Goal: Communication & Community: Answer question/provide support

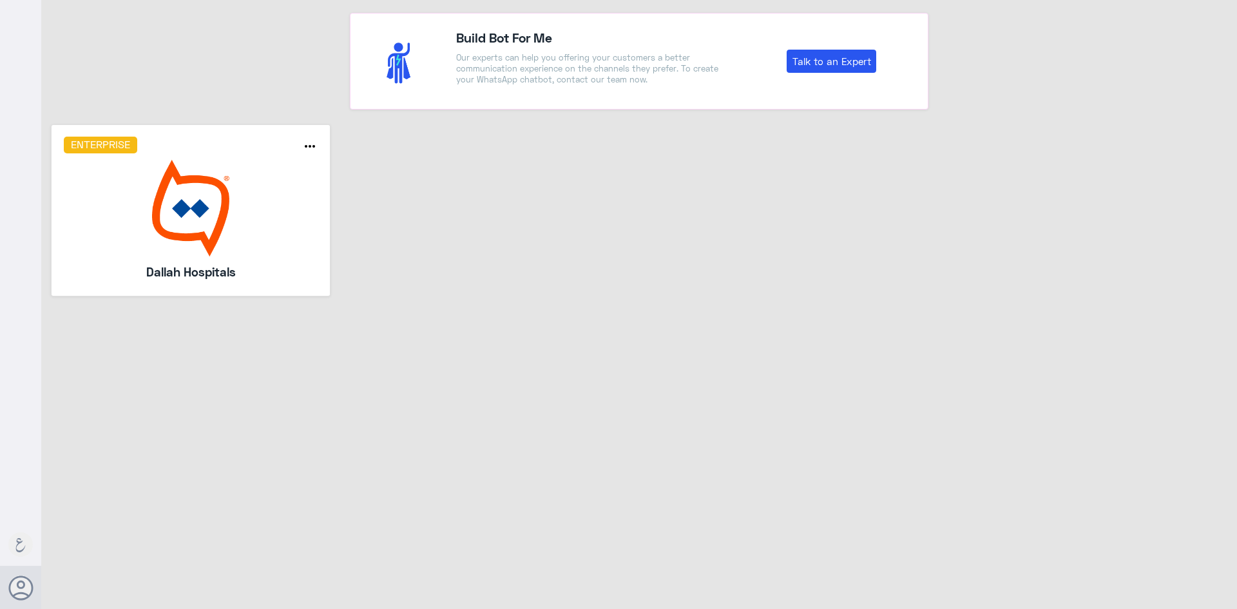
click at [186, 191] on img at bounding box center [191, 208] width 255 height 97
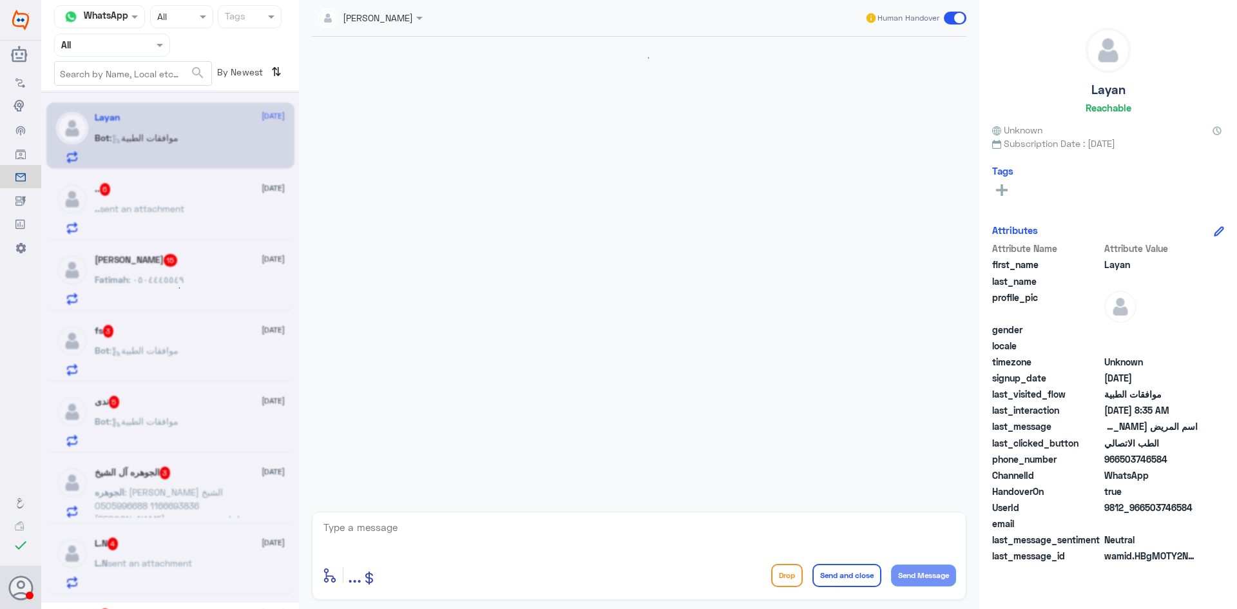
scroll to position [962, 0]
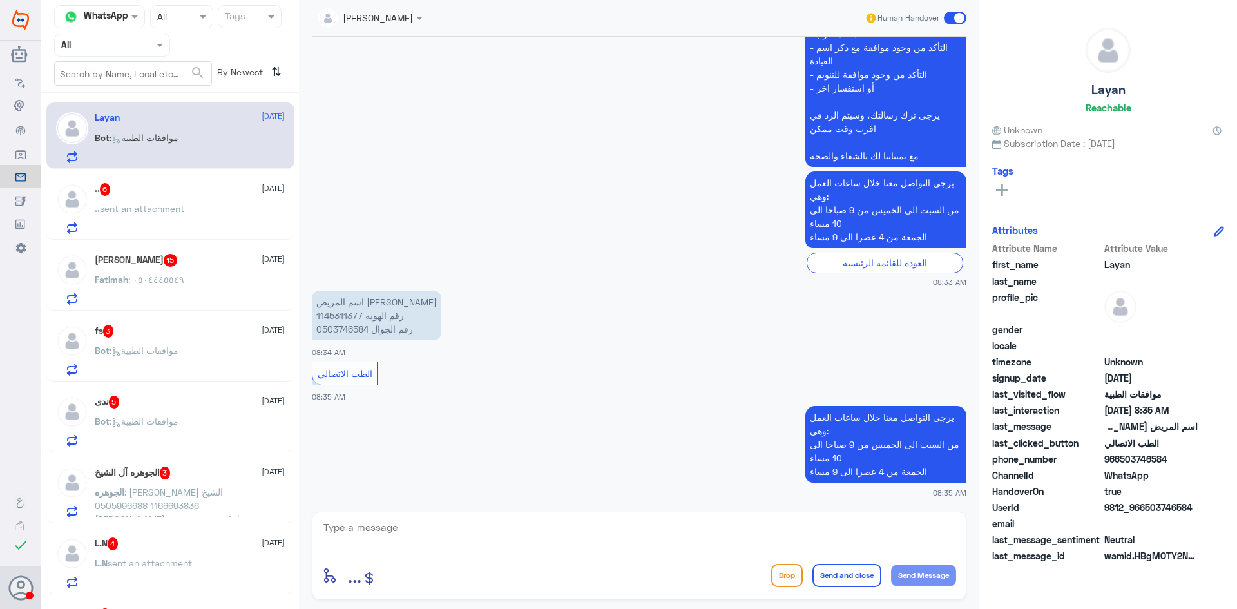
click at [144, 44] on div at bounding box center [112, 44] width 115 height 15
click at [114, 124] on div "Your Inbox" at bounding box center [112, 132] width 116 height 30
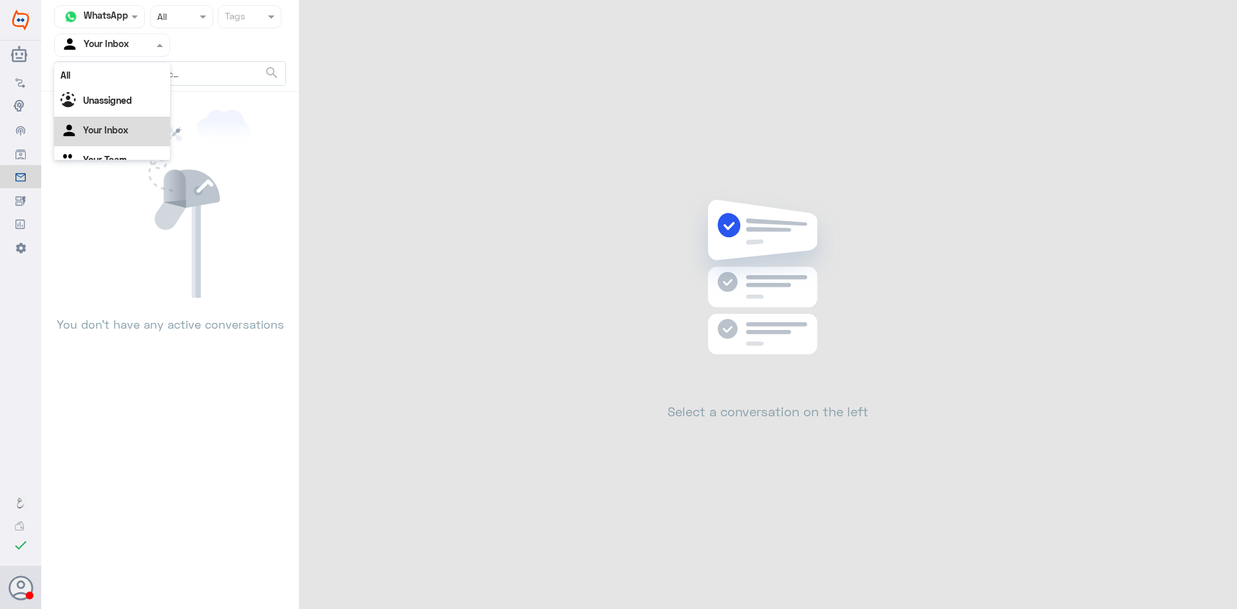
click at [106, 39] on input "text" at bounding box center [96, 44] width 71 height 15
click at [108, 134] on div "Your Team" at bounding box center [112, 145] width 116 height 30
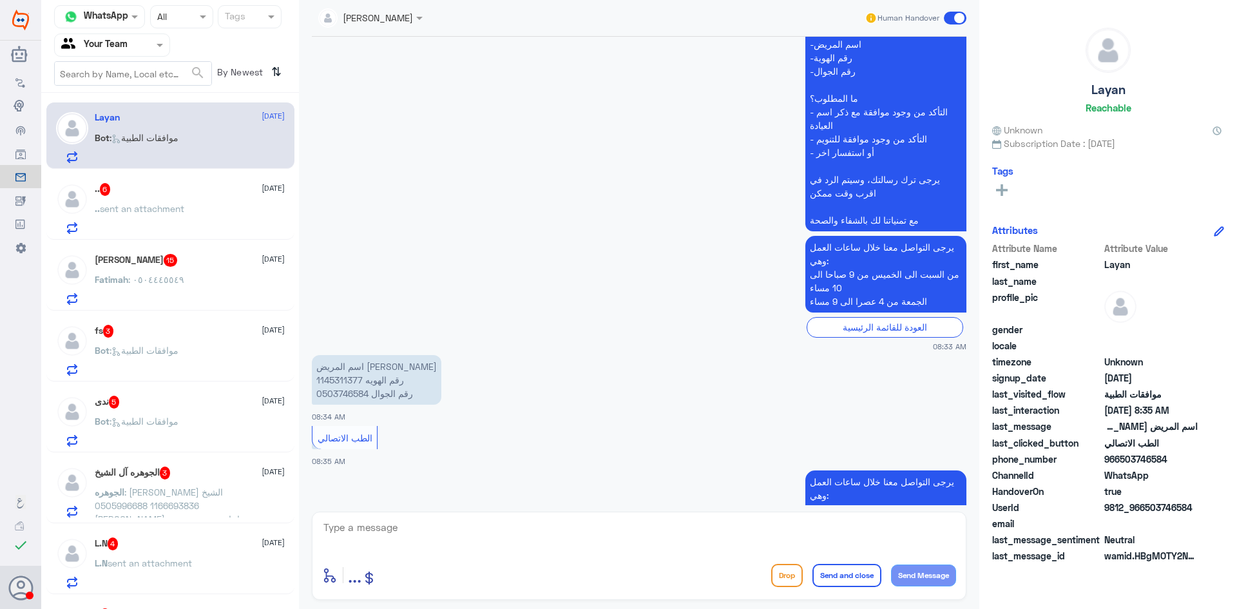
scroll to position [962, 0]
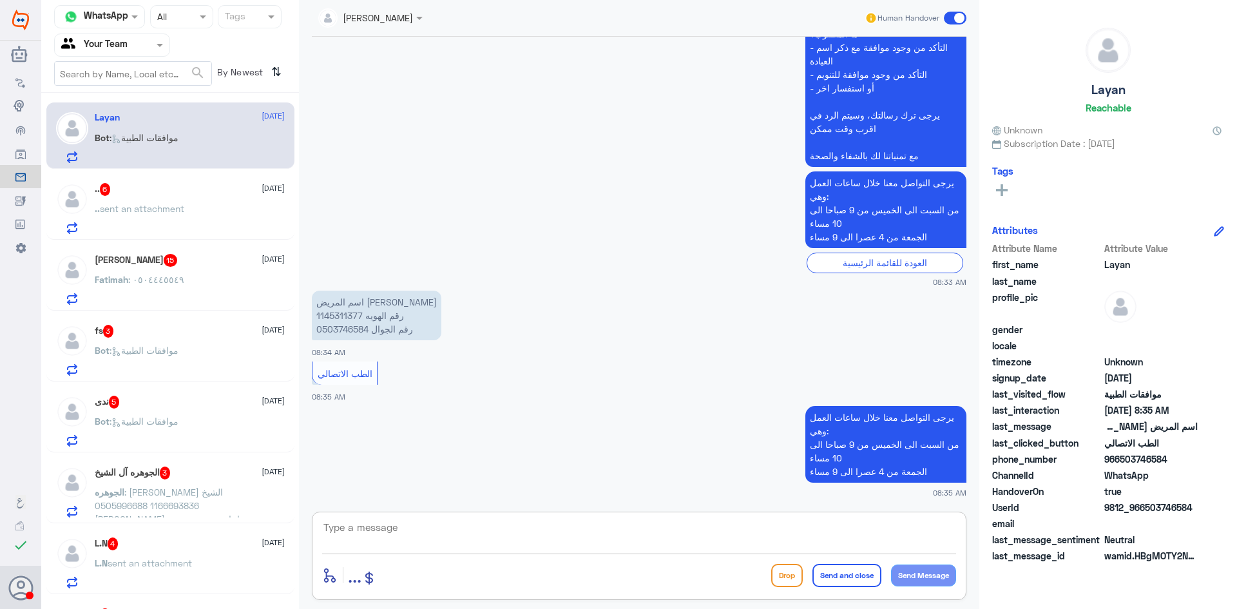
click at [591, 541] on textarea at bounding box center [639, 535] width 634 height 32
click at [604, 534] on textarea at bounding box center [639, 535] width 634 height 32
type textarea "مرحبا كيف اقدر اساعدك هنا الموافقات الطبية"
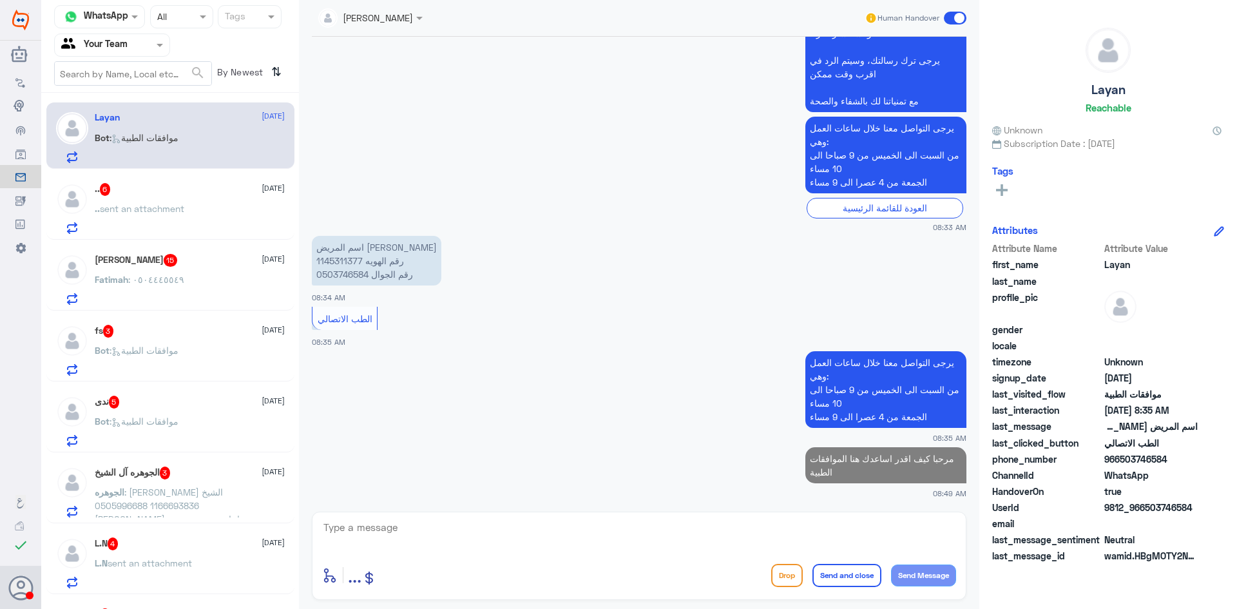
click at [114, 215] on p ".. sent an attachment" at bounding box center [140, 218] width 90 height 32
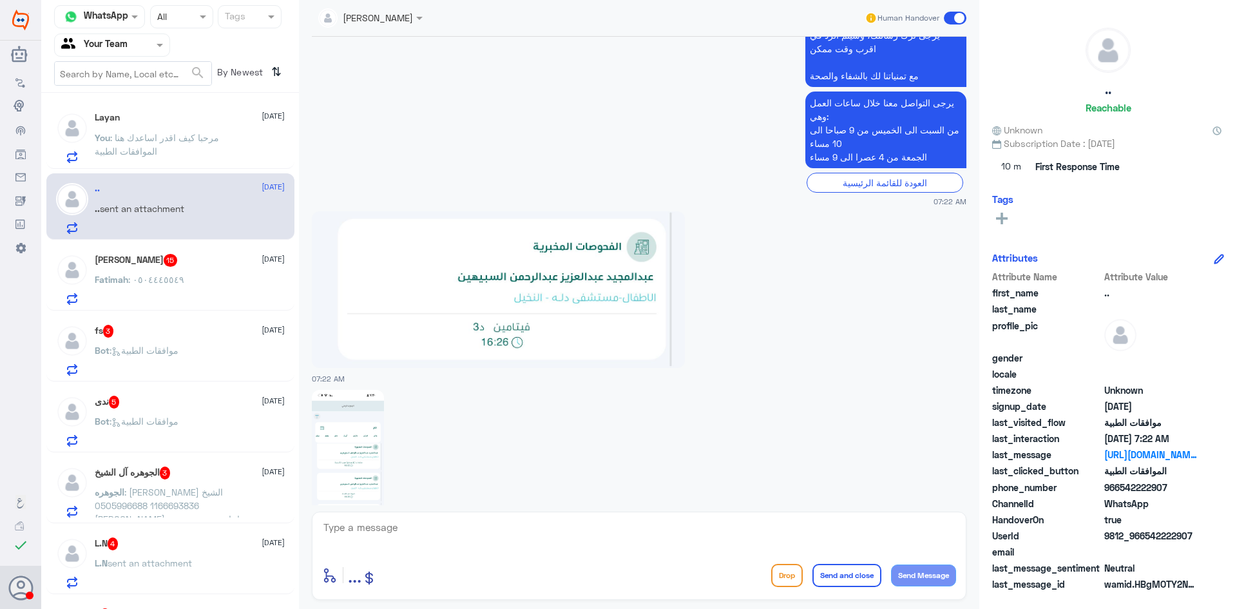
scroll to position [1775, 0]
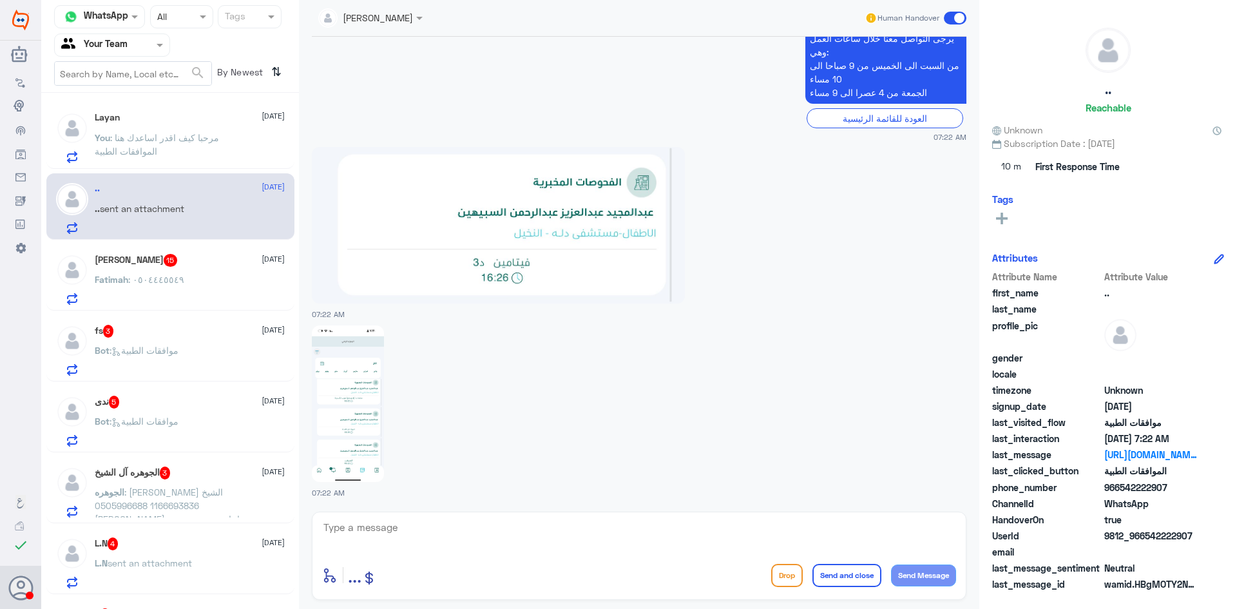
click at [354, 389] on img at bounding box center [348, 403] width 72 height 157
click at [618, 539] on textarea at bounding box center [639, 535] width 634 height 32
type textarea "م"
type textarea "مرحبا من فضلك وضح استفسارك"
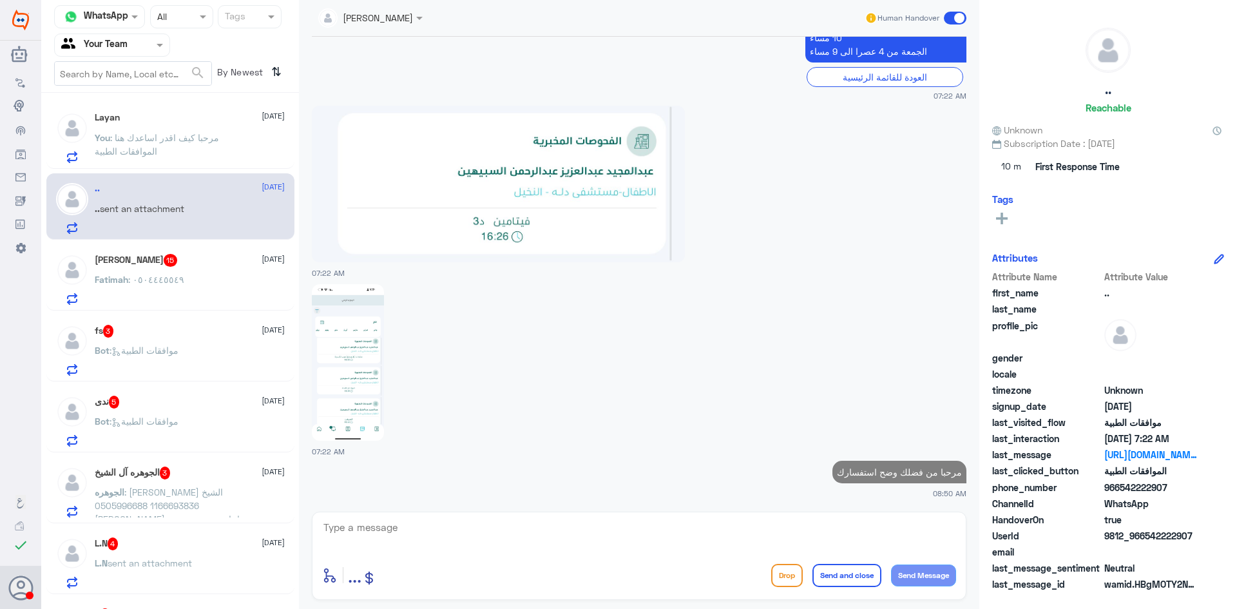
click at [200, 291] on div "Fatimah : ٠٥٠٤٤٤٥٥٤٩" at bounding box center [190, 290] width 190 height 29
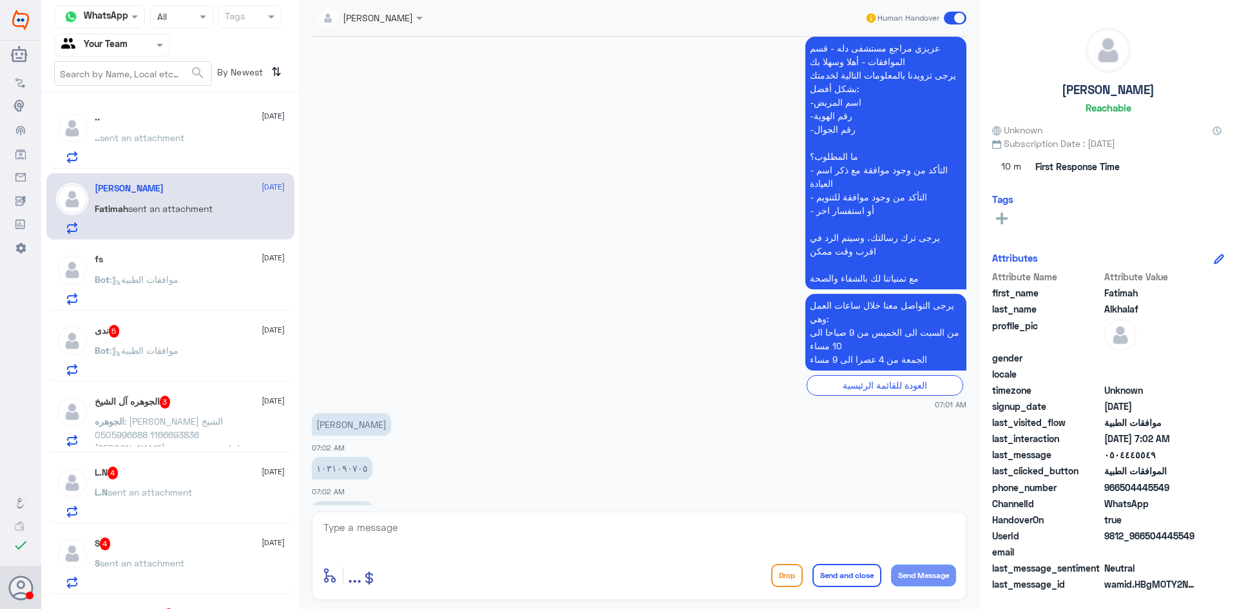
scroll to position [2691, 0]
click at [585, 531] on textarea at bounding box center [639, 535] width 634 height 32
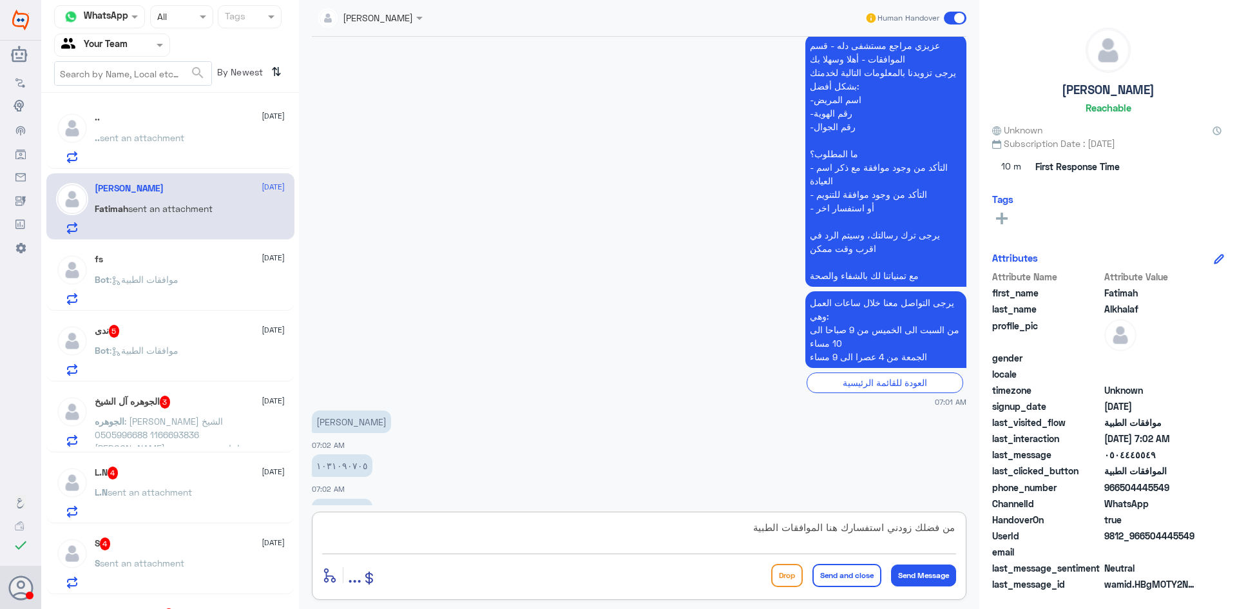
type textarea "من فضلك زودني استفسارك هنا الموافقات الطبية"
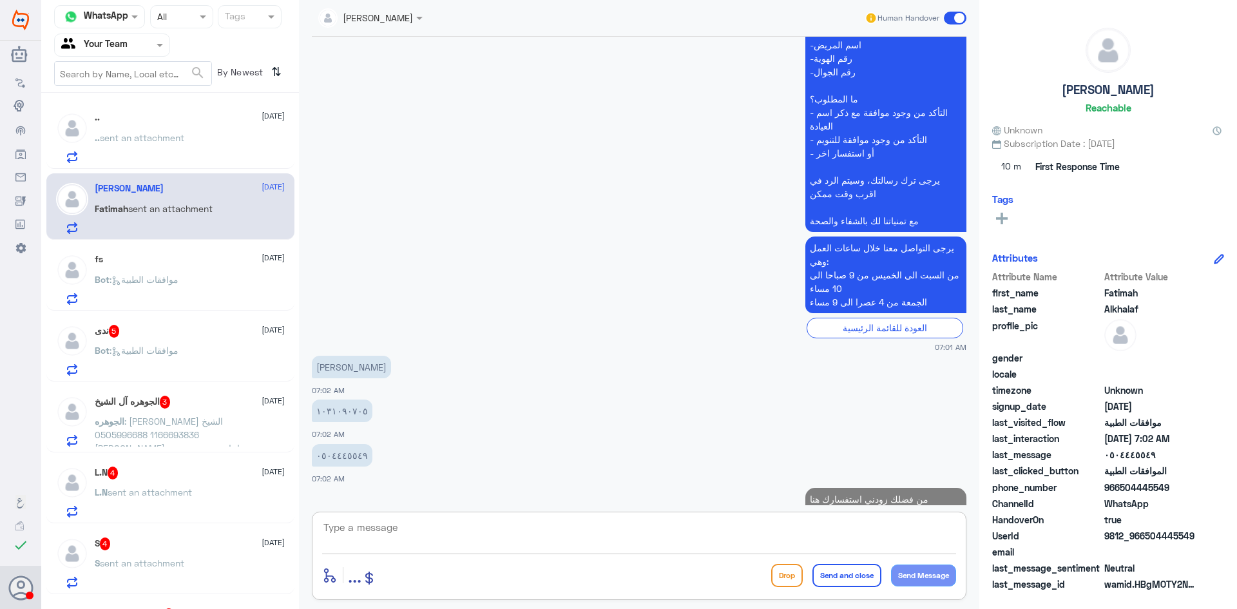
click at [208, 266] on div "fs [DATE] Bot : موافقات الطبية" at bounding box center [190, 279] width 190 height 51
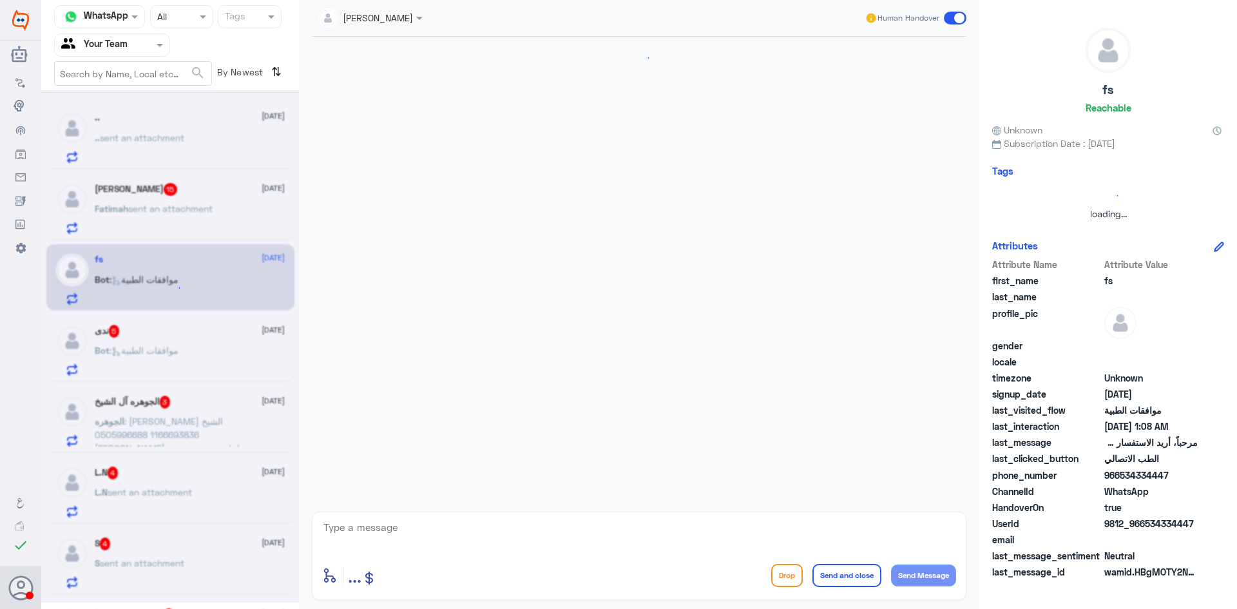
scroll to position [344, 0]
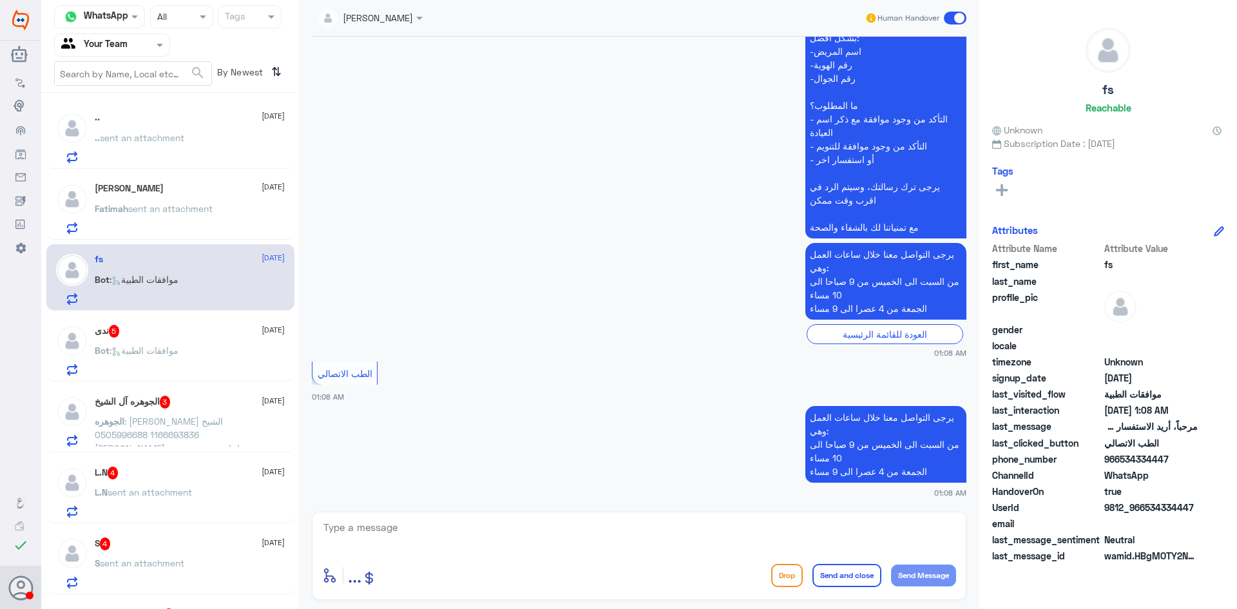
click at [478, 533] on textarea at bounding box center [639, 535] width 634 height 32
click at [577, 526] on textarea at bounding box center [639, 535] width 634 height 32
type textarea "مرحبا كيف اقدر اساعدك هنا الموافقات الطبية"
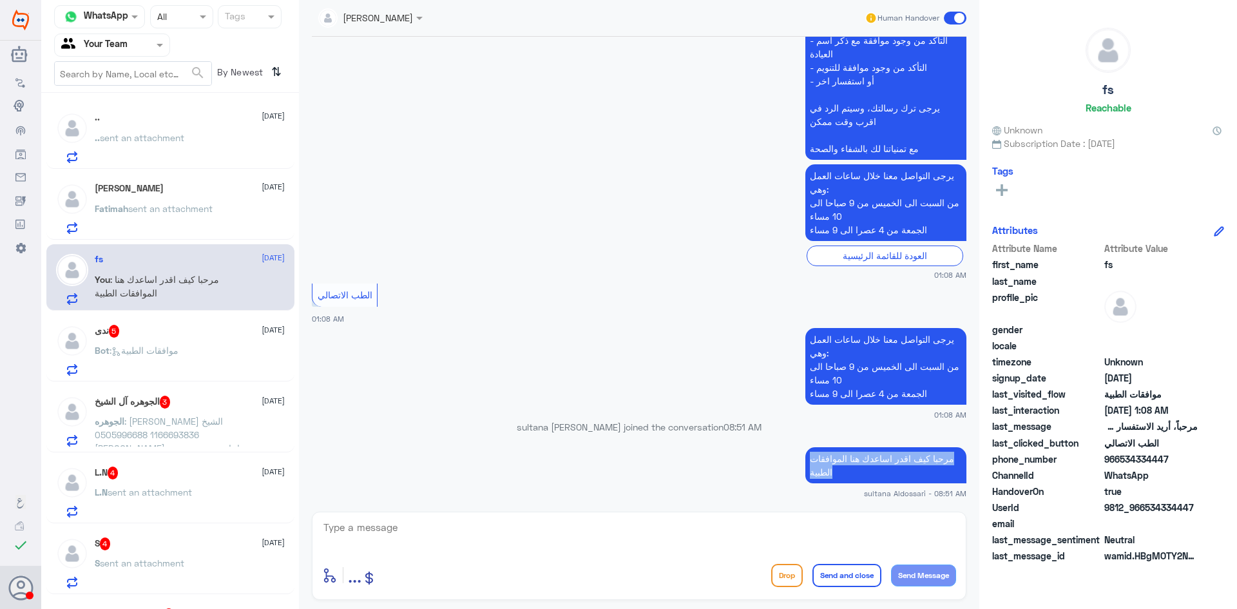
drag, startPoint x: 863, startPoint y: 469, endPoint x: 756, endPoint y: 448, distance: 109.1
click at [756, 448] on app-msgs-text "مرحبا كيف اقدر اساعدك هنا الموافقات الطبية" at bounding box center [639, 465] width 655 height 37
copy p "مرحبا كيف اقدر اساعدك هنا الموافقات الطبية"
click at [179, 345] on span "Bot : موافقات الطبية" at bounding box center [137, 350] width 84 height 11
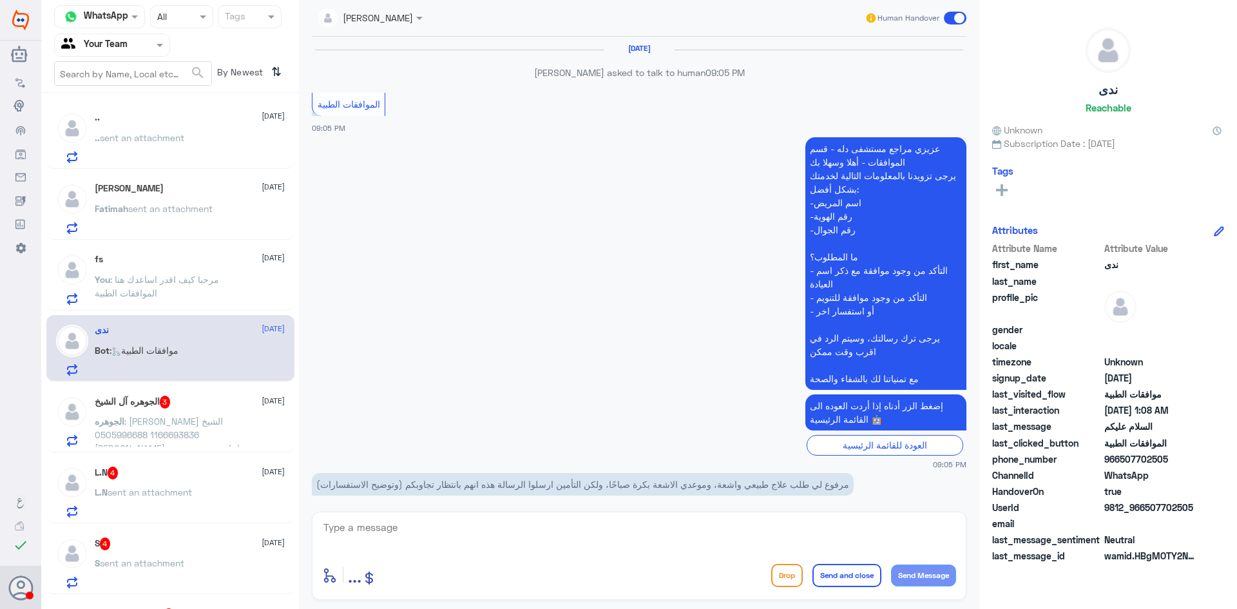
scroll to position [1361, 0]
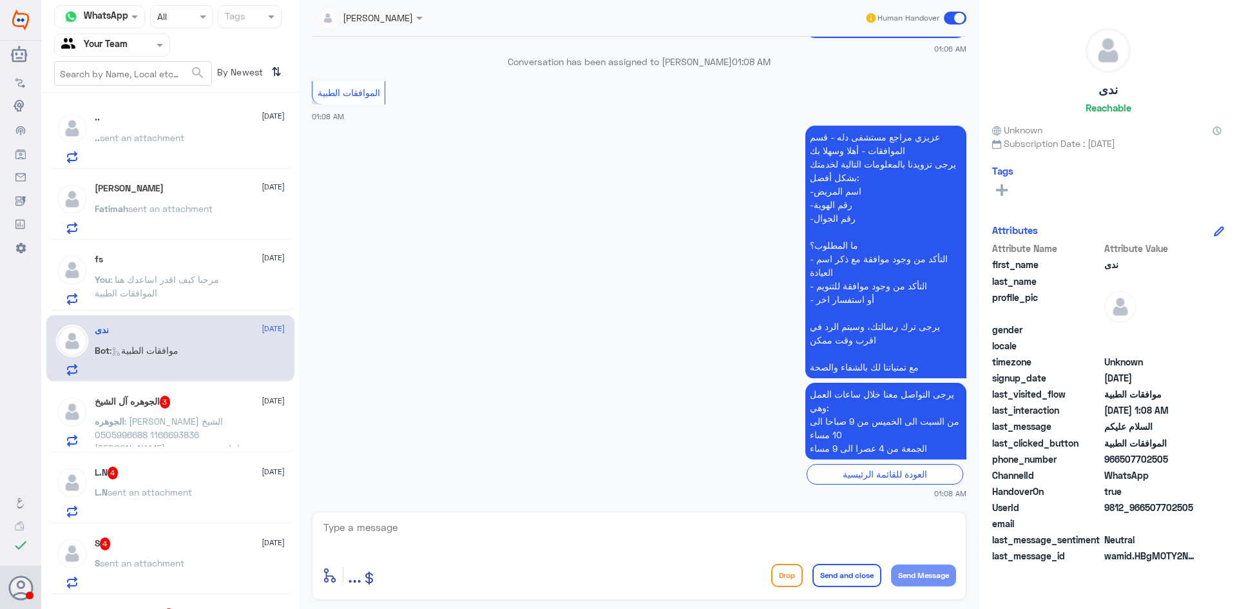
click at [583, 539] on textarea at bounding box center [639, 535] width 634 height 32
paste textarea "مرحبا كيف اقدر اساعدك هنا الموافقات الطبية"
type textarea "مرحبا كيف اقدر اساعدك هنا الموافقات الطبية"
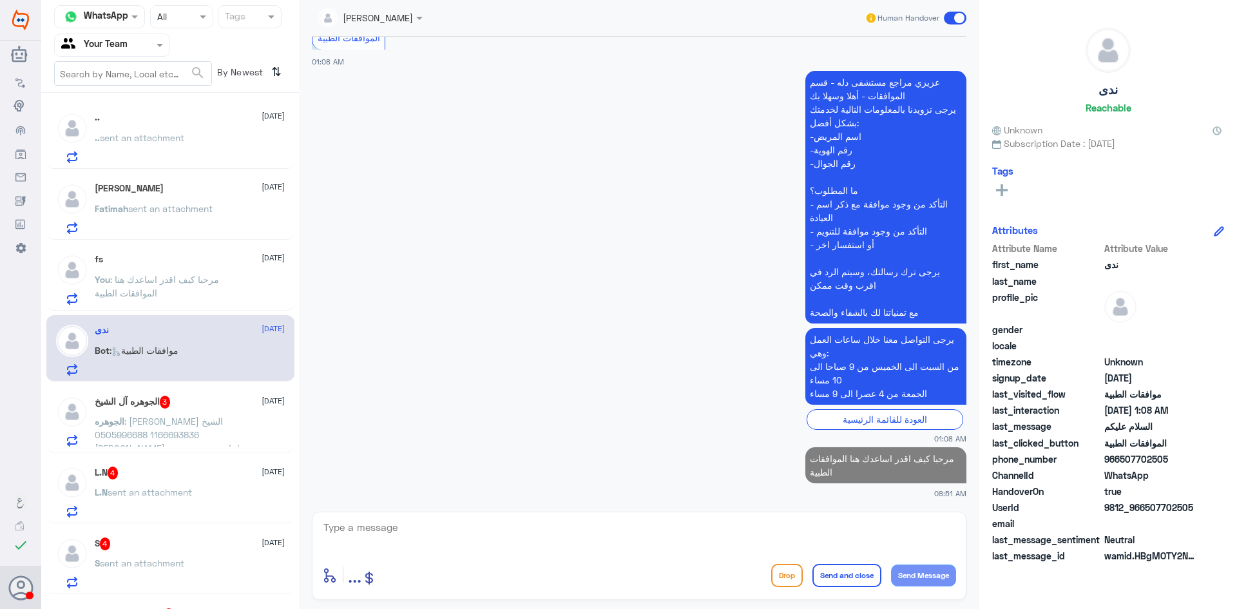
click at [124, 421] on span "الجوهره" at bounding box center [110, 421] width 30 height 11
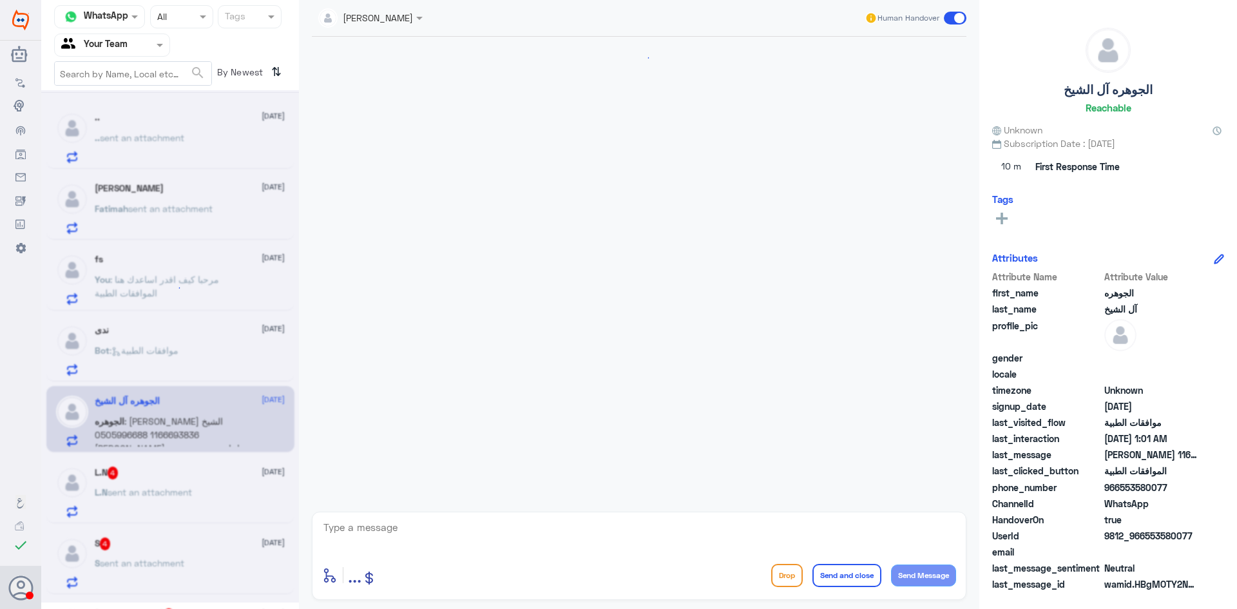
scroll to position [302, 0]
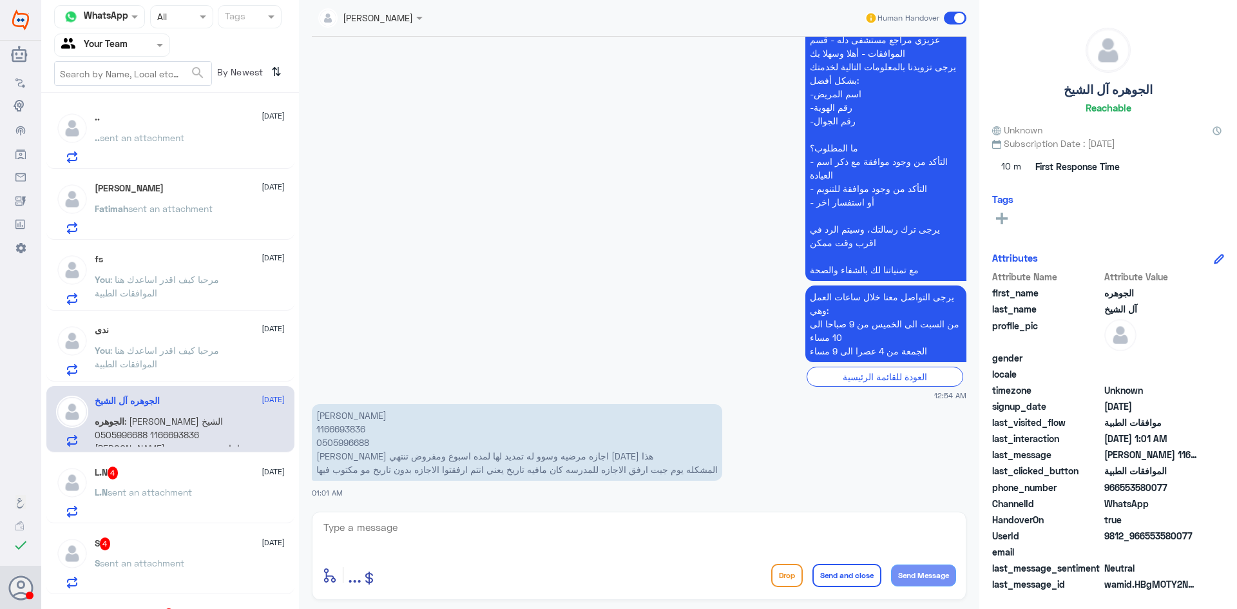
click at [575, 525] on textarea at bounding box center [639, 535] width 634 height 32
paste textarea "مرحبا كيف اقدر اساعدك هنا الموافقات الطبية"
drag, startPoint x: 860, startPoint y: 525, endPoint x: 962, endPoint y: 527, distance: 101.2
click at [962, 527] on div "مرحبا كيف اقدر اساعدك هنا الموافقات الطبية enter flow name ... Drop Send and cl…" at bounding box center [639, 556] width 655 height 88
click at [844, 527] on textarea "هنا الموافقات الطبية" at bounding box center [639, 535] width 634 height 32
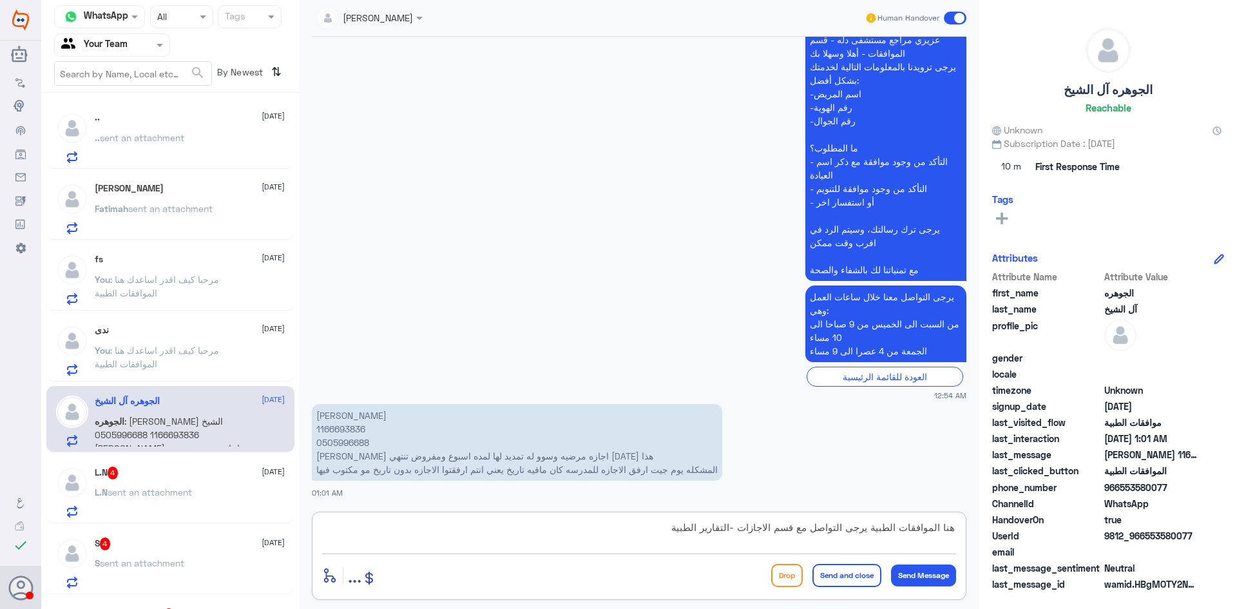
type textarea "هنا الموافقات الطبية يرجى التواصل مع قسم الاجازات -التقارير الطبية"
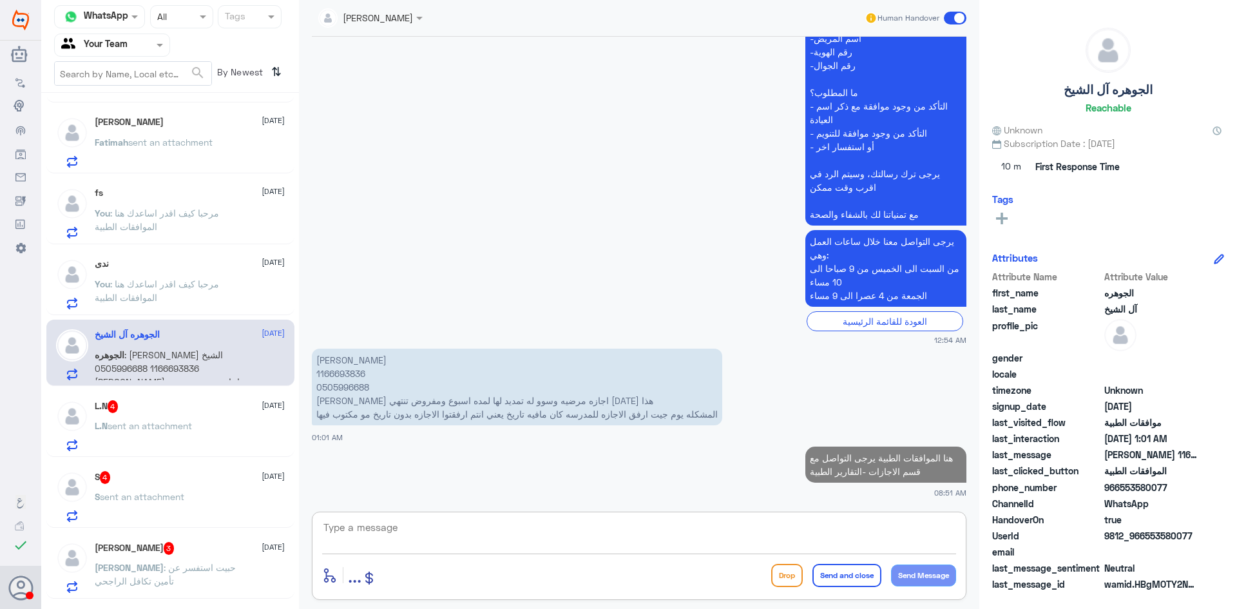
scroll to position [129, 0]
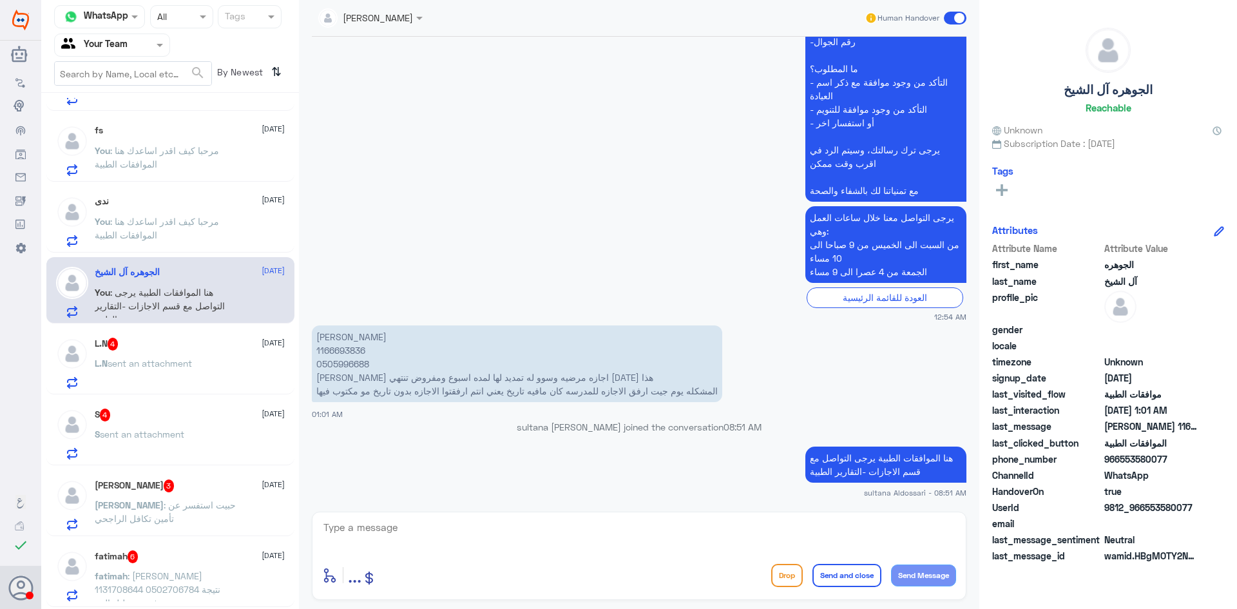
click at [165, 329] on div "L.N 4 [DATE] L.N sent an attachment" at bounding box center [170, 361] width 248 height 66
click at [162, 345] on div "L.N 4 [DATE]" at bounding box center [190, 344] width 190 height 13
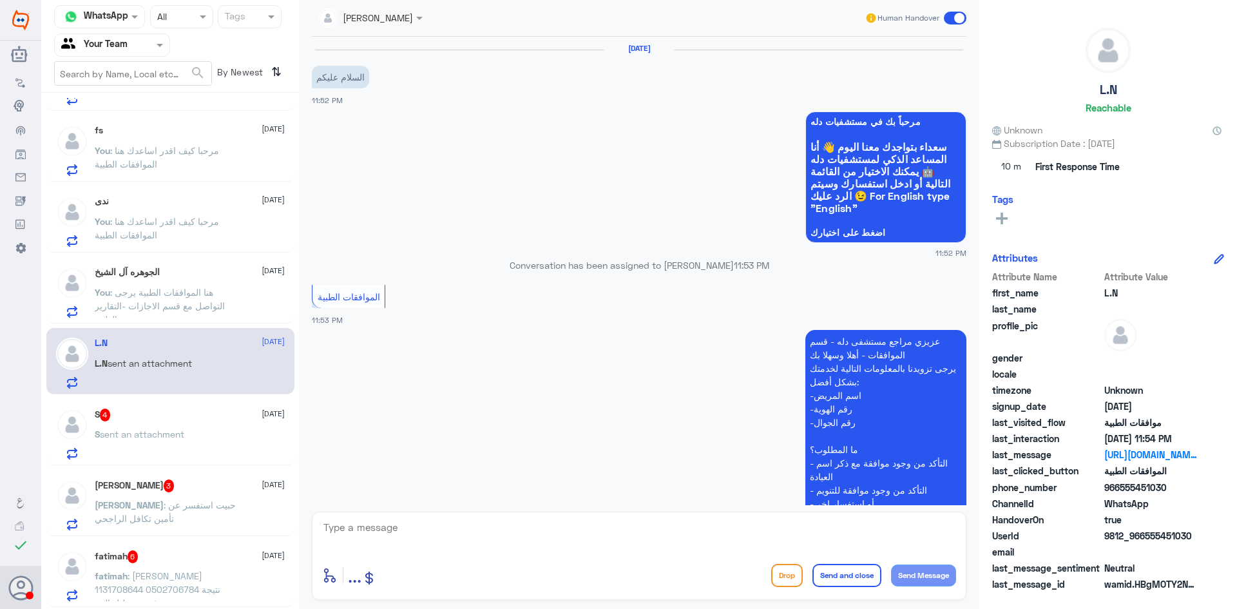
scroll to position [480, 0]
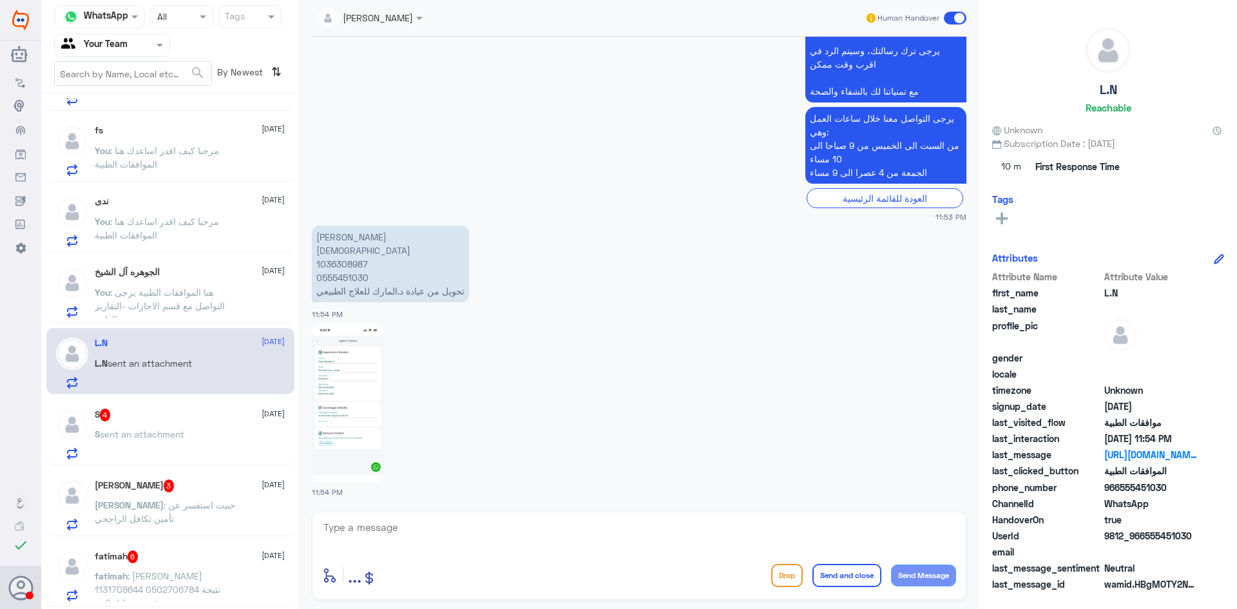
click at [328, 264] on p "[PERSON_NAME] [DEMOGRAPHIC_DATA] 1036308987 0555451030 تحويل من عيادة د.المارك …" at bounding box center [390, 264] width 157 height 77
copy p "1036308987"
click at [333, 369] on img at bounding box center [348, 403] width 72 height 157
click at [584, 555] on div "enter flow name ... Drop Send and close Send Message" at bounding box center [639, 556] width 655 height 88
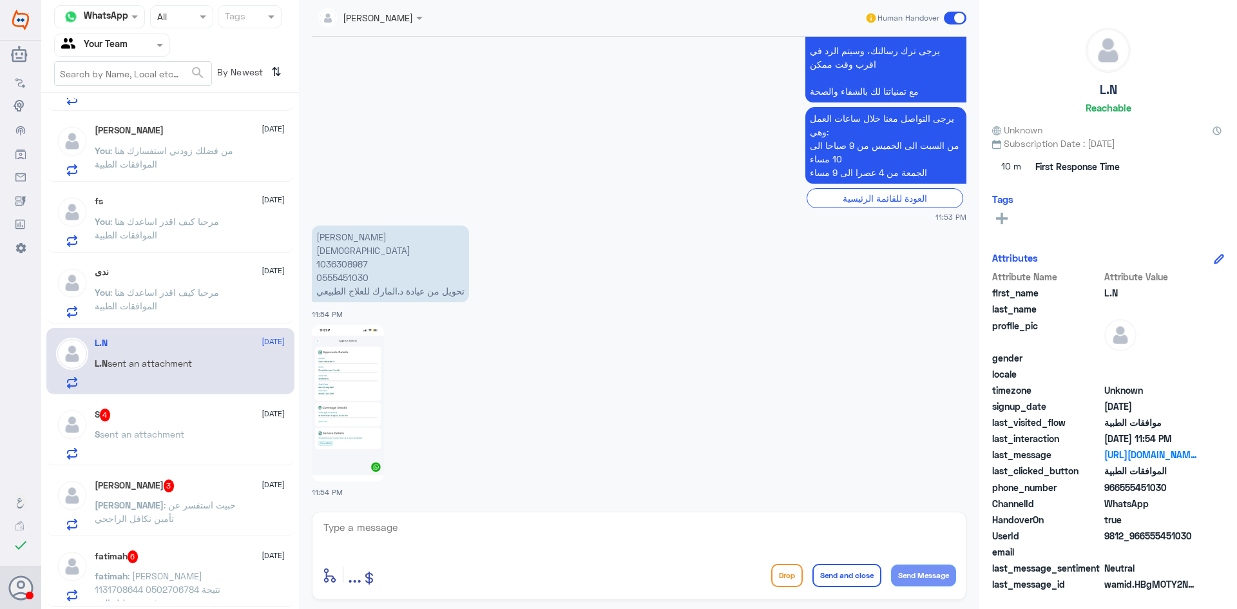
click at [572, 538] on textarea at bounding box center [639, 535] width 634 height 32
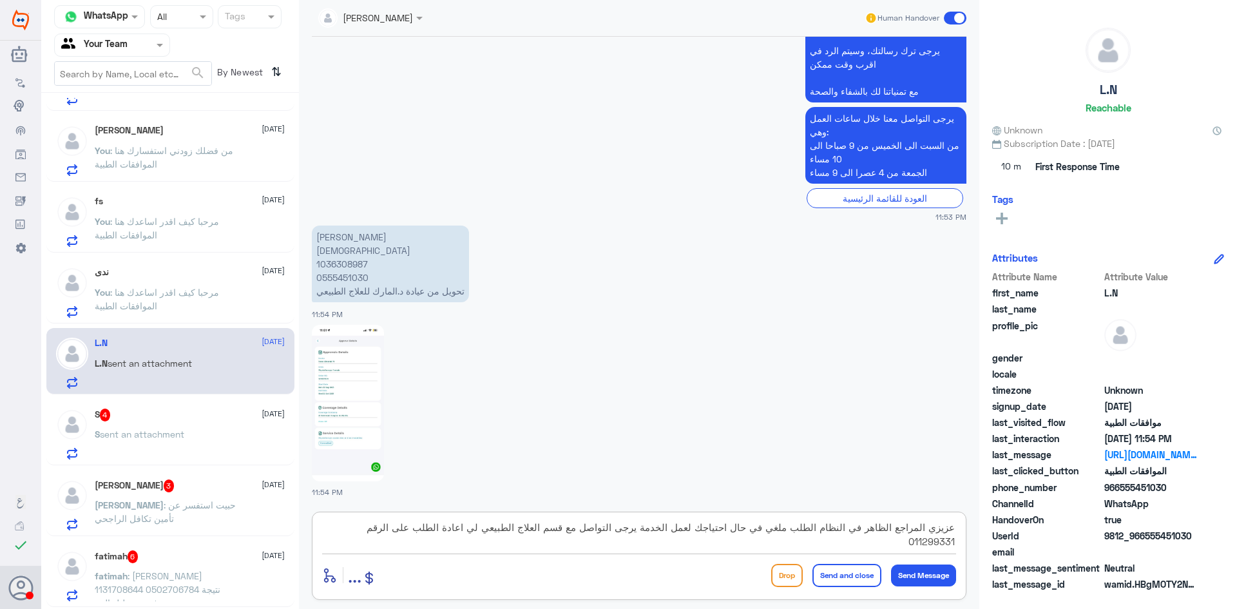
type textarea "عزيزي المراجع الظاهر في النظام الطلب ملغي في حال احتياجك لعمل الخدمة يرجى التوا…"
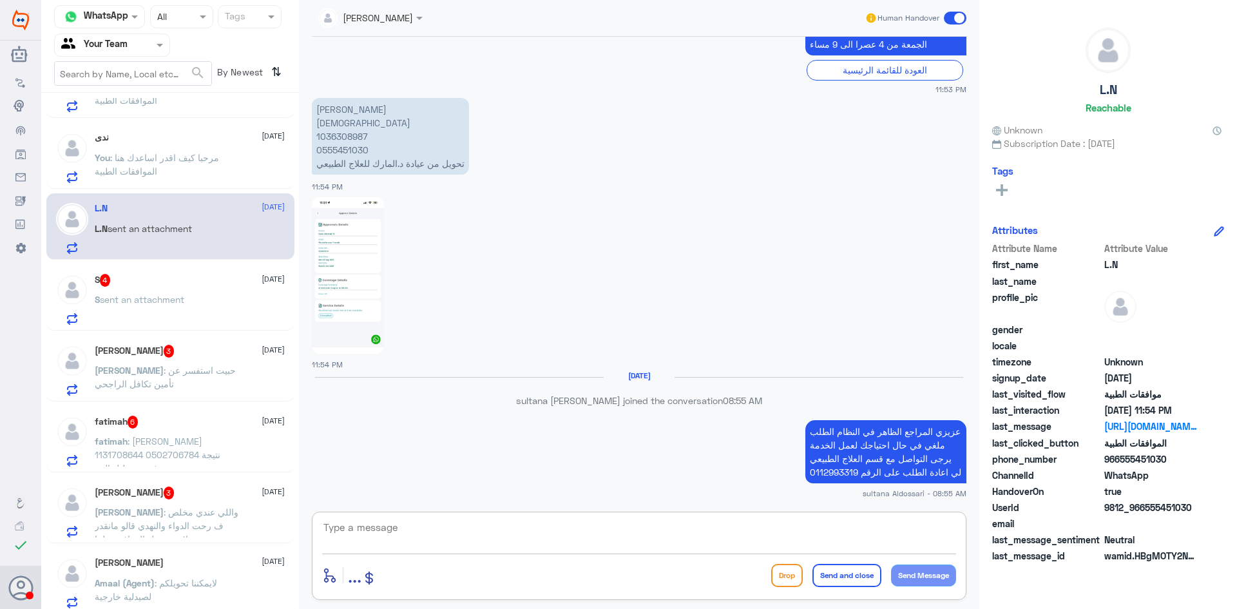
scroll to position [258, 0]
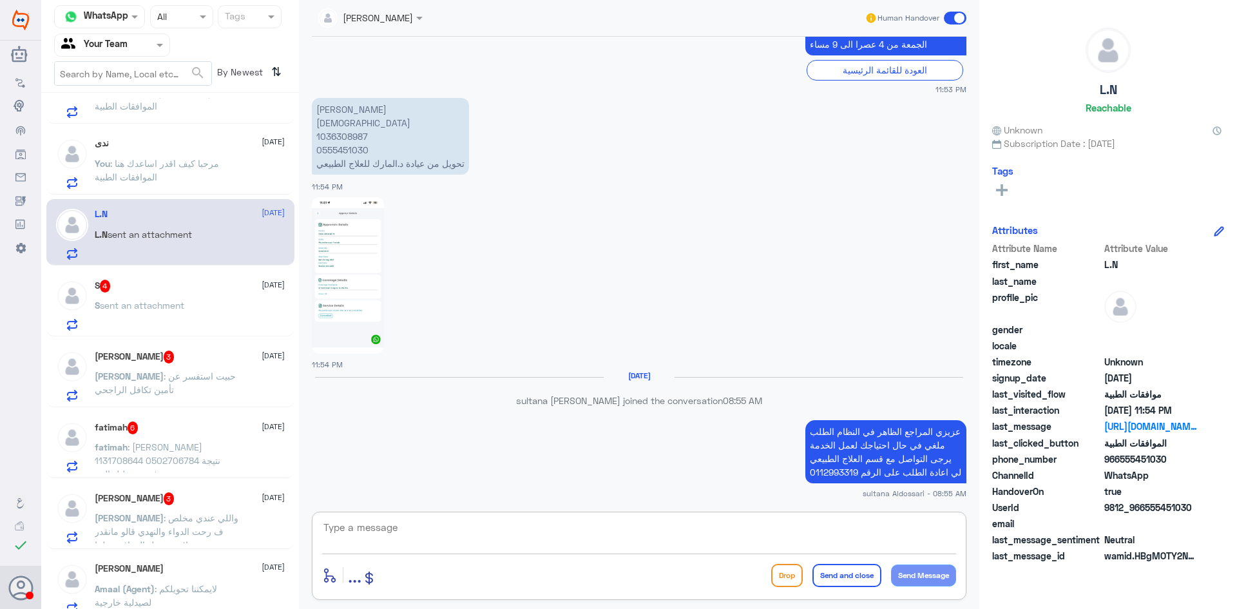
click at [206, 302] on div "S sent an attachment" at bounding box center [190, 316] width 190 height 29
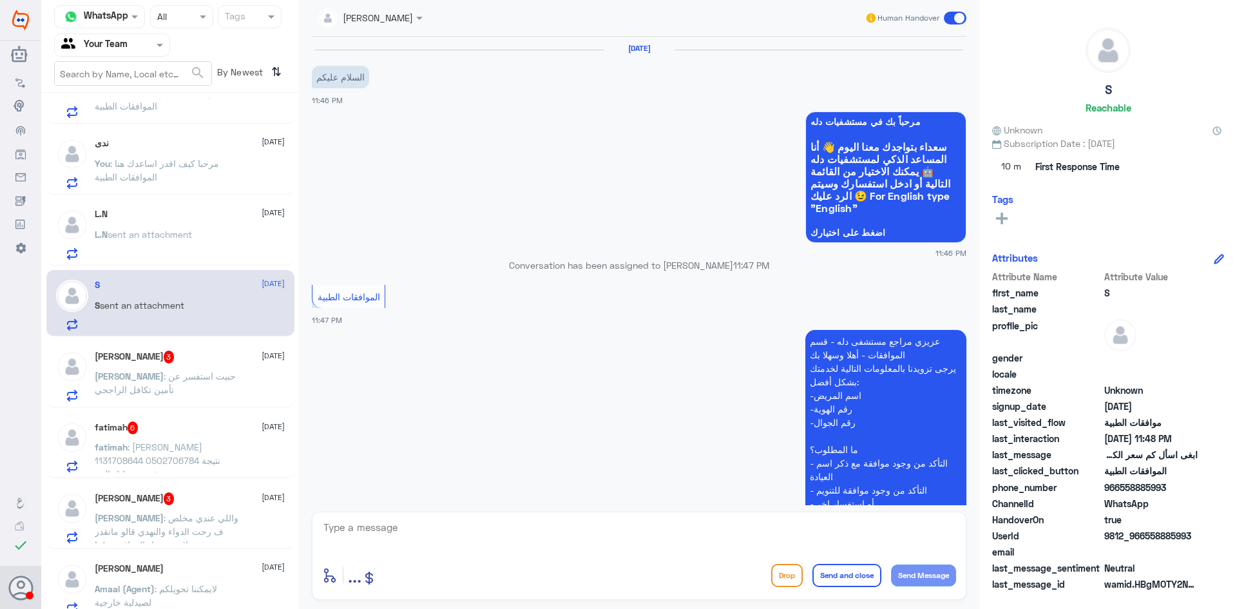
scroll to position [319, 0]
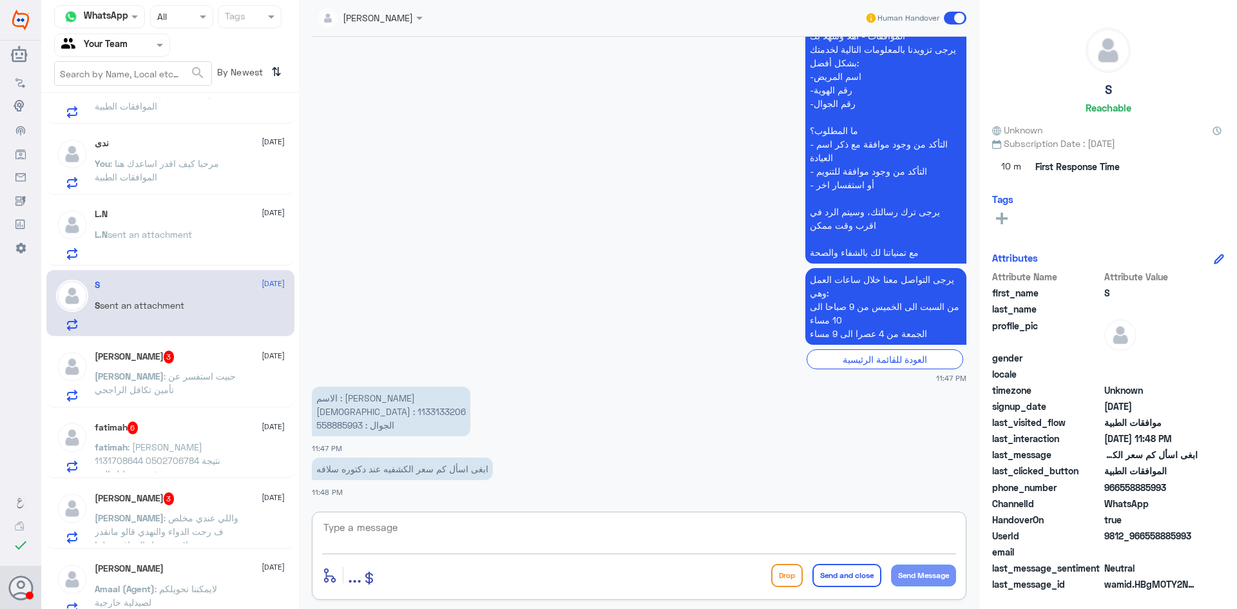
click at [498, 522] on textarea at bounding box center [639, 535] width 634 height 32
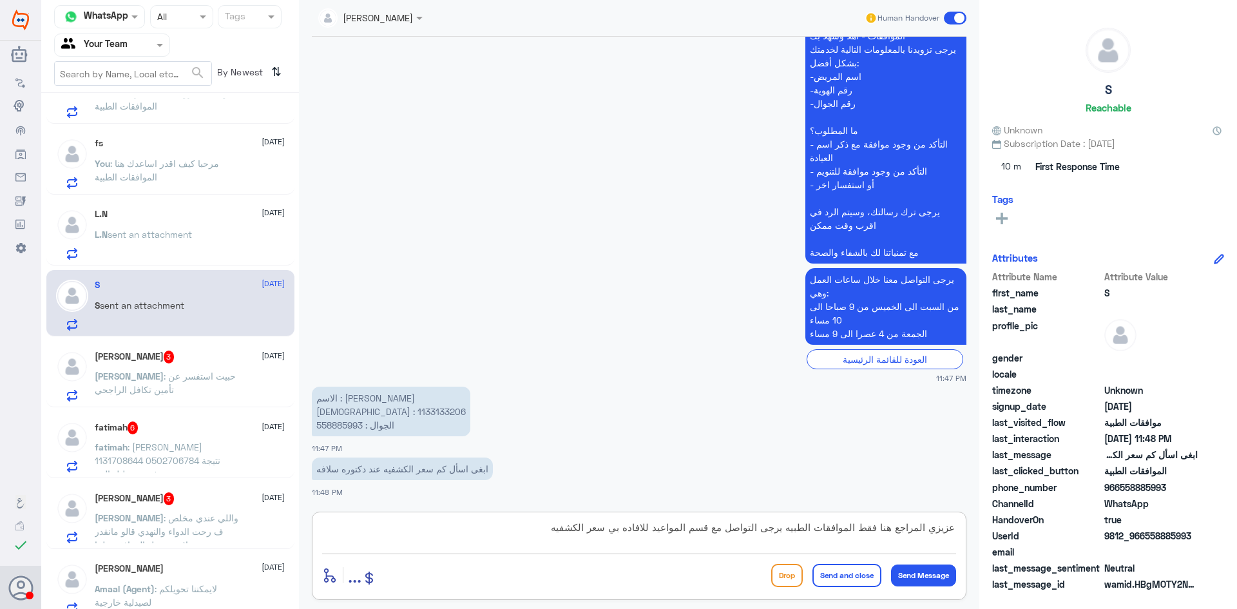
type textarea "عزيزي المراجع هنا فقط الموافقات الطبيه يرجى التواصل مع قسم المواعيد للافاده بي …"
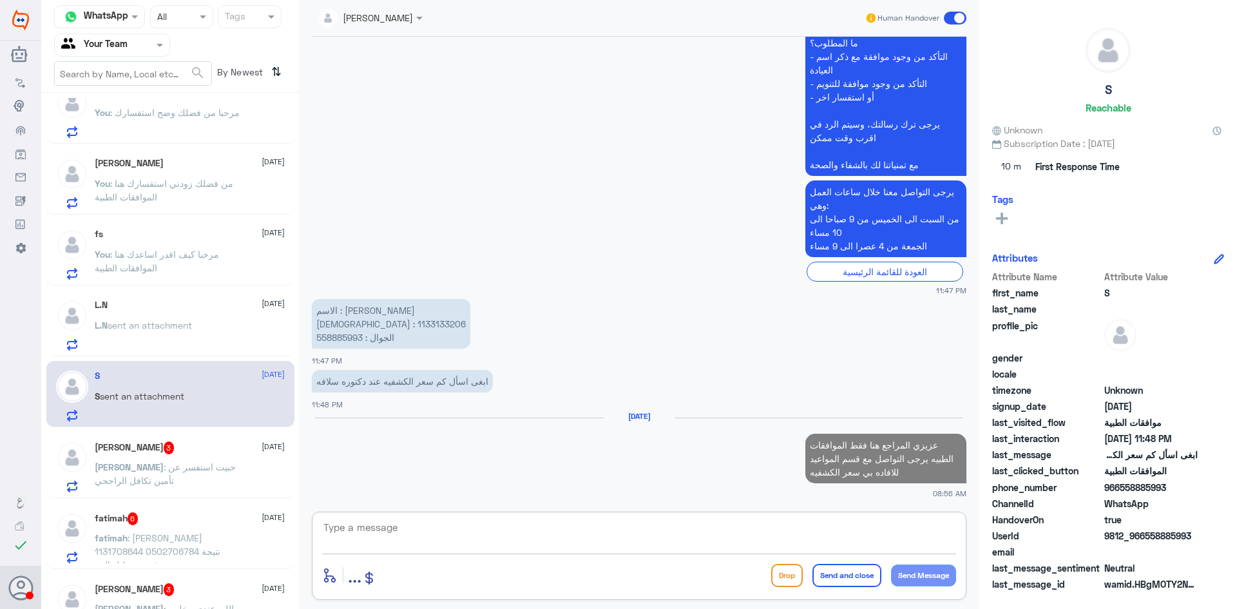
scroll to position [0, 0]
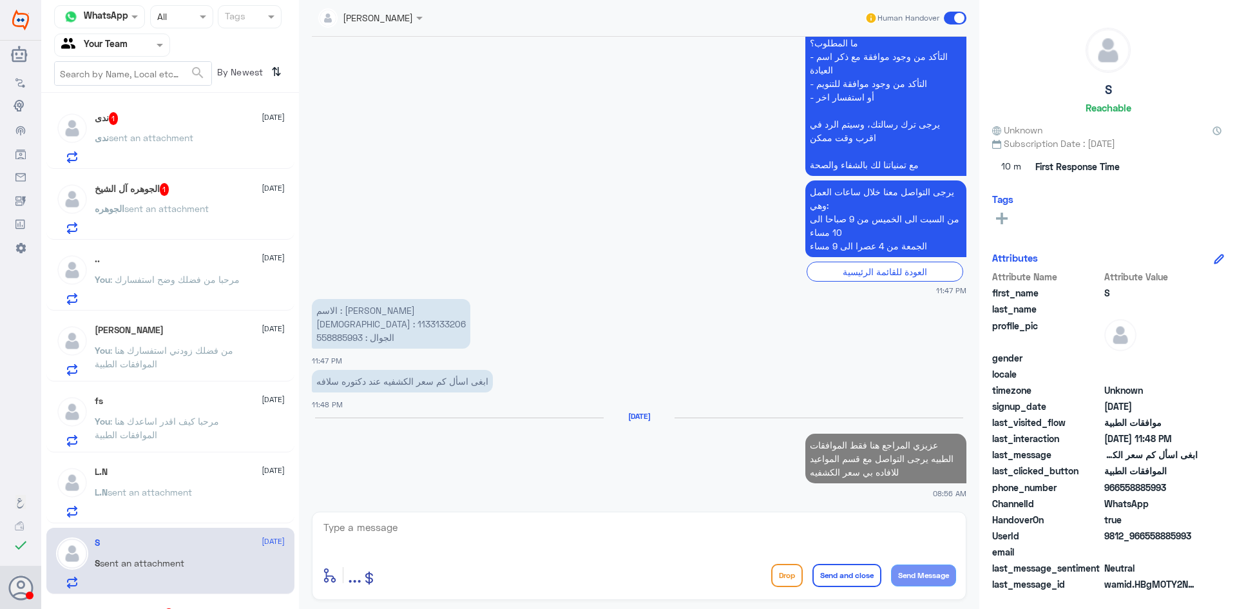
click at [225, 197] on div "الجوهره آل الشيخ 1 [DATE] الجوهره sent an attachment" at bounding box center [190, 208] width 190 height 51
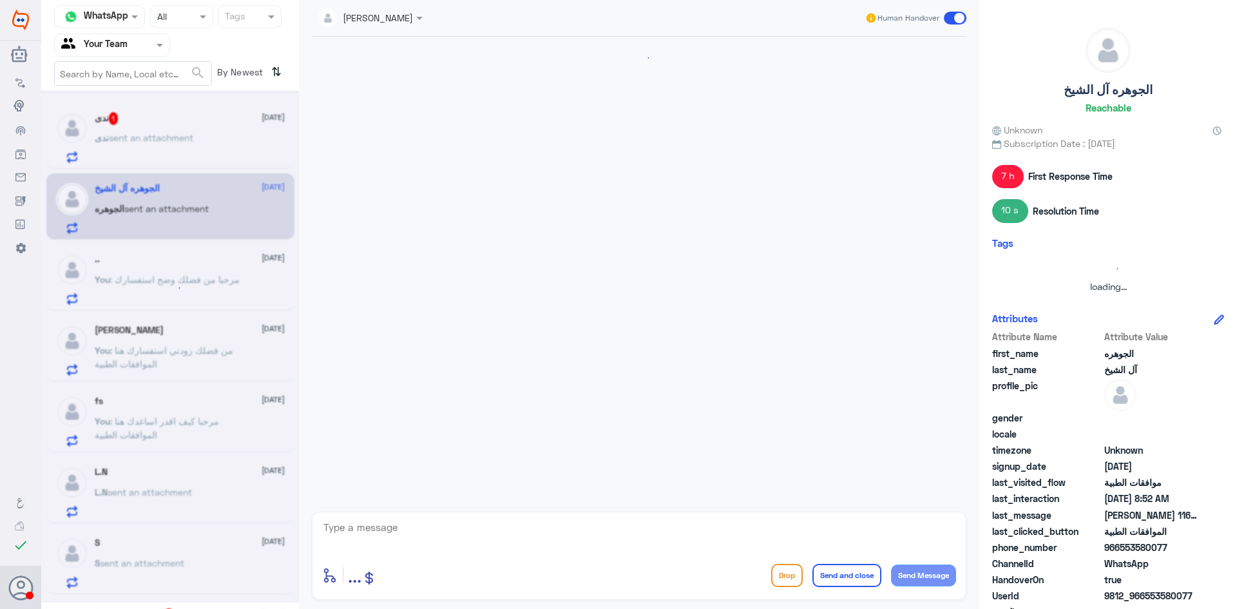
scroll to position [599, 0]
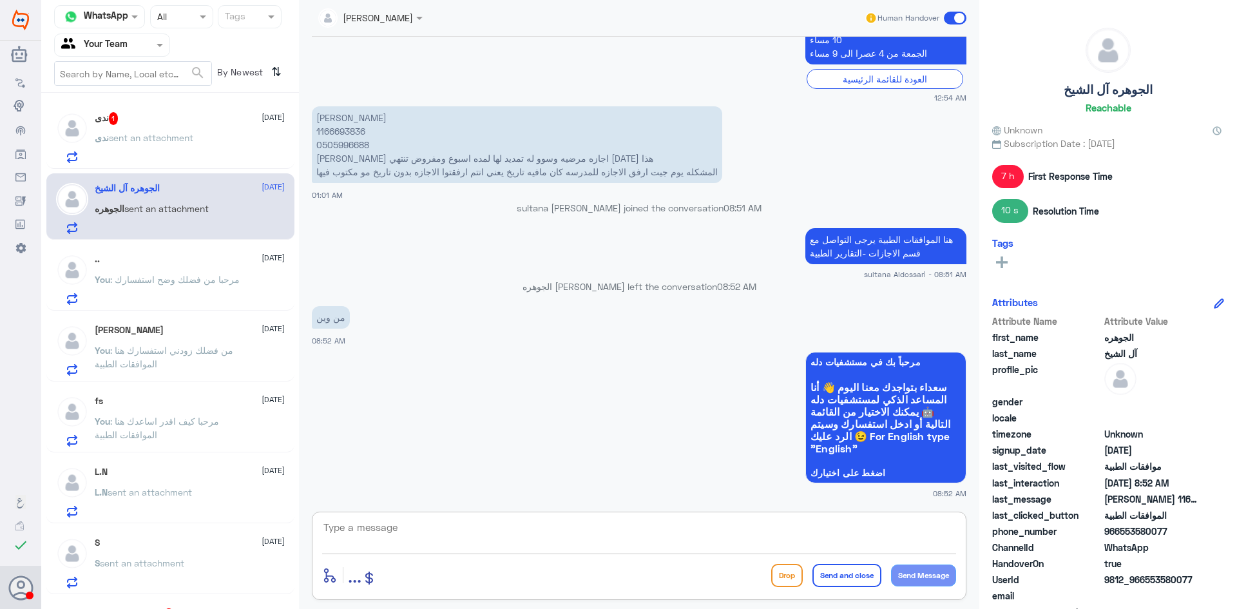
click at [613, 527] on textarea at bounding box center [639, 535] width 634 height 32
type textarea "عن طريق التطبيق او التواصل مع الرقم الموحد على الواتساب من ضمن الاختيارات قسم ا…"
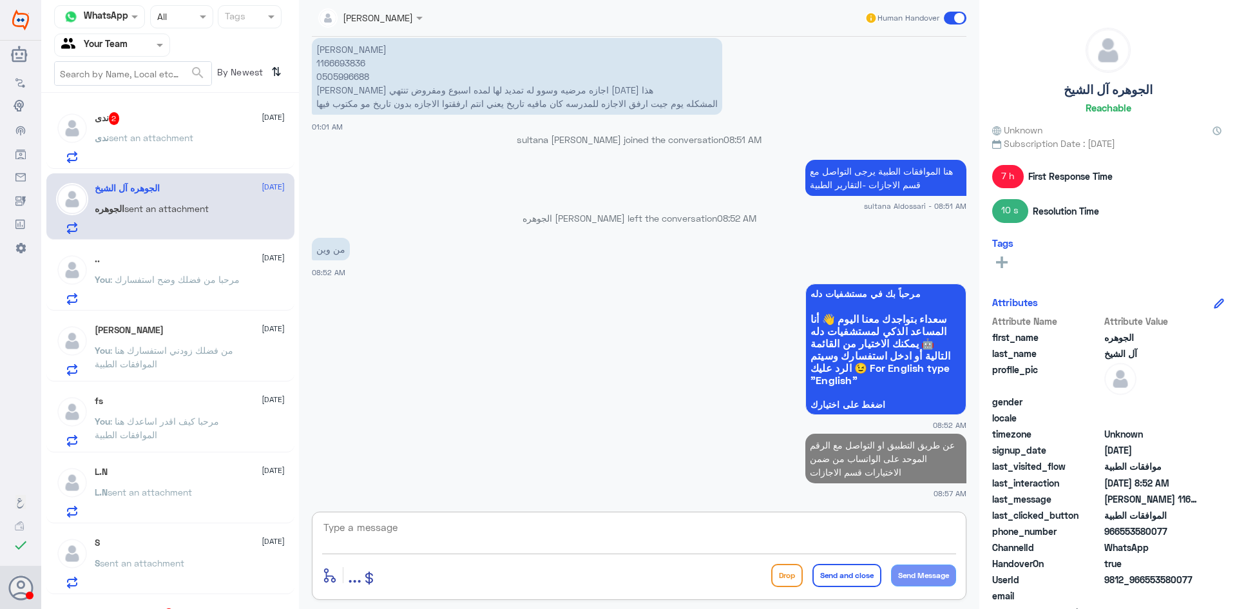
click at [155, 135] on span "sent an attachment" at bounding box center [151, 137] width 84 height 11
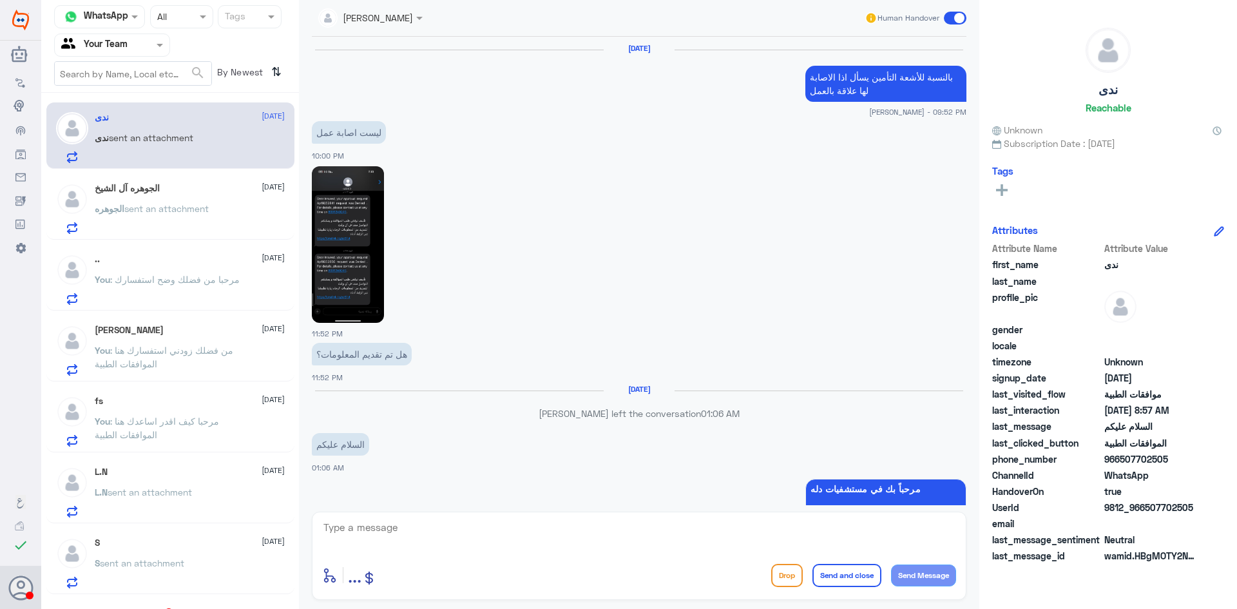
scroll to position [1313, 0]
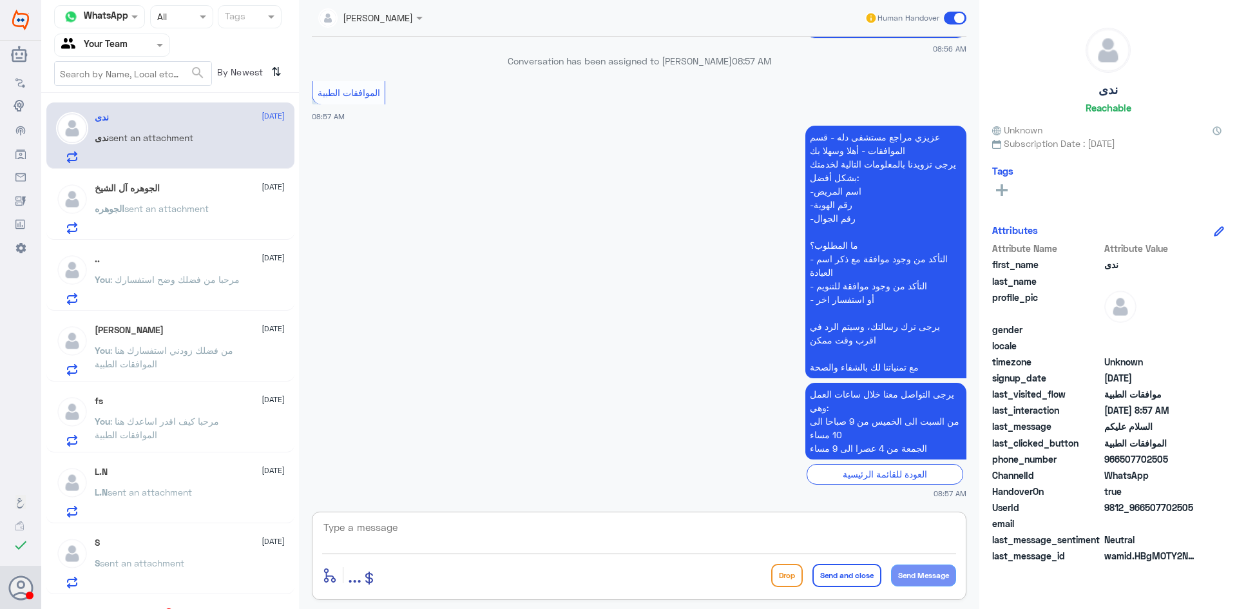
click at [684, 530] on textarea at bounding box center [639, 535] width 634 height 32
type textarea "ه"
type textarea "مرحبا كيف اقدر اساعدك"
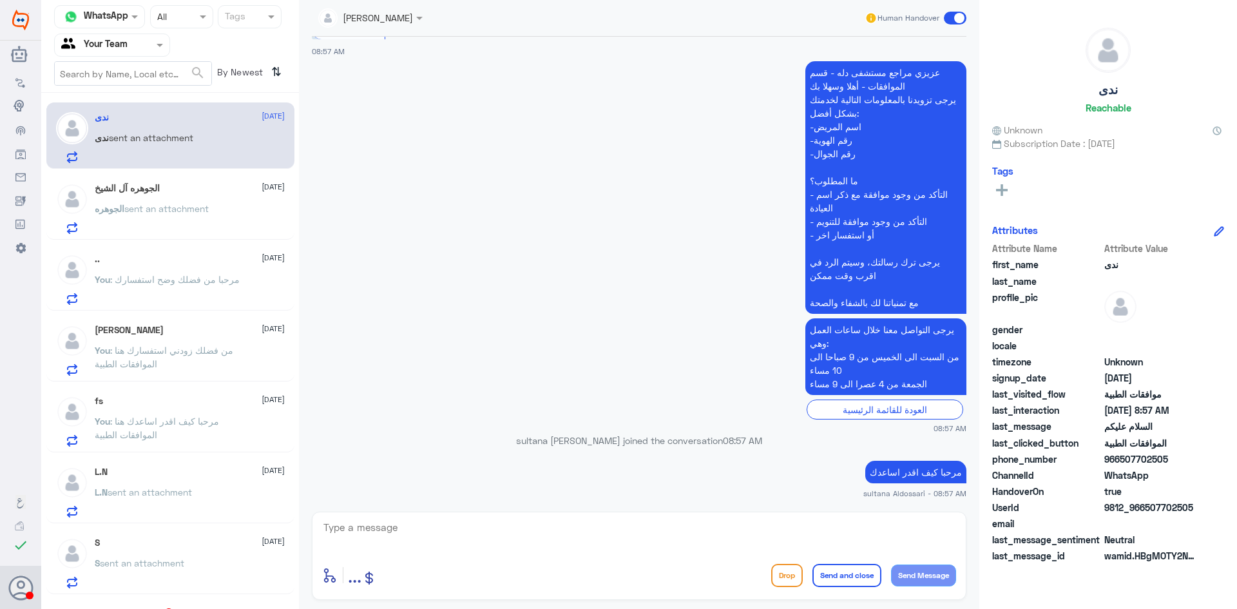
scroll to position [1351, 0]
click at [172, 214] on span "sent an attachment" at bounding box center [166, 208] width 84 height 11
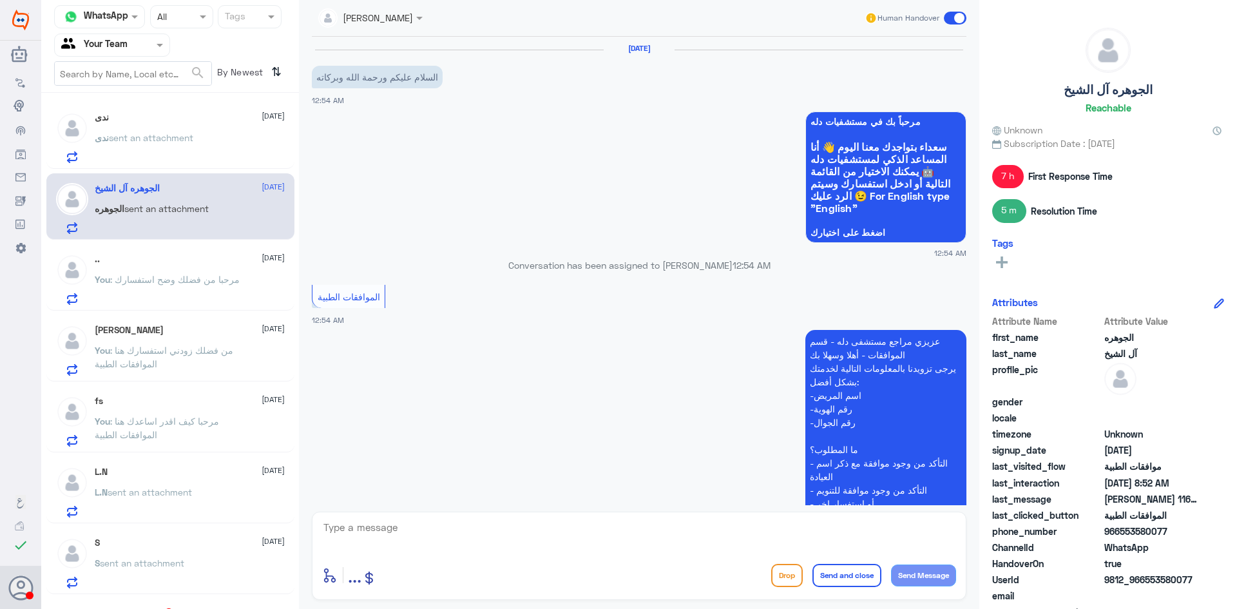
scroll to position [668, 0]
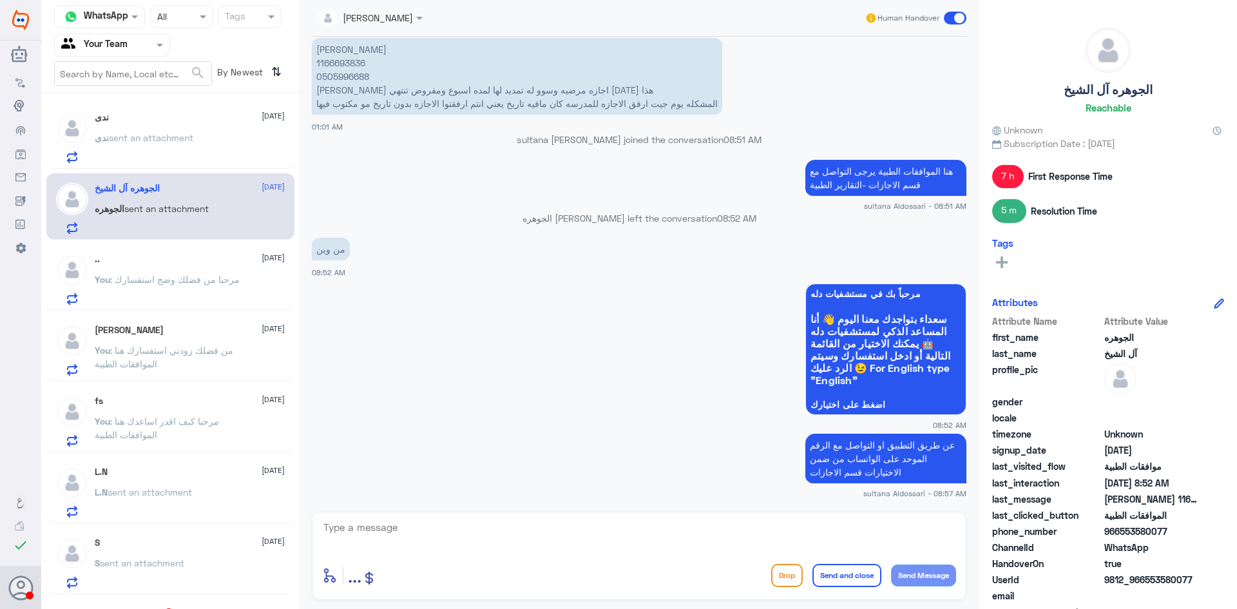
click at [166, 283] on span ": مرحبا من فضلك وضح استفسارك" at bounding box center [175, 279] width 130 height 11
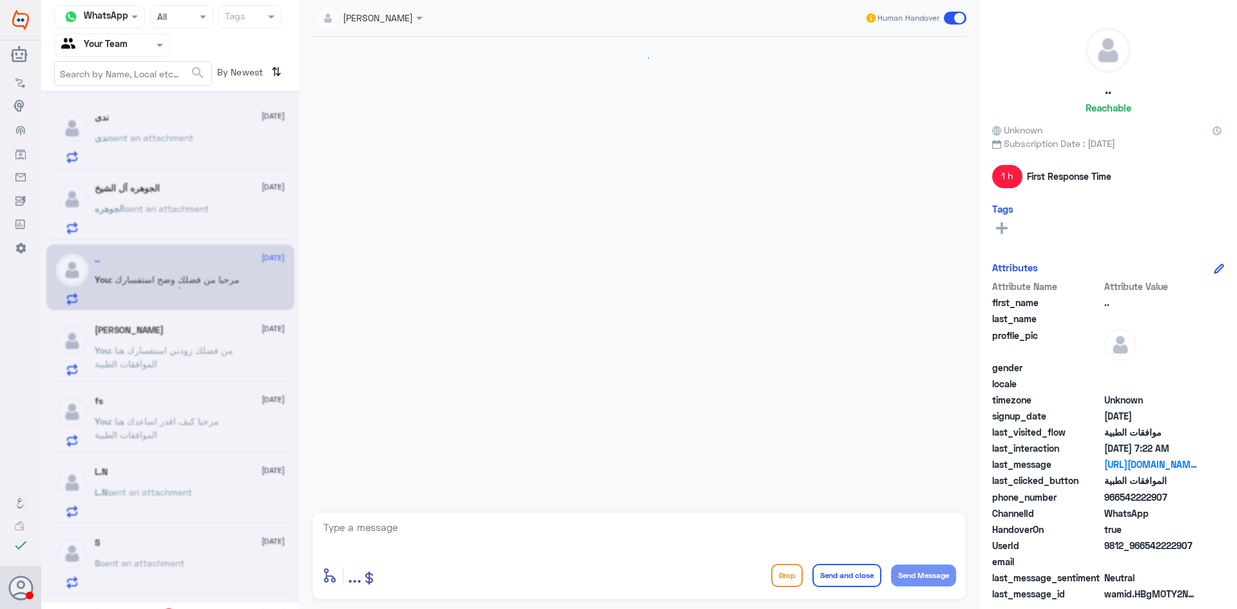
click at [170, 119] on div "ندى [DATE]" at bounding box center [190, 117] width 190 height 11
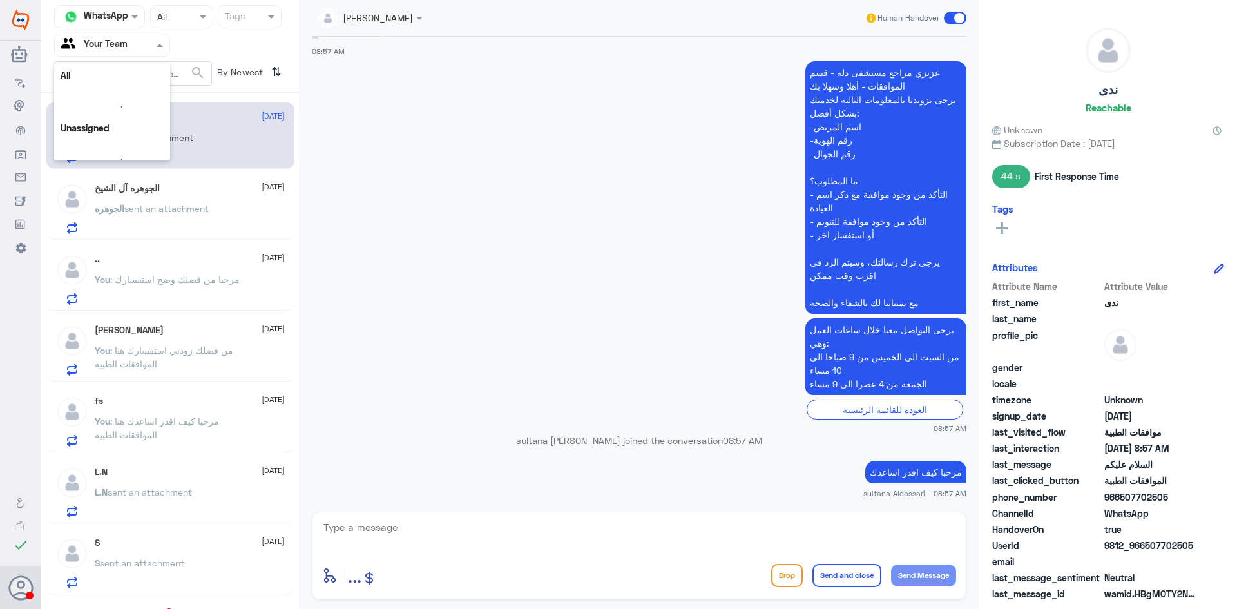
scroll to position [16, 0]
click at [150, 48] on div at bounding box center [112, 44] width 115 height 15
click at [121, 107] on div "Your Inbox" at bounding box center [112, 116] width 116 height 30
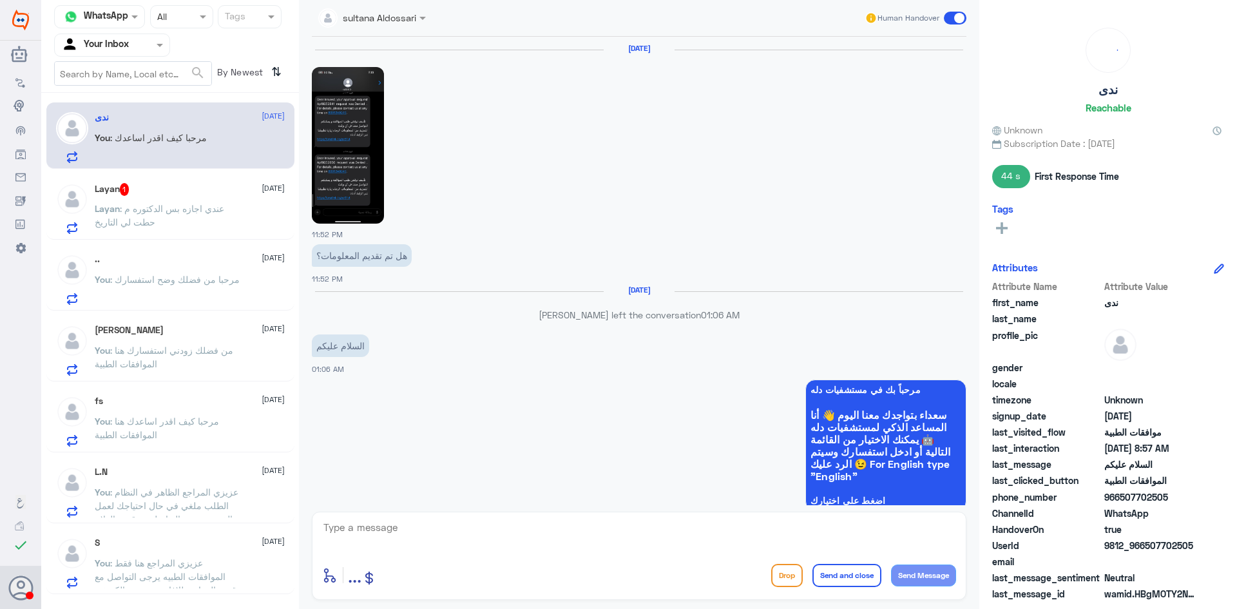
scroll to position [1279, 0]
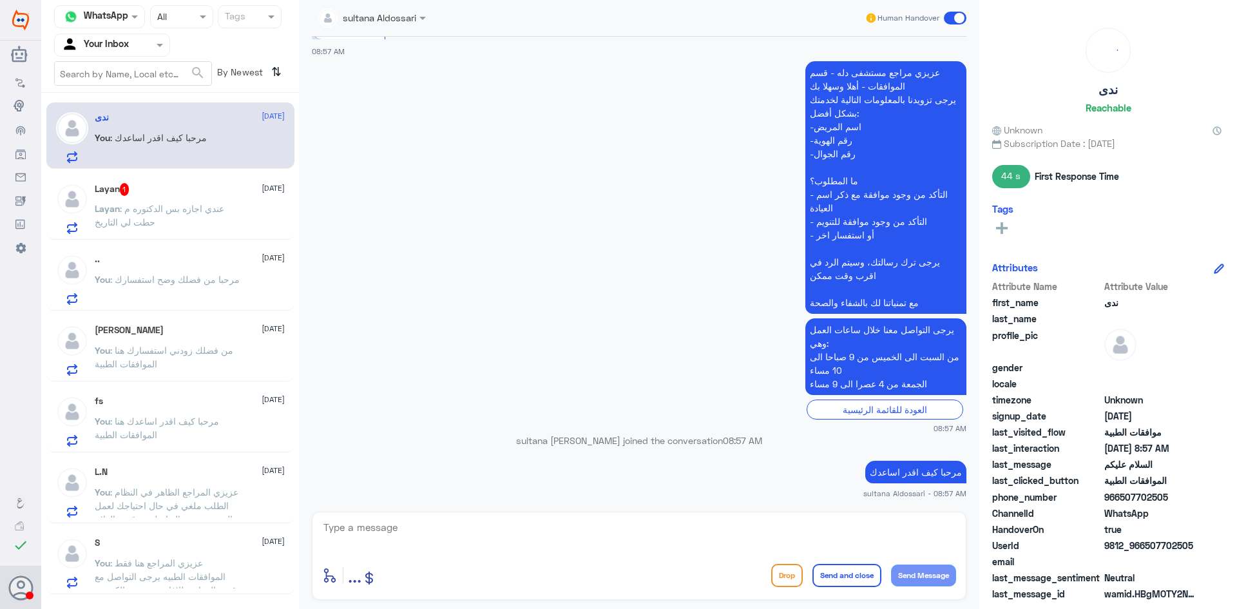
click at [160, 223] on p "Layan : عندي اجازه بس الدكتوره م حطت لي التاريخ" at bounding box center [167, 218] width 145 height 32
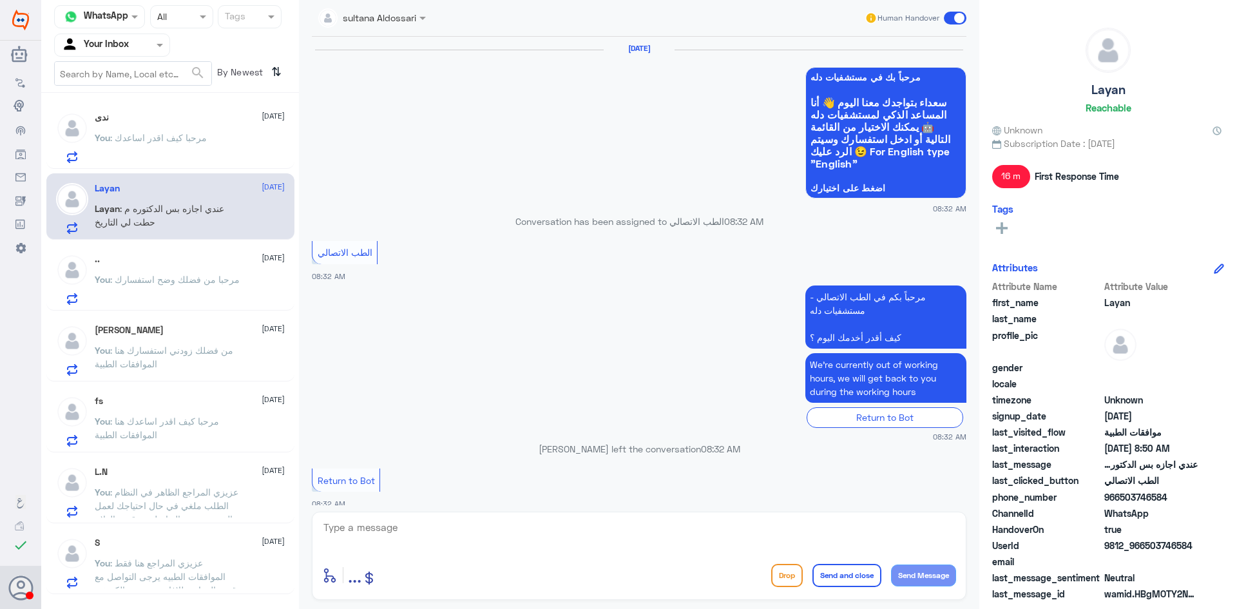
scroll to position [1040, 0]
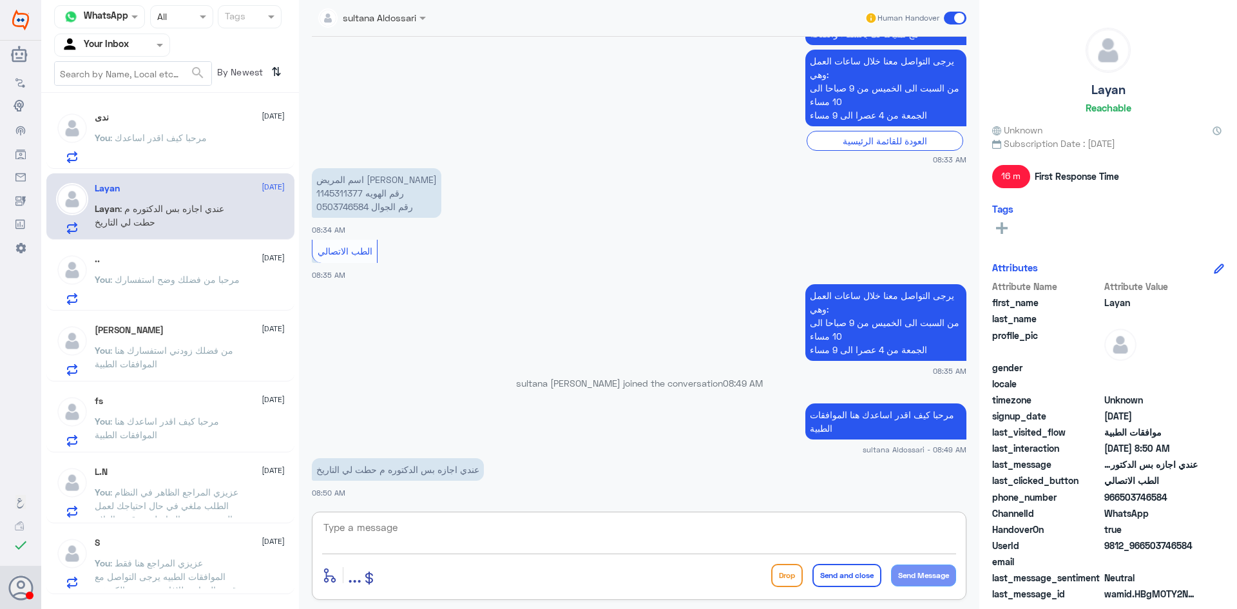
click at [541, 538] on textarea at bounding box center [639, 535] width 634 height 32
type textarea "يرجى التاوصل مع قسم الاجازات هنا فقط الموافقات الطبية"
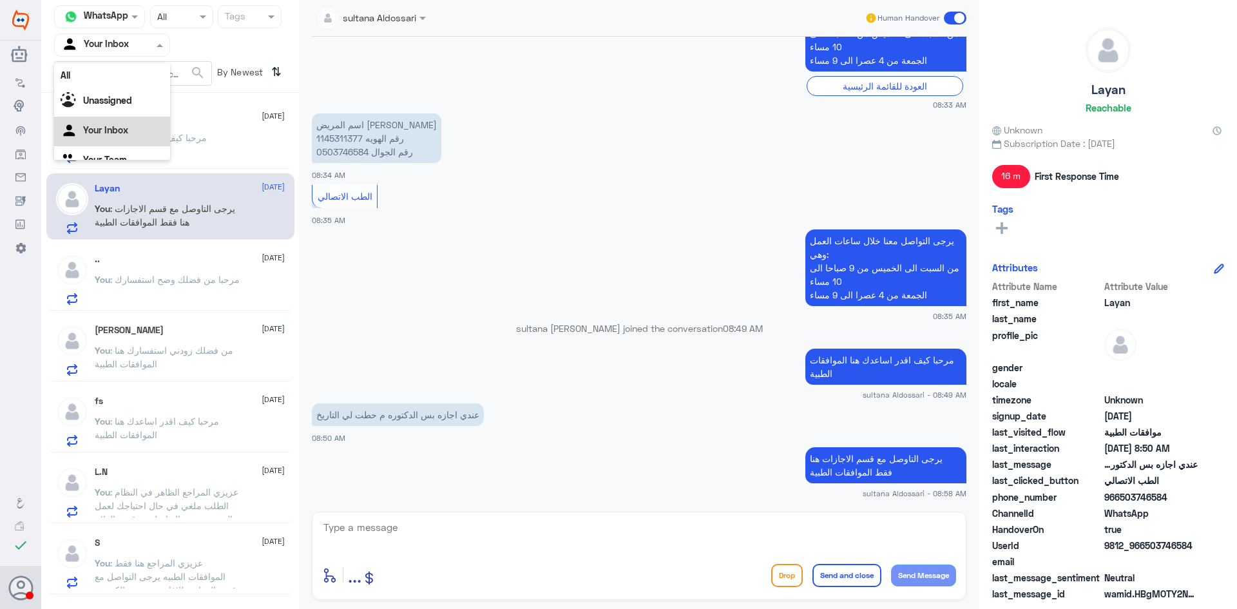
click at [134, 44] on div at bounding box center [112, 44] width 115 height 15
click at [107, 136] on div "Your Team" at bounding box center [112, 145] width 116 height 30
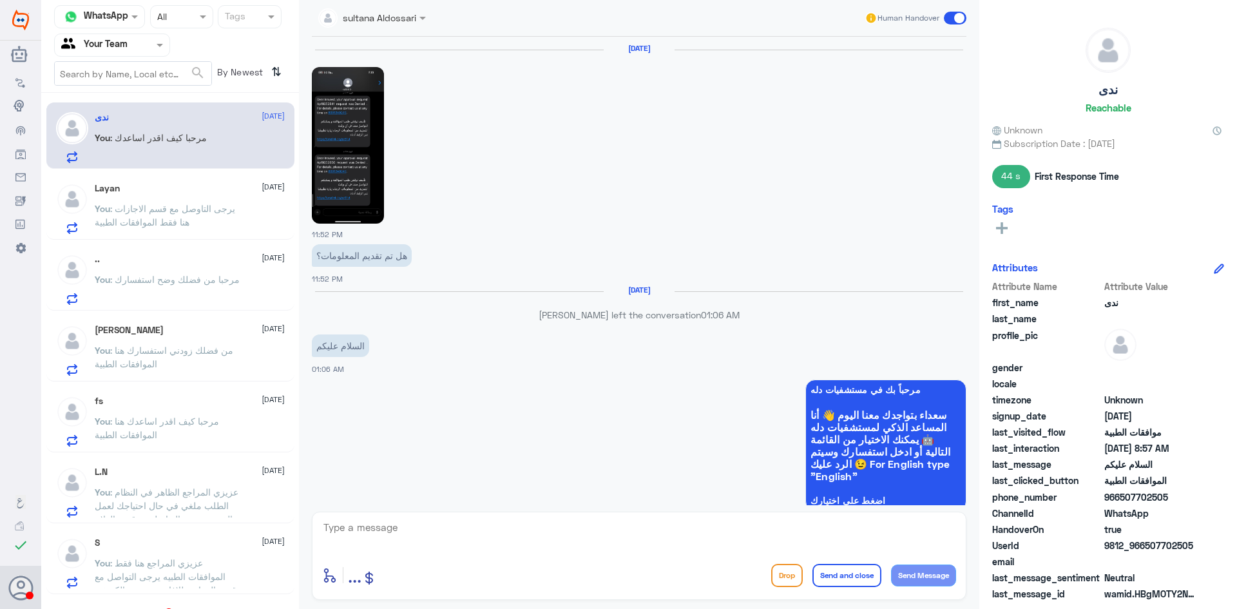
scroll to position [1279, 0]
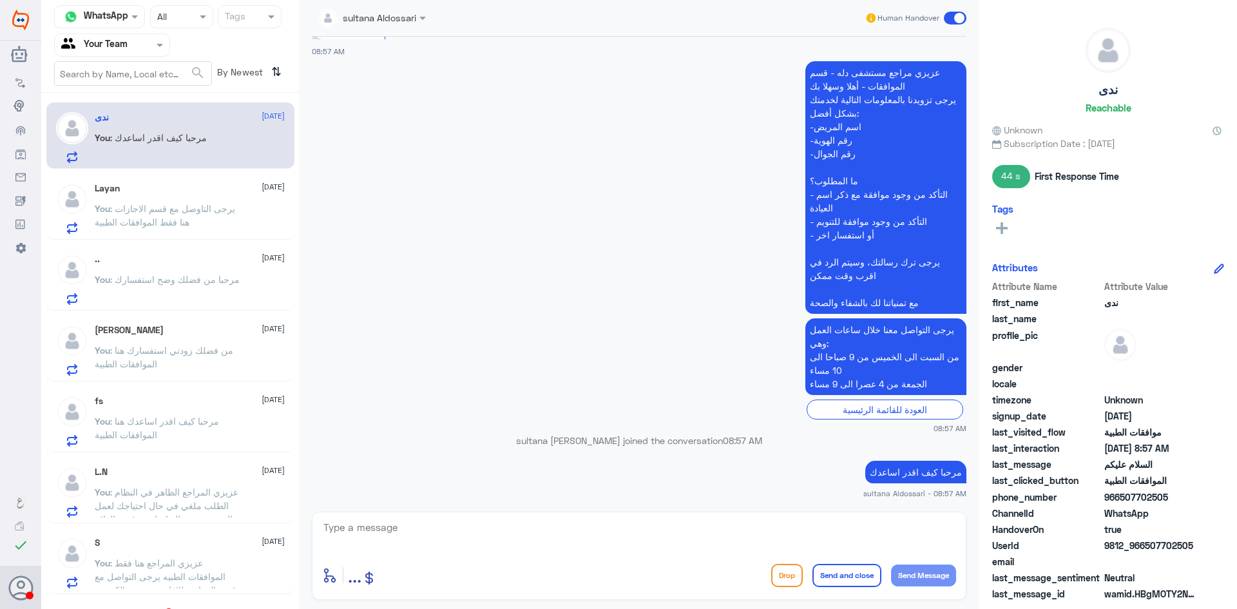
click at [140, 34] on div "Agent Filter Your Team" at bounding box center [112, 45] width 116 height 23
click at [110, 137] on div "Your Team" at bounding box center [112, 145] width 116 height 30
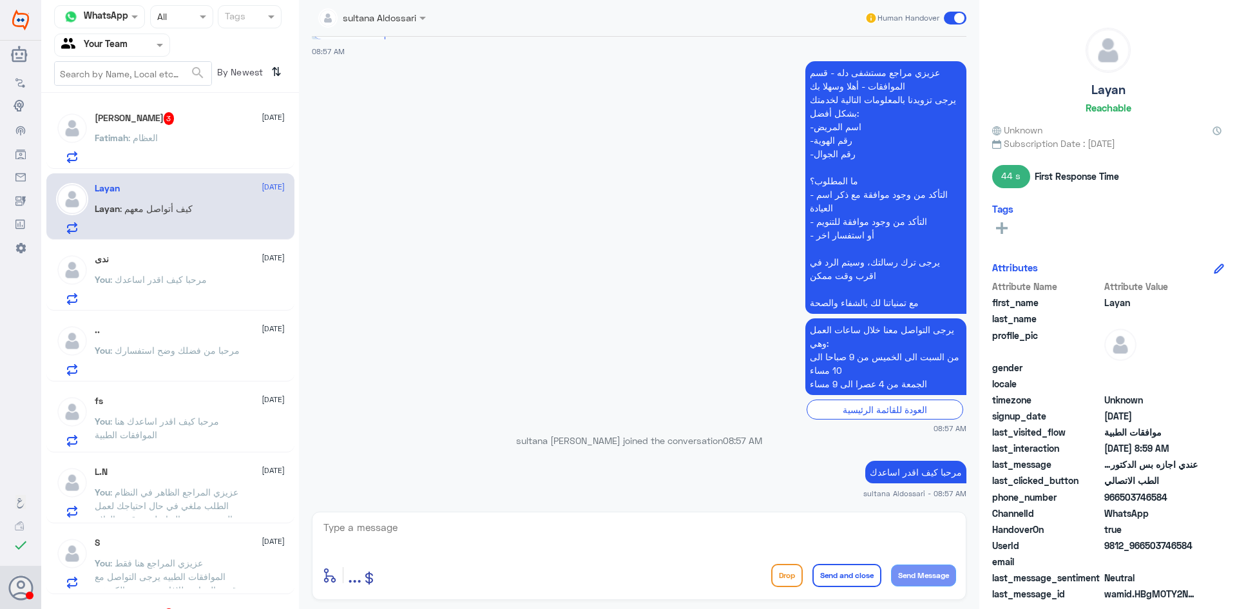
click at [202, 137] on div "Fatimah : العظام" at bounding box center [190, 148] width 190 height 29
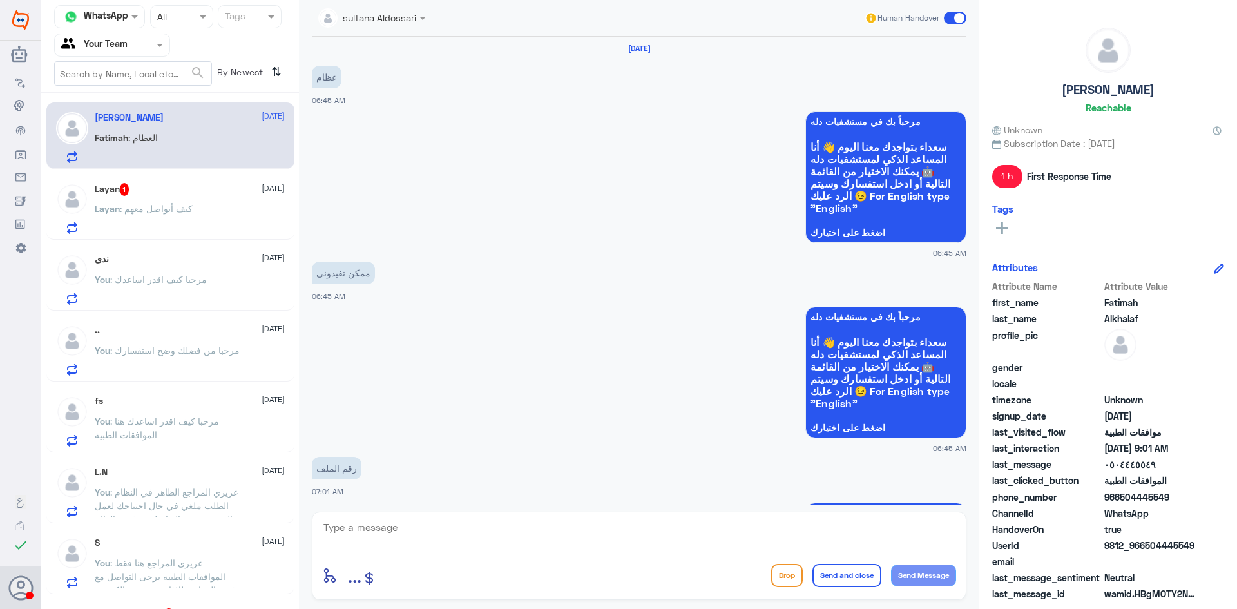
scroll to position [1133, 0]
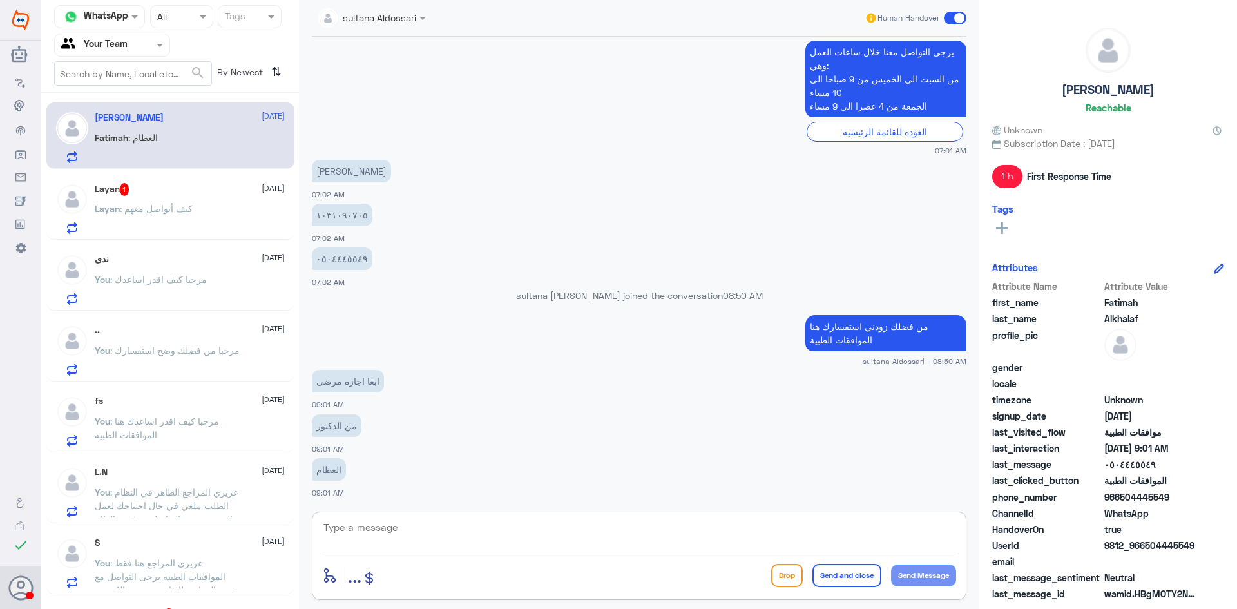
click at [722, 535] on textarea at bounding box center [639, 535] width 634 height 32
type textarea "ي"
type textarea "هنا فقط الموافقات الطبية يرجى التواصل مع قسم الاجازات"
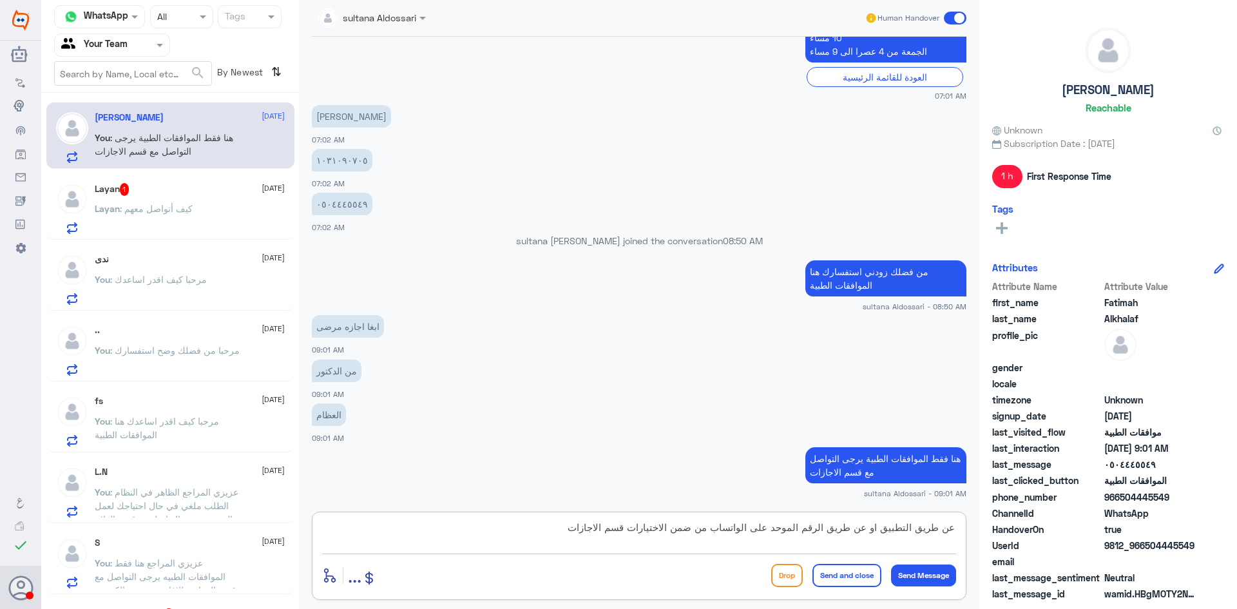
type textarea "عن طريق التطبيق او عن طريق الرقم الموحد على الواتساب من ضمن الاختيارات قسم الاج…"
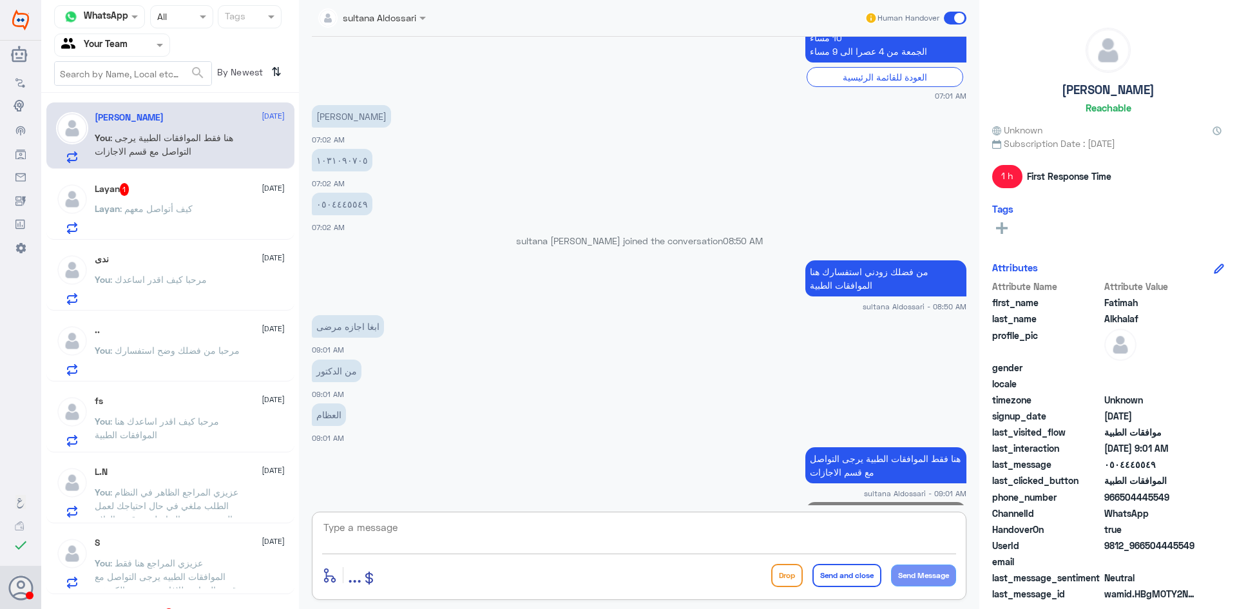
scroll to position [1257, 0]
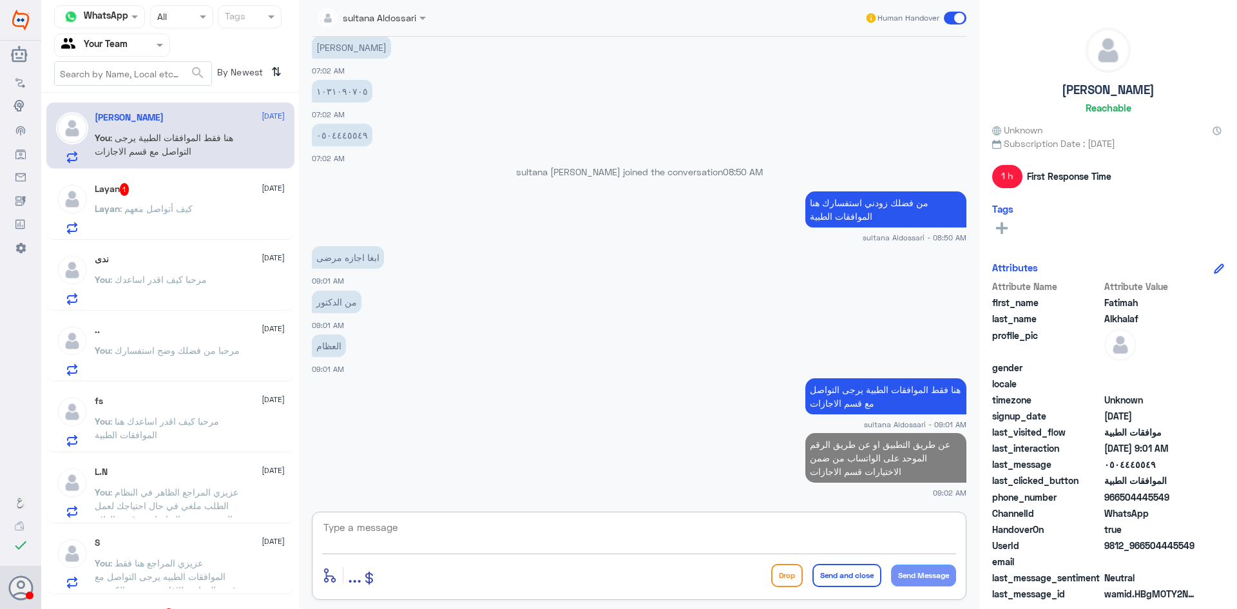
click at [195, 196] on div "Layan 1 [DATE]" at bounding box center [190, 189] width 190 height 13
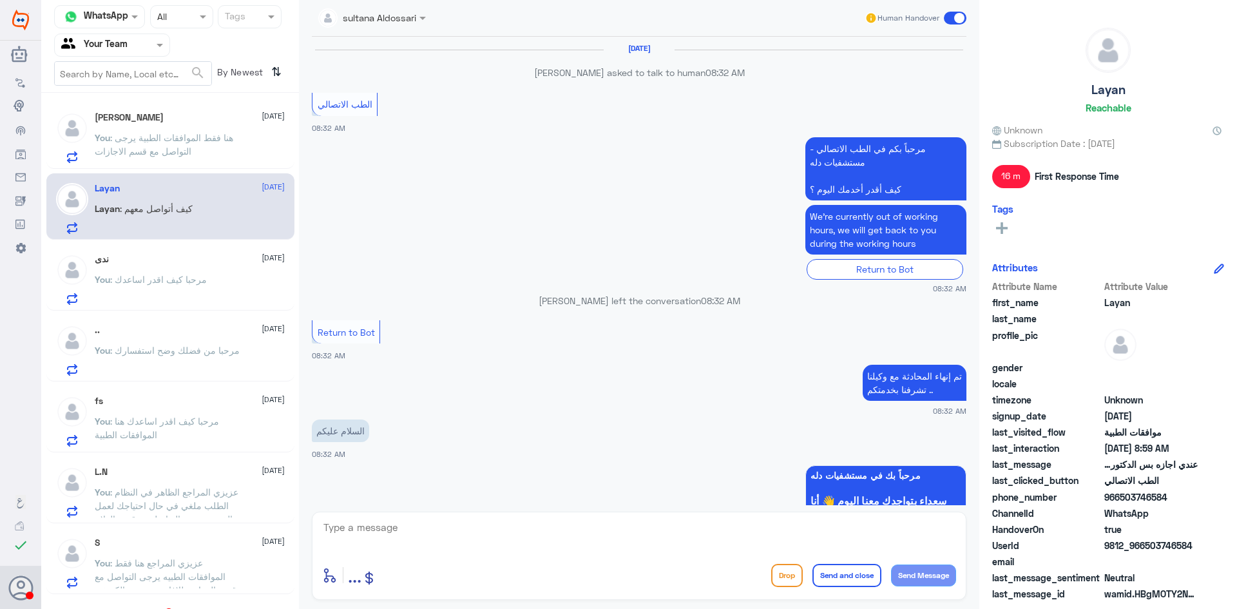
scroll to position [990, 0]
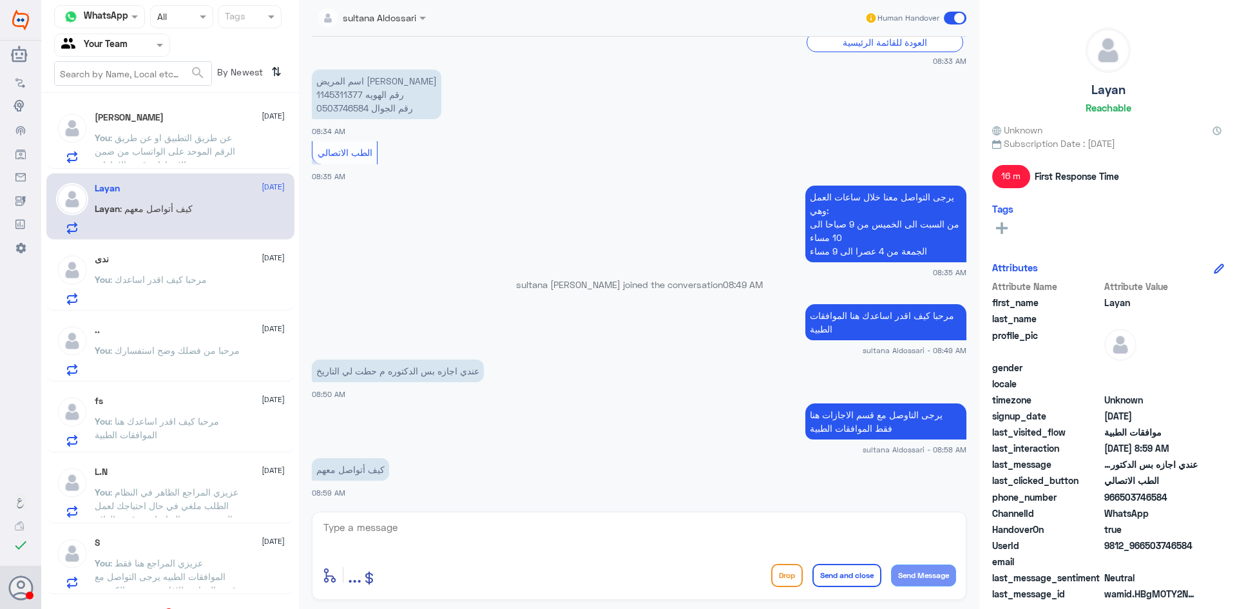
click at [169, 151] on span ": عن طريق التطبيق او عن طريق الرقم الموحد على الواتساب من ضمن الاختيارات قسم ال…" at bounding box center [165, 151] width 141 height 38
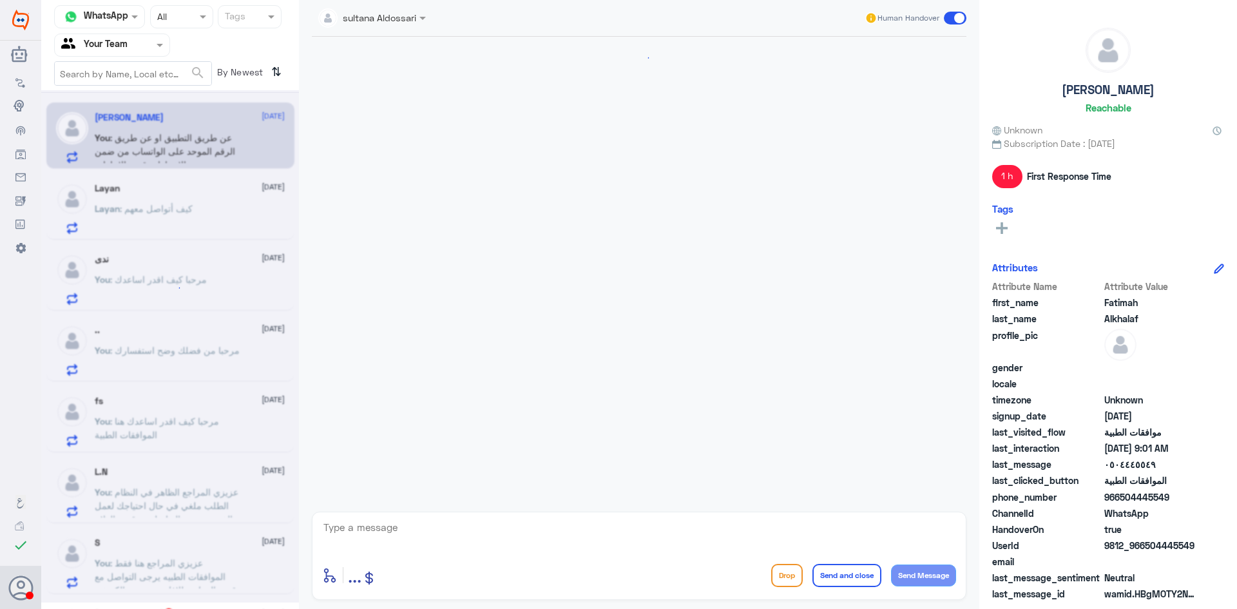
scroll to position [1061, 0]
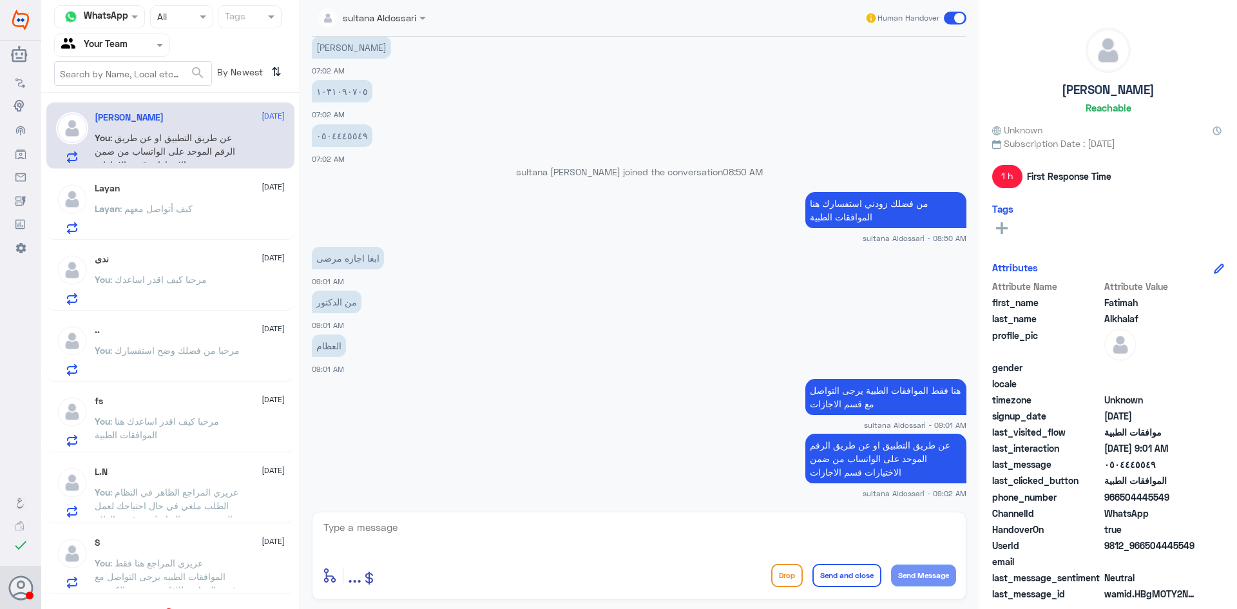
click at [869, 443] on p "عن طريق التطبيق او عن طريق الرقم الموحد على الواتساب من ضمن الاختيارات قسم الاج…" at bounding box center [886, 459] width 161 height 50
copy div "عن طريق التطبيق او عن طريق الرقم الموحد على الواتساب من ضمن الاختيارات قسم الاج…"
click at [179, 224] on p "Layan : كيف أتواصل معهم" at bounding box center [144, 218] width 98 height 32
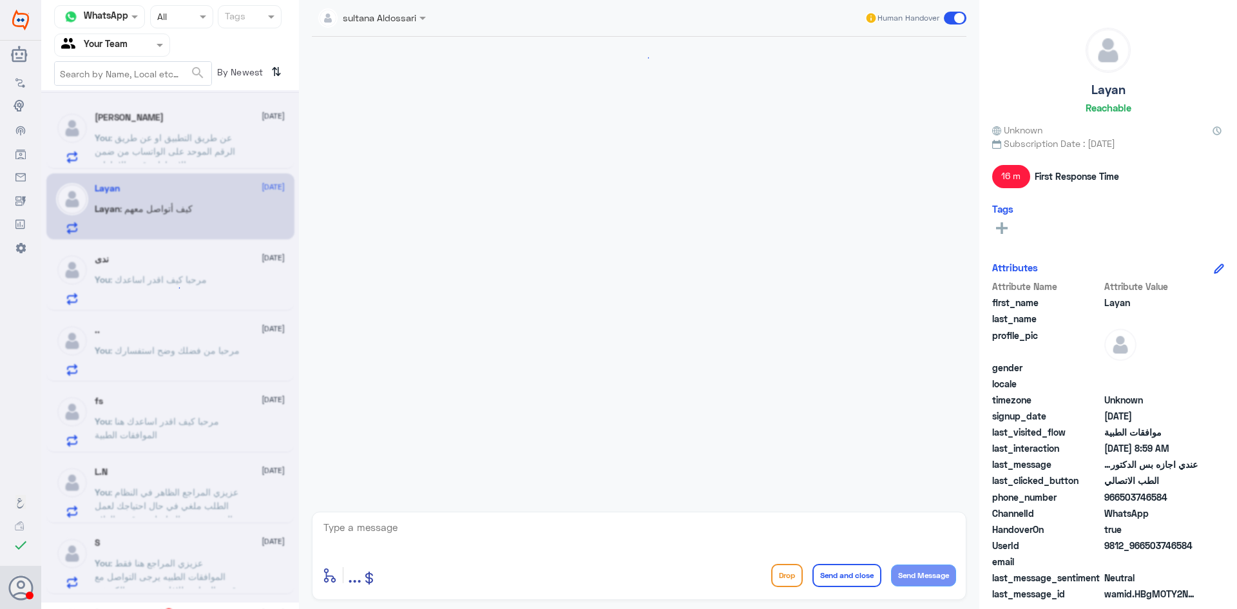
scroll to position [990, 0]
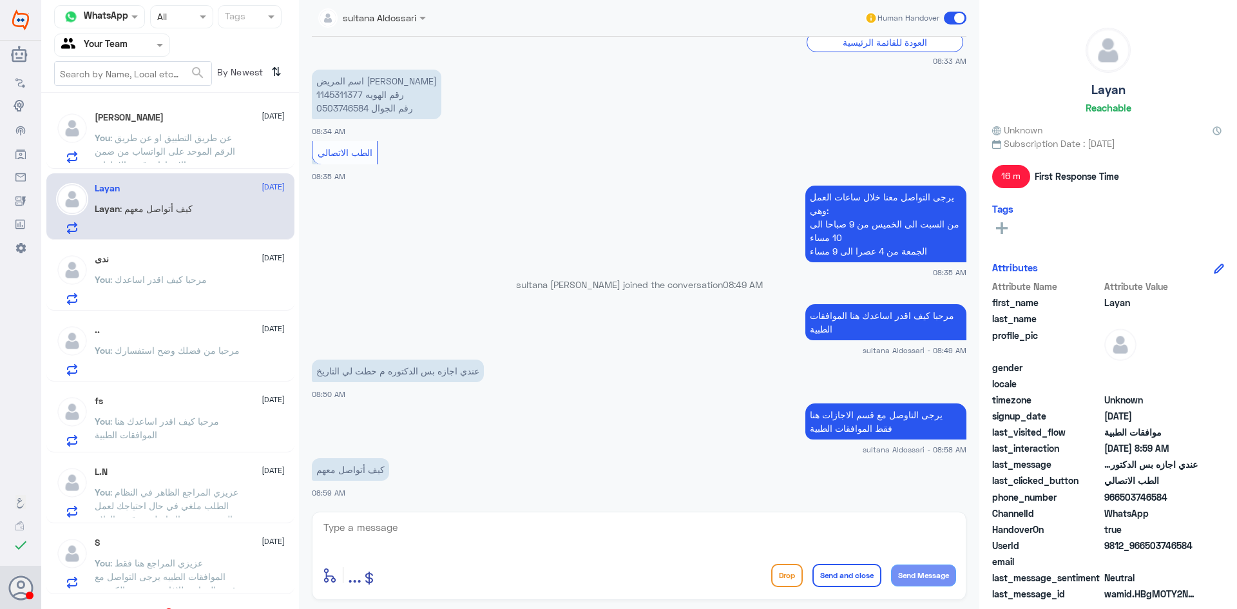
click at [574, 536] on textarea at bounding box center [639, 535] width 634 height 32
paste textarea "عن طريق التطبيق او عن طريق الرقم الموحد على الواتساب من ضمن الاختيارات قسم الاج…"
type textarea "عن طريق التطبيق او عن طريق الرقم الموحد على الواتساب من ضمن الاختيارات قسم الاج…"
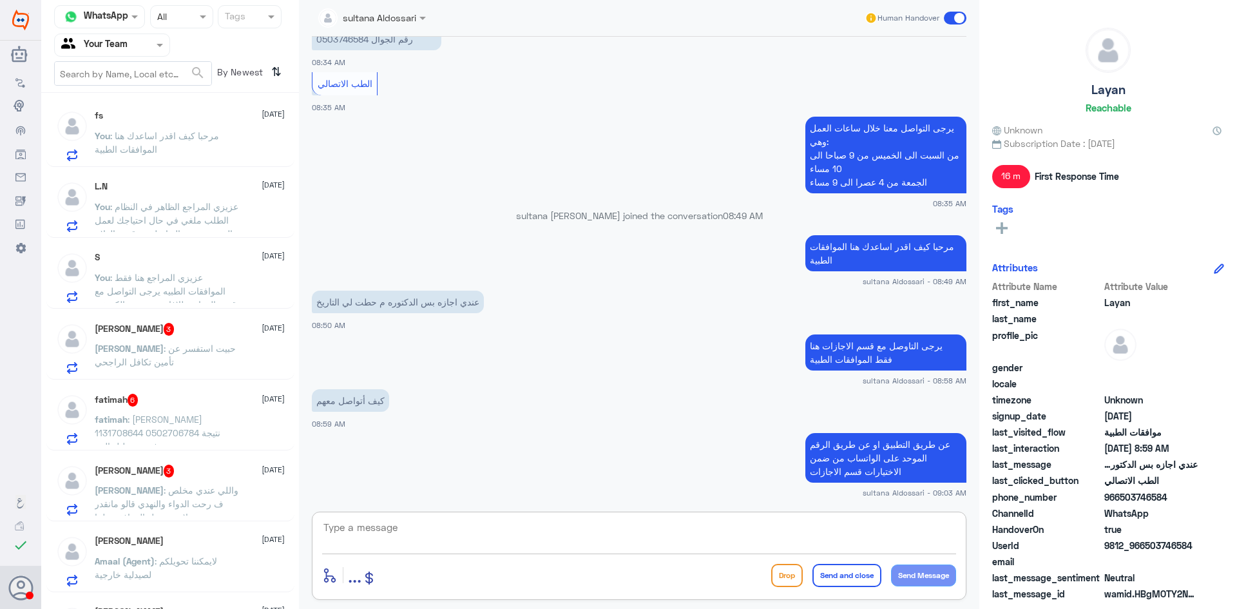
scroll to position [387, 0]
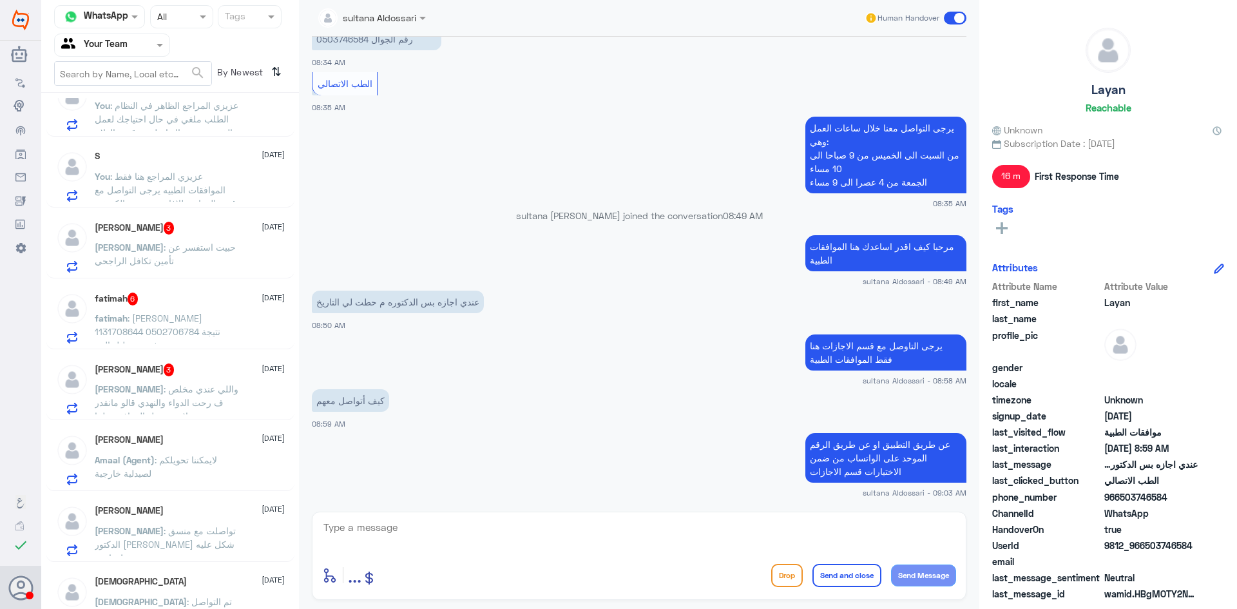
click at [196, 382] on div "SARA 3 [DATE] SARA : واللي عندي مخلص ف رحت الدواء والنهدي قالو مانقدر لازم تحوي…" at bounding box center [190, 389] width 190 height 51
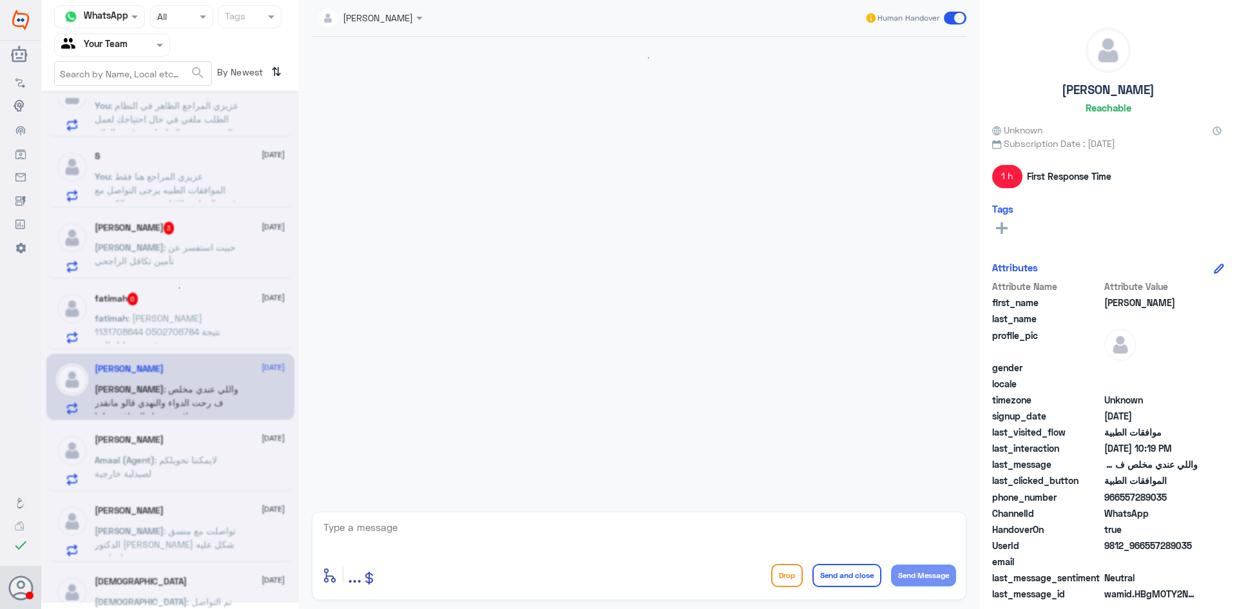
scroll to position [708, 0]
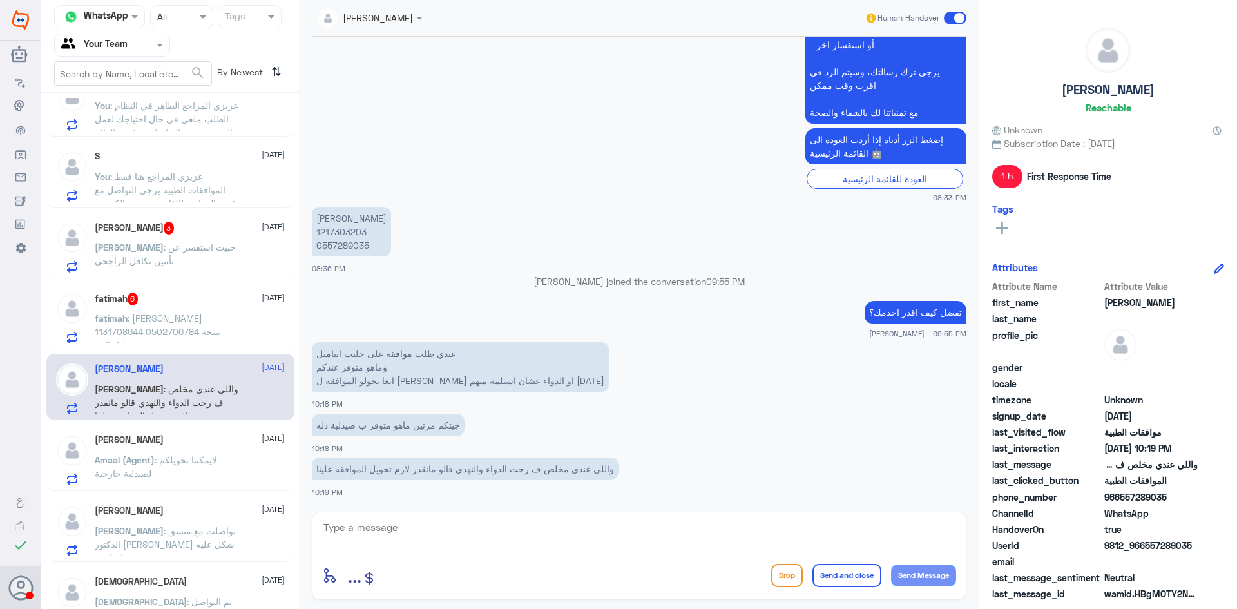
click at [512, 553] on div at bounding box center [639, 536] width 634 height 35
click at [490, 540] on textarea at bounding box center [639, 535] width 634 height 32
type textarea "من فضلك زودني بصورة الوصفه المختومه"
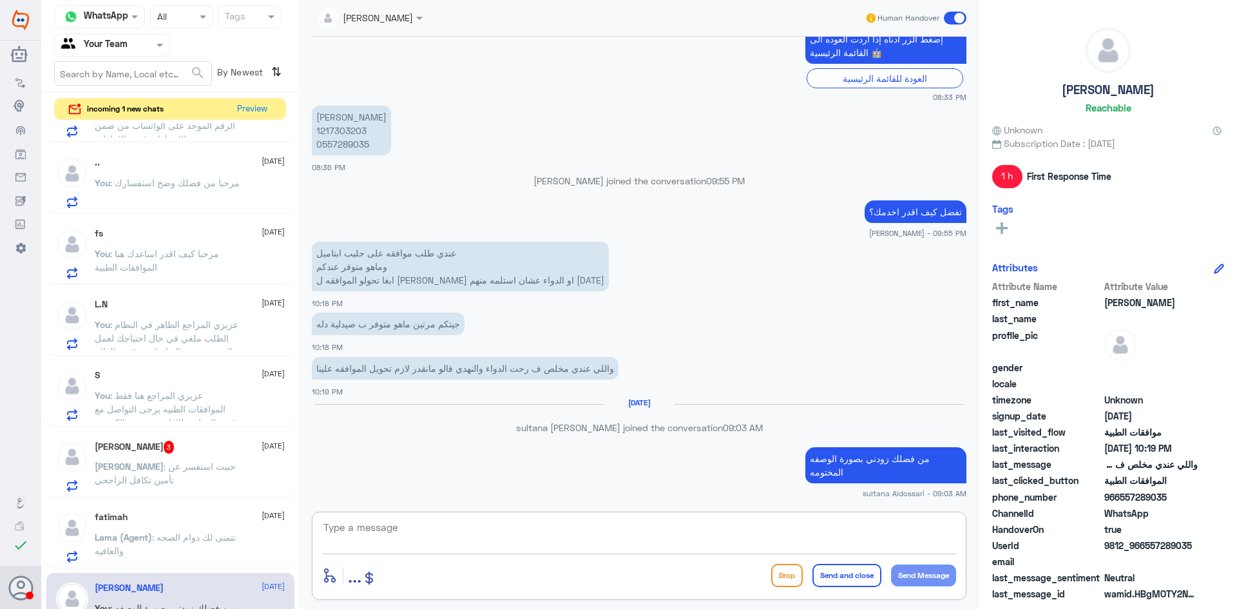
scroll to position [0, 0]
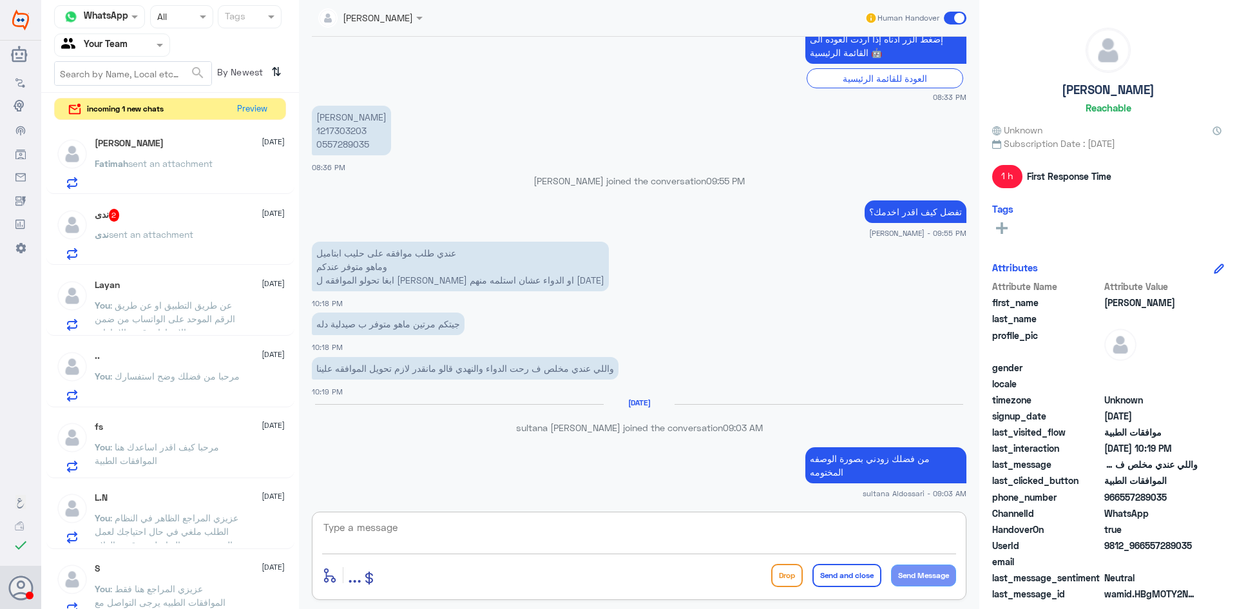
click at [204, 225] on div "ندى 2 [DATE] ندى sent an attachment" at bounding box center [190, 234] width 190 height 51
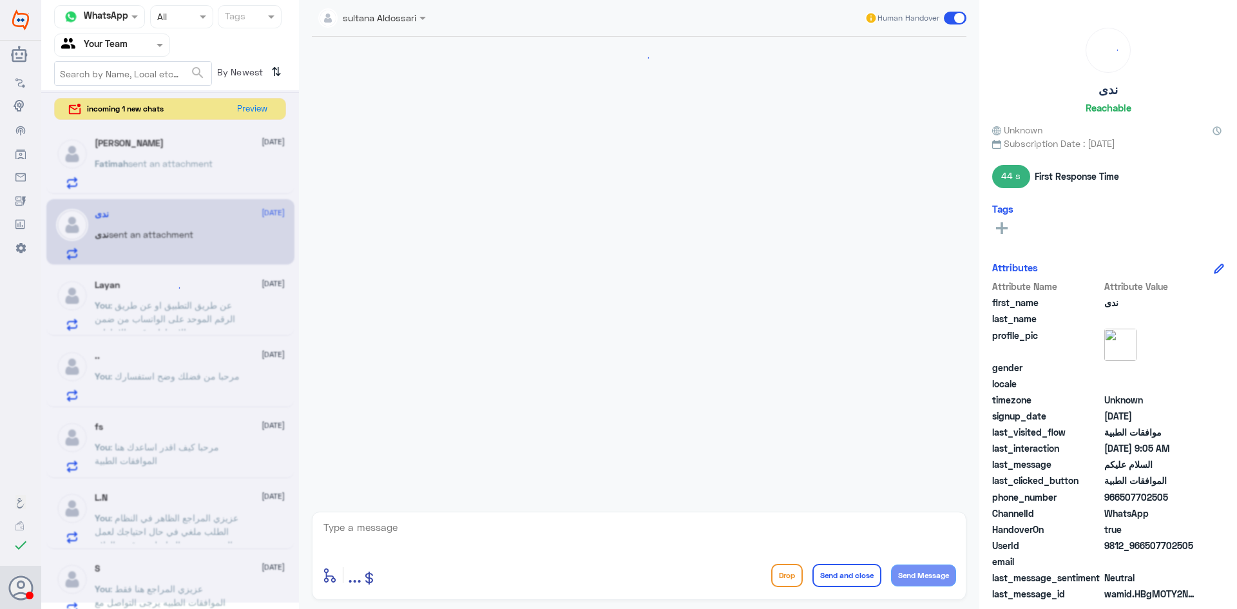
scroll to position [1421, 0]
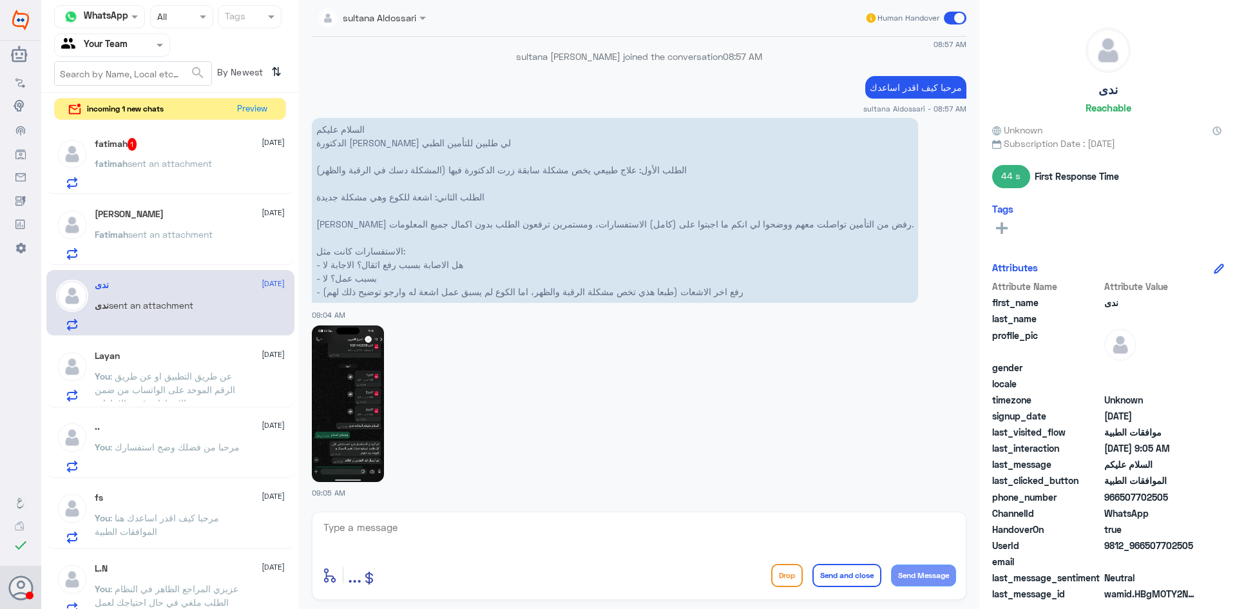
click at [356, 383] on img at bounding box center [348, 403] width 72 height 157
click at [512, 521] on textarea at bounding box center [639, 535] width 634 height 32
type textarea "l"
type textarea "من فضلك زودني رقم الملف او الطلب"
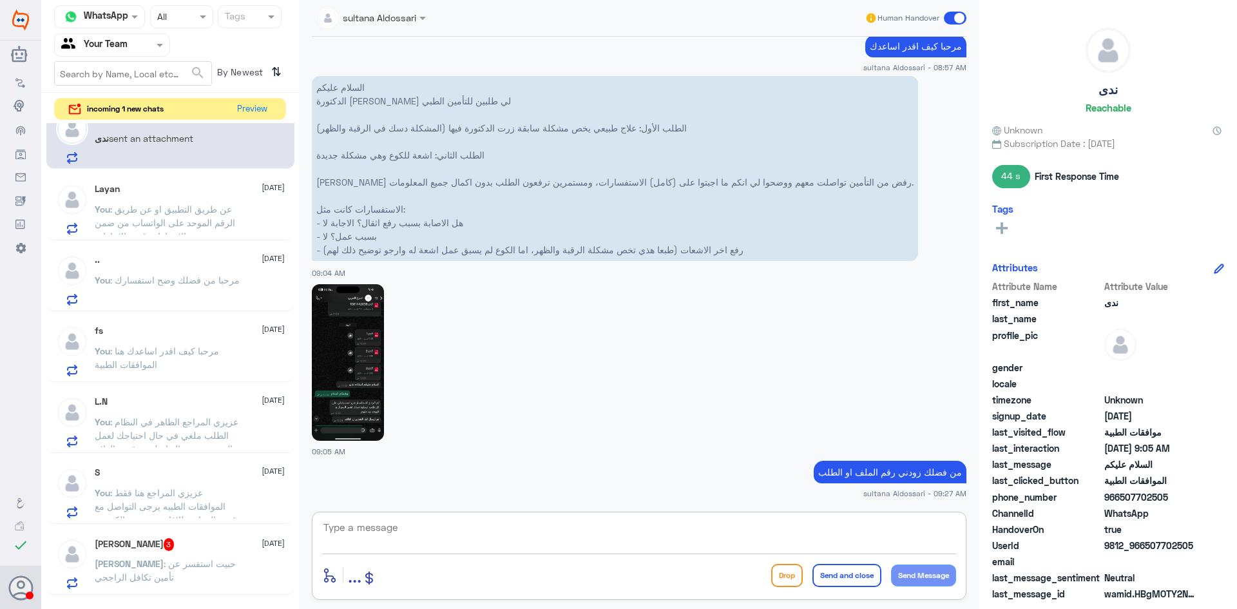
scroll to position [0, 0]
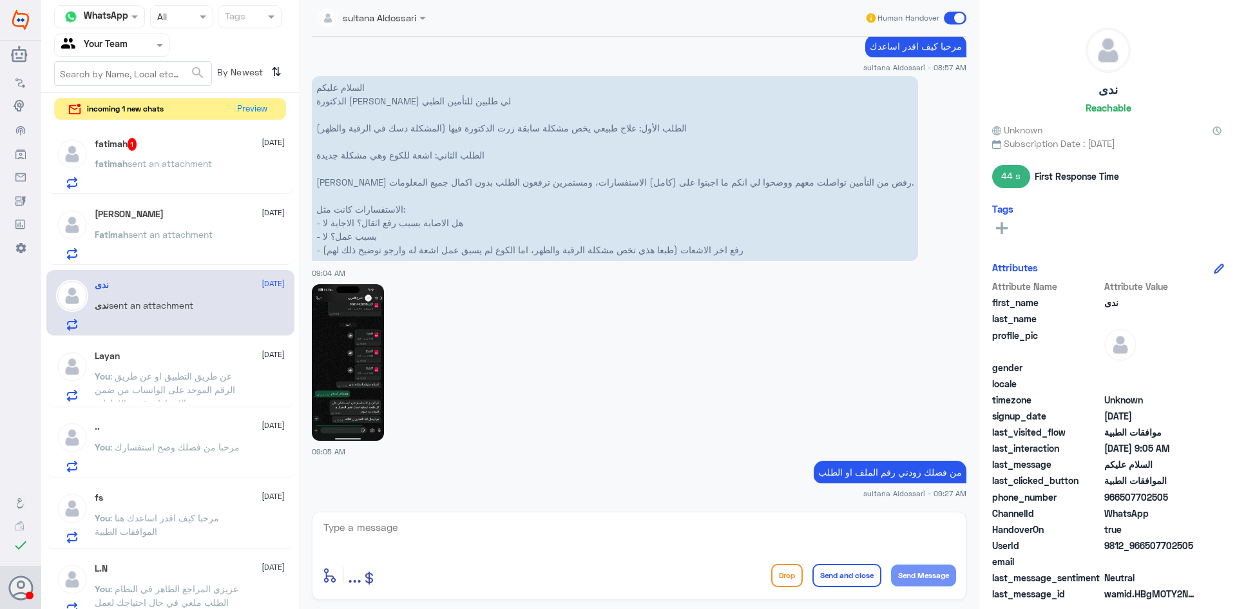
click at [178, 168] on span "sent an attachment" at bounding box center [170, 163] width 84 height 11
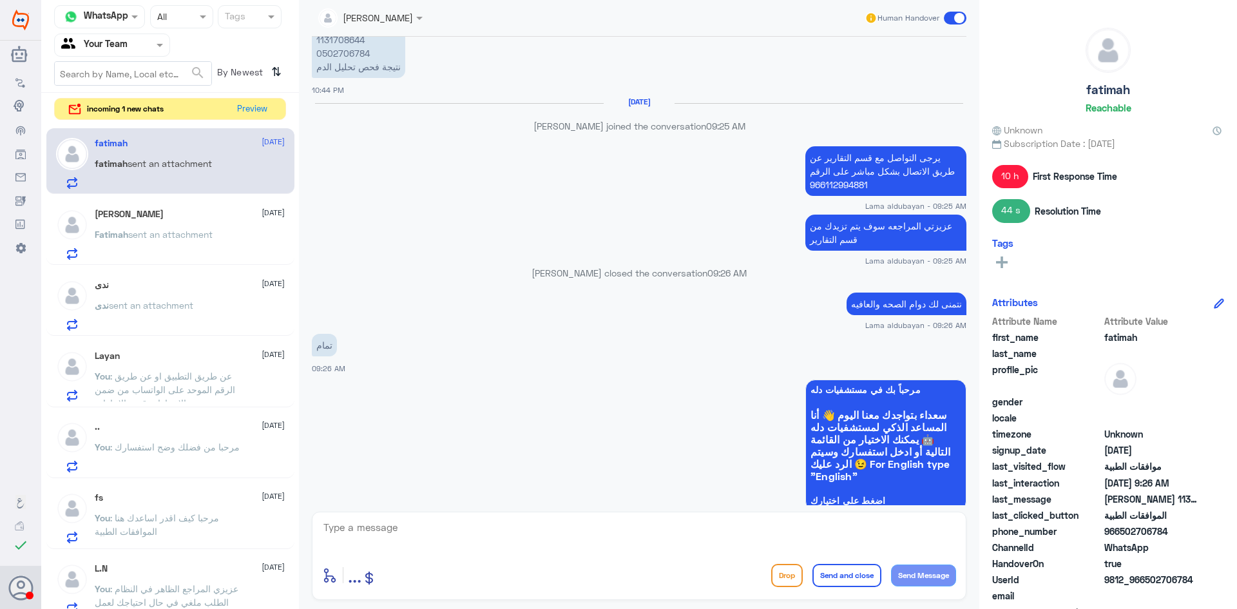
scroll to position [996, 0]
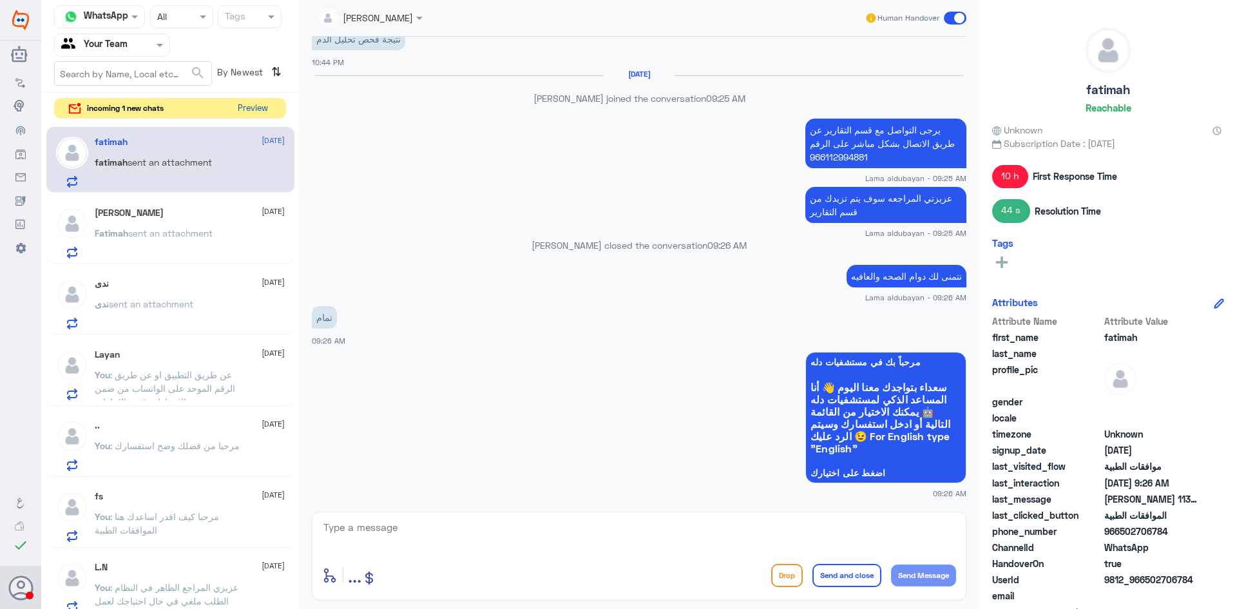
click at [239, 108] on button "Preview" at bounding box center [253, 109] width 40 height 20
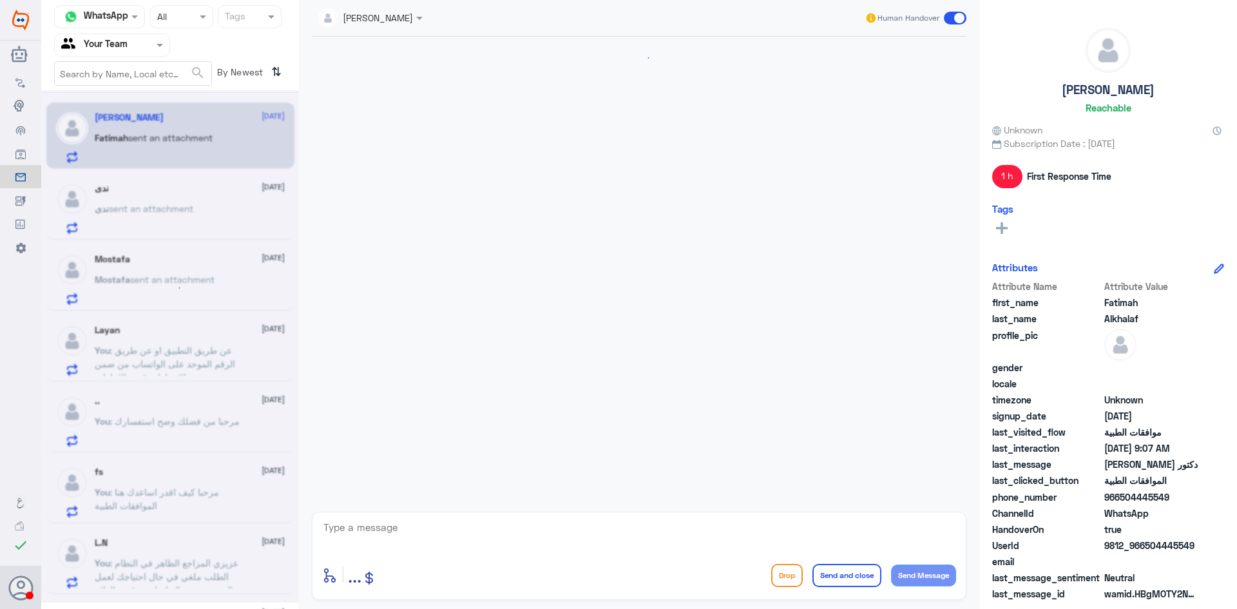
scroll to position [849, 0]
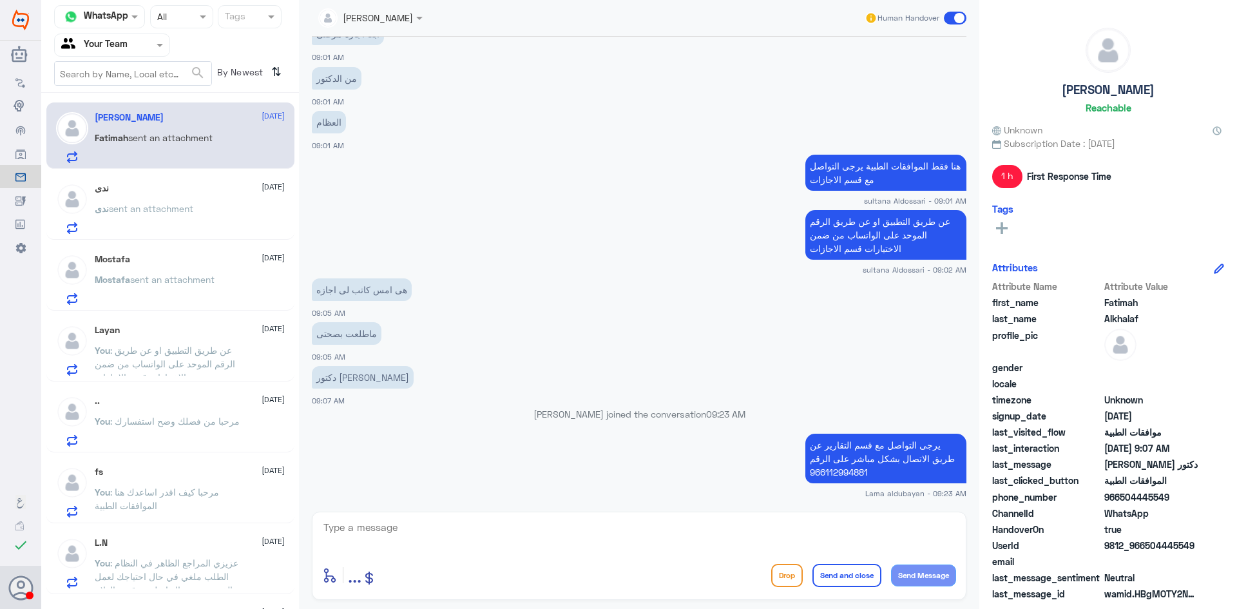
click at [173, 228] on p "ندى sent an attachment" at bounding box center [144, 218] width 99 height 32
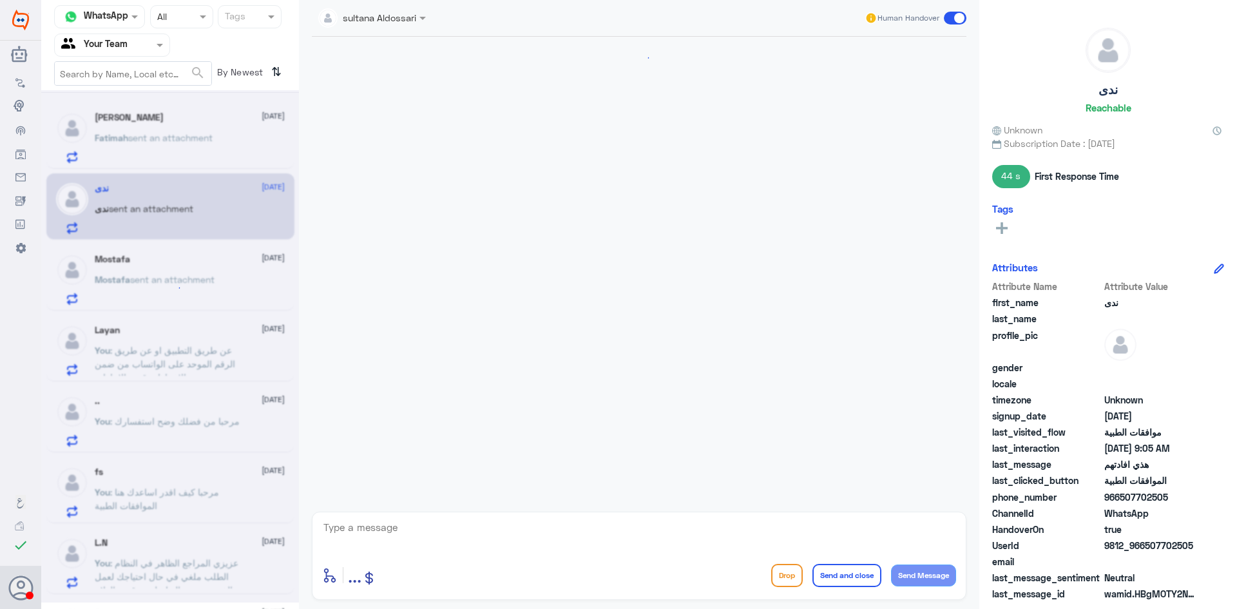
scroll to position [1436, 0]
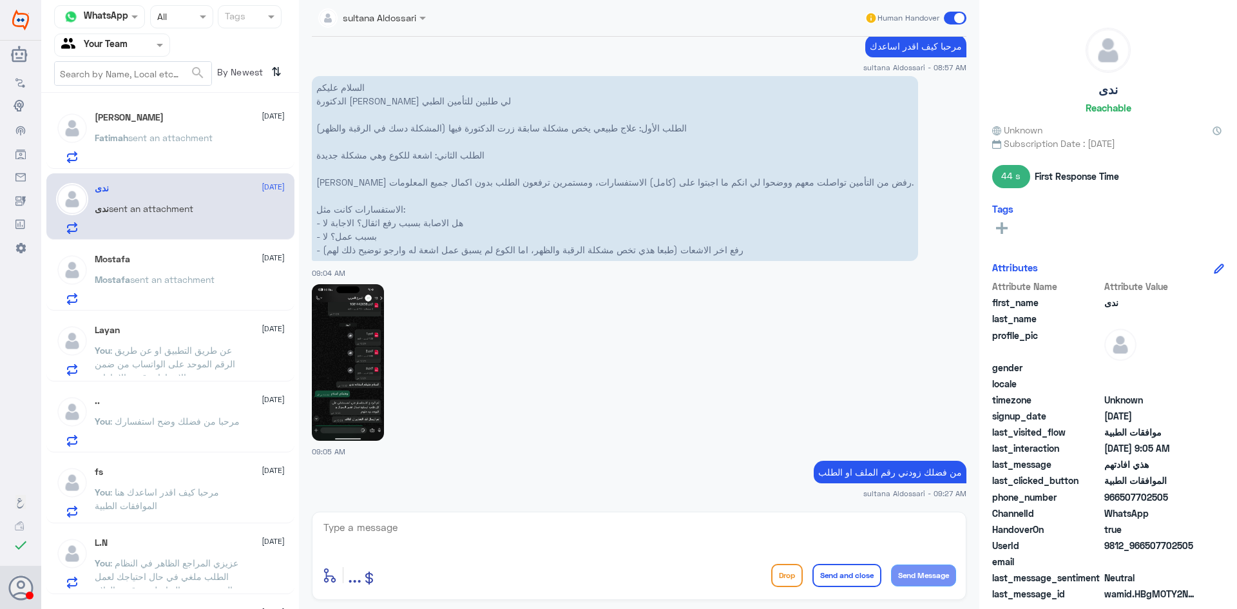
click at [181, 289] on p "Mostafa sent an attachment" at bounding box center [155, 289] width 120 height 32
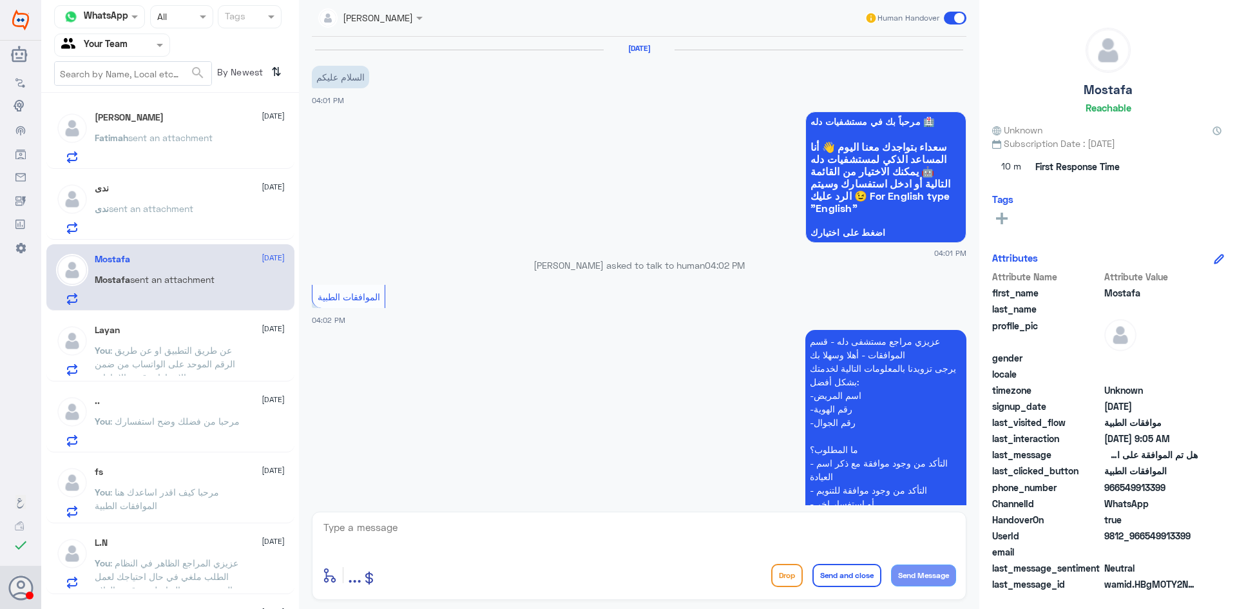
scroll to position [1056, 0]
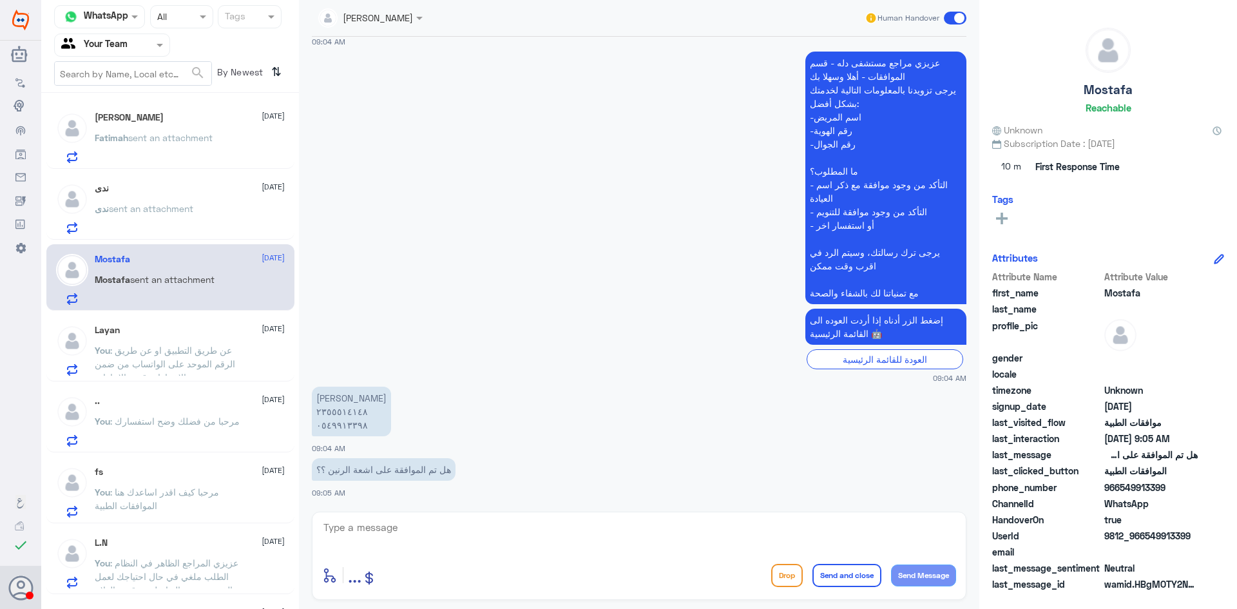
click at [179, 328] on div "Layan [DATE]" at bounding box center [190, 330] width 190 height 11
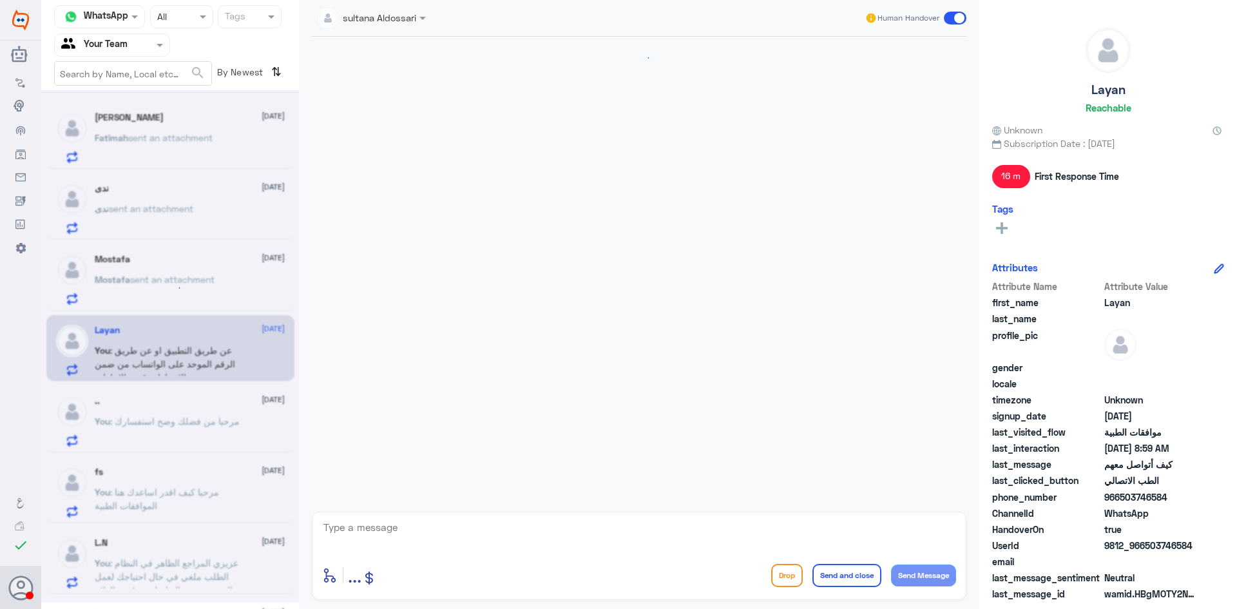
scroll to position [1032, 0]
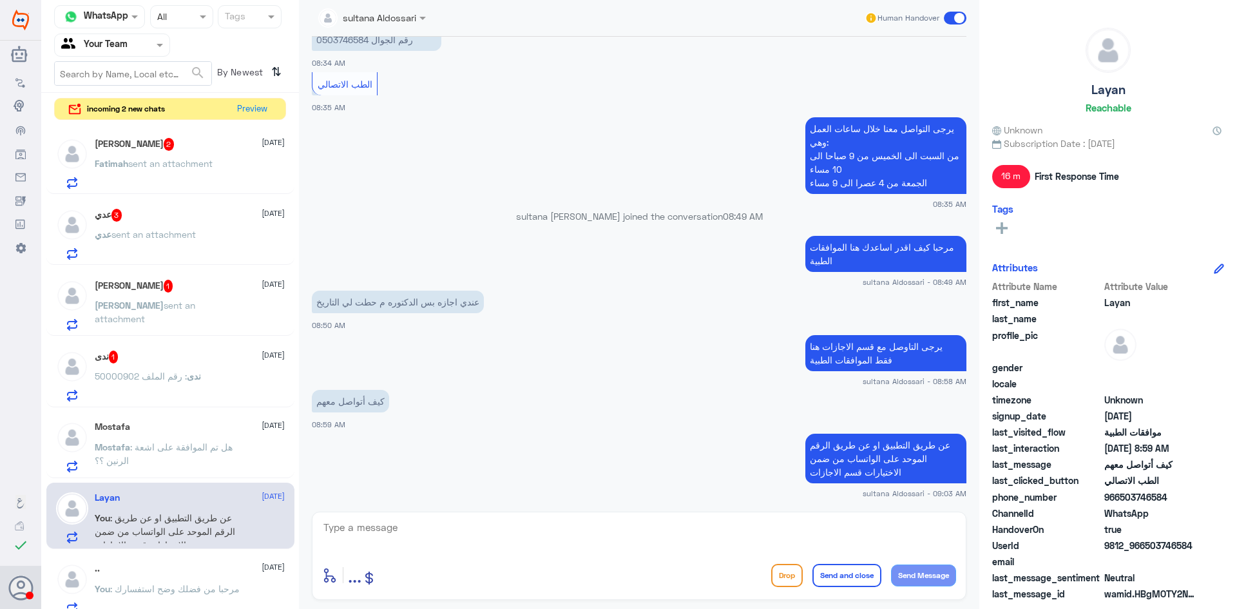
click at [214, 378] on div "ندى : رقم الملف 50000902" at bounding box center [190, 387] width 190 height 29
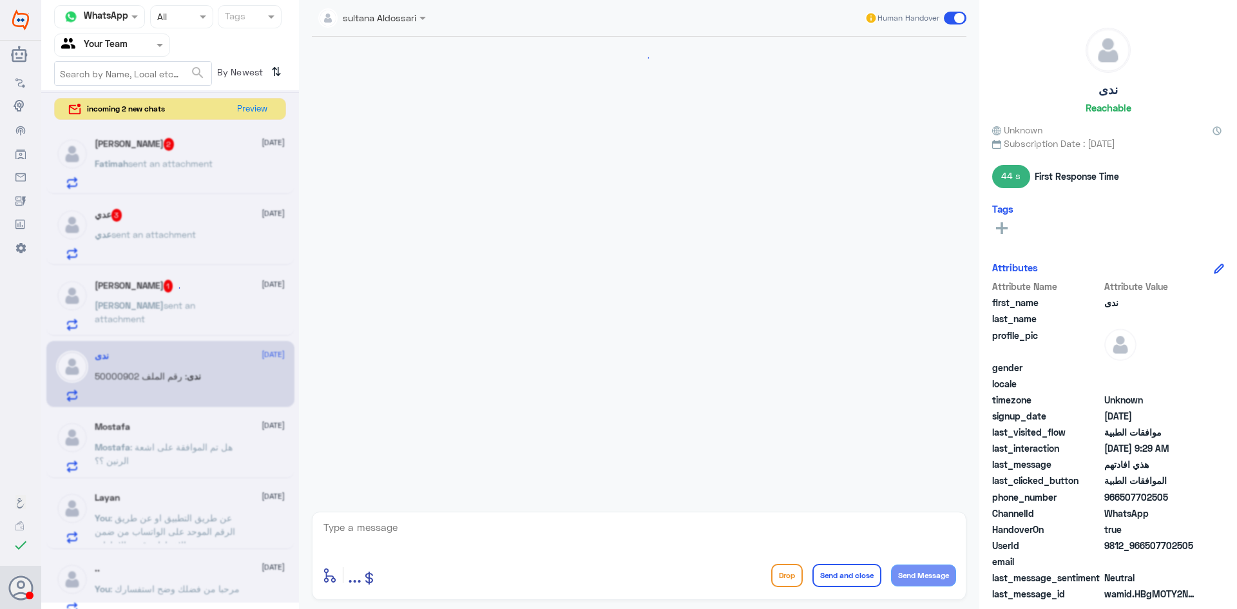
scroll to position [1436, 0]
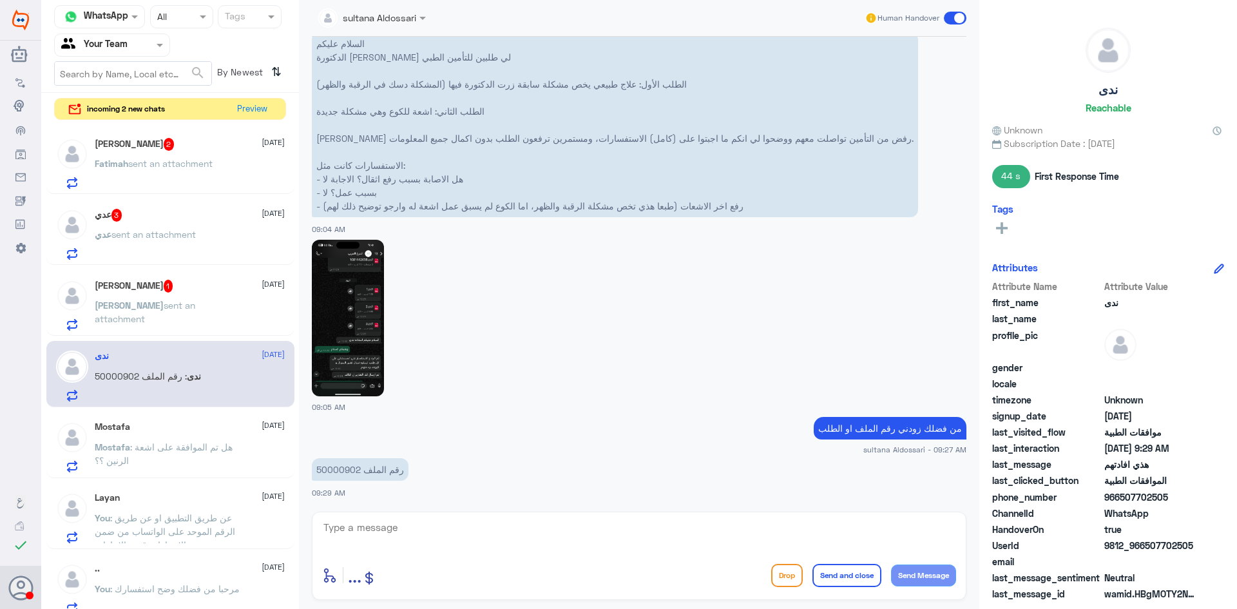
click at [346, 469] on p "رقم الملف 50000902" at bounding box center [360, 469] width 97 height 23
copy p "50000902"
click at [182, 306] on span "sent an attachment" at bounding box center [154, 305] width 84 height 11
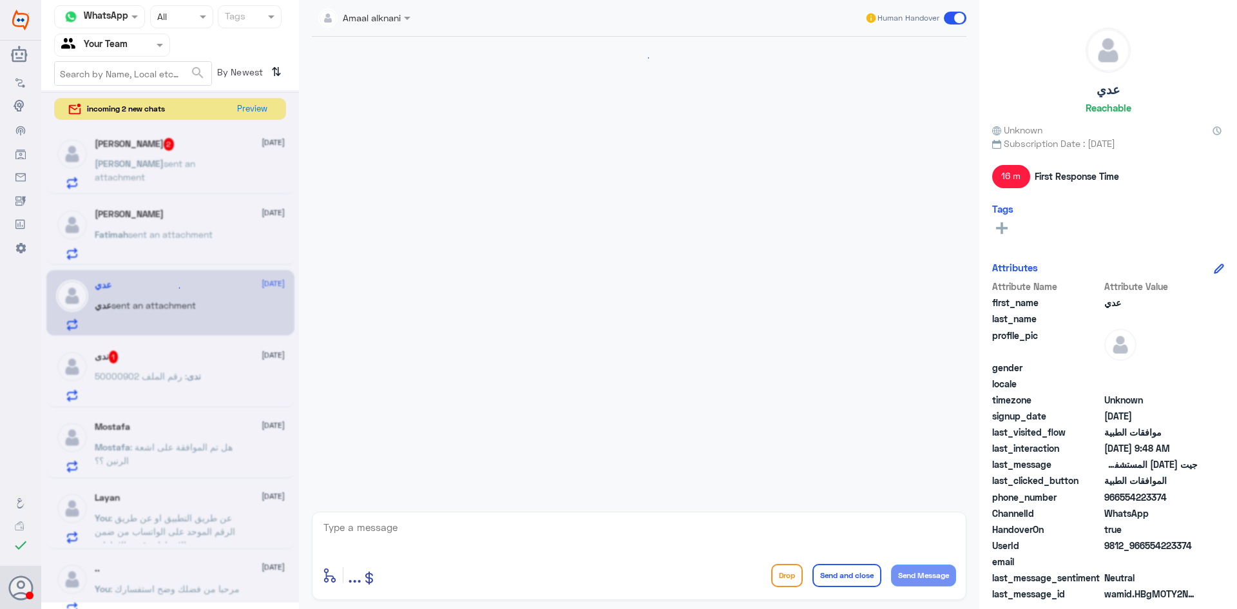
scroll to position [1049, 0]
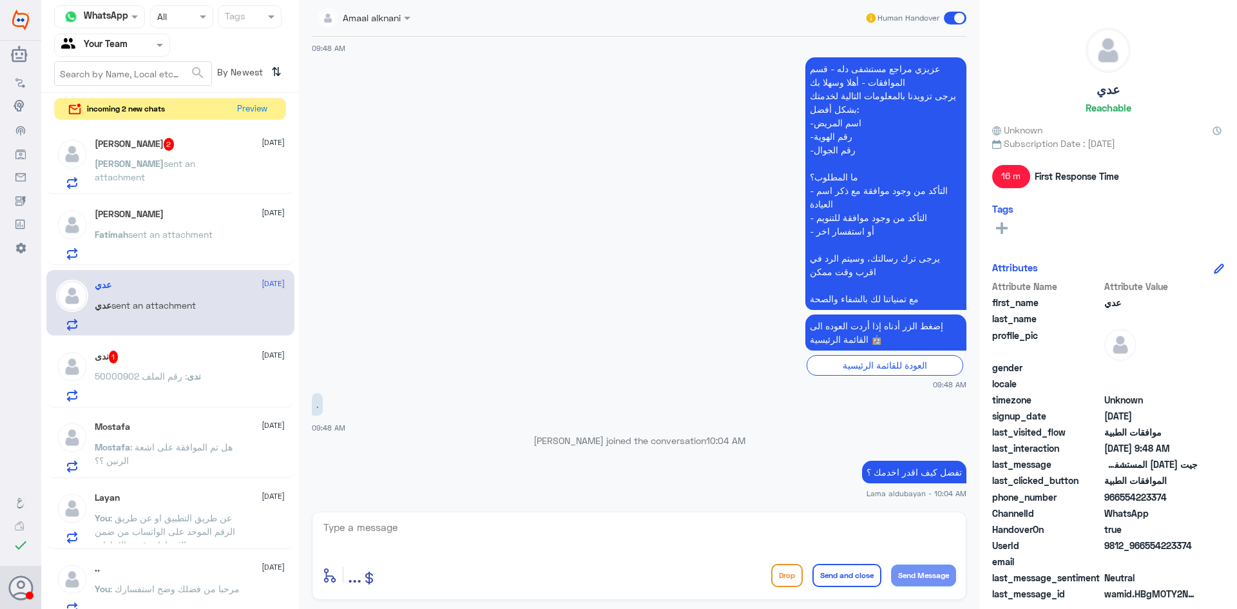
click at [192, 374] on span "ندى" at bounding box center [194, 376] width 14 height 11
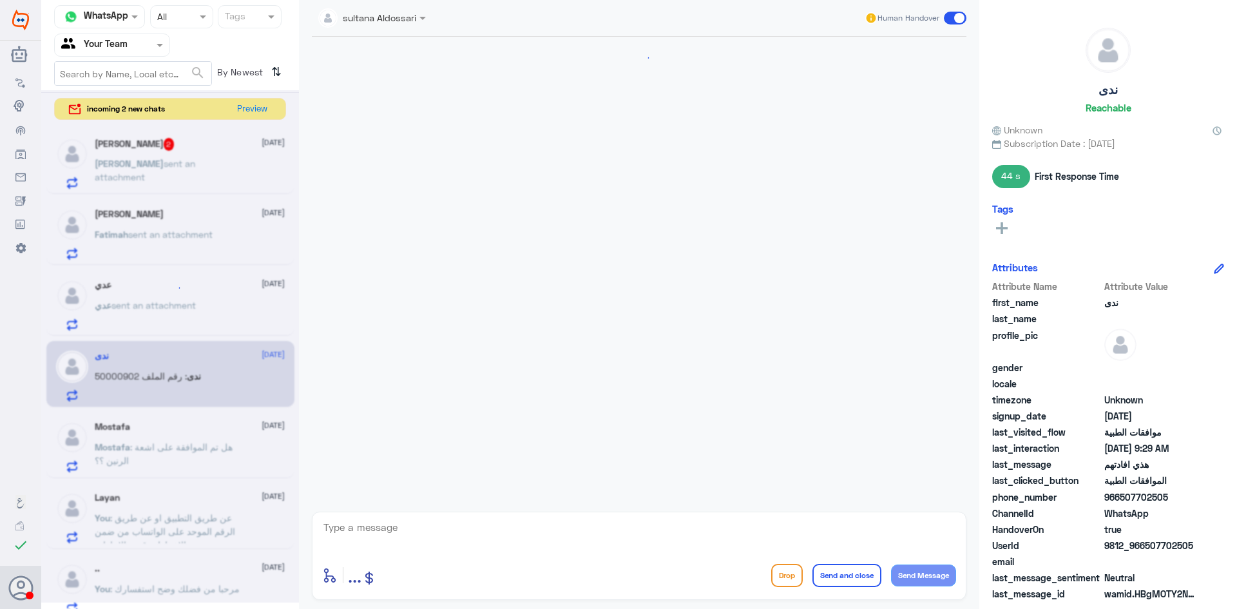
scroll to position [1436, 0]
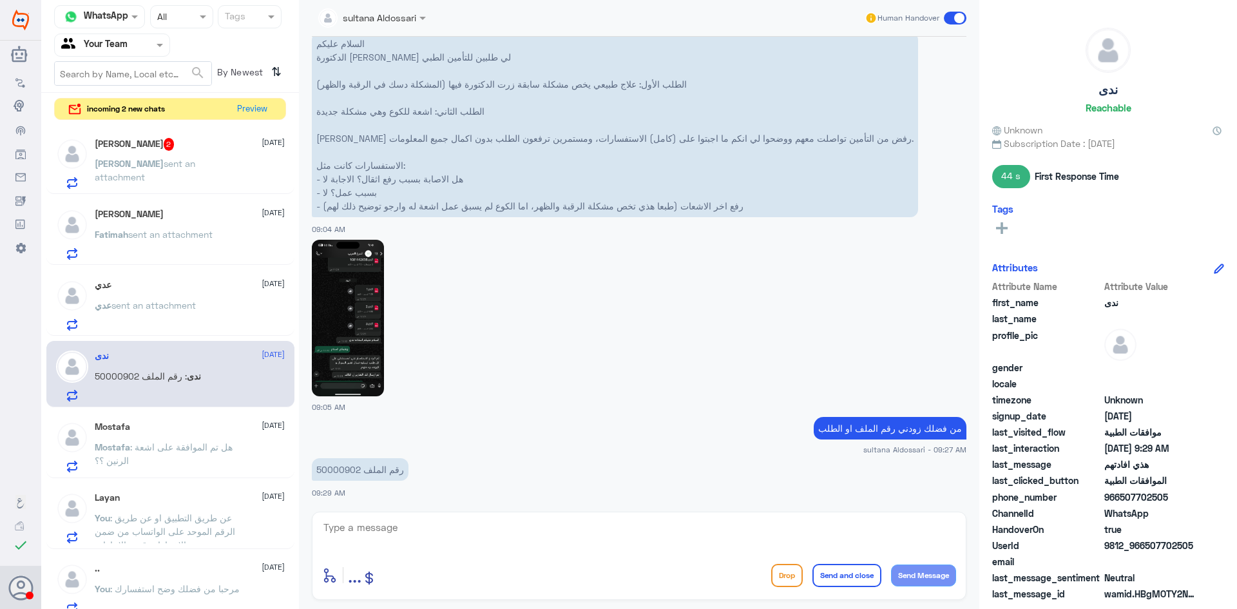
click at [483, 518] on div "enter flow name ... Drop Send and close Send Message" at bounding box center [639, 556] width 655 height 88
drag, startPoint x: 489, startPoint y: 530, endPoint x: 489, endPoint y: 538, distance: 8.4
click at [489, 534] on textarea at bounding box center [639, 535] width 634 height 32
type textarea "تمت متابعة طلبكم مرة اخرى لدى التامين"
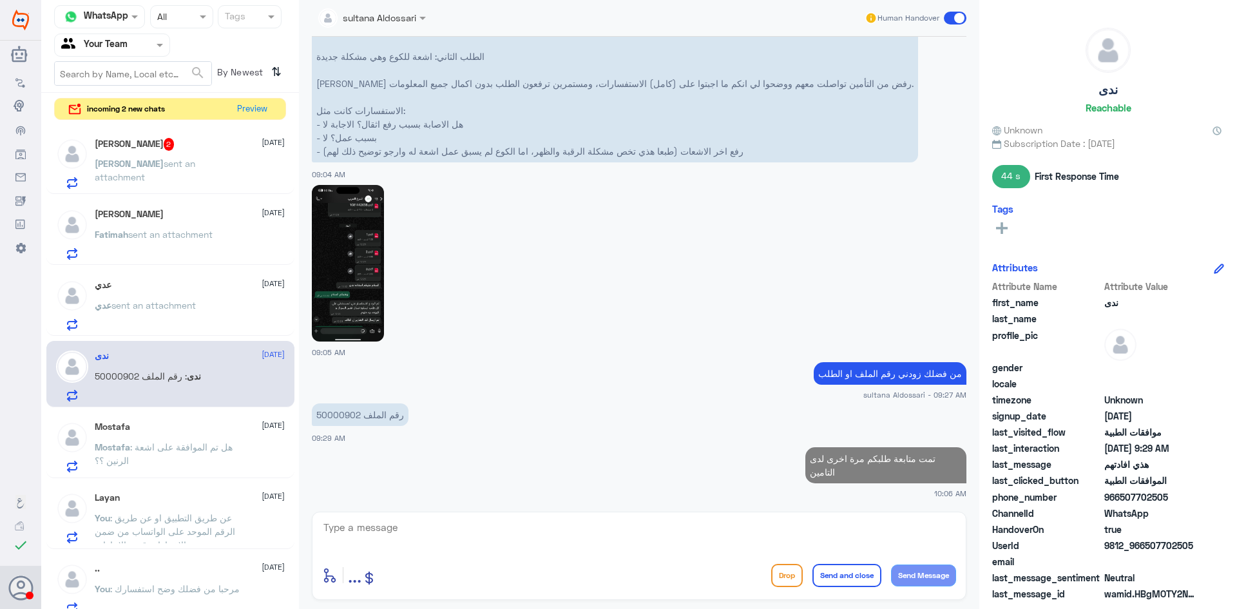
click at [231, 293] on div "عدي [DATE] عدي sent an attachment" at bounding box center [190, 305] width 190 height 51
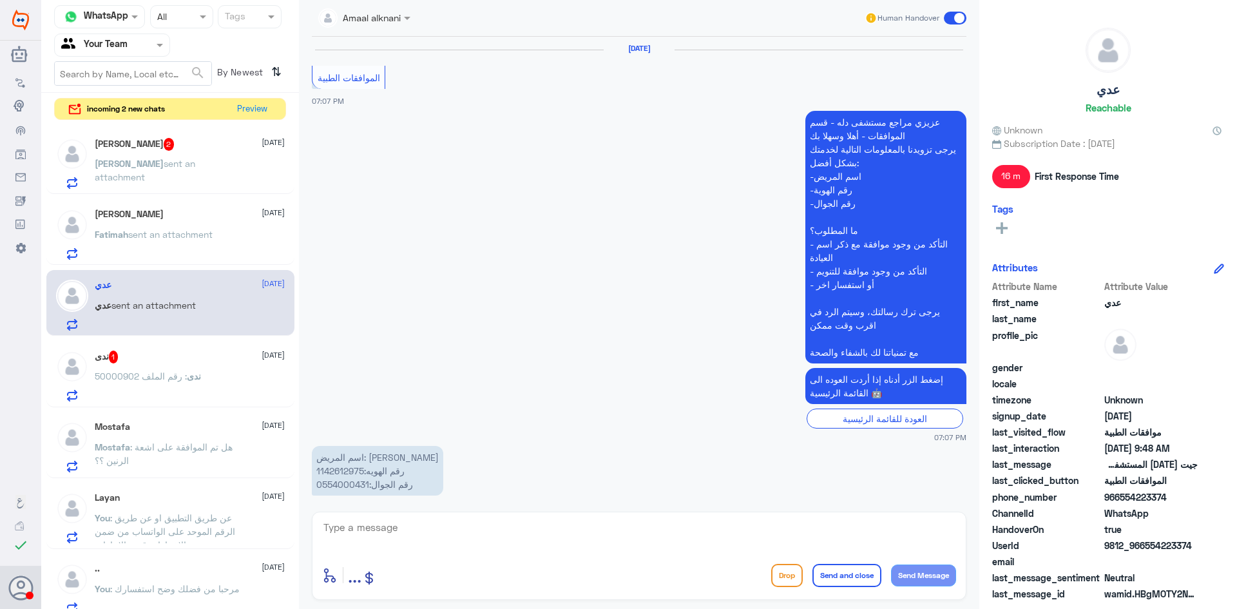
scroll to position [1049, 0]
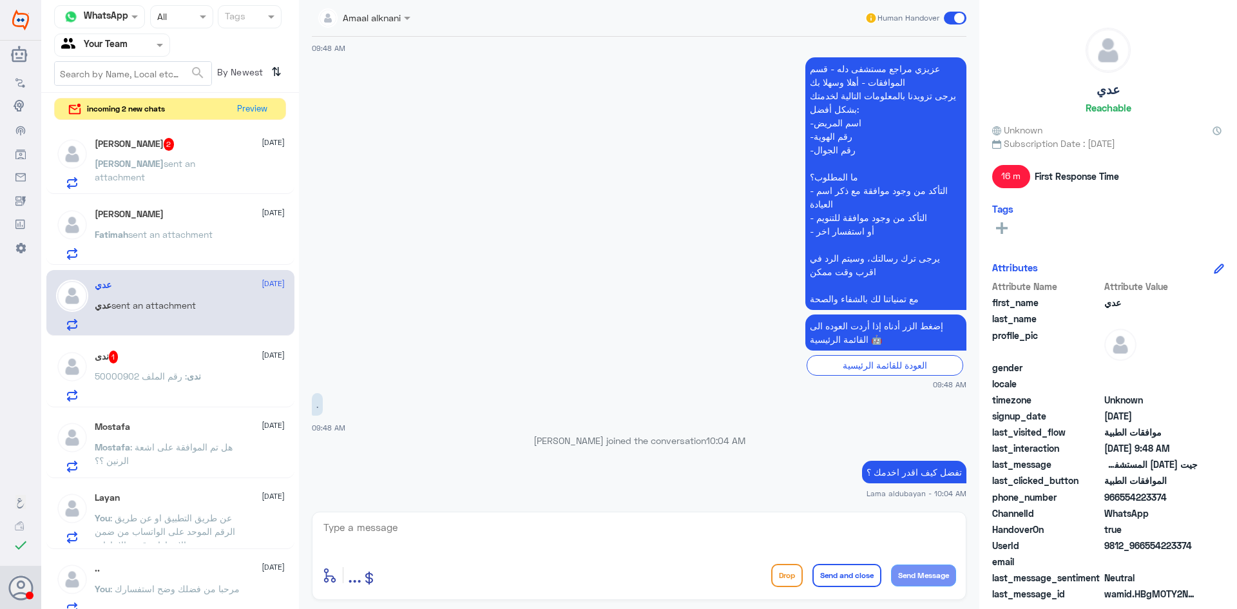
click at [198, 231] on span "sent an attachment" at bounding box center [170, 234] width 84 height 11
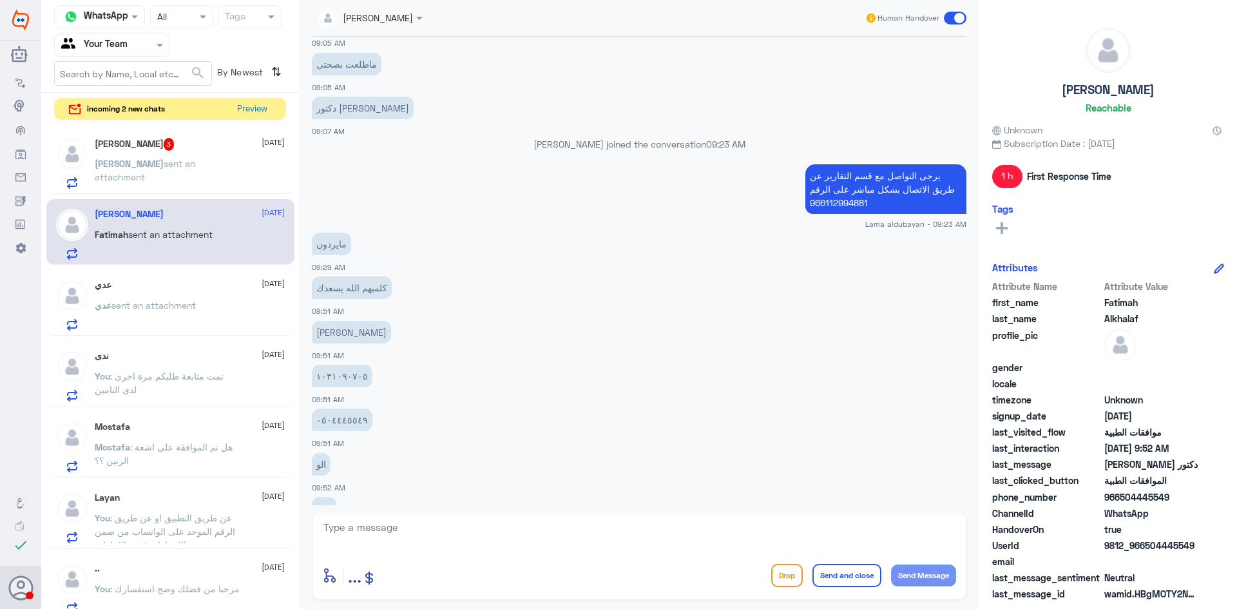
scroll to position [178, 0]
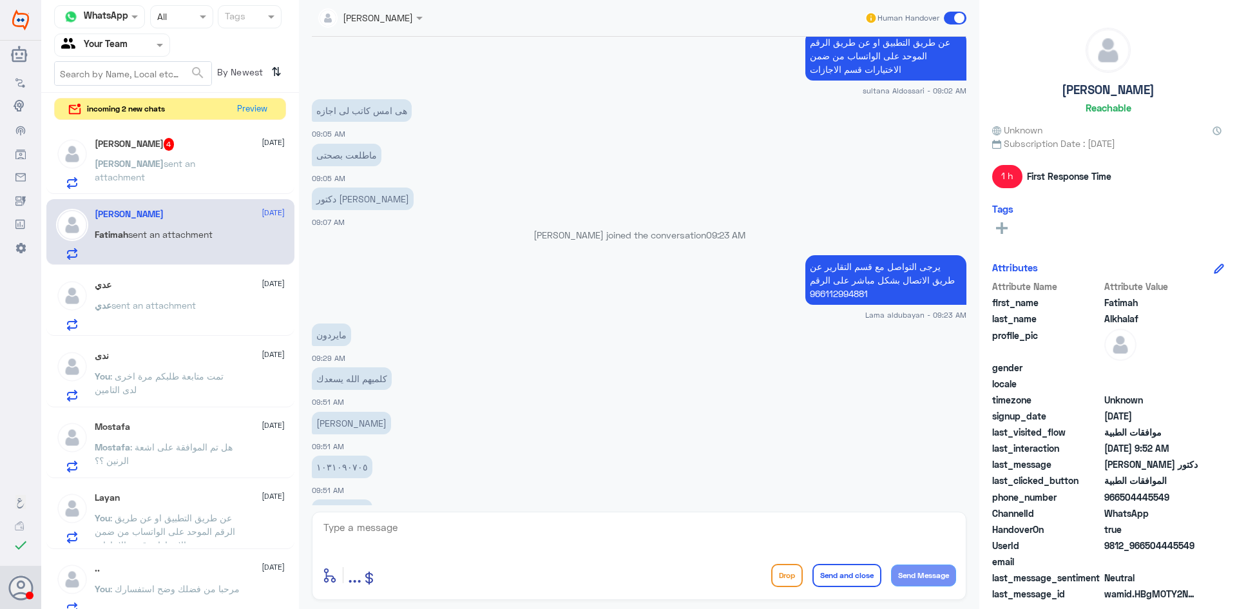
click at [137, 168] on span "sent an attachment" at bounding box center [145, 170] width 101 height 24
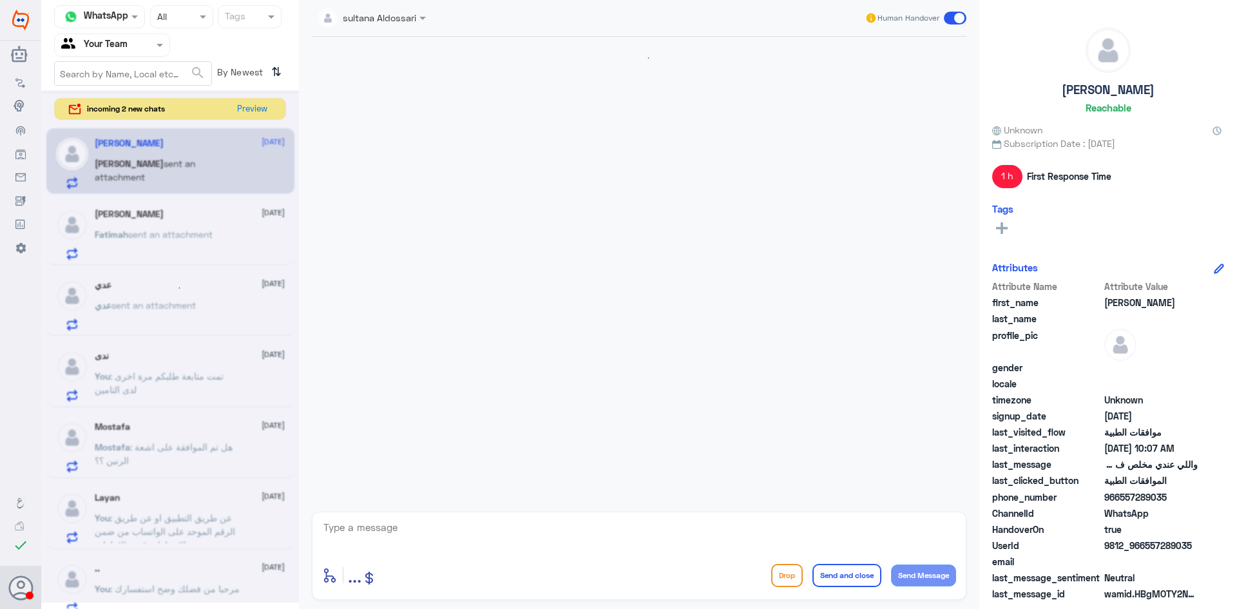
scroll to position [1145, 0]
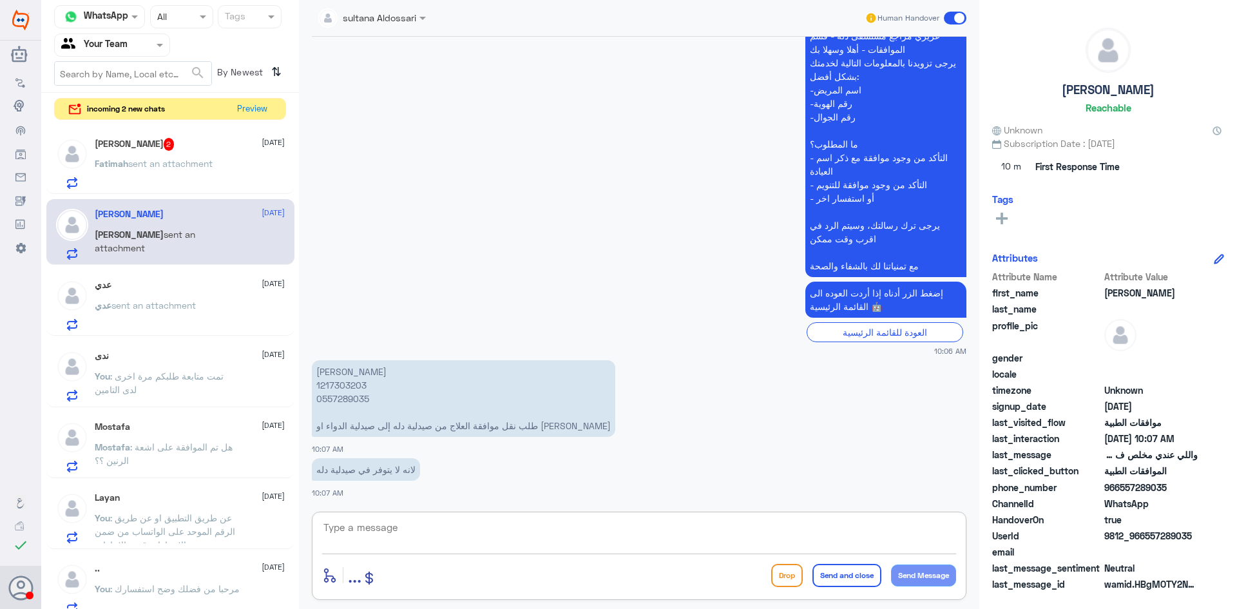
click at [694, 542] on textarea at bounding box center [639, 535] width 634 height 32
type textarea "من فضلك زودني صورة الوصفه مختومه"
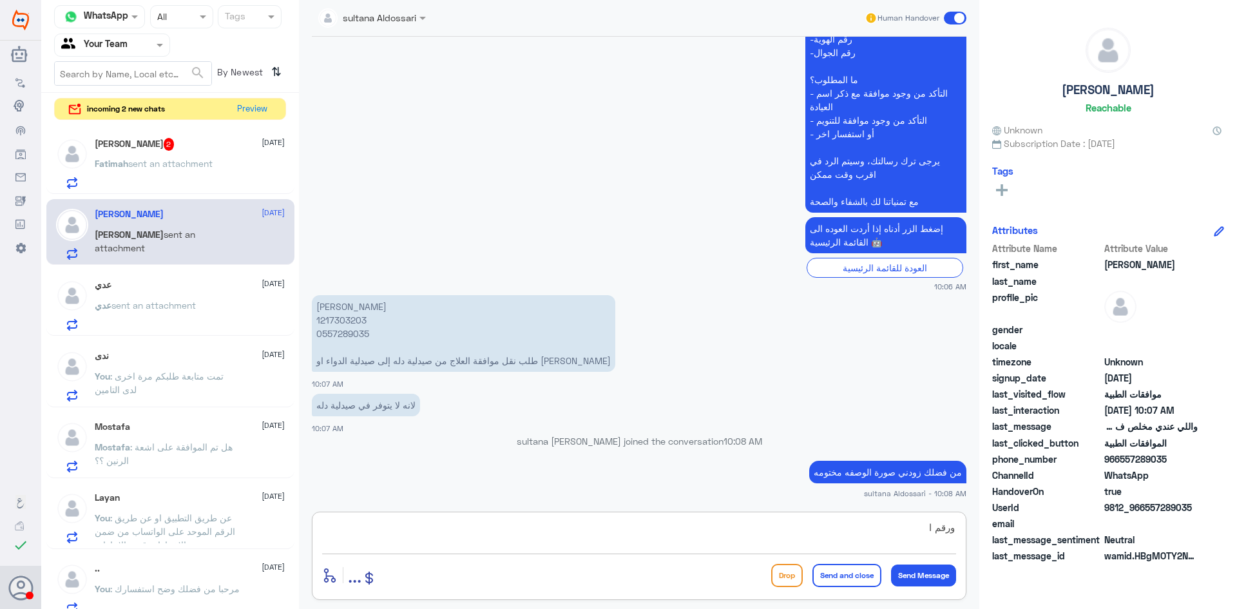
scroll to position [1183, 0]
type textarea "ورقم الملف او الطلب"
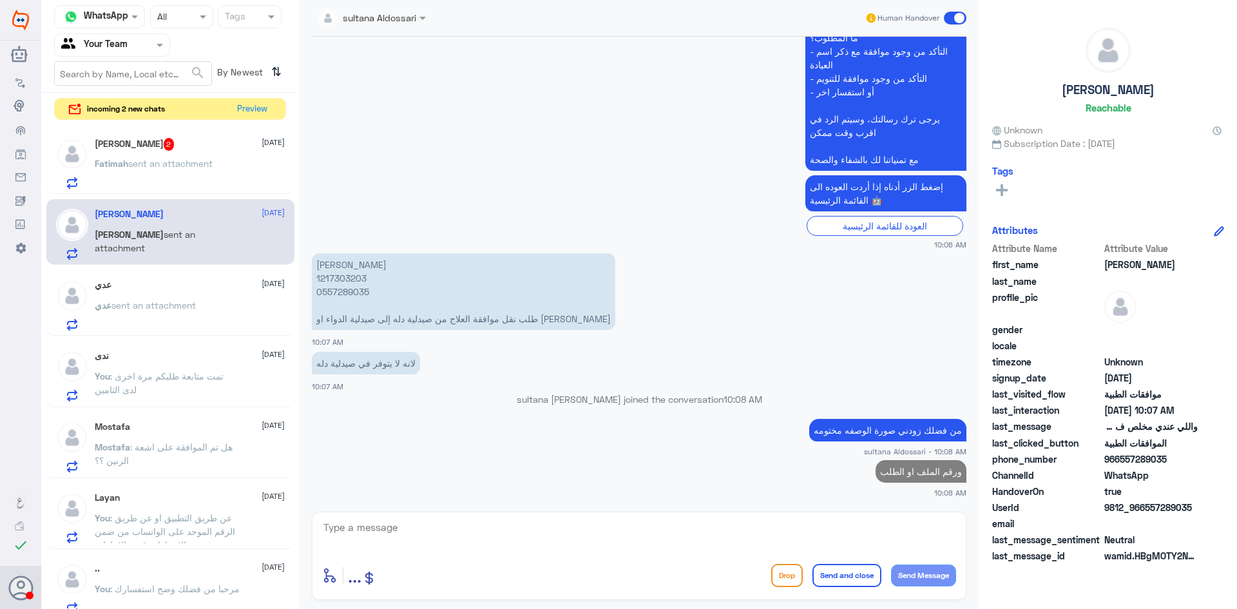
click at [242, 156] on div "[PERSON_NAME] 2 [DATE] Fatimah sent an attachment" at bounding box center [190, 163] width 190 height 51
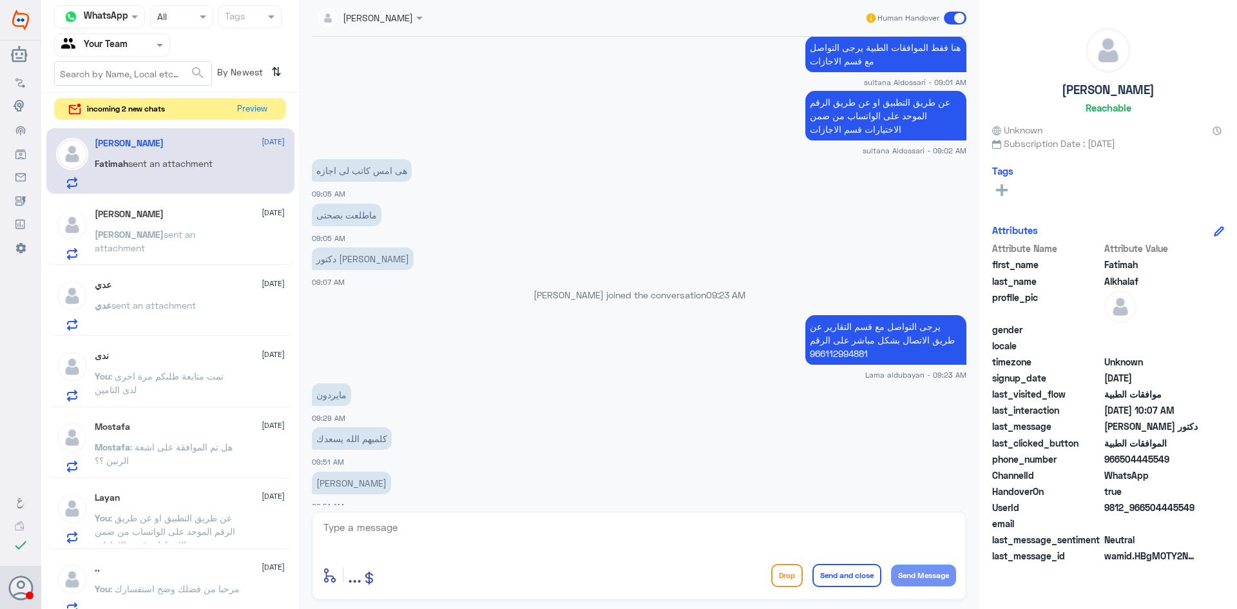
scroll to position [1035, 0]
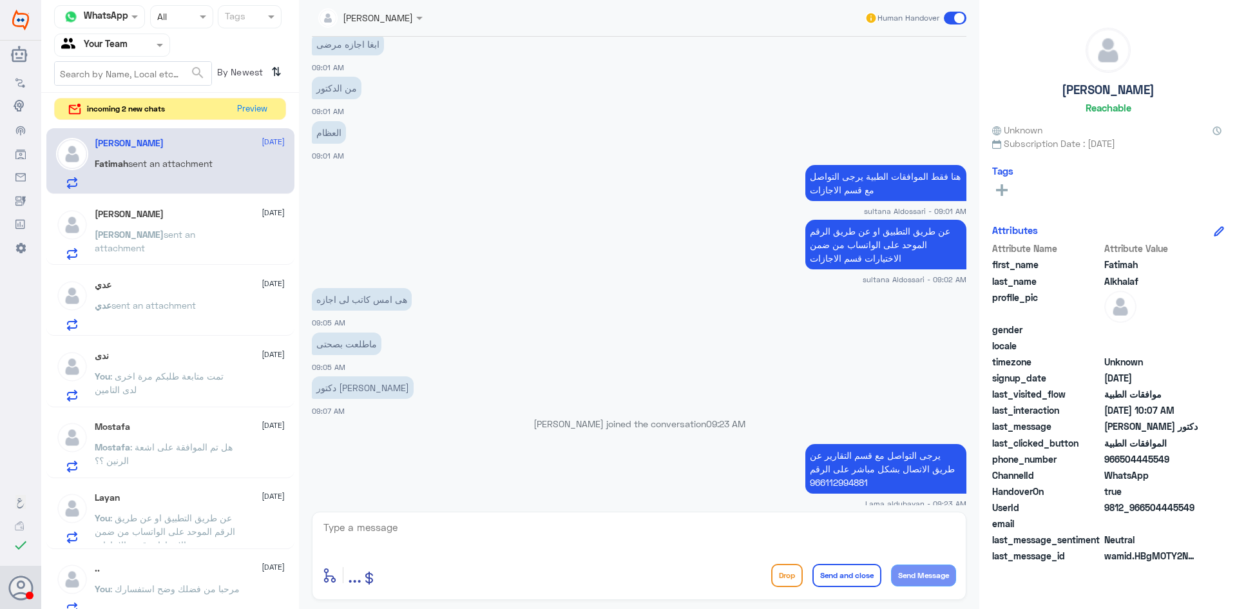
click at [878, 233] on p "عن طريق التطبيق او عن طريق الرقم الموحد على الواتساب من ضمن الاختيارات قسم الاج…" at bounding box center [886, 245] width 161 height 50
copy div "عن طريق التطبيق او عن طريق الرقم الموحد على الواتساب من ضمن الاختيارات قسم الاج…"
click at [735, 532] on textarea at bounding box center [639, 535] width 634 height 32
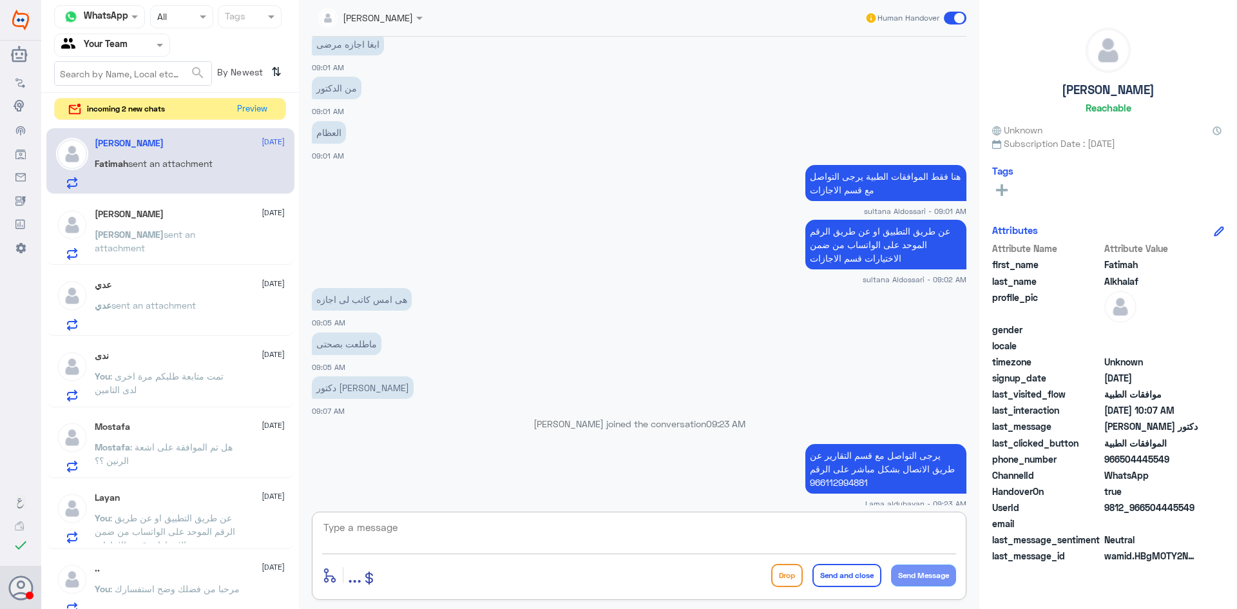
paste textarea "عن طريق التطبيق او عن طريق الرقم الموحد على الواتساب من ضمن الاختيارات قسم الاج…"
type textarea "عن طريق التطبيق او عن طريق الرقم الموحد على الواتساب من ضمن الاختيارات قسم الاج…"
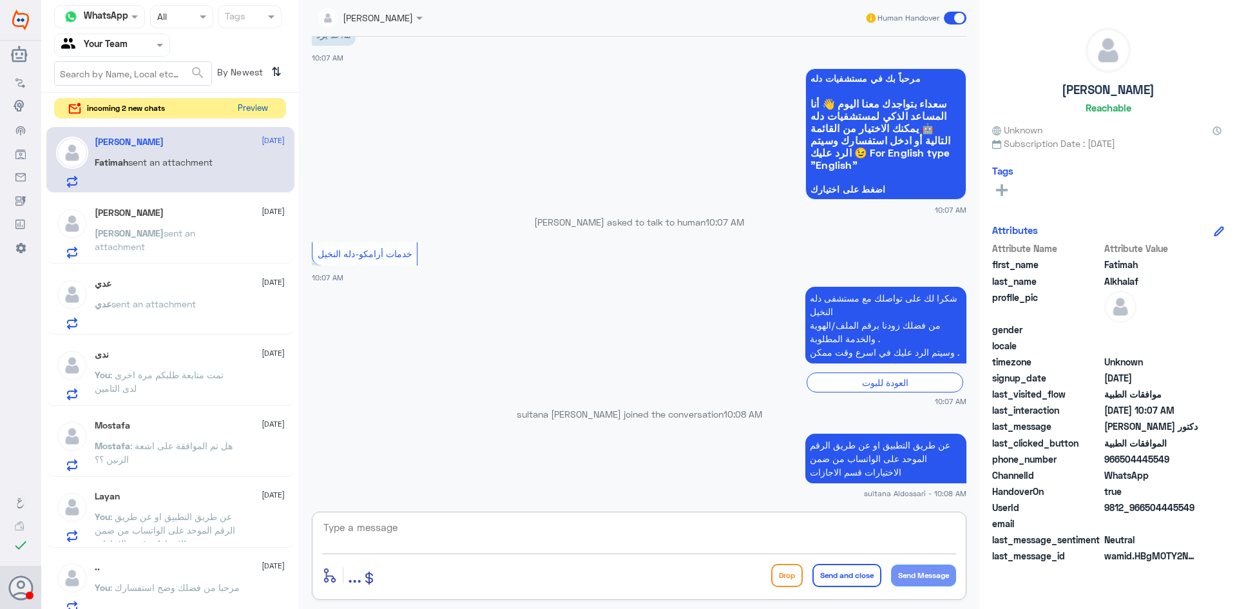
click at [242, 104] on button "Preview" at bounding box center [253, 109] width 40 height 20
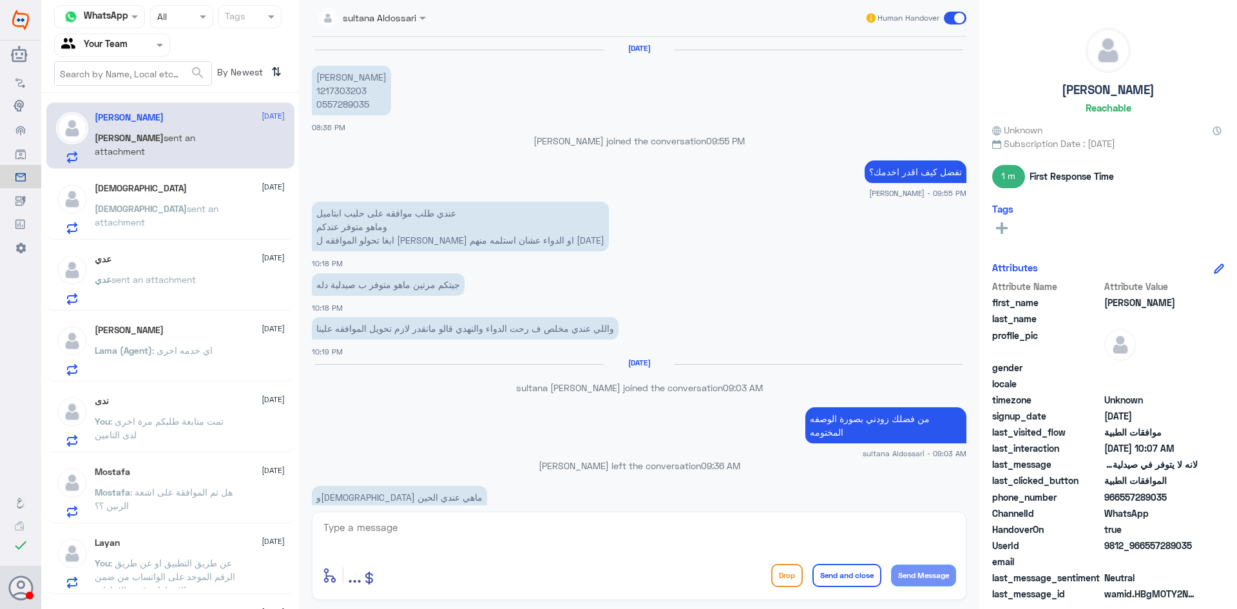
scroll to position [845, 0]
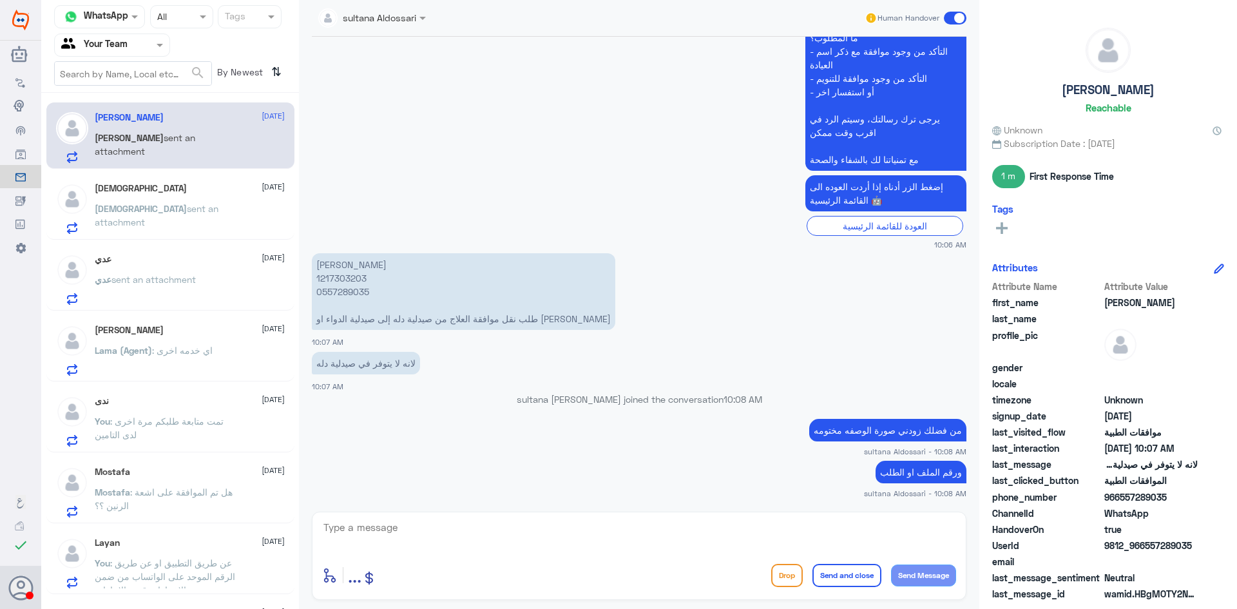
click at [173, 197] on div "[DEMOGRAPHIC_DATA] [DATE] [DEMOGRAPHIC_DATA] sent an attachment" at bounding box center [190, 208] width 190 height 51
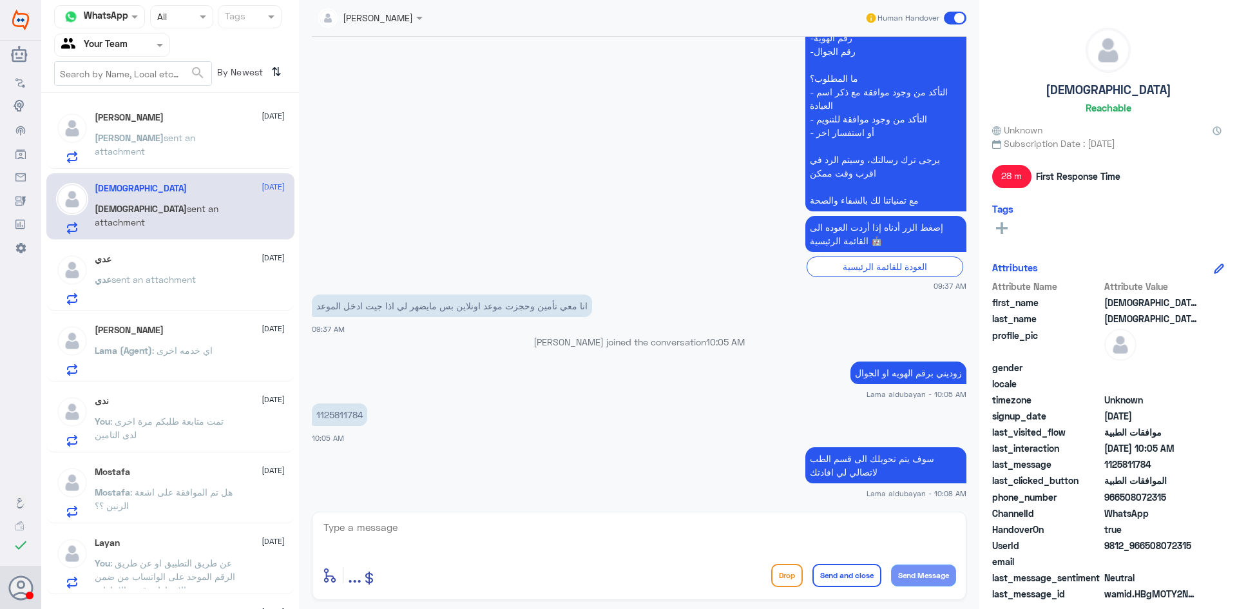
scroll to position [1120, 0]
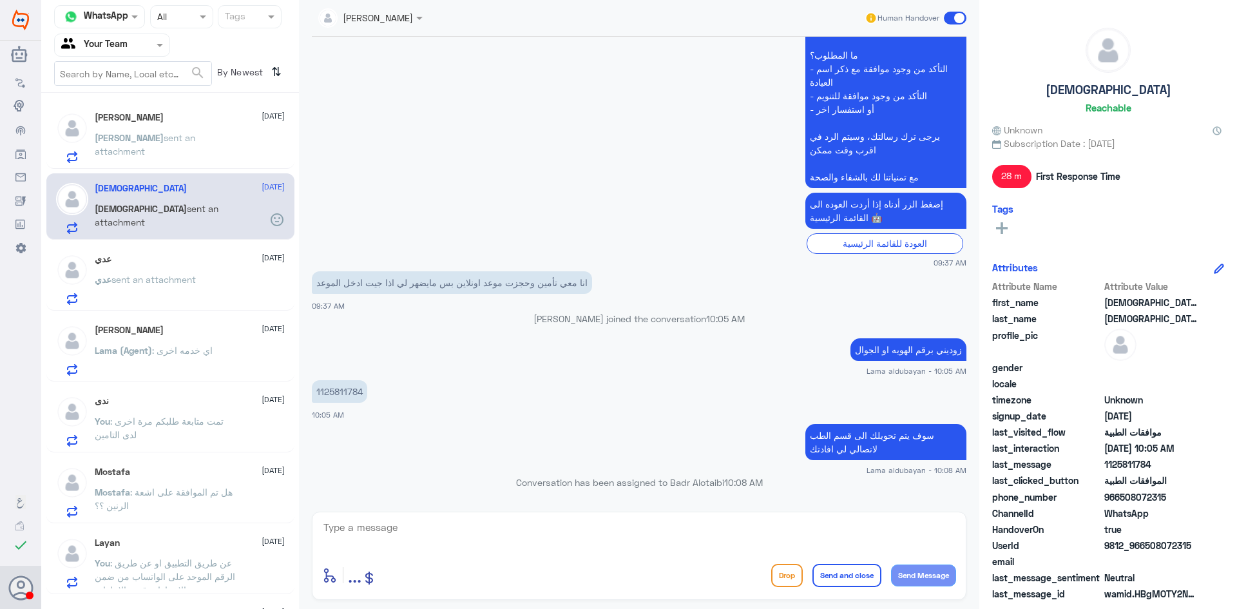
click at [331, 391] on p "1125811784" at bounding box center [339, 391] width 55 height 23
copy p "1125811784"
click at [148, 55] on div "Agent Filter Your Team" at bounding box center [112, 45] width 116 height 23
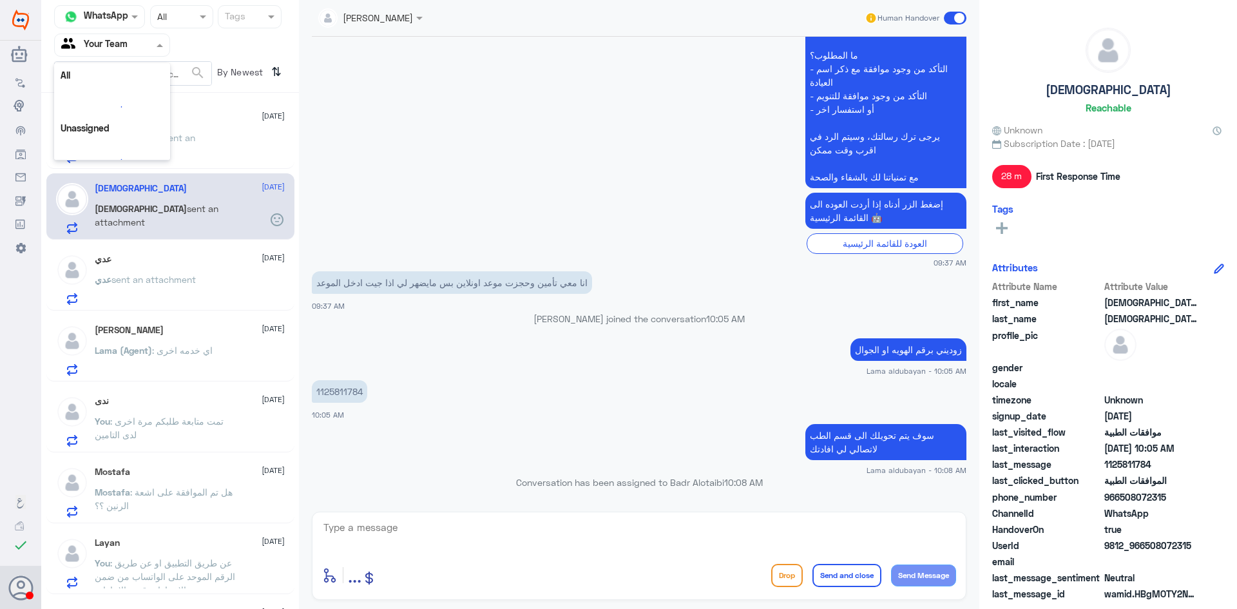
scroll to position [16, 0]
click at [128, 107] on div "Your Inbox" at bounding box center [112, 116] width 116 height 30
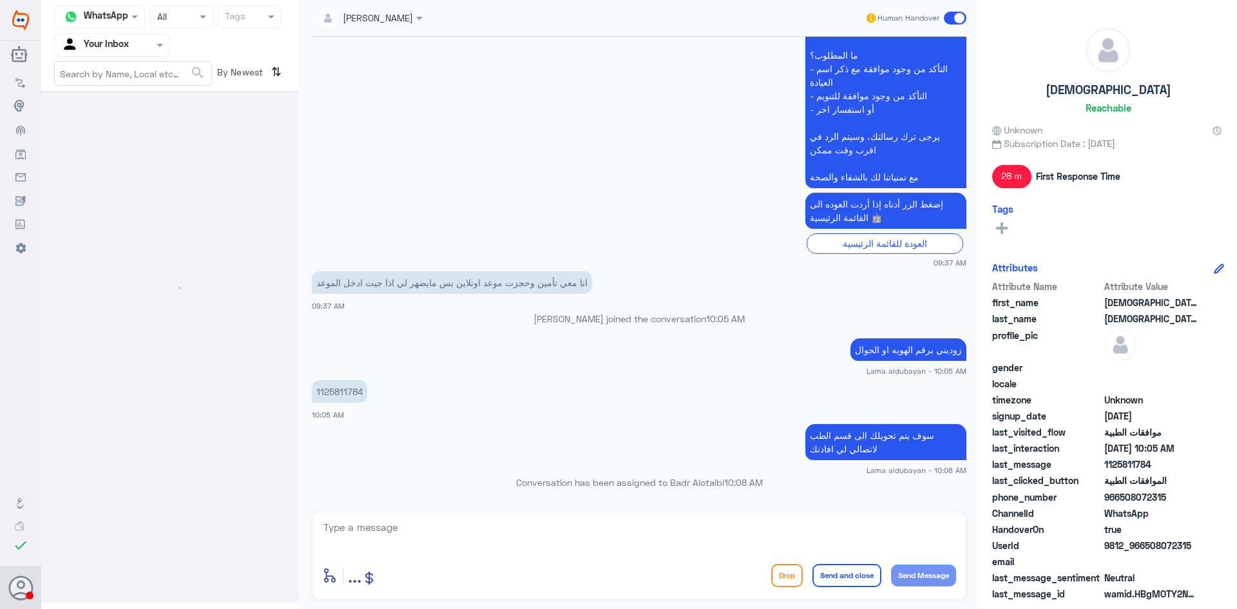
scroll to position [0, 0]
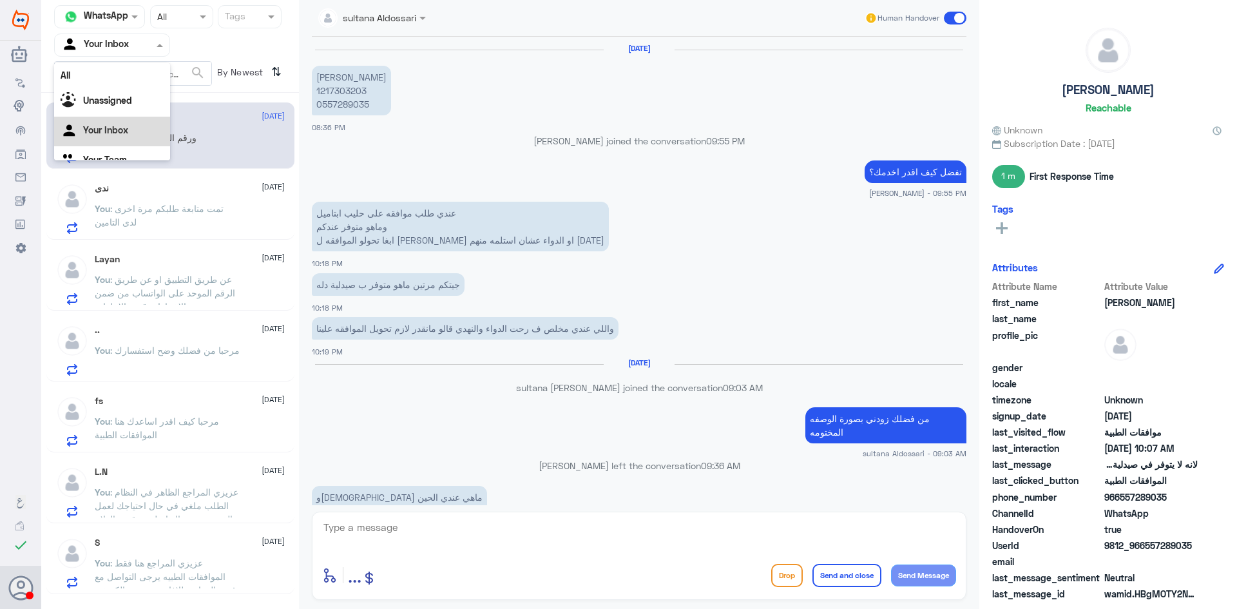
click at [139, 46] on div at bounding box center [112, 44] width 115 height 15
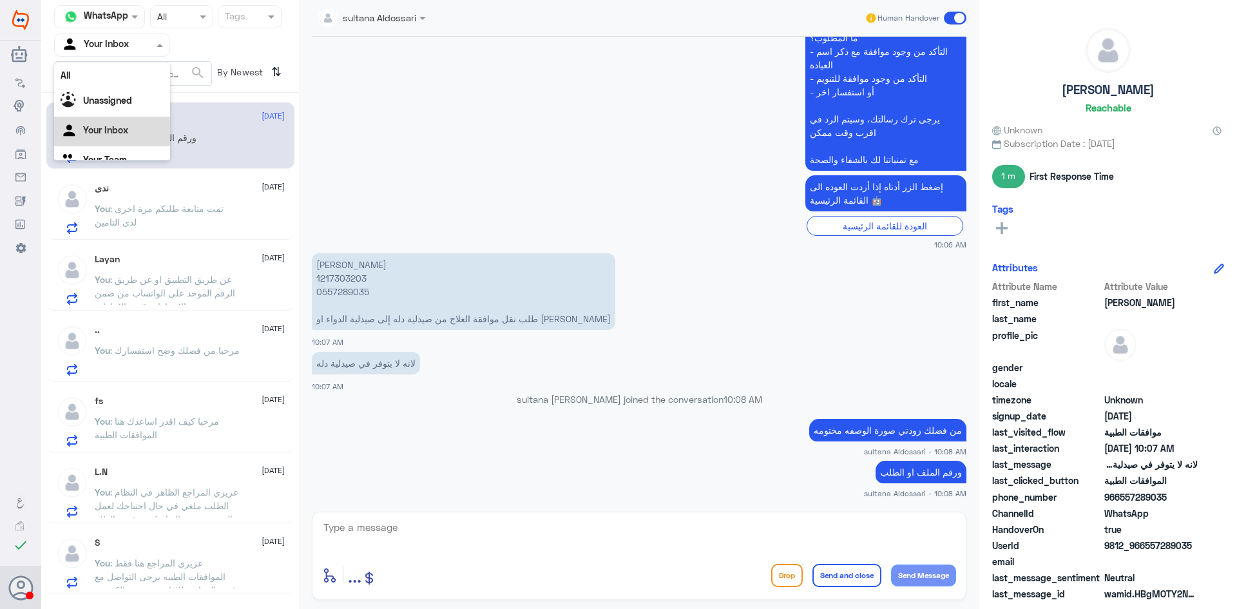
scroll to position [16, 0]
click at [123, 146] on Team "Your Team" at bounding box center [105, 143] width 44 height 11
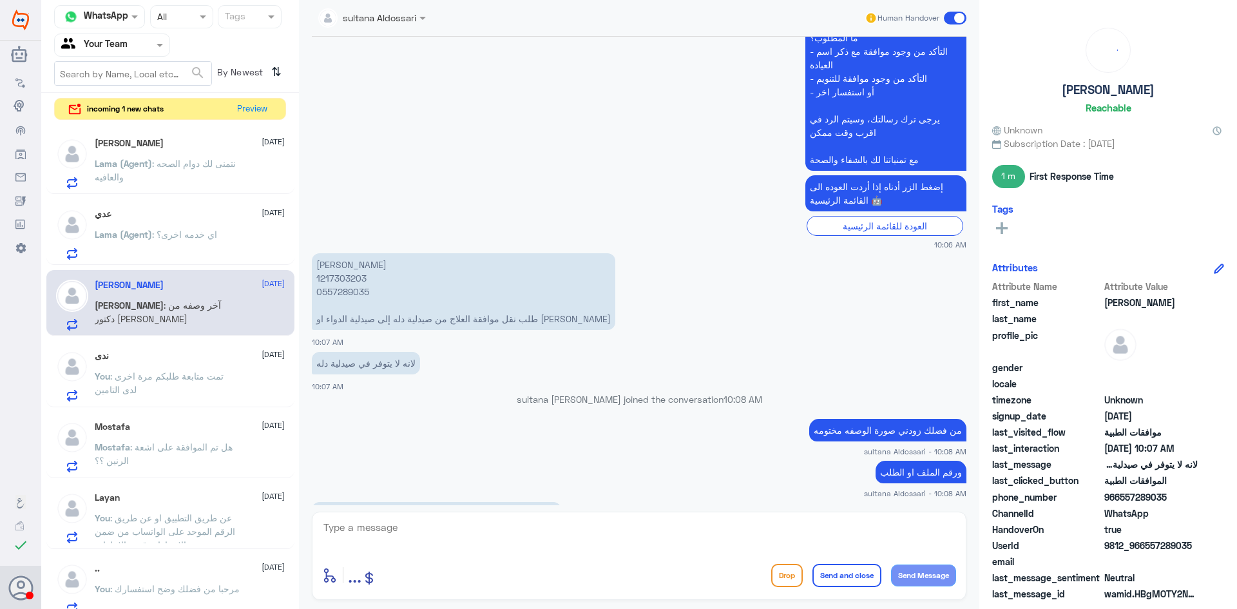
scroll to position [1004, 0]
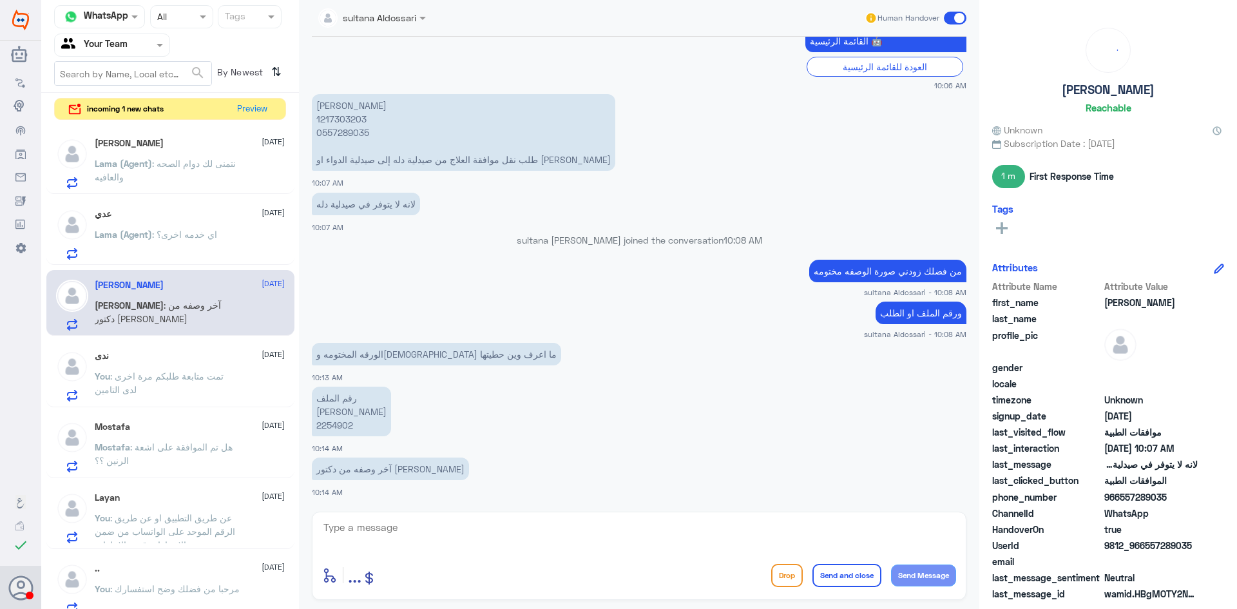
click at [338, 428] on p "رقم الملف [PERSON_NAME] 2254902" at bounding box center [351, 412] width 79 height 50
copy p "2254902"
click at [511, 534] on textarea at bounding box center [639, 535] width 634 height 32
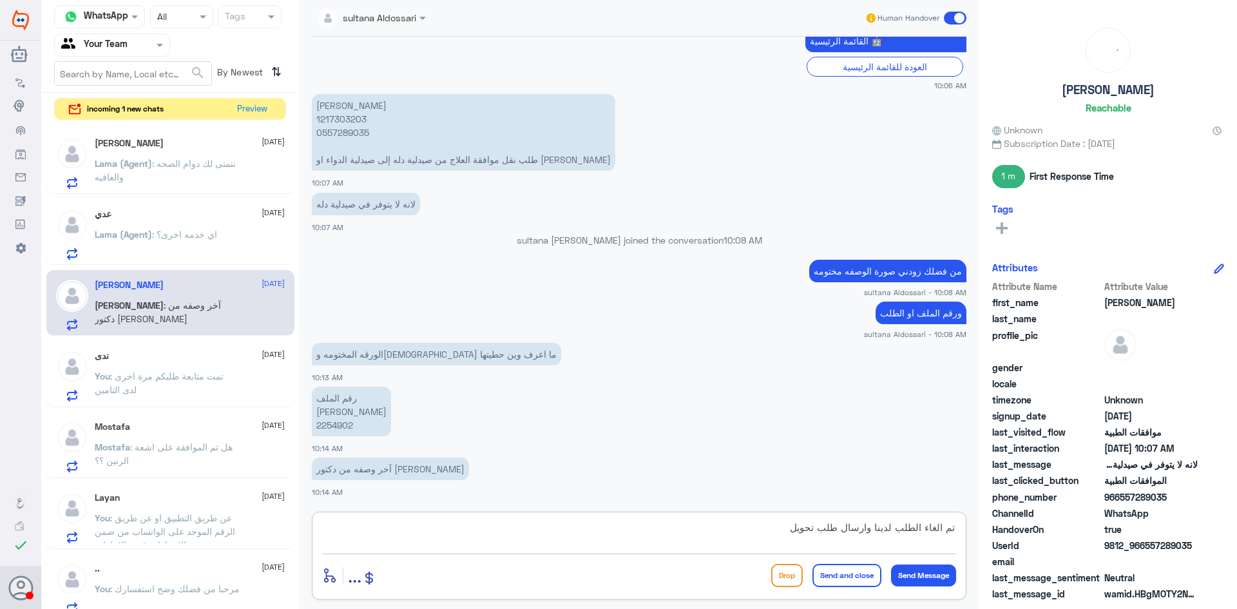
type textarea "تم الغاء الطلب لدينا وارسال طلب تحويل"
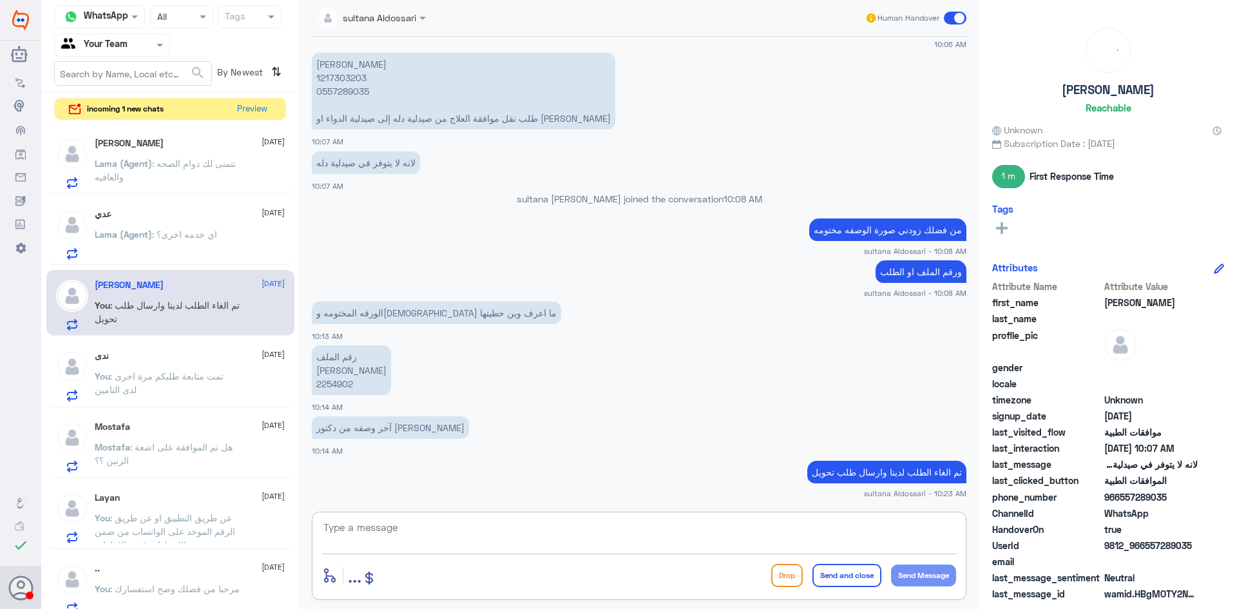
click at [180, 225] on div "عدي [DATE] Lama (Agent) : اي خدمه اخرى؟" at bounding box center [190, 234] width 190 height 51
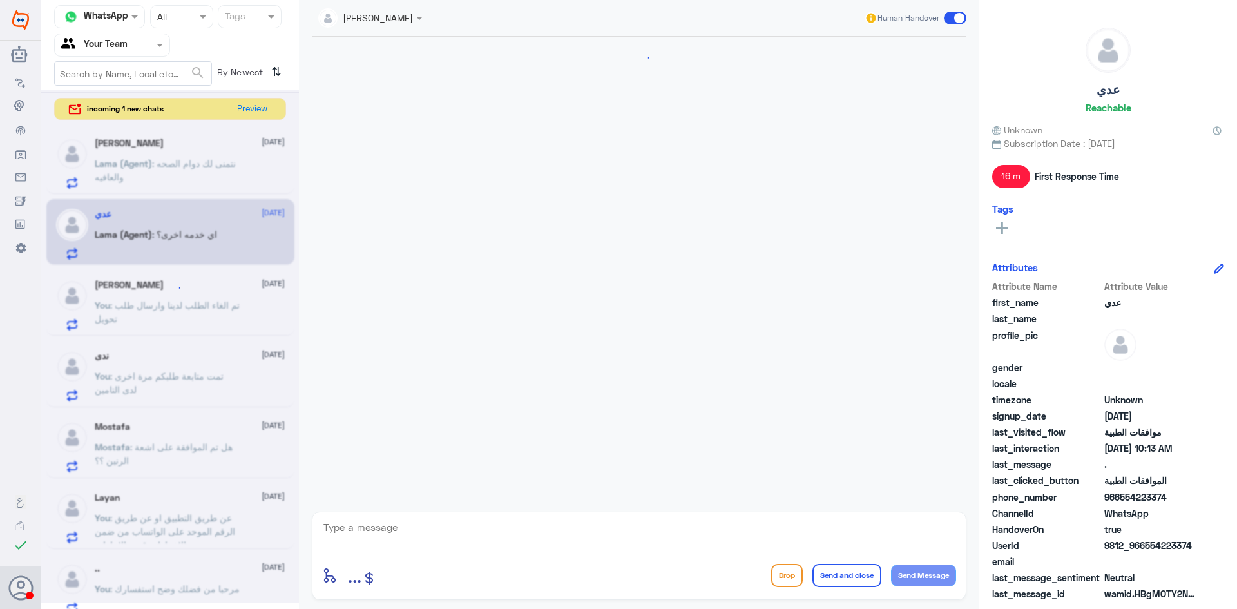
scroll to position [741, 0]
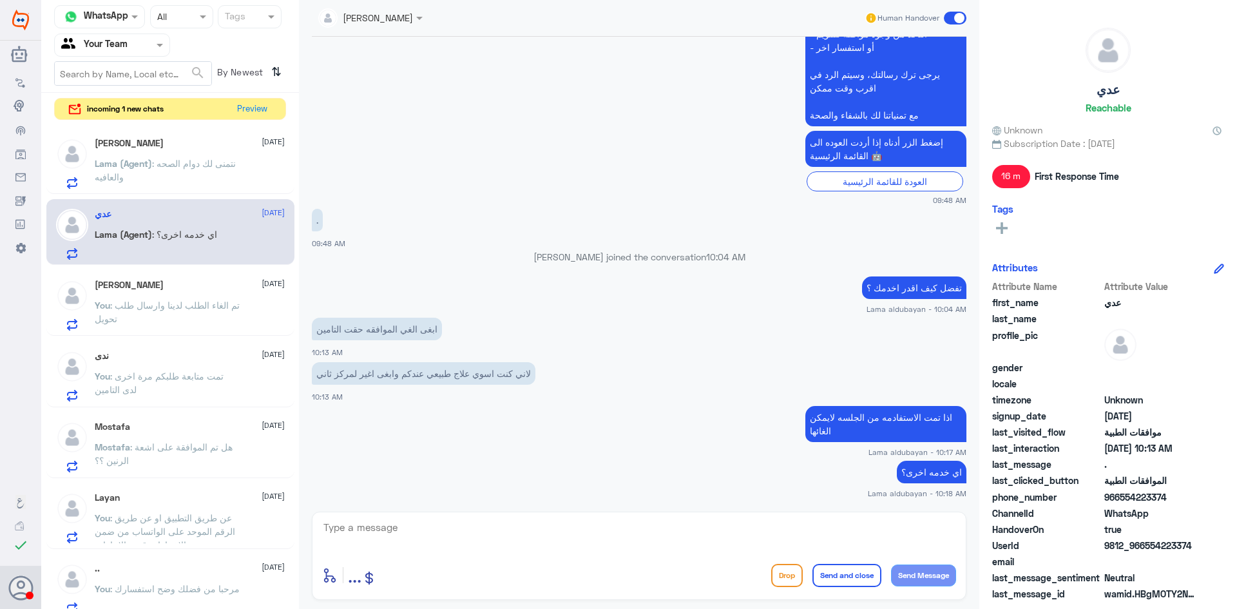
click at [165, 171] on p "Lama (Agent) : نتمنى لك دوام الصحه والعافيه" at bounding box center [167, 173] width 145 height 32
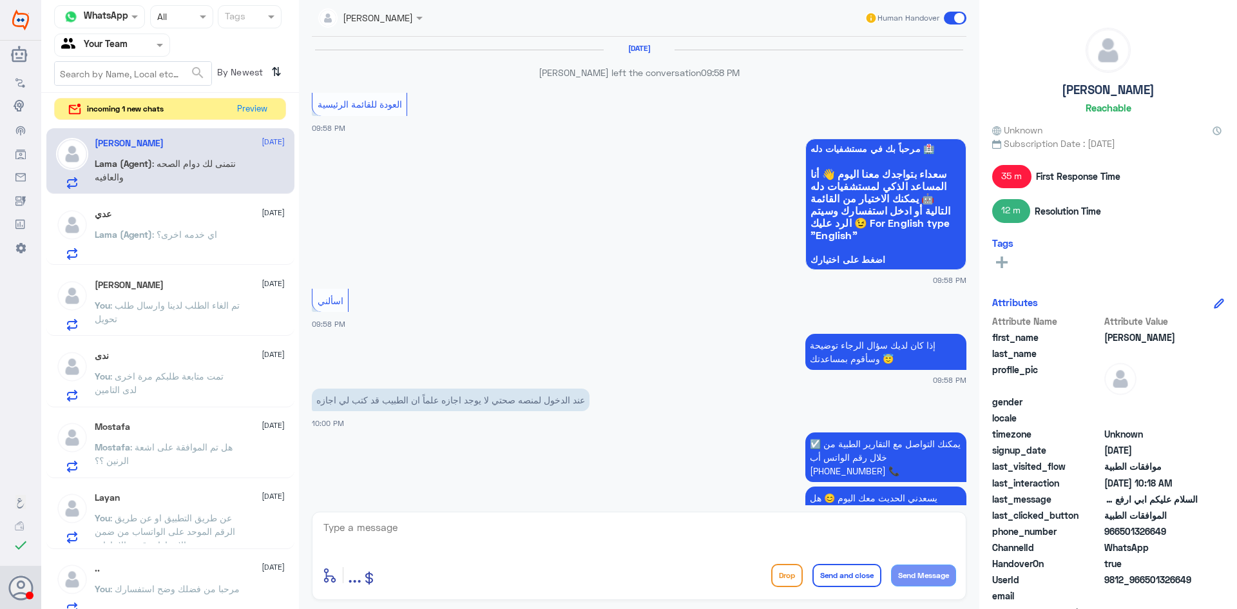
scroll to position [947, 0]
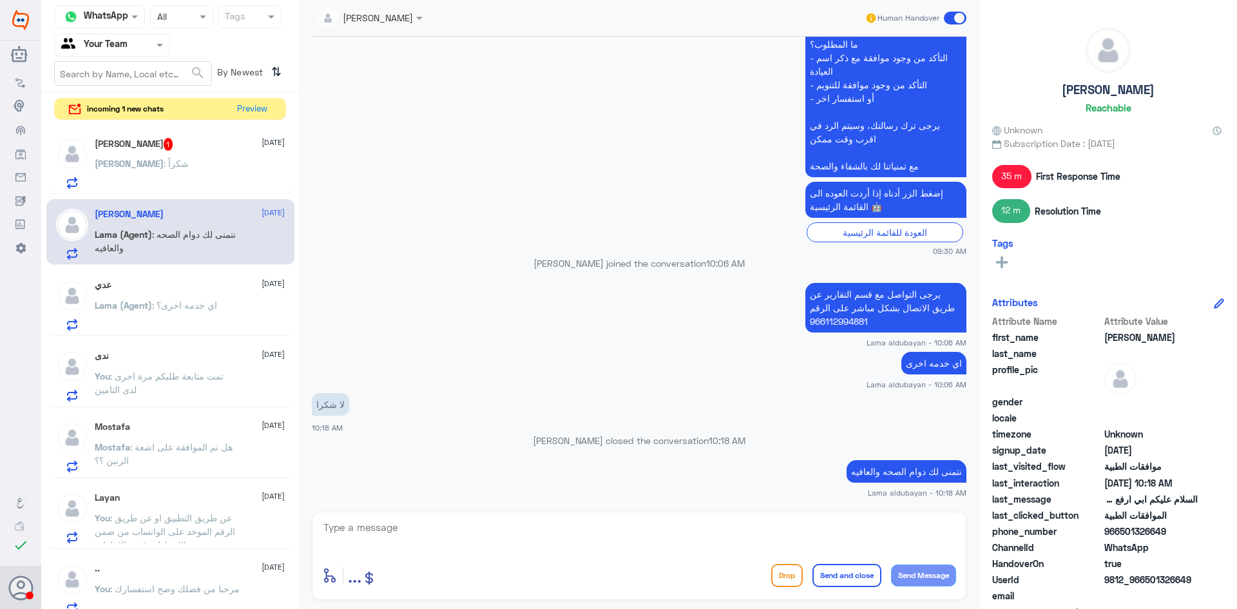
click at [187, 160] on div "[PERSON_NAME] : شكراً" at bounding box center [190, 174] width 190 height 29
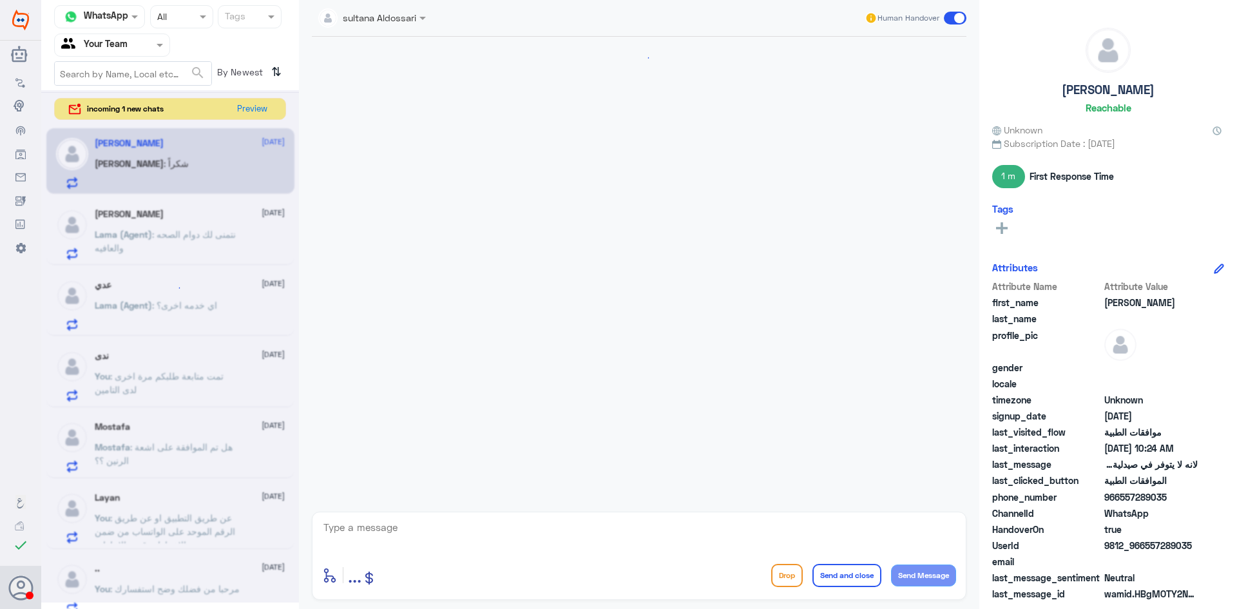
scroll to position [839, 0]
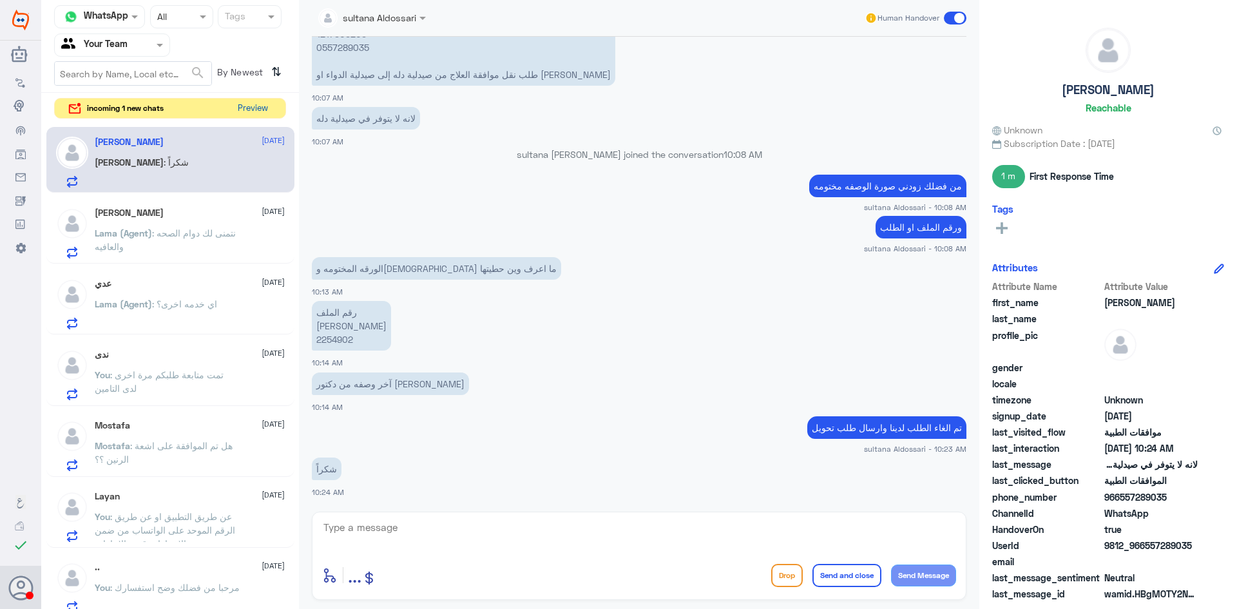
click at [247, 104] on button "Preview" at bounding box center [253, 109] width 40 height 20
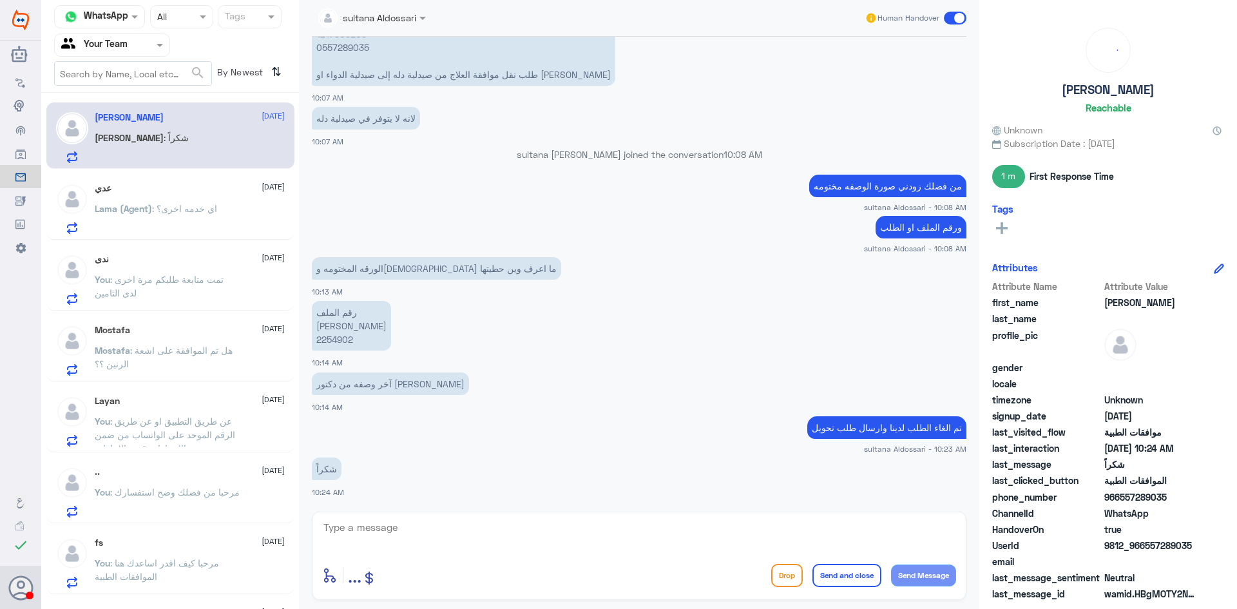
scroll to position [882, 0]
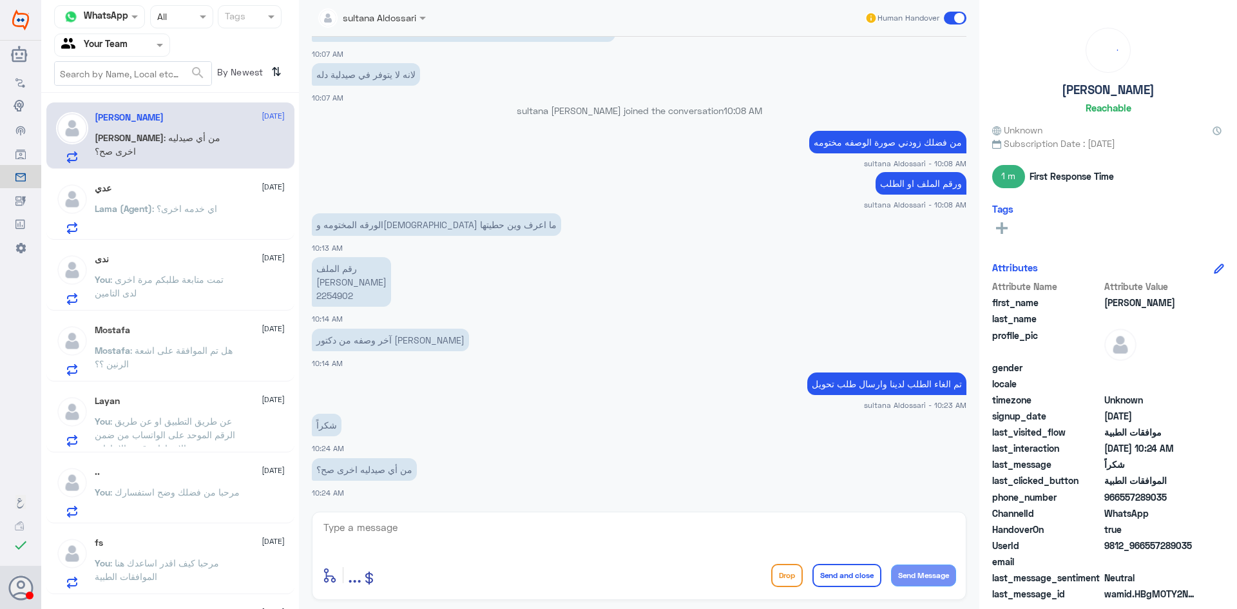
click at [517, 532] on textarea at bounding box center [639, 535] width 634 height 32
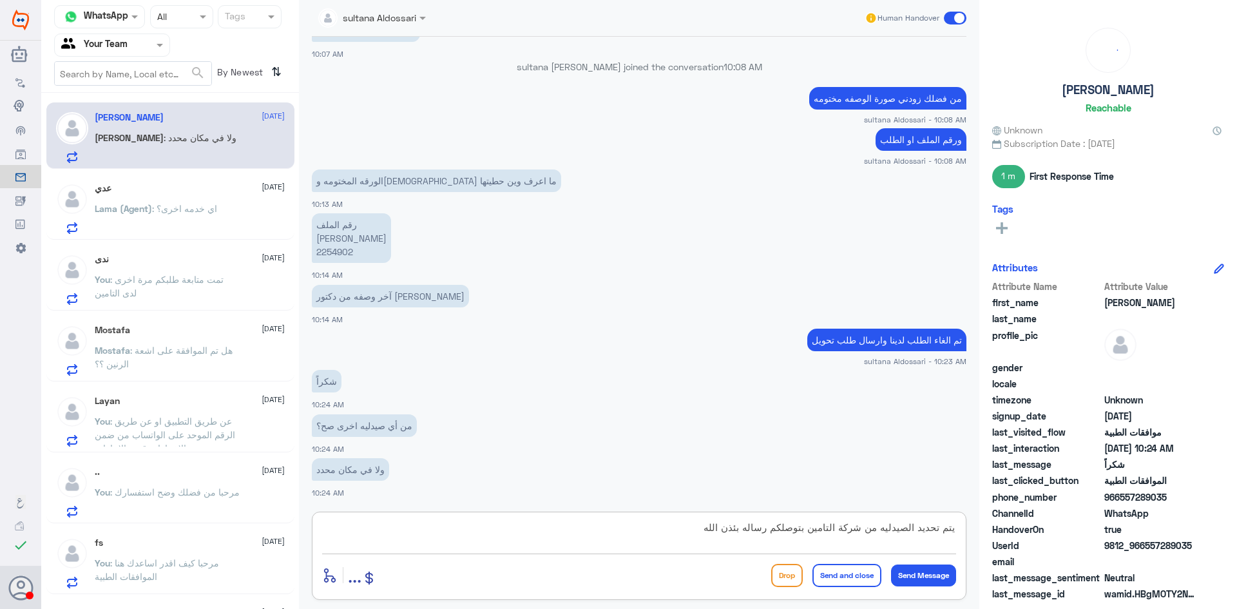
type textarea "يتم تحديد الصيدليه من شركة التامين بتوصلكم رساله بئذن الله"
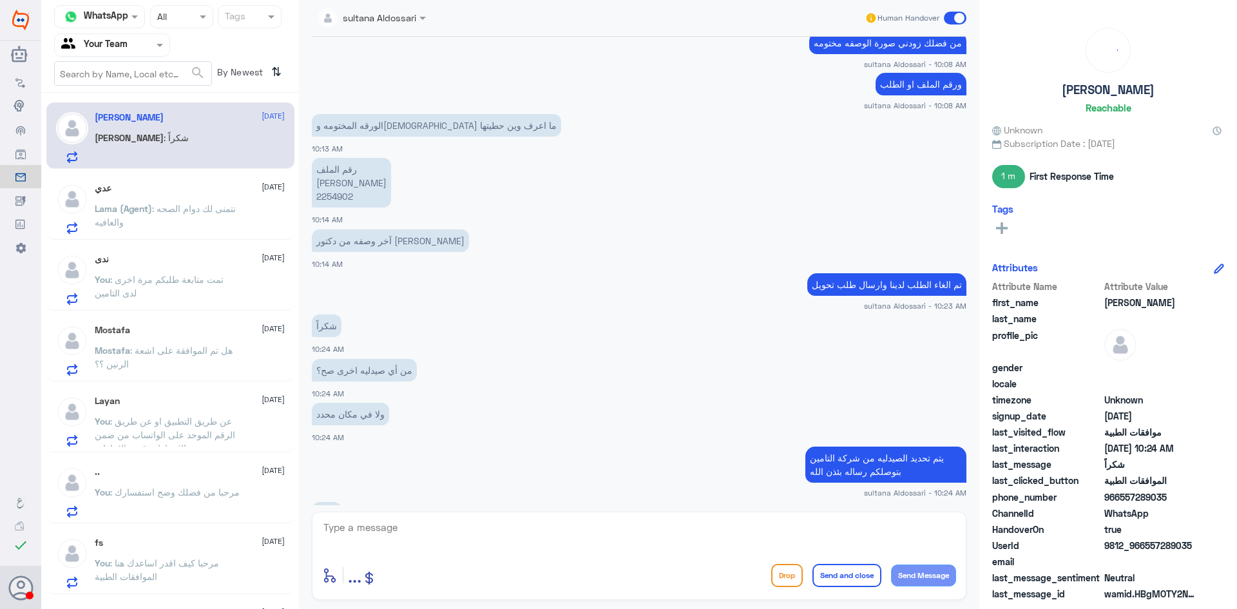
scroll to position [1025, 0]
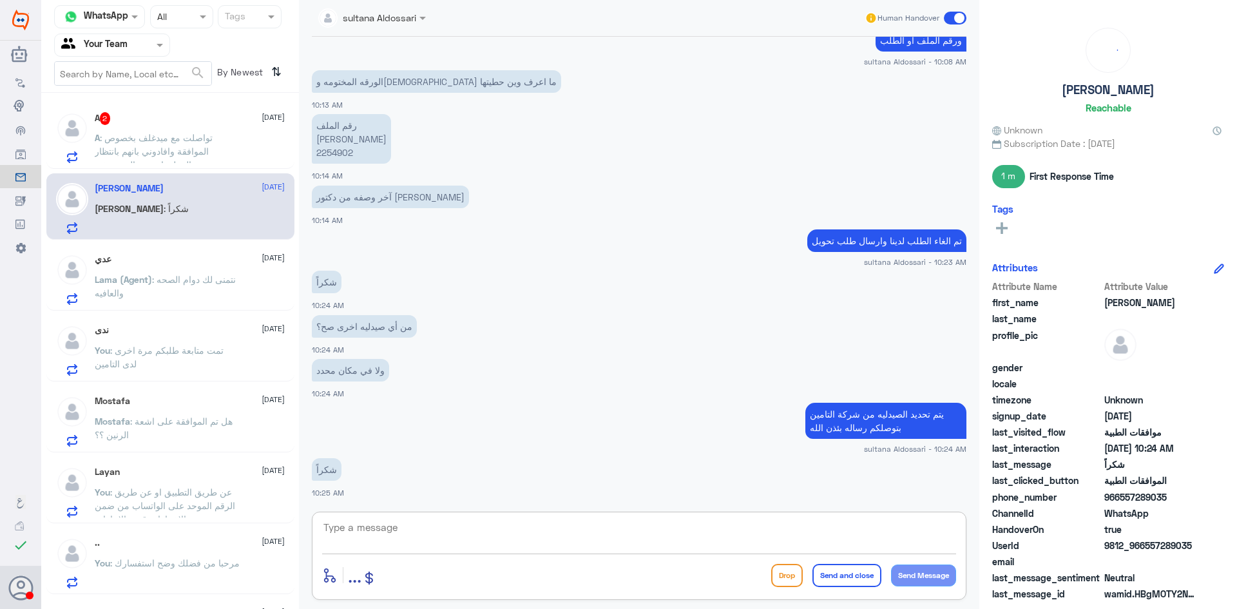
click at [167, 150] on span ": تواصلت مع ميدغلف بخصوص الموافقة وافادوني بانهم بانتظار تزويدهم بالمعلومات من …" at bounding box center [160, 151] width 131 height 38
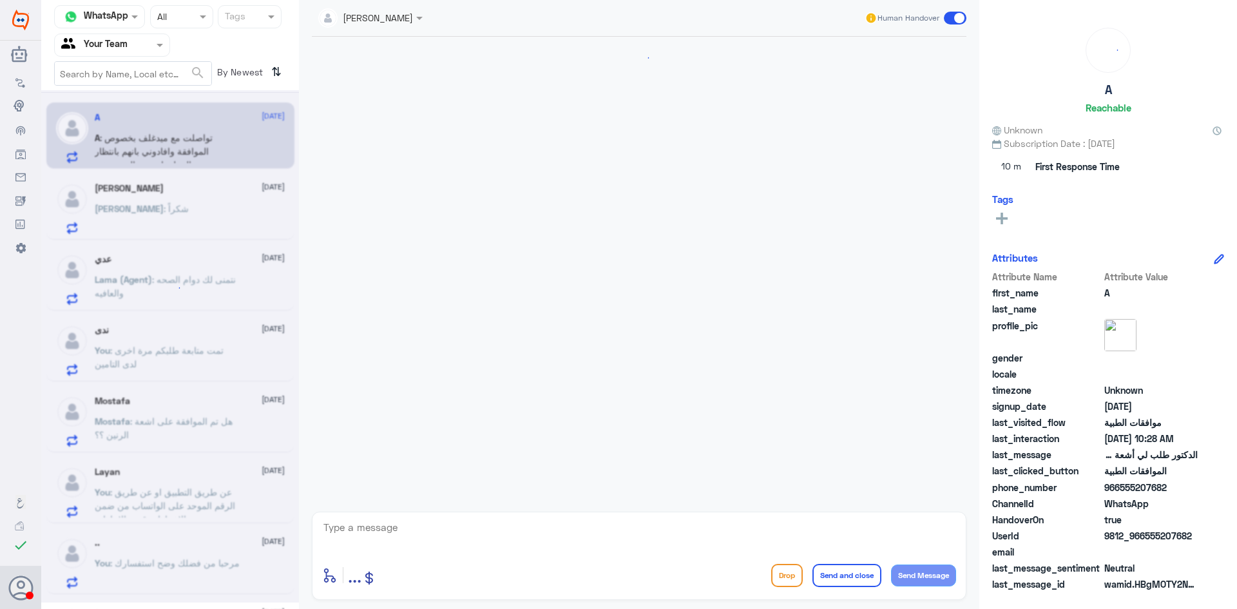
scroll to position [1079, 0]
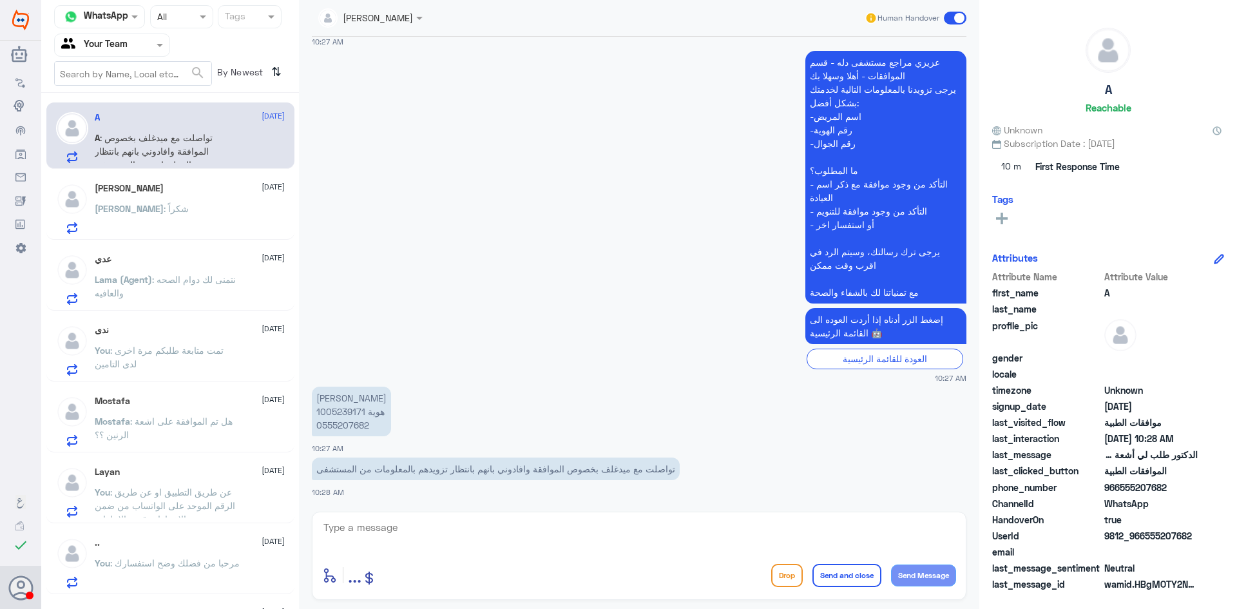
click at [342, 409] on p "[PERSON_NAME] هوية 1005239171 0555207682" at bounding box center [351, 412] width 79 height 50
click at [735, 538] on textarea at bounding box center [639, 535] width 634 height 32
type textarea "من فضلك زودني رقم الطلب"
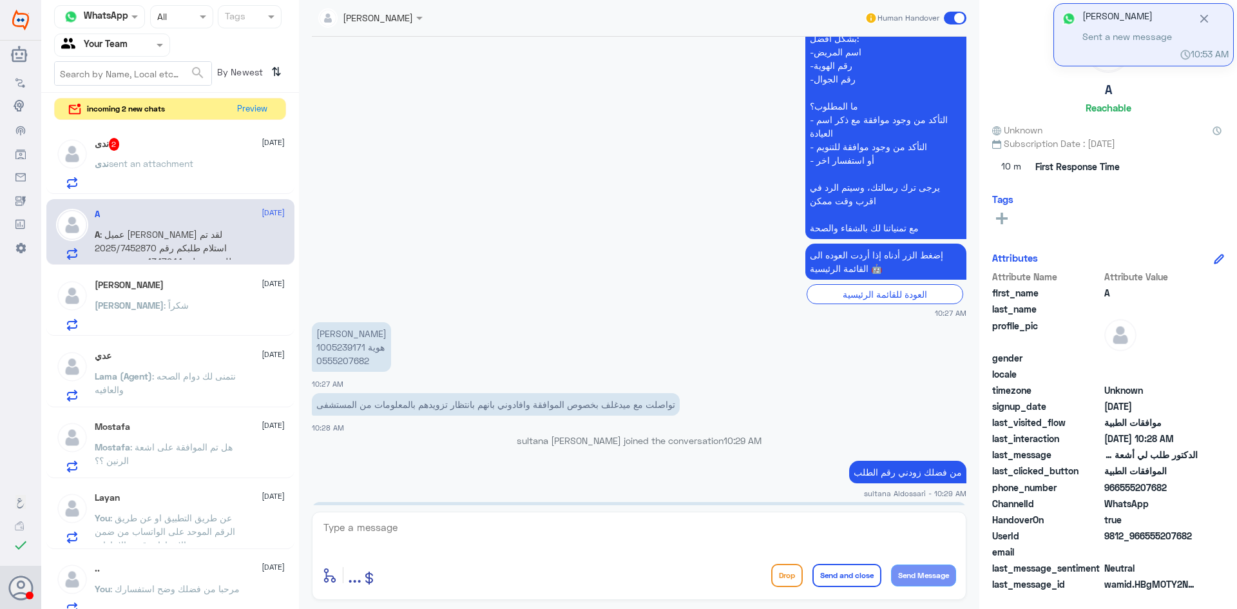
scroll to position [1174, 0]
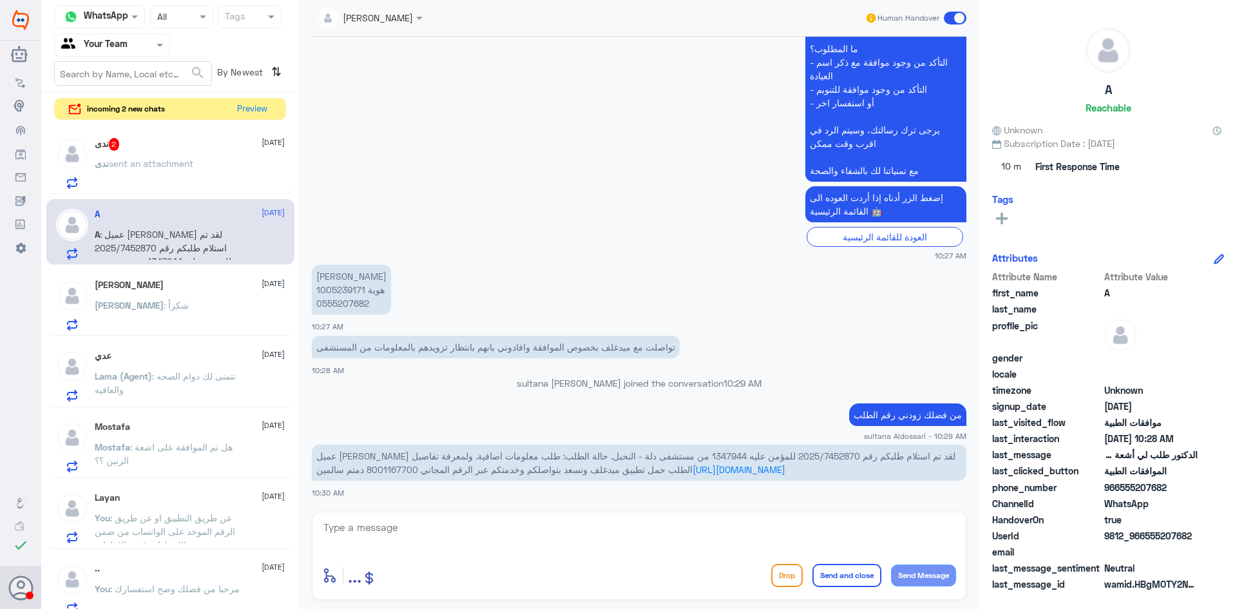
click at [754, 453] on span "عميل [PERSON_NAME] لقد تم استلام طلبكم رقم 2025/7452870 للمؤمن عليه 1347944 من …" at bounding box center [635, 463] width 639 height 24
drag, startPoint x: 731, startPoint y: 454, endPoint x: 735, endPoint y: 460, distance: 7.0
click at [735, 460] on span "عميل [PERSON_NAME] لقد تم استلام طلبكم رقم 2025/7452870 للمؤمن عليه 1347944 من …" at bounding box center [635, 463] width 639 height 24
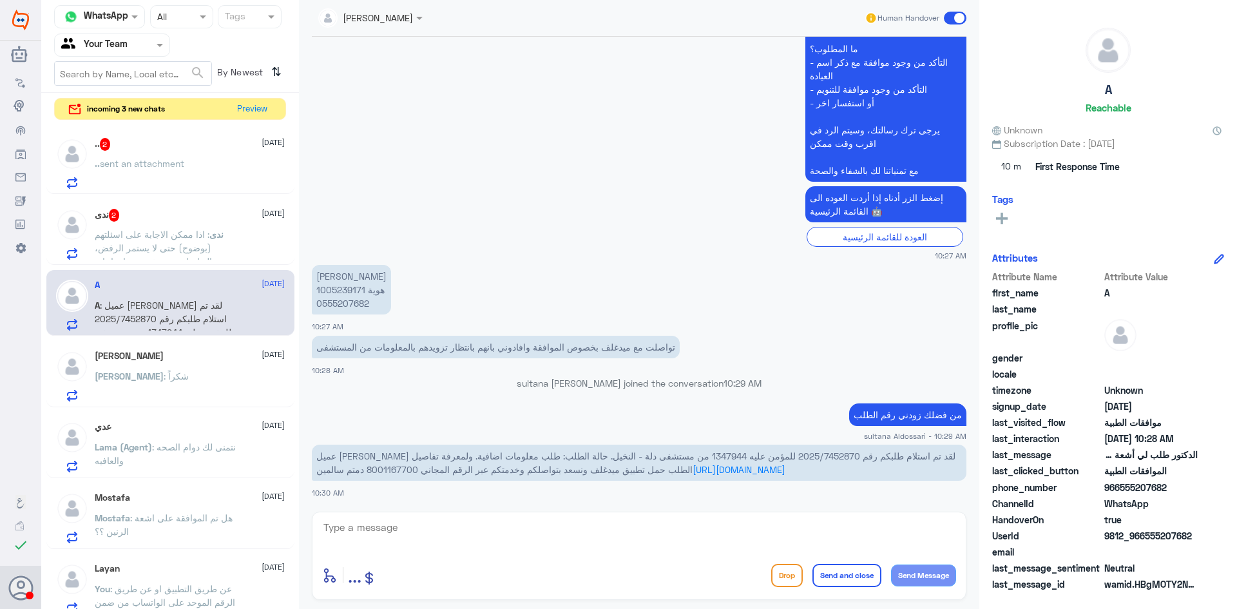
click at [172, 206] on div "ندى 2 [DATE] ندى : اذا ممكن الاجابة على اسئلتهم (بوضوح) حتى لا يستمر الرفض، وال…" at bounding box center [170, 232] width 248 height 66
click at [170, 216] on div "ندى 2 [DATE]" at bounding box center [190, 215] width 190 height 13
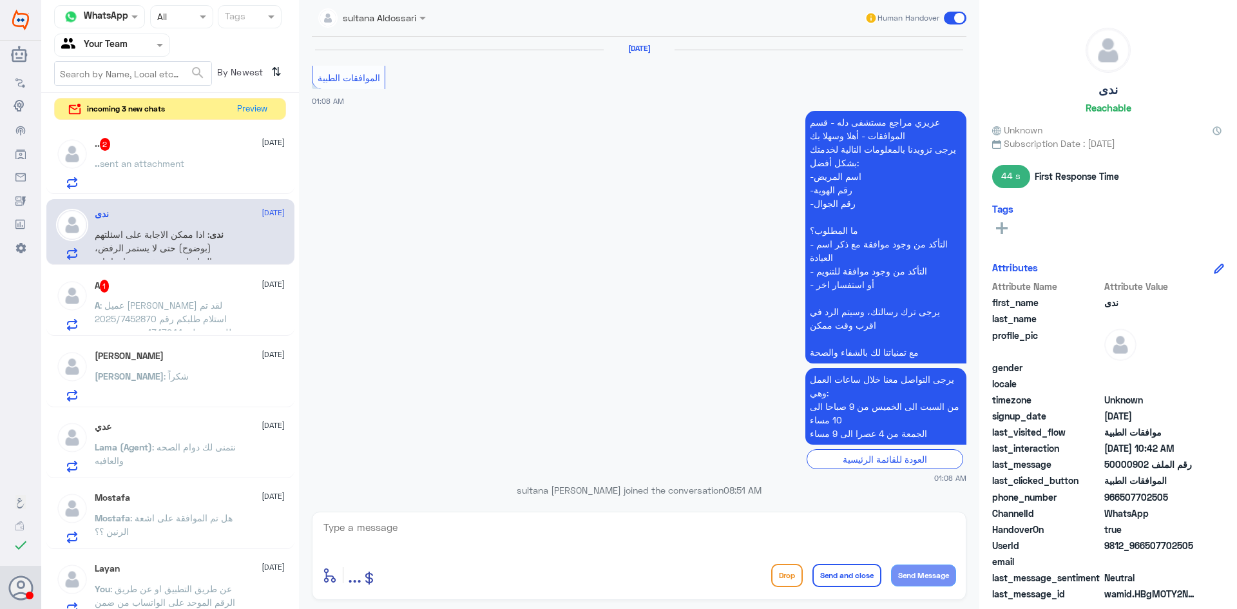
scroll to position [1551, 0]
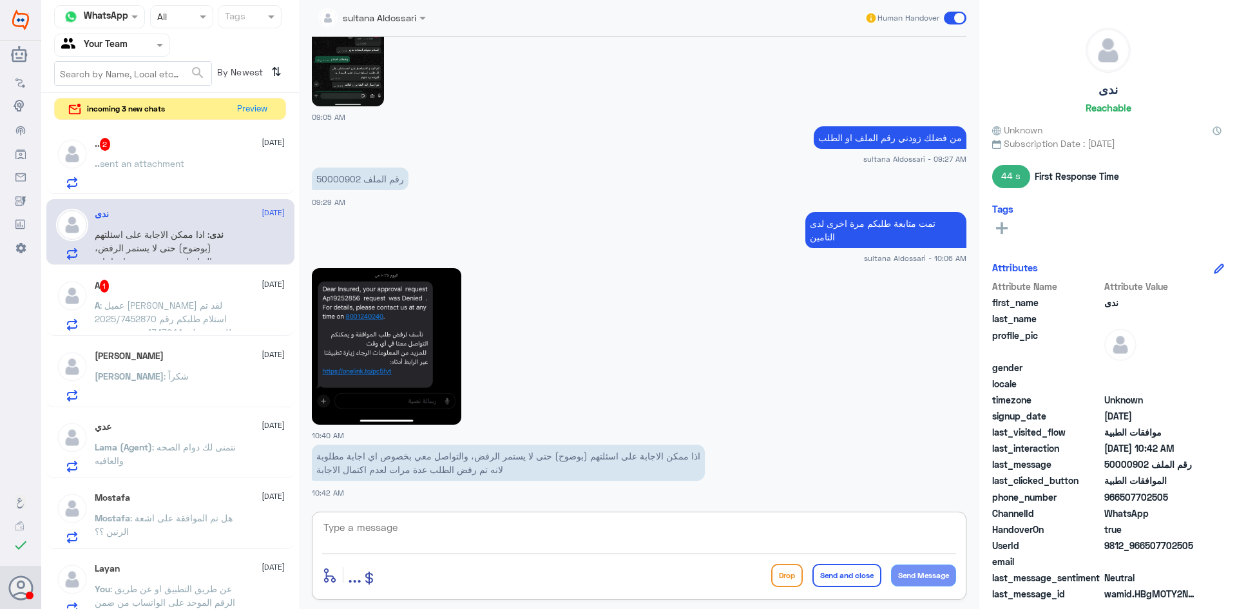
click at [659, 538] on textarea at bounding box center [639, 535] width 634 height 32
type textarea "ا"
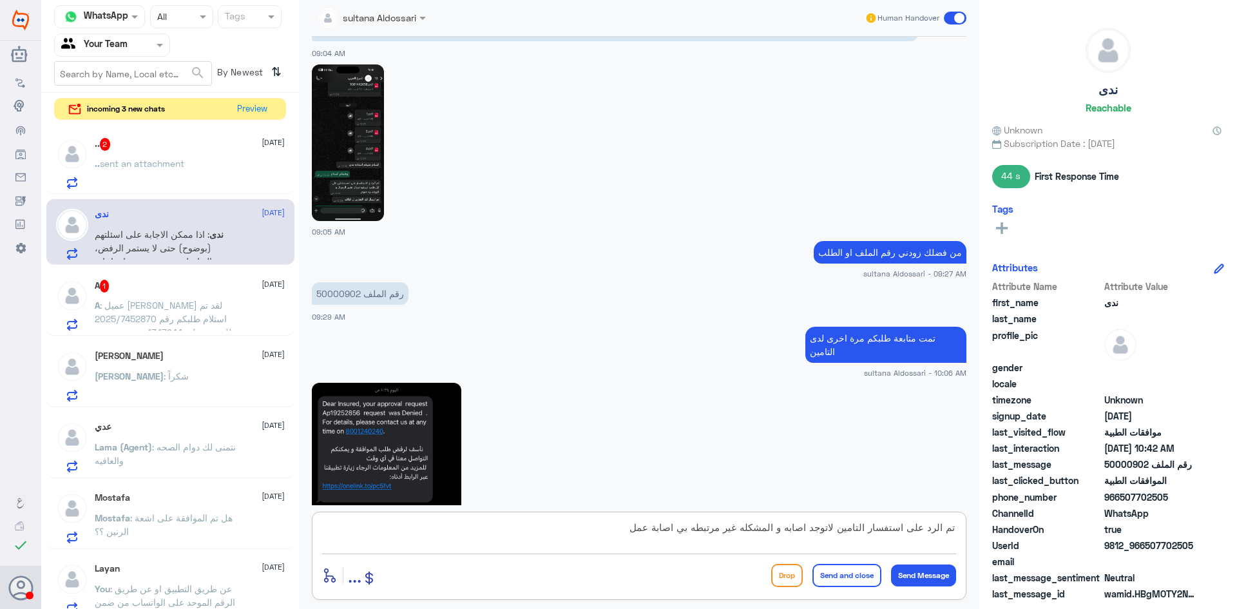
scroll to position [1487, 0]
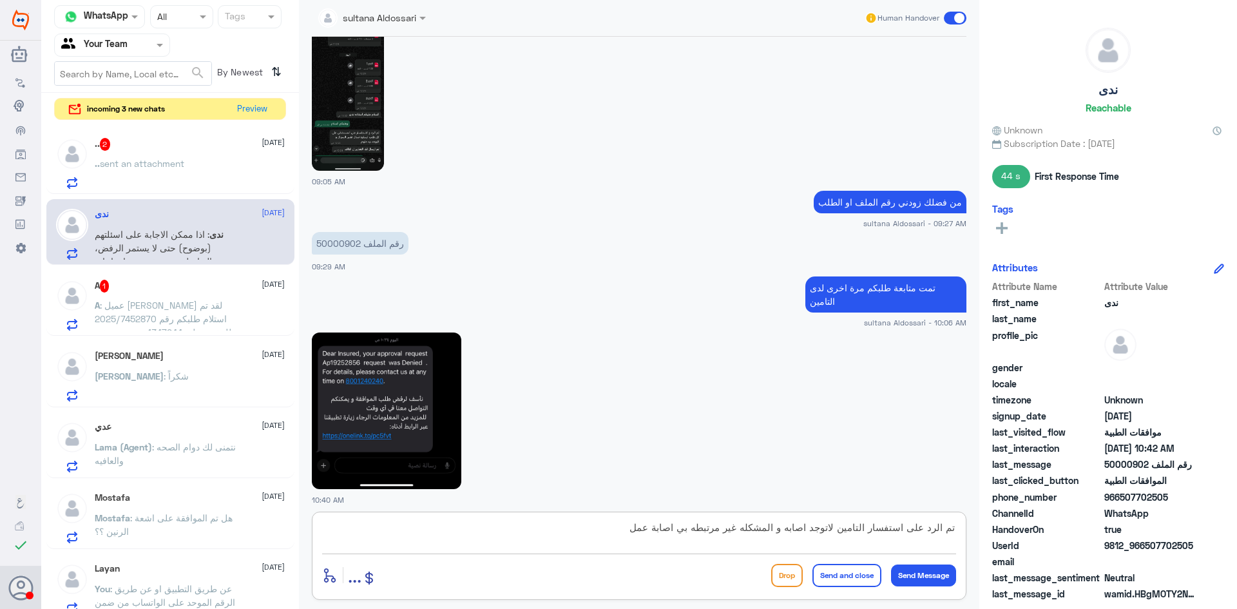
click at [615, 531] on textarea "تم الرد على استفسار التامين لاتوجد اصابه و المشكله غير مرتبطه بي اصابة عمل" at bounding box center [639, 535] width 634 height 32
type textarea "تم الرد على استفسار التامين لاتوجد اصابه و المشكله غير مرتبطه بي اصابة عمل الطل…"
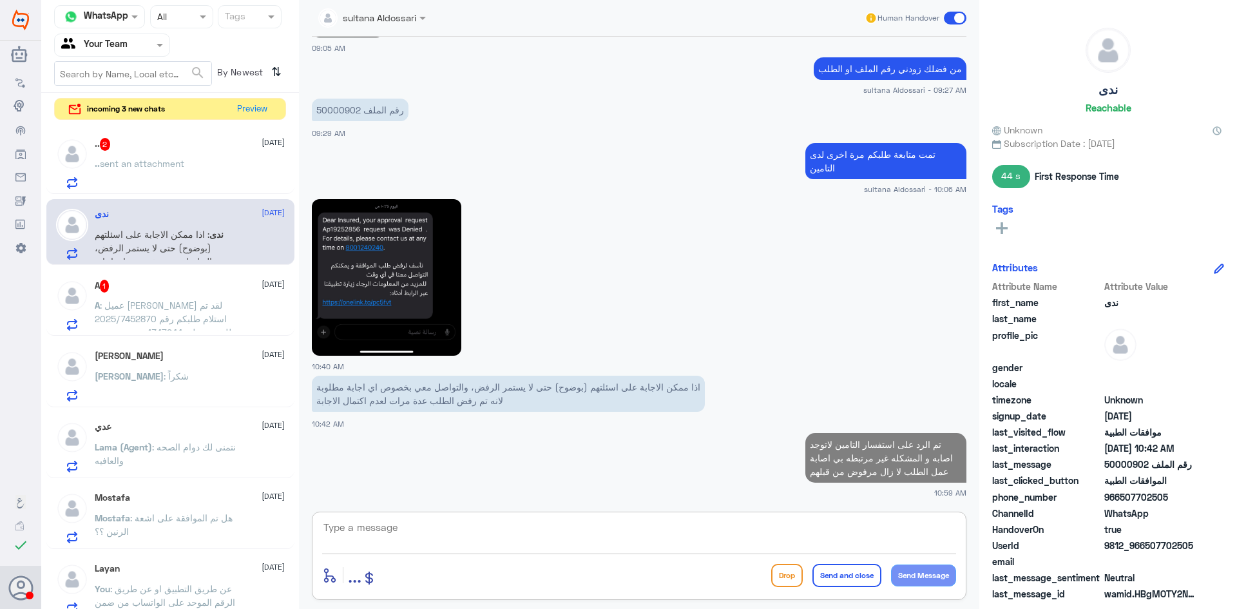
click at [334, 113] on p "رقم الملف 50000902" at bounding box center [360, 110] width 97 height 23
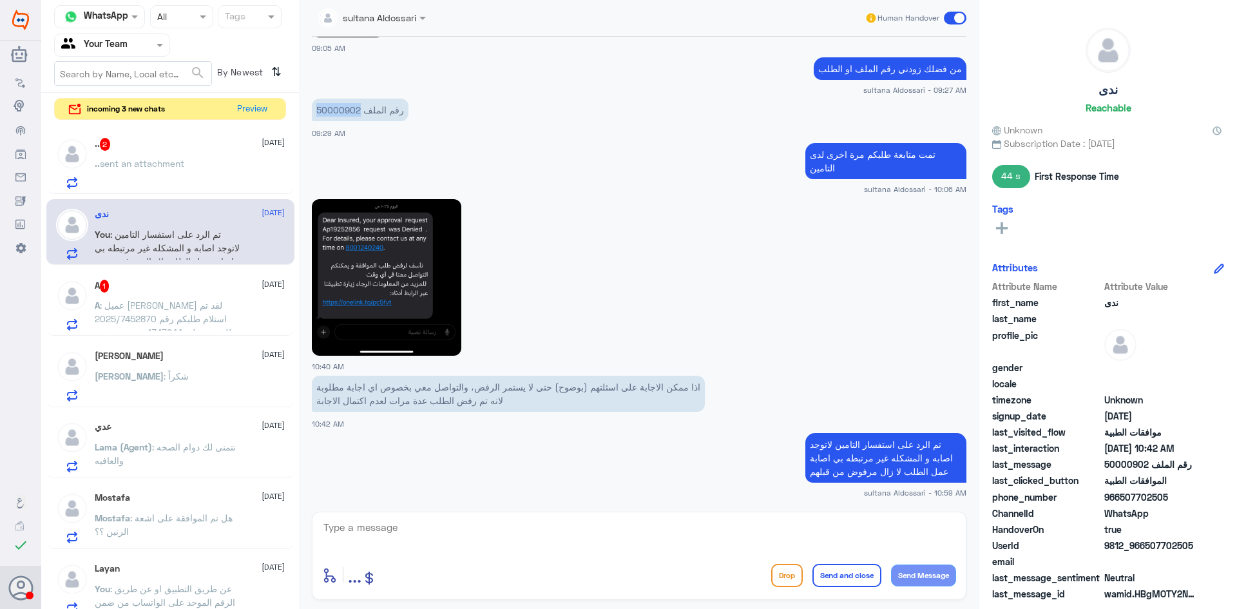
click at [334, 113] on p "رقم الملف 50000902" at bounding box center [360, 110] width 97 height 23
click at [522, 527] on textarea at bounding box center [639, 535] width 634 height 32
type textarea "هل تم عمل اشعه عاديه"
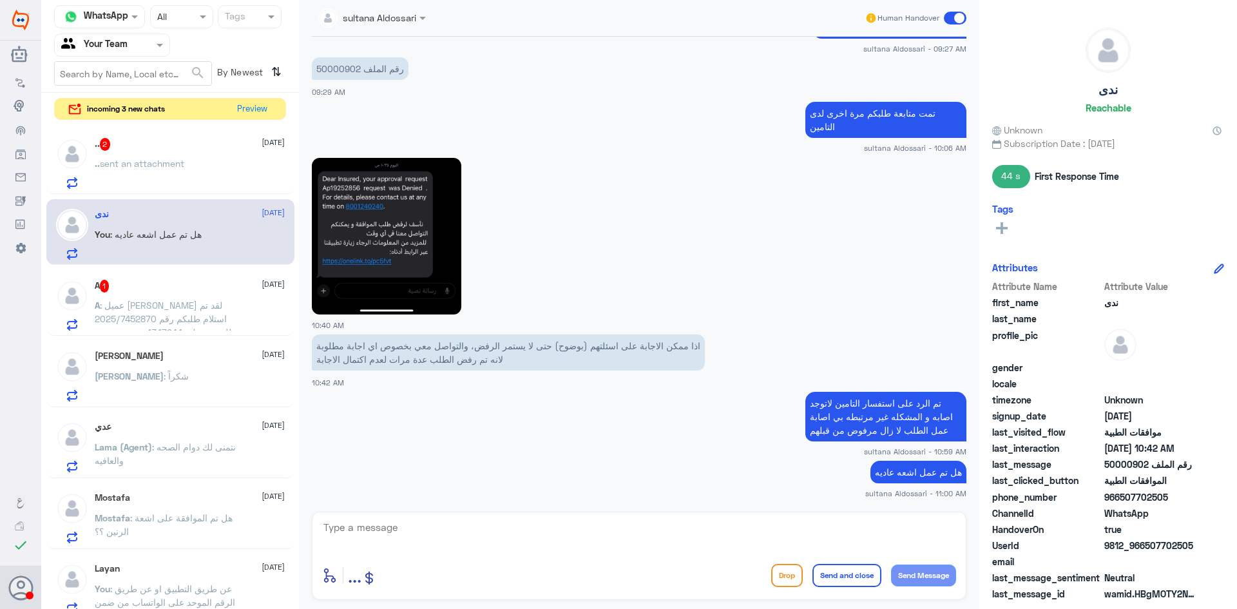
click at [177, 141] on div ".. 2 [DATE]" at bounding box center [190, 144] width 190 height 13
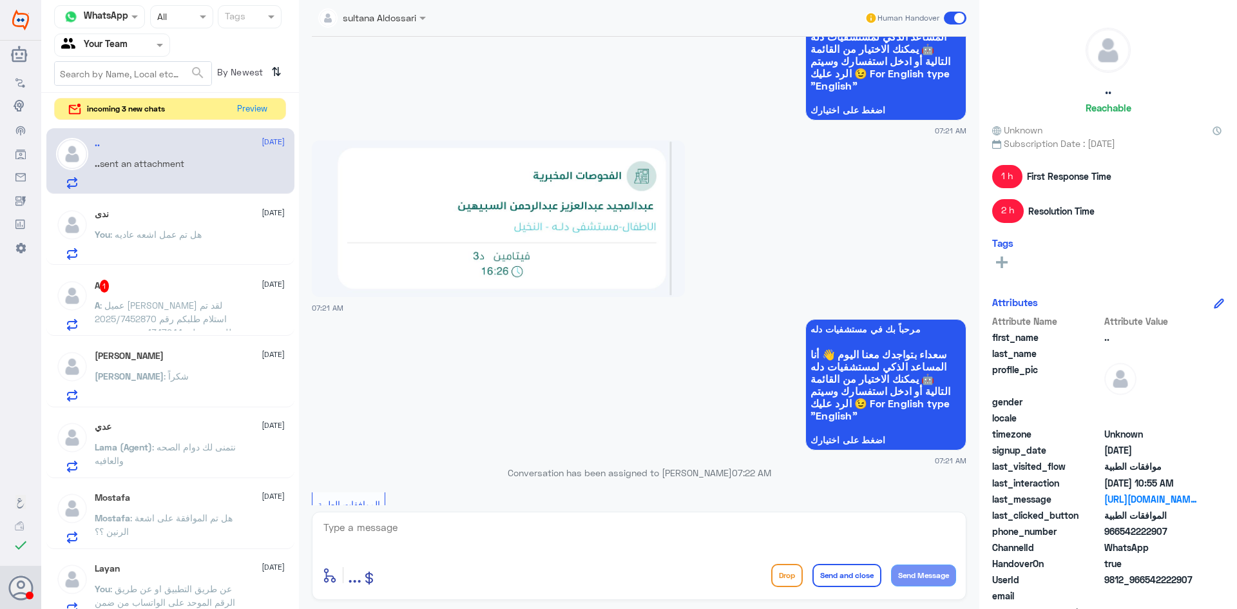
scroll to position [4034, 0]
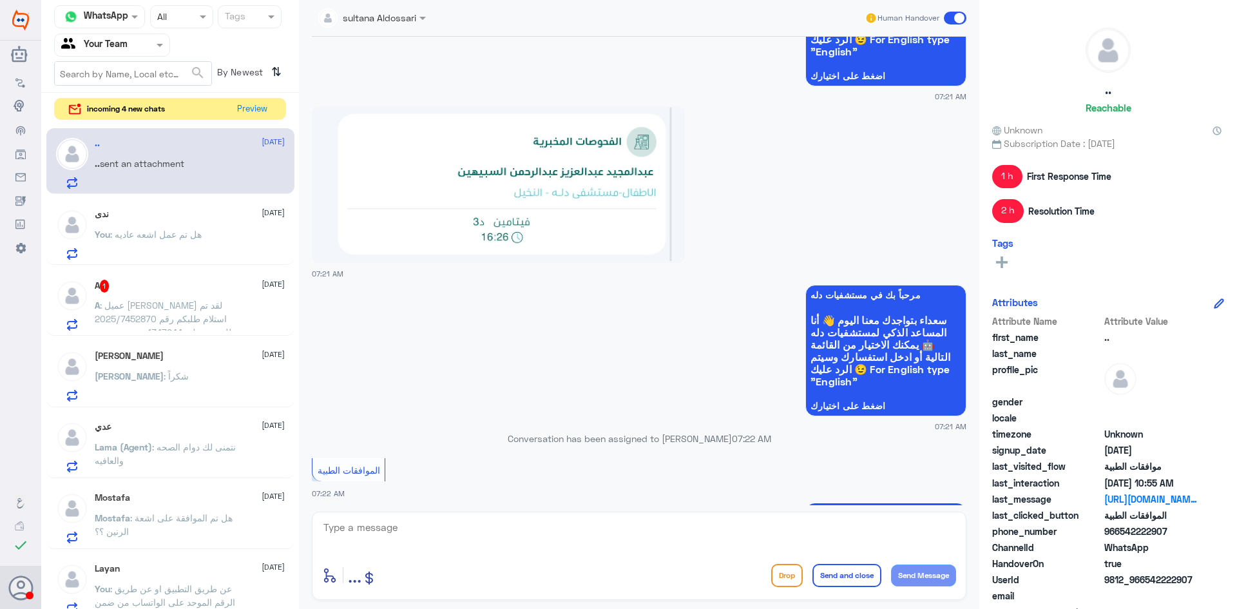
click at [160, 302] on span ": عميل [PERSON_NAME] لقد تم استلام طلبكم رقم 2025/7452870 للمؤمن عليه 1347944 م…" at bounding box center [163, 359] width 137 height 119
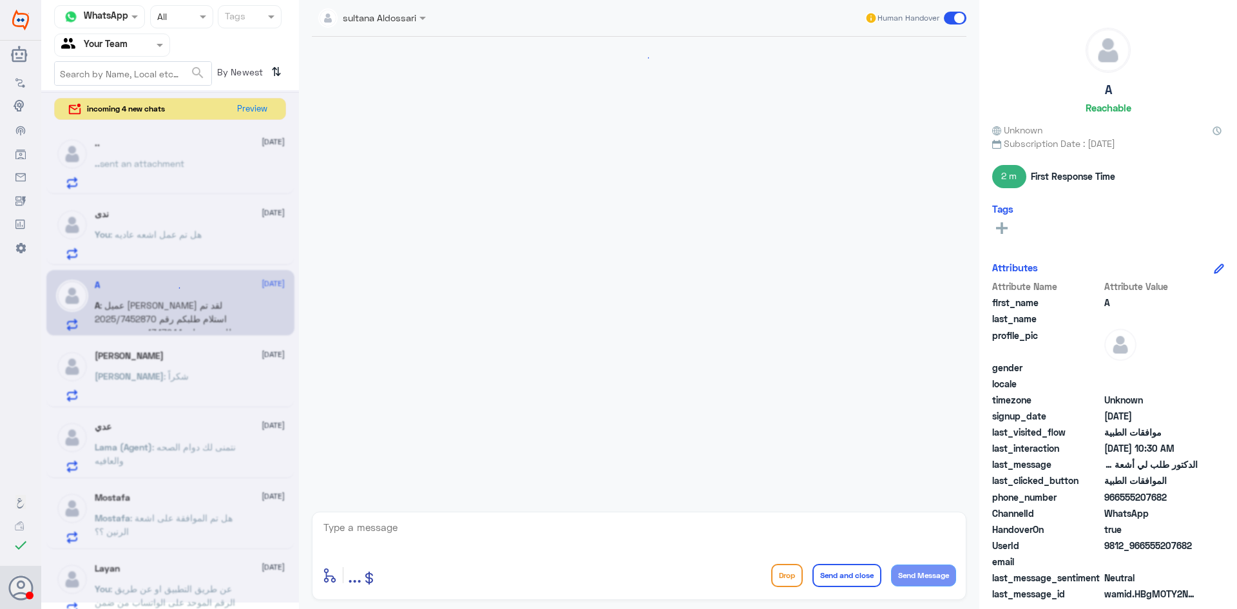
scroll to position [1130, 0]
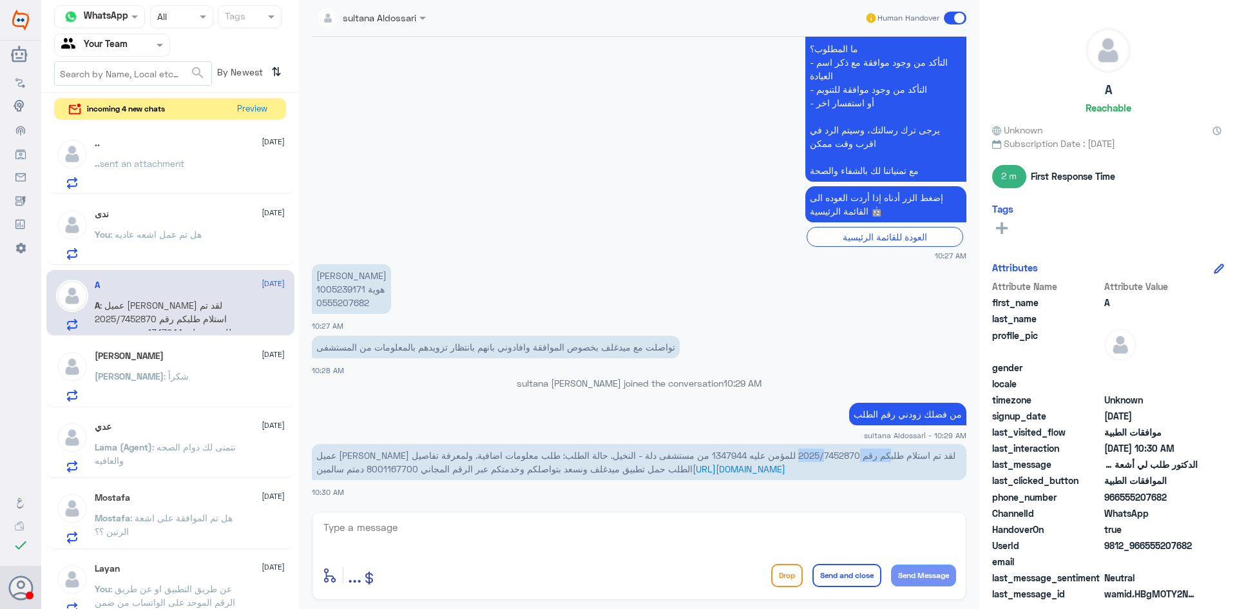
drag, startPoint x: 754, startPoint y: 455, endPoint x: 792, endPoint y: 457, distance: 38.1
click at [792, 457] on span "عميل [PERSON_NAME] لقد تم استلام طلبكم رقم 2025/7452870 للمؤمن عليه 1347944 من …" at bounding box center [635, 462] width 639 height 24
click at [133, 231] on span ": هل تم عمل اشعه عاديه" at bounding box center [156, 234] width 92 height 11
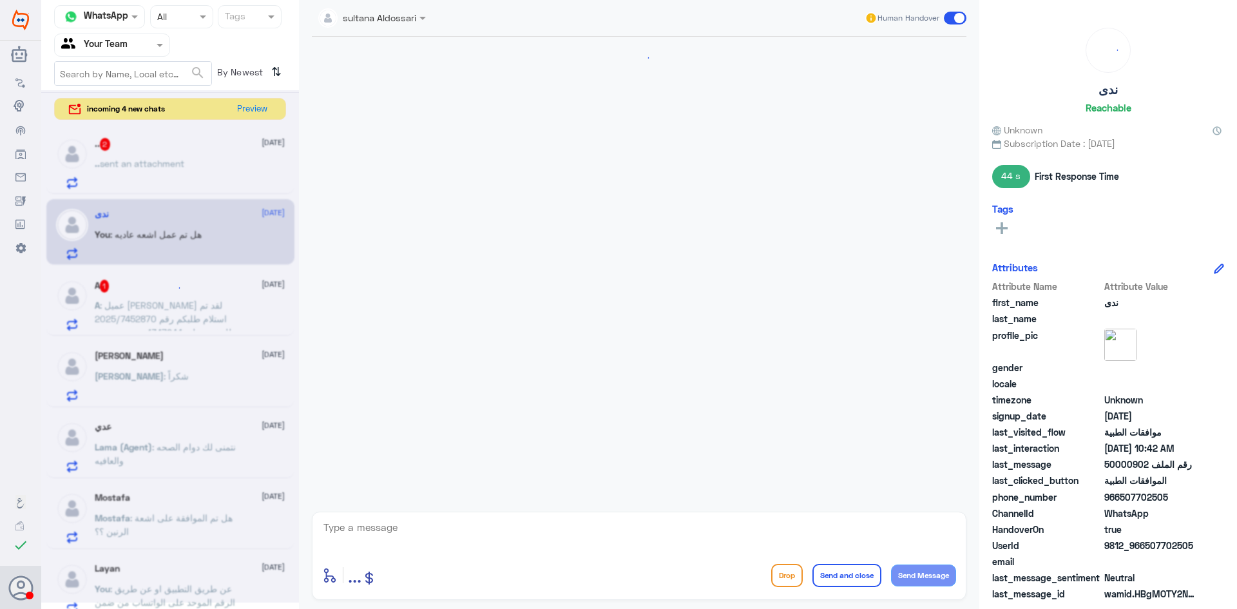
scroll to position [1244, 0]
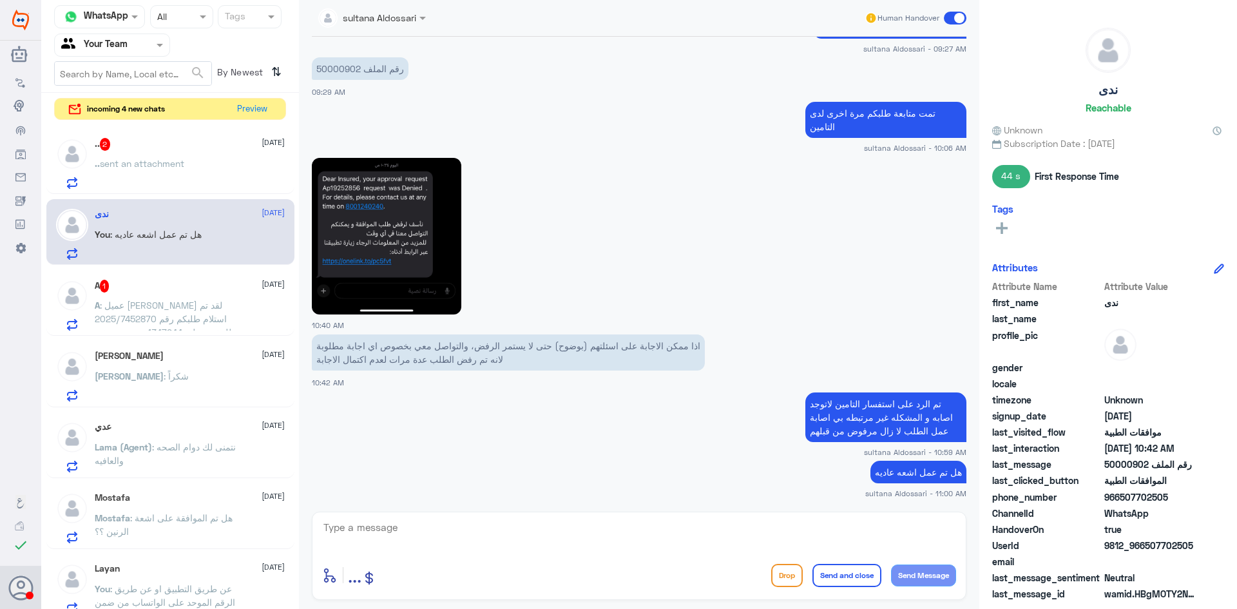
click at [159, 171] on p ".. sent an attachment" at bounding box center [140, 173] width 90 height 32
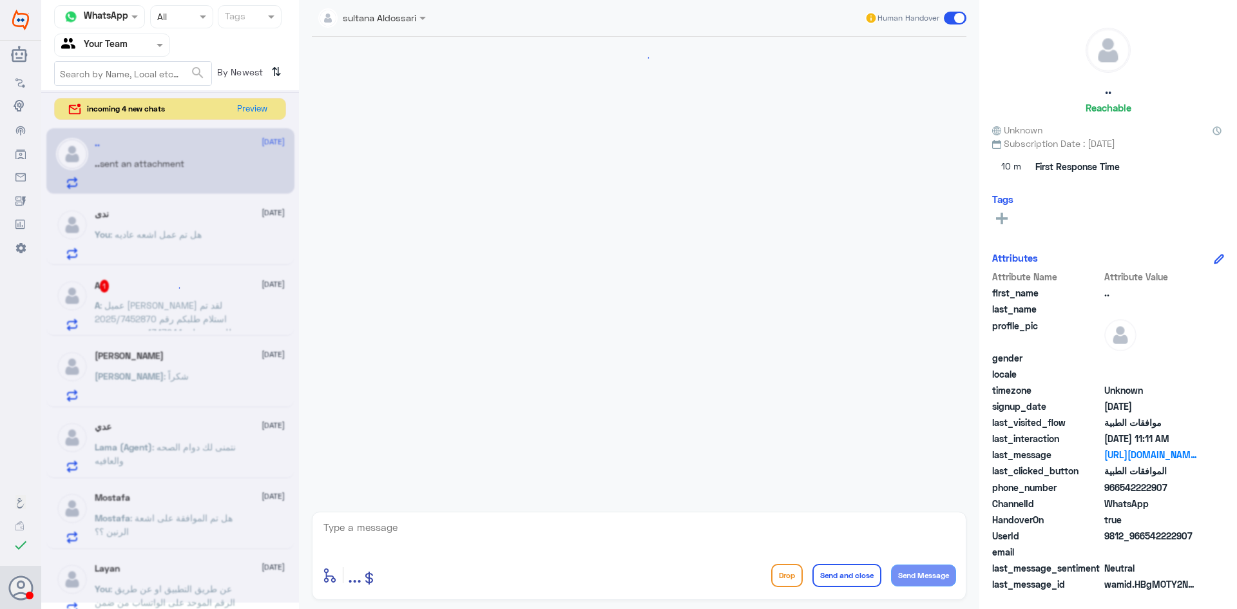
scroll to position [1851, 0]
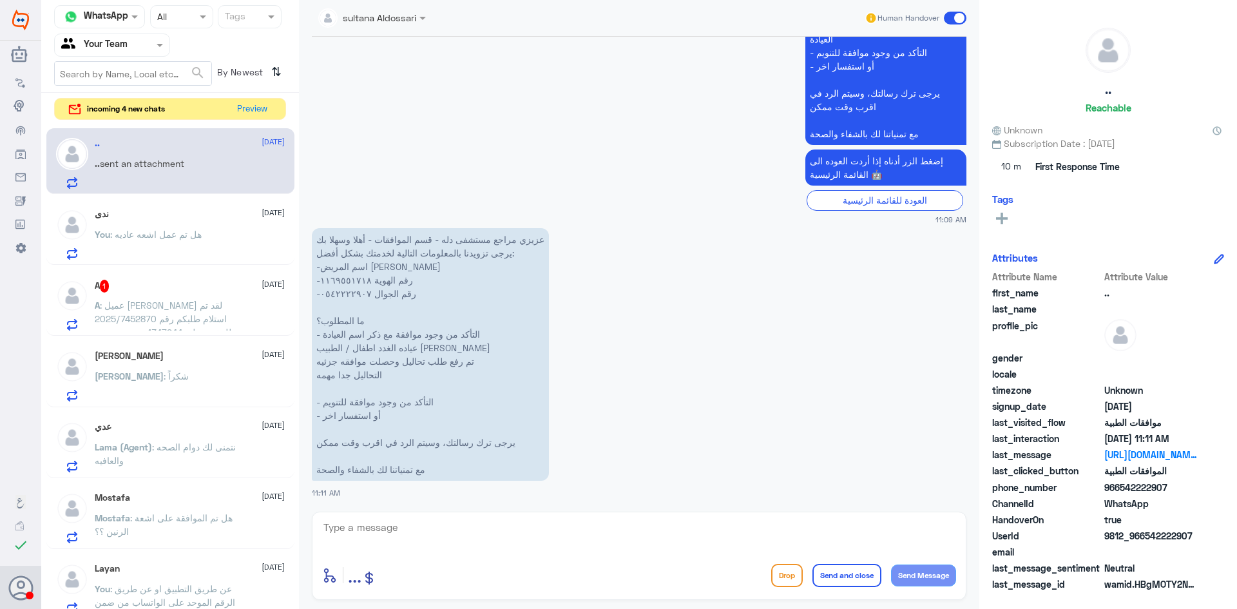
click at [402, 519] on textarea at bounding box center [639, 535] width 634 height 32
drag, startPoint x: 404, startPoint y: 541, endPoint x: 269, endPoint y: 525, distance: 136.2
click at [269, 525] on div "Channel WhatsApp Status × All Tags Agent Filter Your Team search By Newest ⇅ in…" at bounding box center [639, 306] width 1196 height 613
type textarea "h"
paste textarea "يرجى التحديث إذا تم تشخيص إصابتك سابقًا بتضخم الغدة الدرقية.(إذا كانت الإجابة ب…"
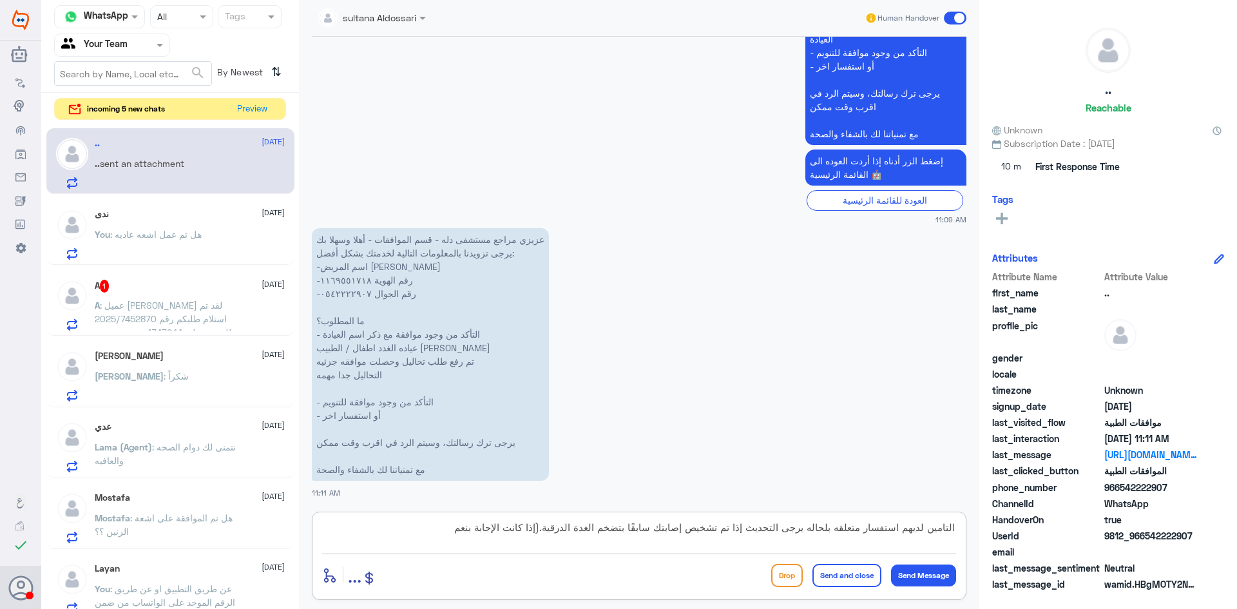
click at [788, 525] on textarea "التامين لديهم استفسار متعلقه بلحاله يرجى التحديث إذا تم تشخيص إصابتك سابقًا بتض…" at bounding box center [639, 535] width 634 height 32
drag, startPoint x: 752, startPoint y: 531, endPoint x: 804, endPoint y: 538, distance: 52.0
click at [804, 538] on textarea "التامين لديهم استفسار متعلقه بلحاله يرجى التحديث إذا تم تشخيص إصابتك سابقًا بتض…" at bounding box center [639, 535] width 634 height 32
click at [465, 531] on textarea "التامين لديهم استفسار متعلقه بلحاله إذا تم تشخيص إصابتك سابقًا بتضخم الغدة الدر…" at bounding box center [639, 535] width 634 height 32
type textarea "التامين لديهم استفسار متعلقه بلحاله إذا تم تشخيص إصابتك سابقًا بتضخم الغدة الدر…"
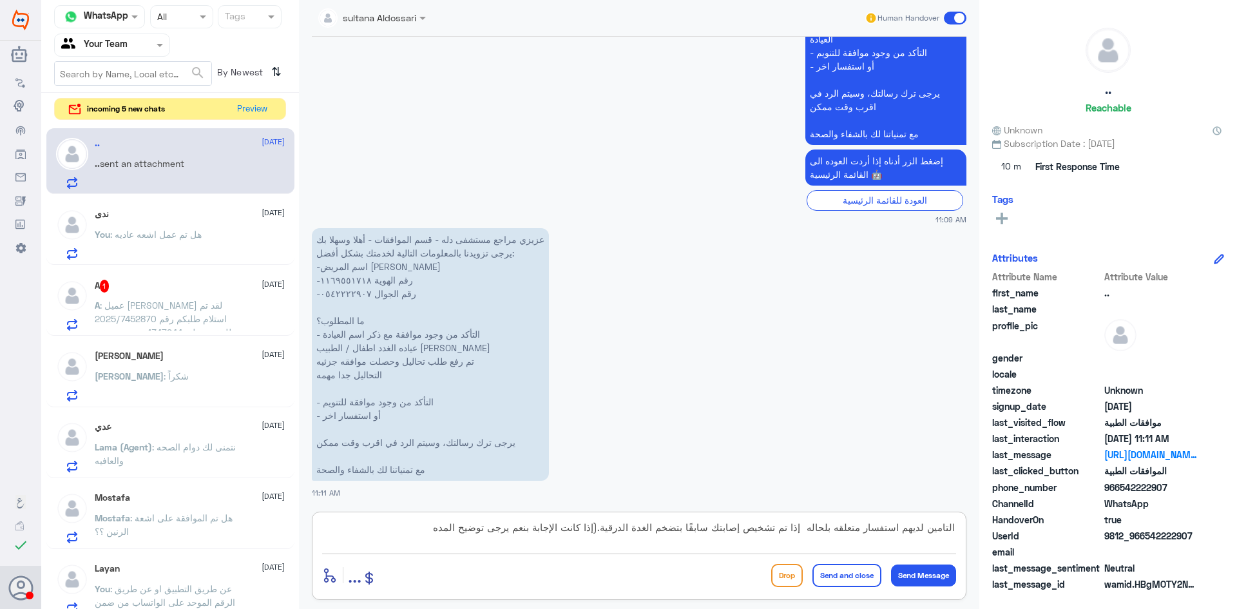
drag, startPoint x: 474, startPoint y: 525, endPoint x: 970, endPoint y: 546, distance: 496.1
click at [972, 545] on div "sultana Aldossari Human Handover [DATE] 07:21 AM مرحباً بك في مستشفيات دله سعدا…" at bounding box center [639, 306] width 681 height 613
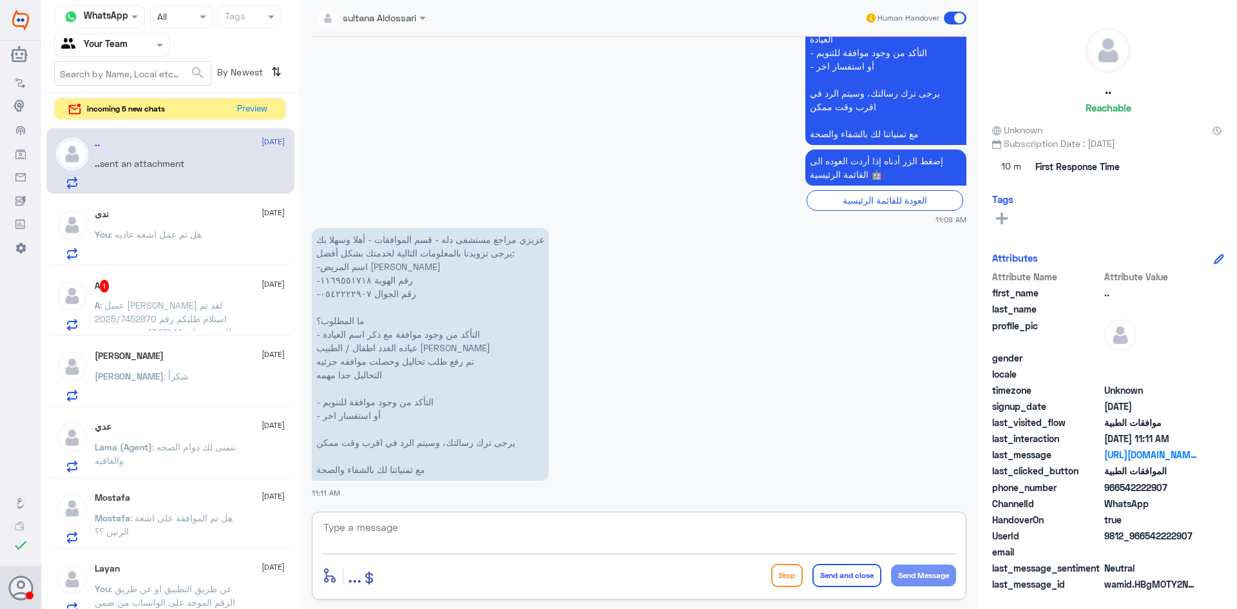
click at [879, 533] on textarea at bounding box center [639, 535] width 634 height 32
paste textarea "التامين لديهم استفسار متعلقه بلحاله إذا تم تشخيص إصابتك سابقًا بتضخم الغدة الدر…"
type textarea "التامين لديهم استفسار متعلقه بلحاله إذا تم تشخيص إصابتك سابقًا بتضخم الغدة الدر…"
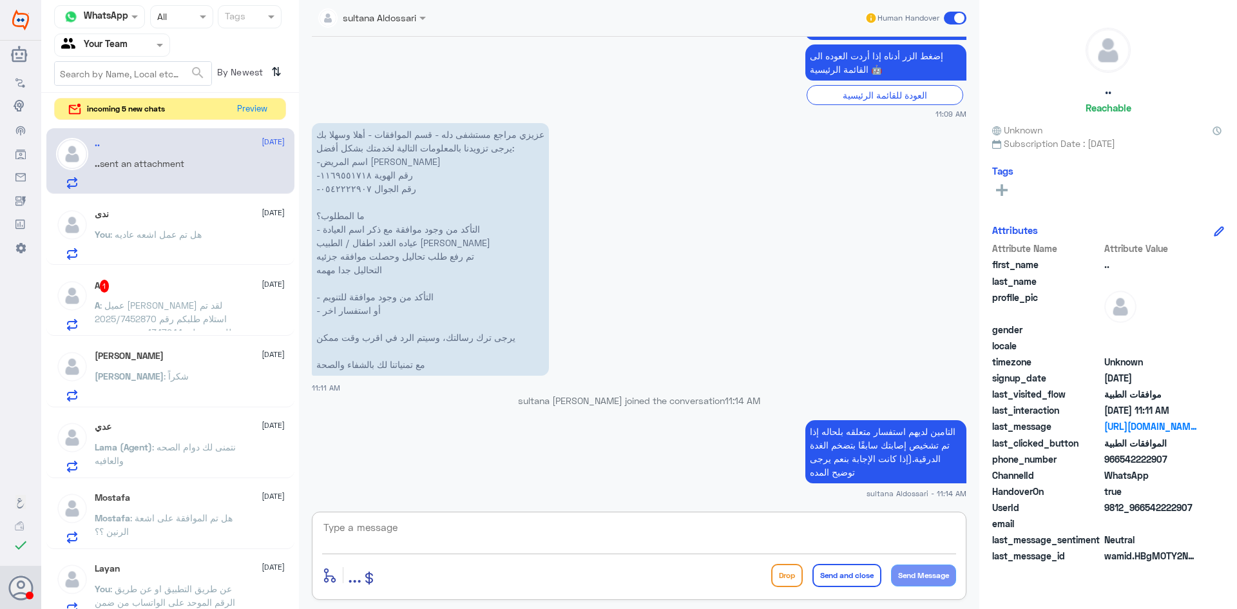
click at [164, 300] on span ": عميل [PERSON_NAME] لقد تم استلام طلبكم رقم 2025/7452870 للمؤمن عليه 1347944 م…" at bounding box center [163, 359] width 137 height 119
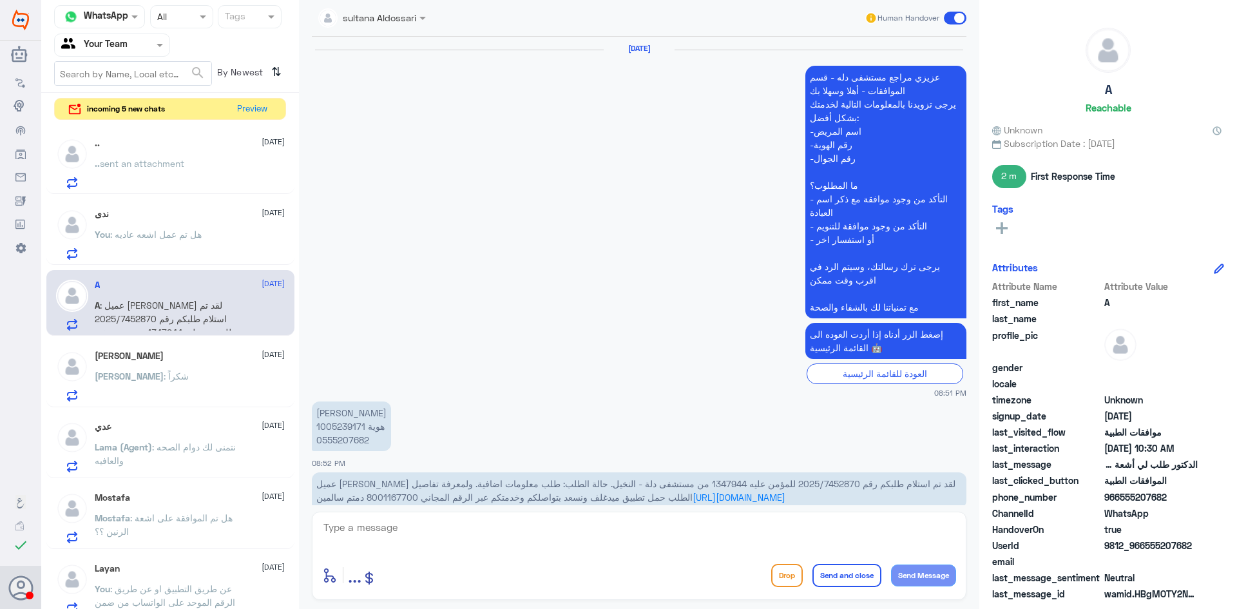
scroll to position [1130, 0]
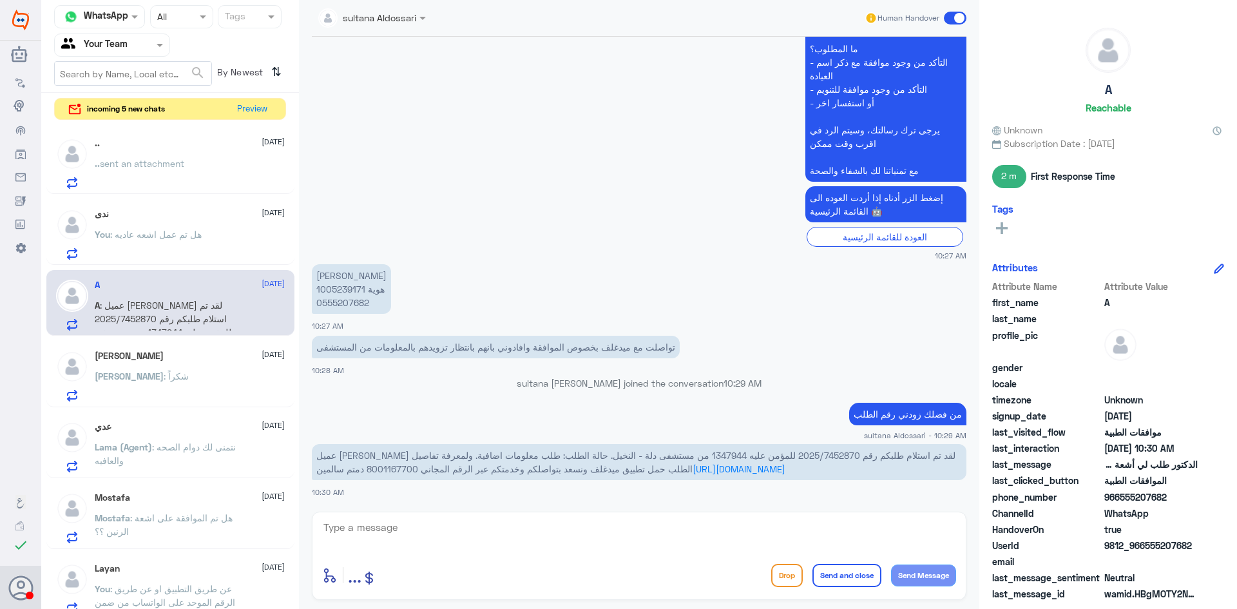
click at [231, 156] on div ".. [DATE] .. sent an attachment" at bounding box center [190, 163] width 190 height 51
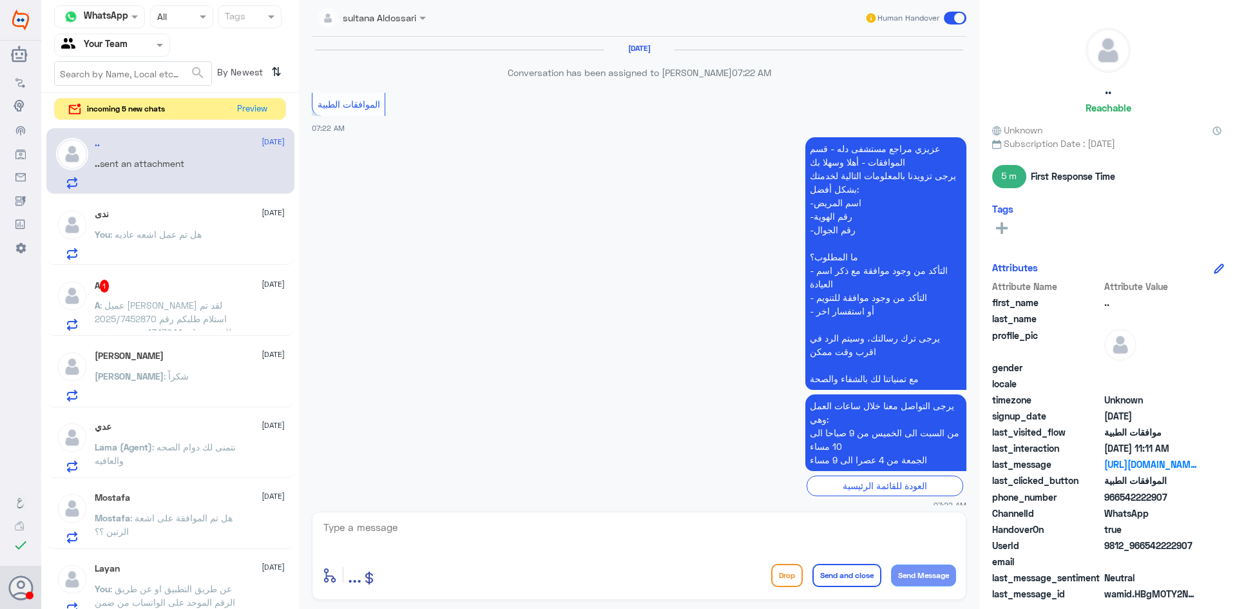
scroll to position [1630, 0]
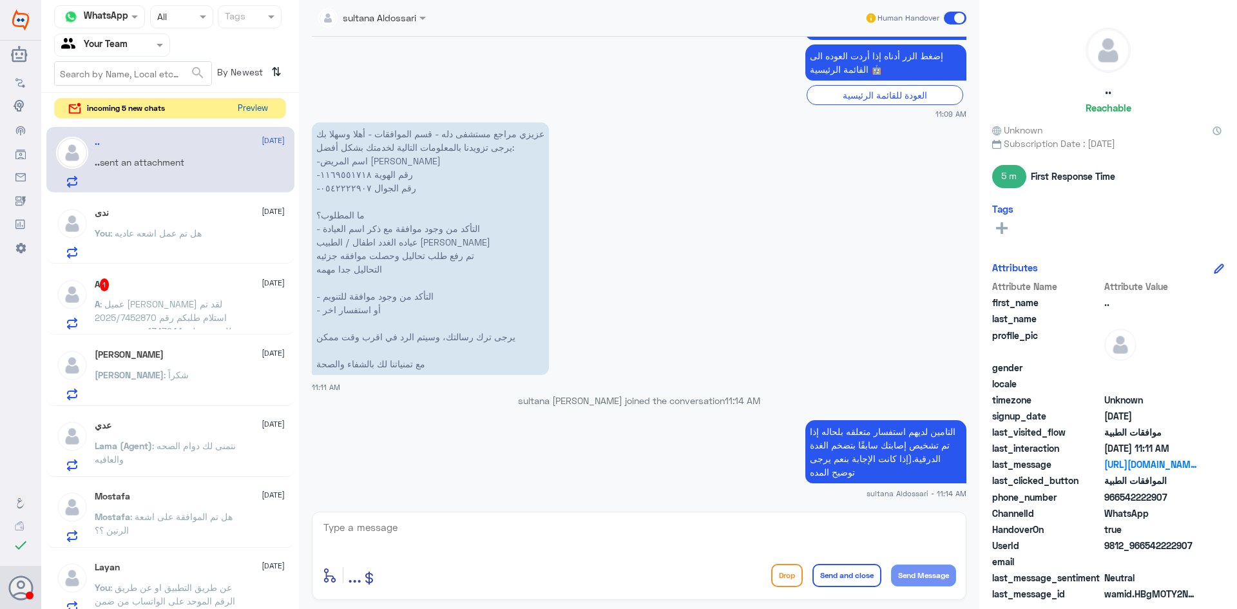
click at [260, 105] on button "Preview" at bounding box center [253, 109] width 40 height 20
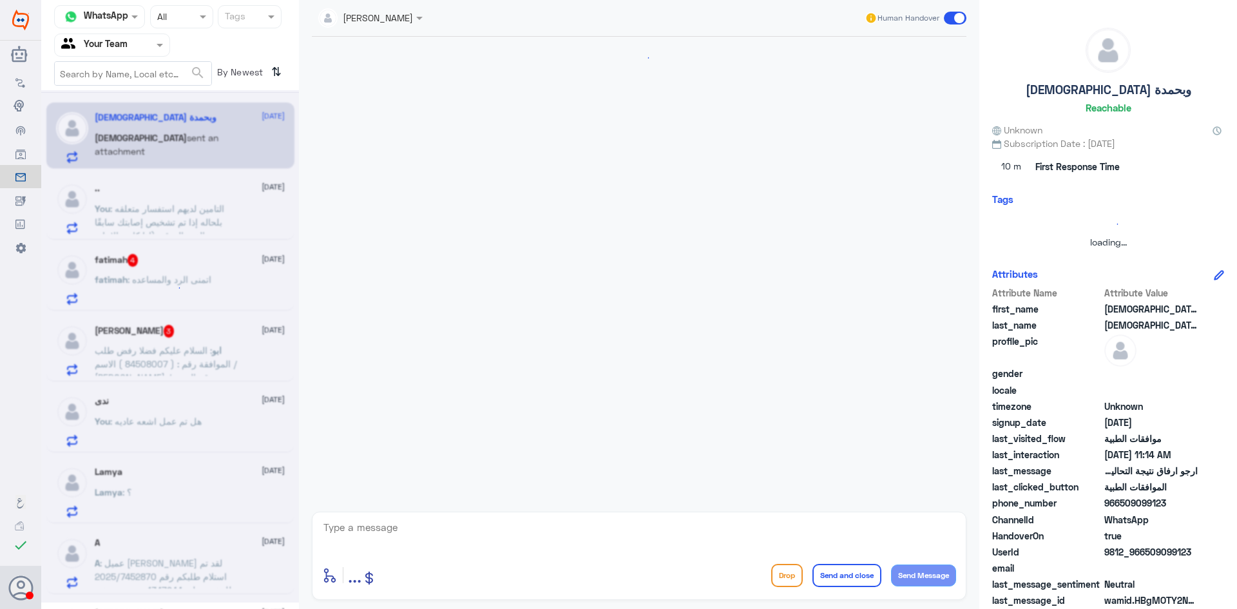
scroll to position [278, 0]
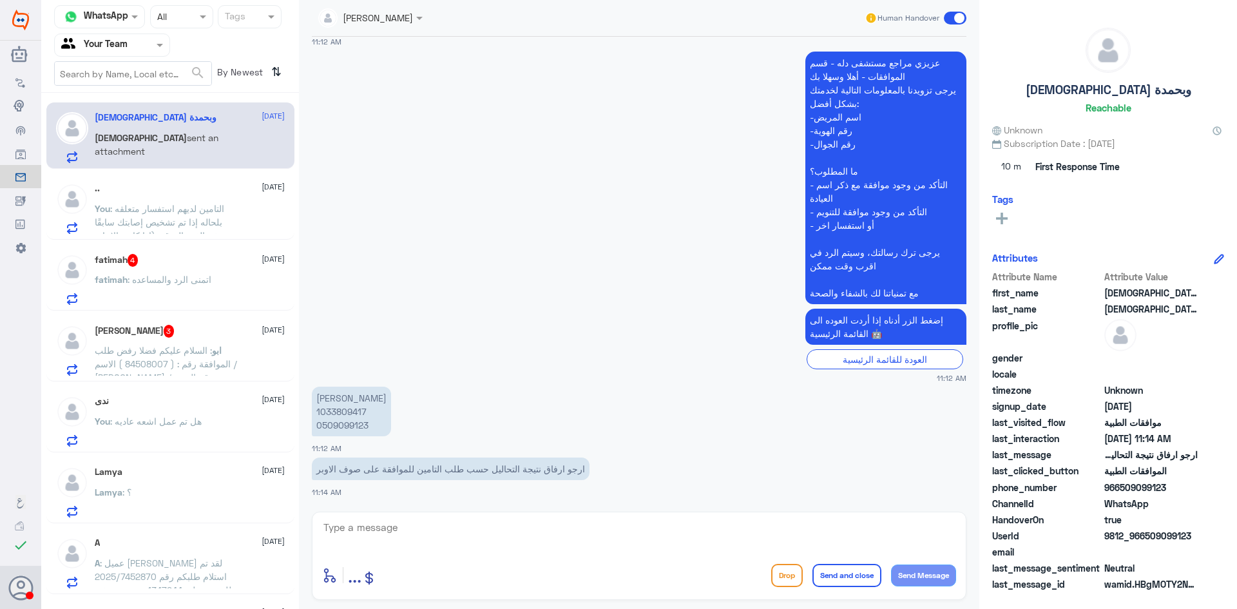
click at [346, 409] on p "[PERSON_NAME] 1033809417 0509099123" at bounding box center [351, 412] width 79 height 50
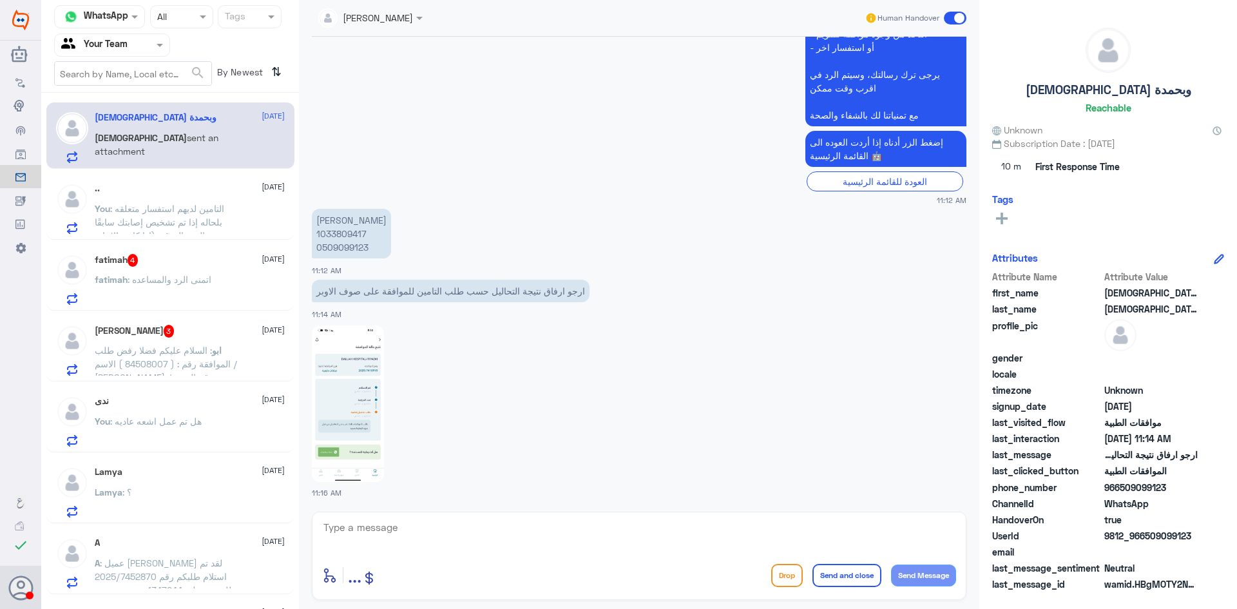
click at [499, 508] on div "[PERSON_NAME] Human Handover [DATE] السلام عليكم 11:11 AM مرحباً بك في مستشفيات…" at bounding box center [639, 306] width 681 height 613
click at [496, 527] on textarea at bounding box center [639, 535] width 634 height 32
type textarea "تم رفاق نتيجة التحليل"
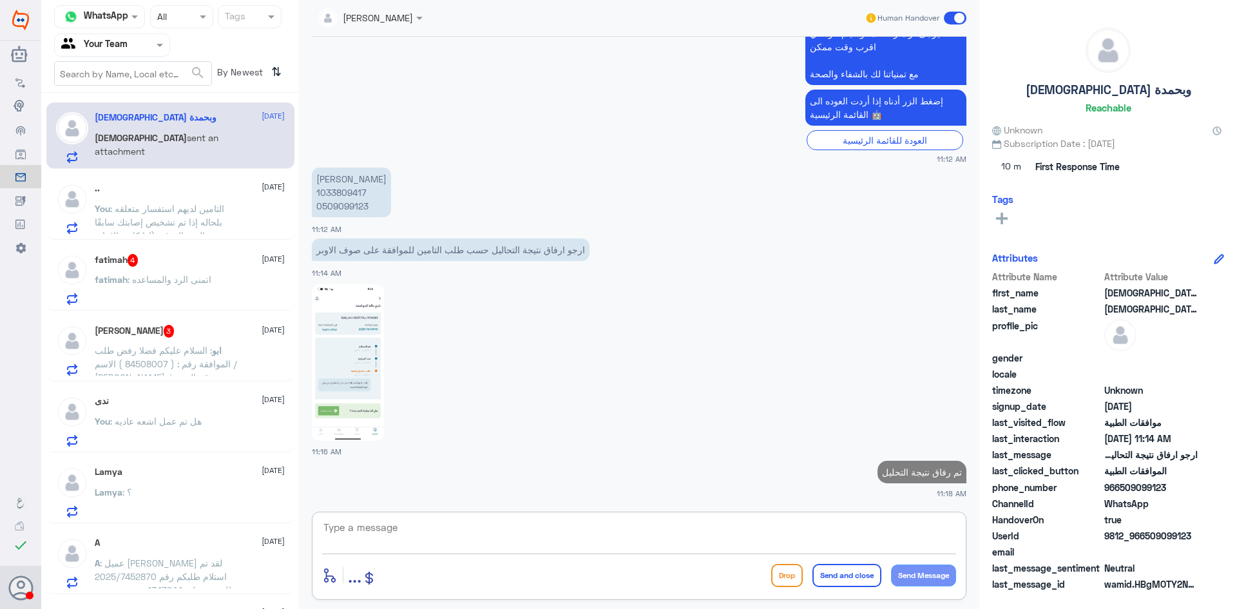
click at [194, 262] on div "fatimah 4 [DATE]" at bounding box center [190, 260] width 190 height 13
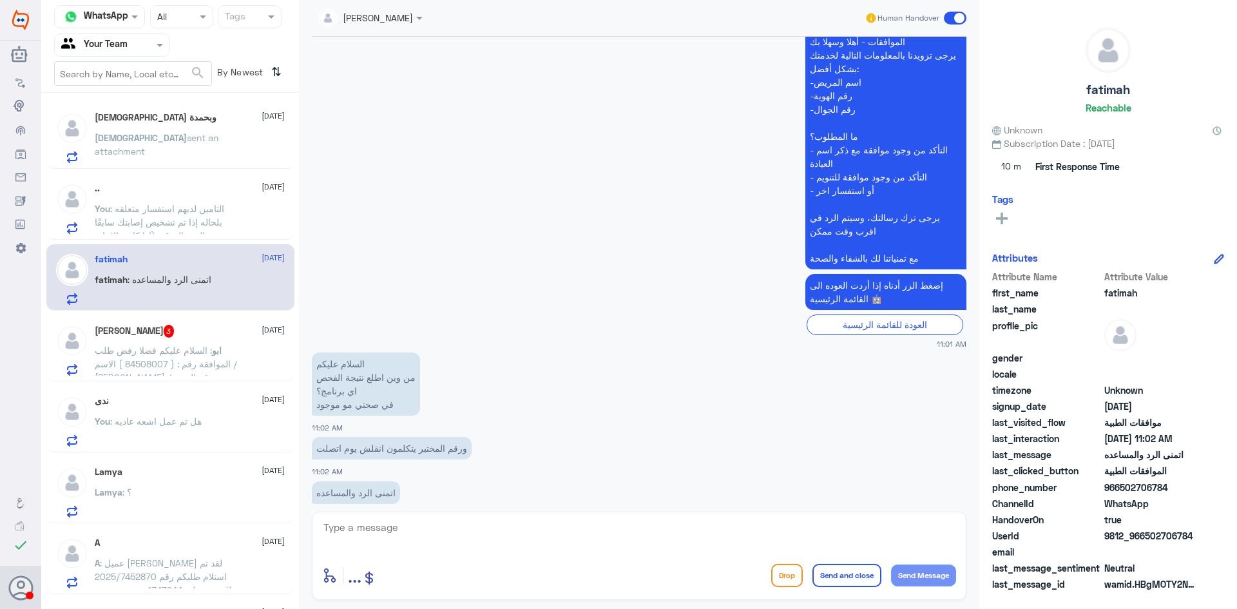
scroll to position [1204, 0]
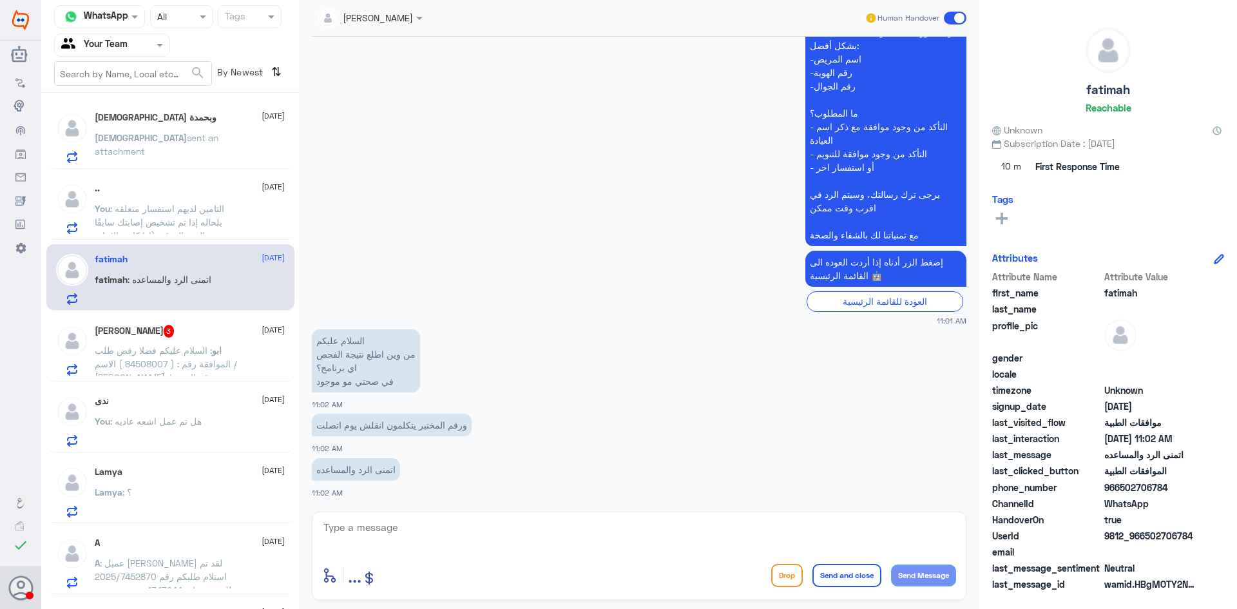
click at [467, 534] on textarea at bounding box center [639, 535] width 634 height 32
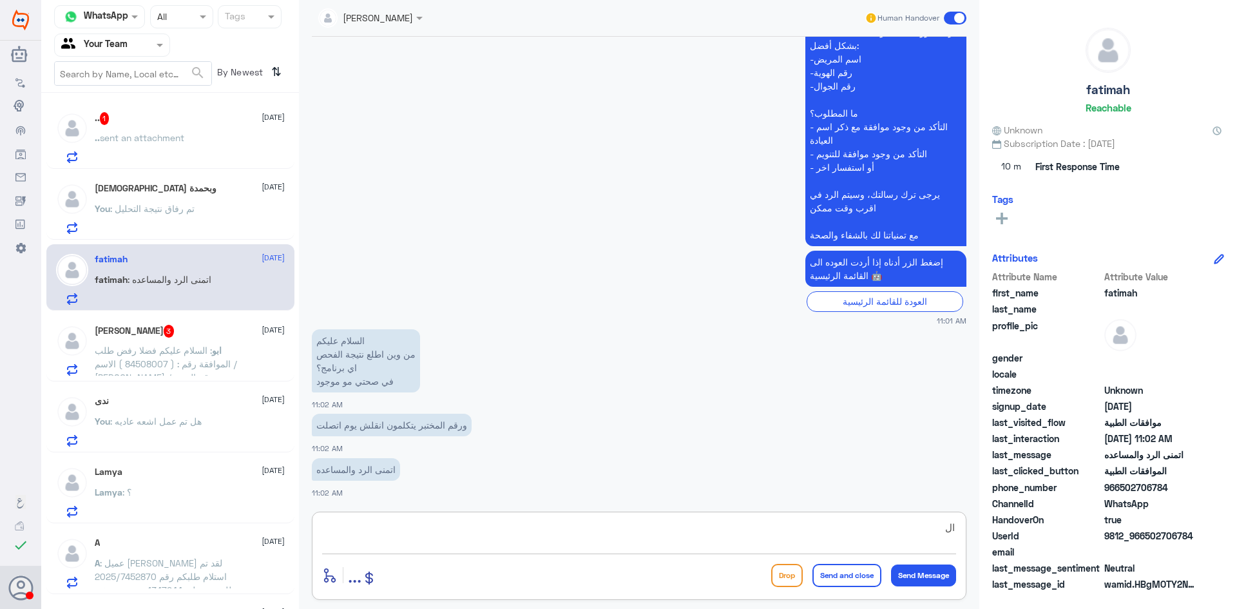
type textarea "ا"
type textarea "تظهر في التطبيق الخاص بلمستشفى او التواصل مع قسم التقارير والاجازات يتم تزويدكم…"
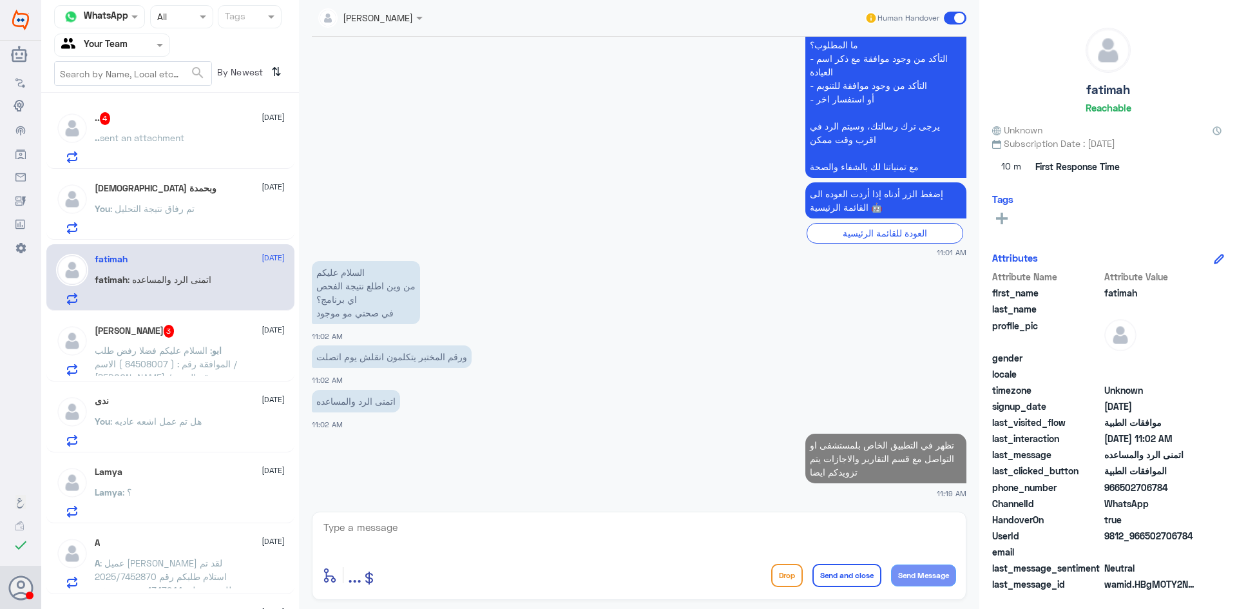
click at [171, 140] on span "sent an attachment" at bounding box center [142, 137] width 84 height 11
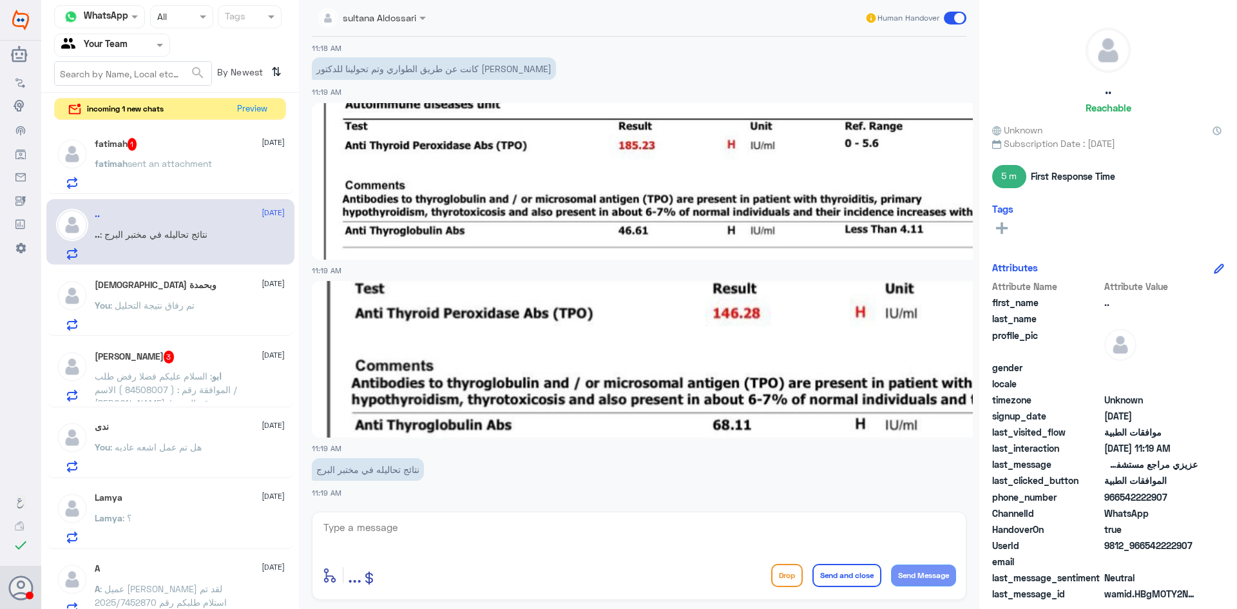
scroll to position [1702, 0]
click at [468, 235] on img at bounding box center [661, 181] width 699 height 157
click at [510, 548] on textarea at bounding box center [639, 535] width 634 height 32
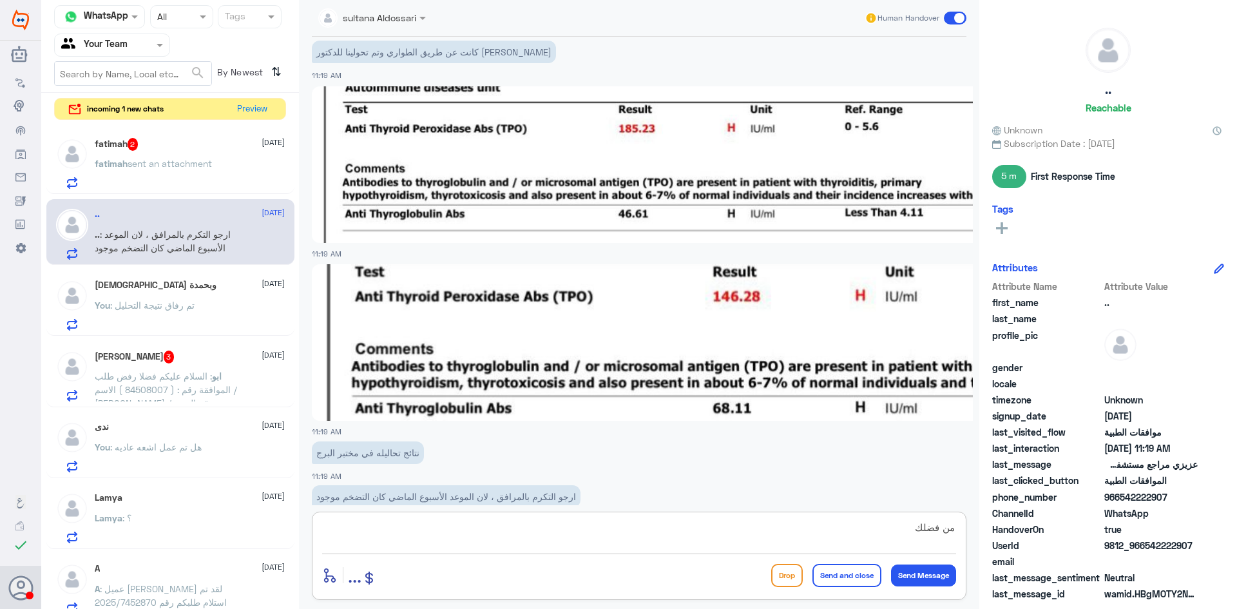
scroll to position [1810, 0]
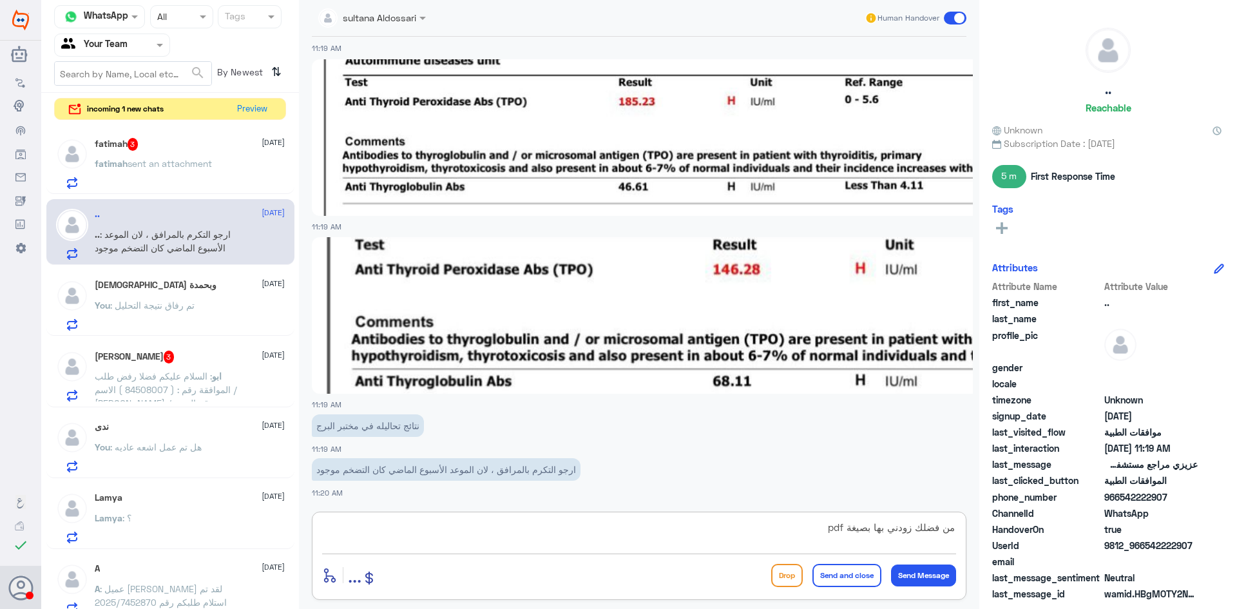
type textarea "من فضلك زودني بها بصيغة pdf"
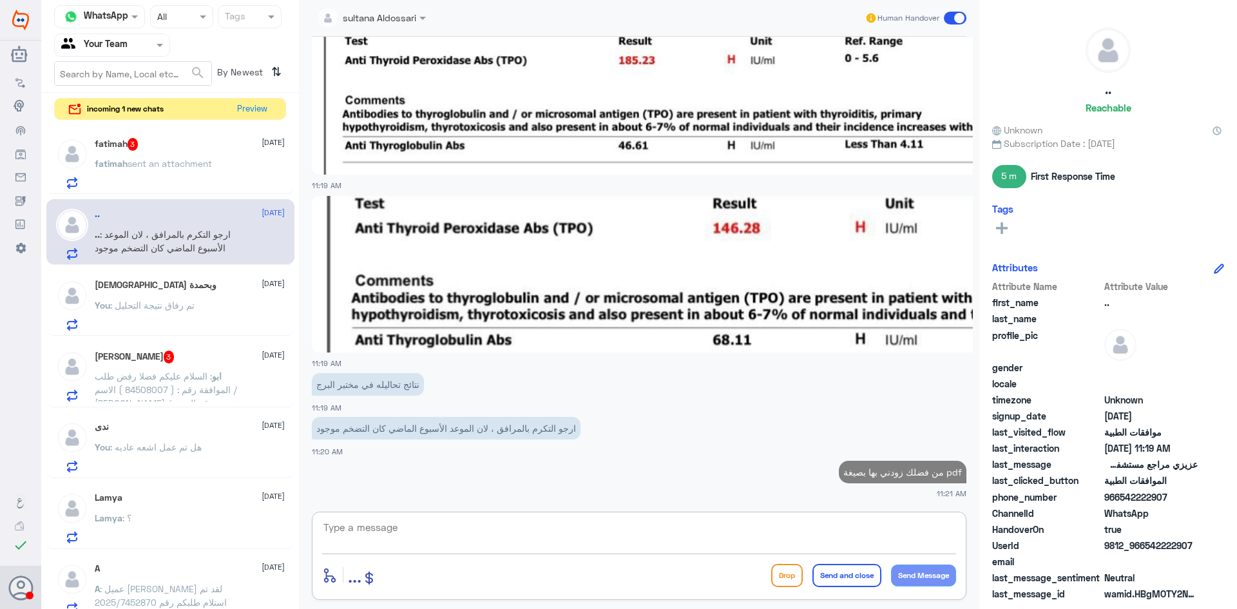
scroll to position [1851, 0]
type textarea ","
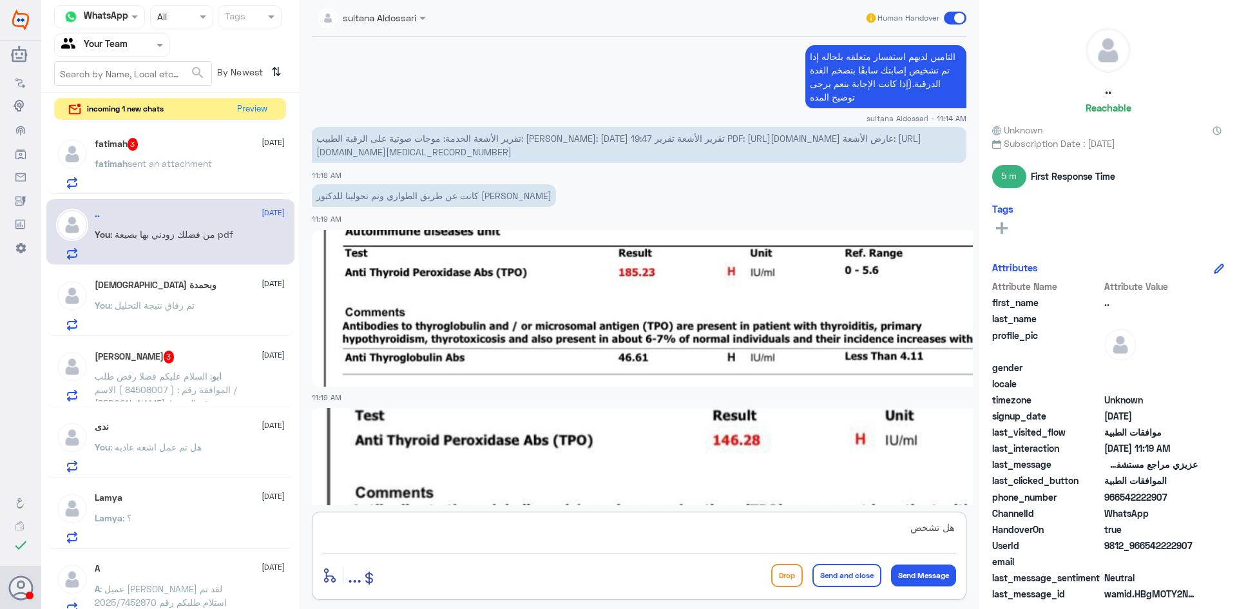
scroll to position [1529, 0]
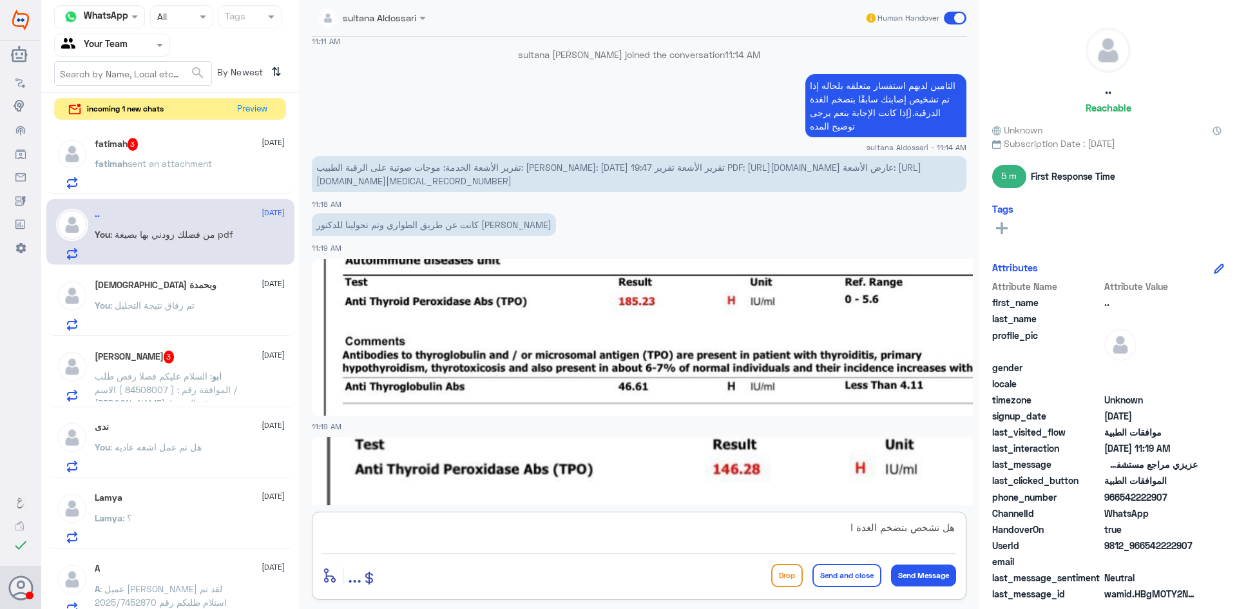
type textarea "هل تشخص بتضخم الغدة"
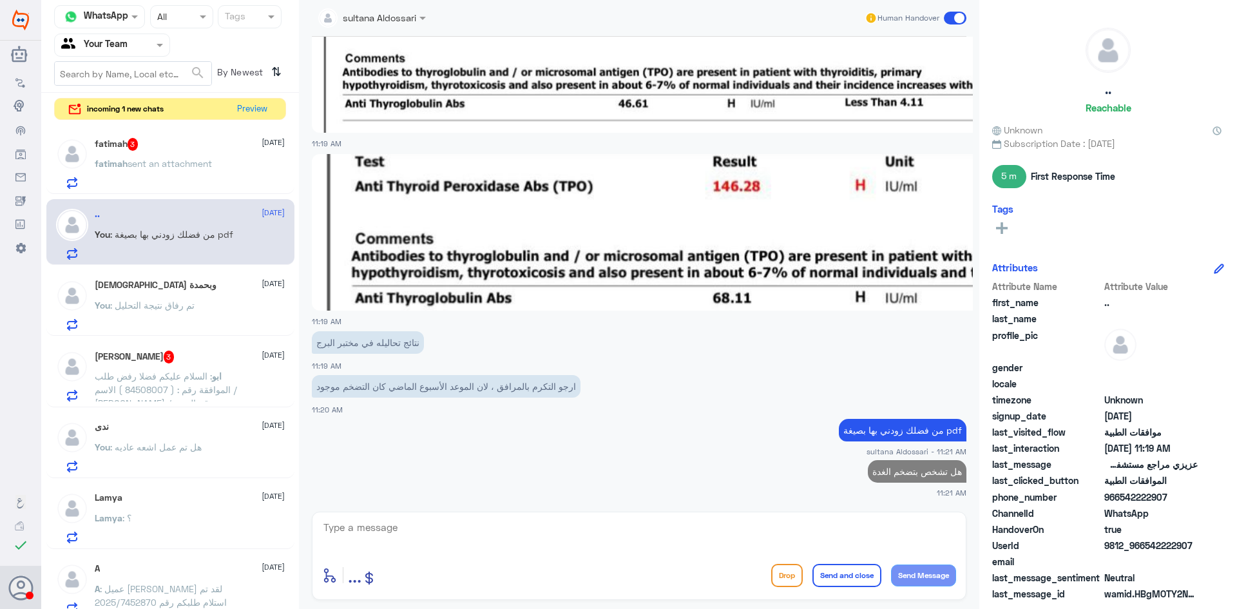
click at [173, 146] on div "fatimah 3 [DATE]" at bounding box center [190, 144] width 190 height 13
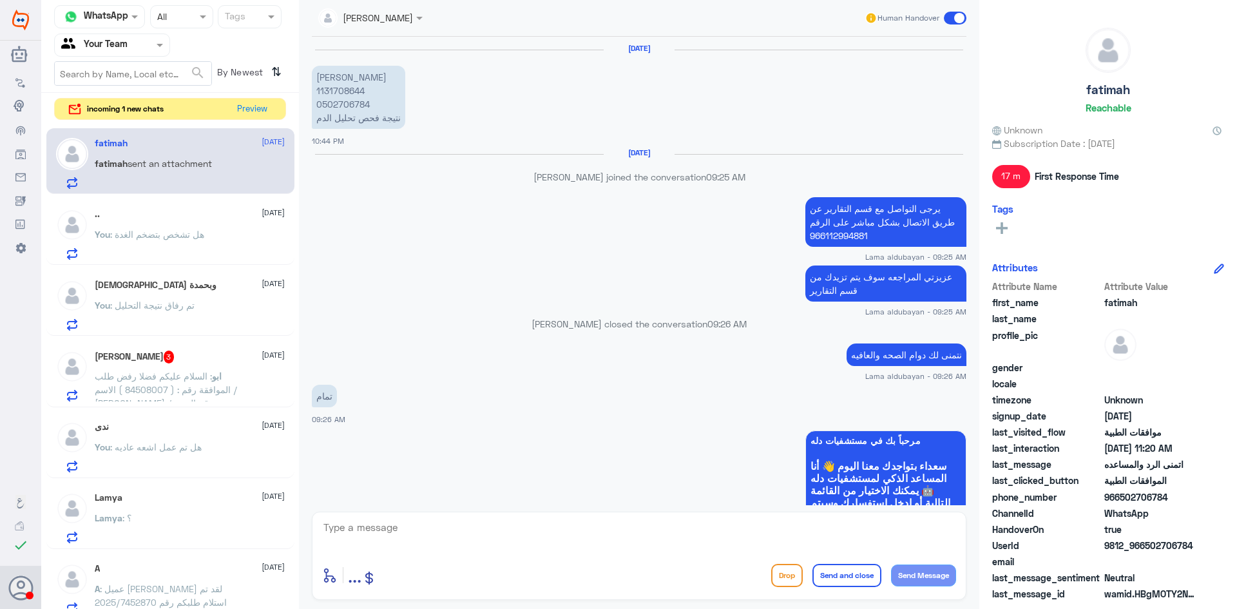
scroll to position [879, 0]
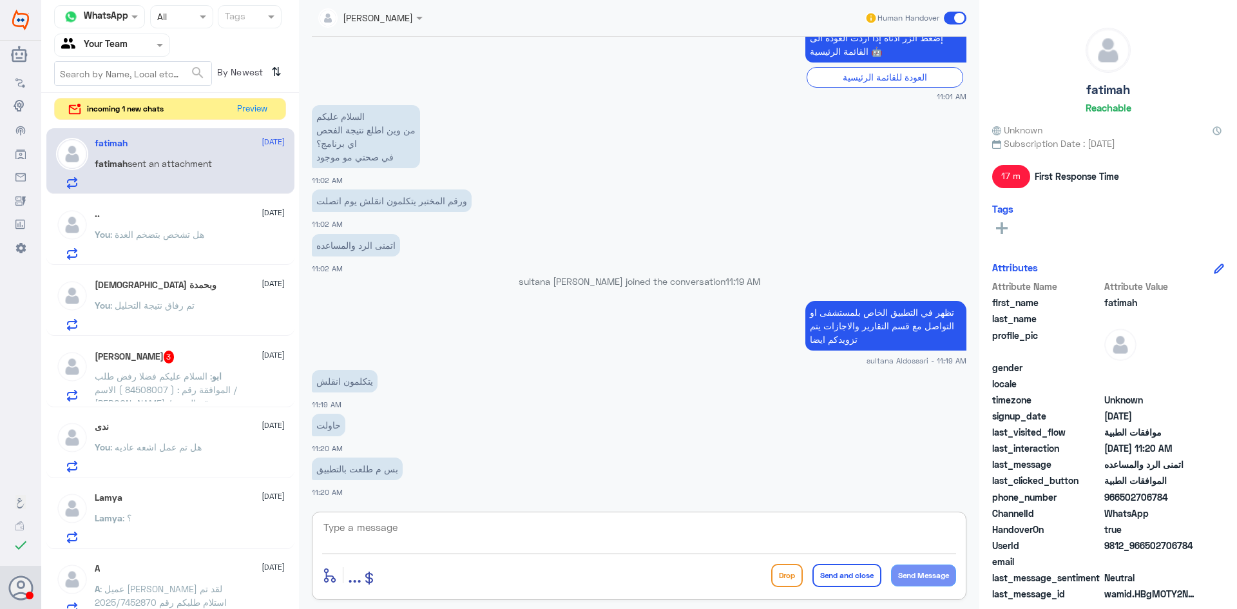
click at [435, 524] on textarea at bounding box center [639, 535] width 634 height 32
type textarea "اعتذر منك لاكن هنا فقط الموافقات الطبيه"
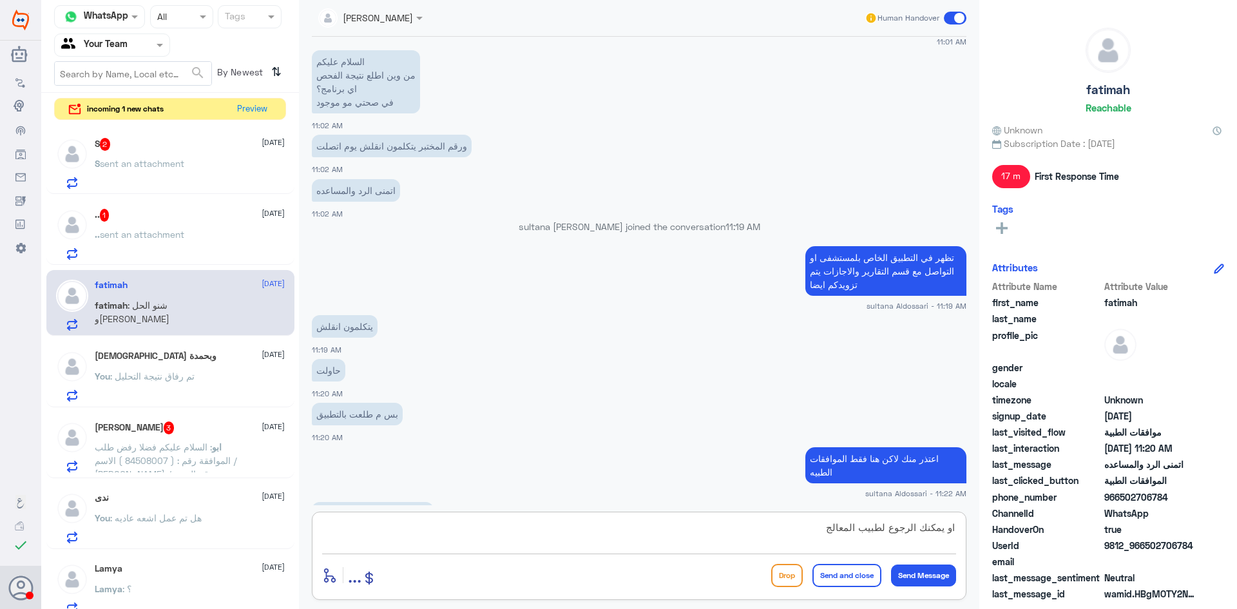
scroll to position [978, 0]
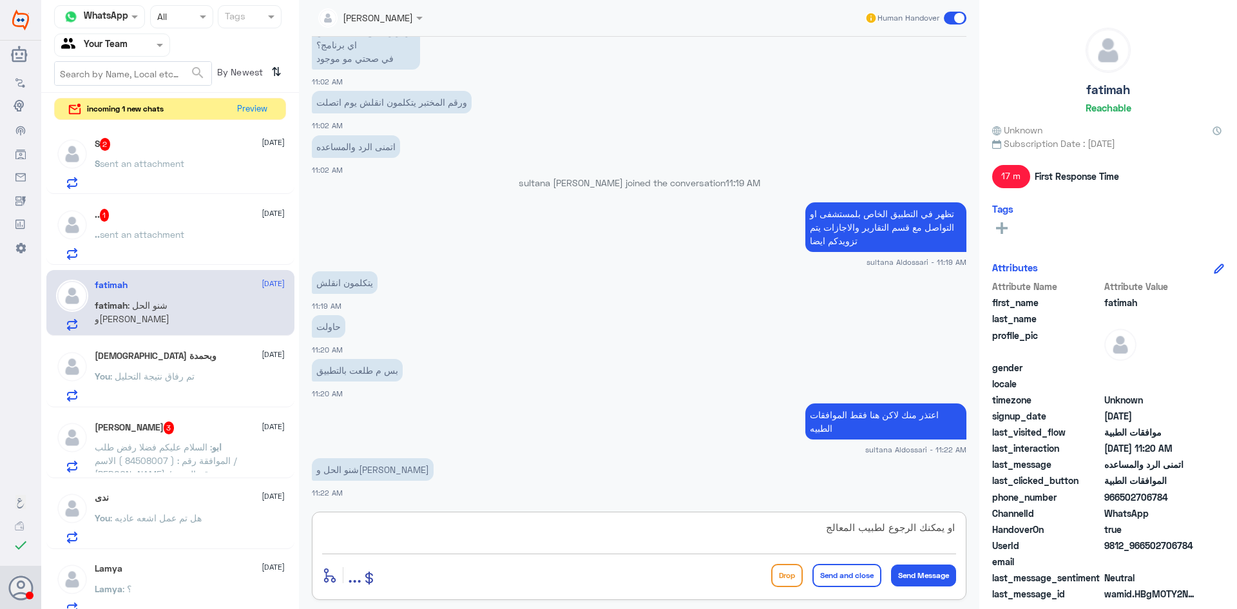
drag, startPoint x: 946, startPoint y: 531, endPoint x: 972, endPoint y: 537, distance: 26.4
click at [972, 537] on div "Lama aldubayan Human Handover [DATE] [PERSON_NAME] 1131708644 0502706784 نتيجة …" at bounding box center [639, 306] width 681 height 613
click at [821, 536] on textarea "يمكنك الرجوع لطبيب المعالج" at bounding box center [639, 535] width 634 height 32
type textarea "يمكنك الرجوع لطبيب المعالج للاطلاع على النتائج"
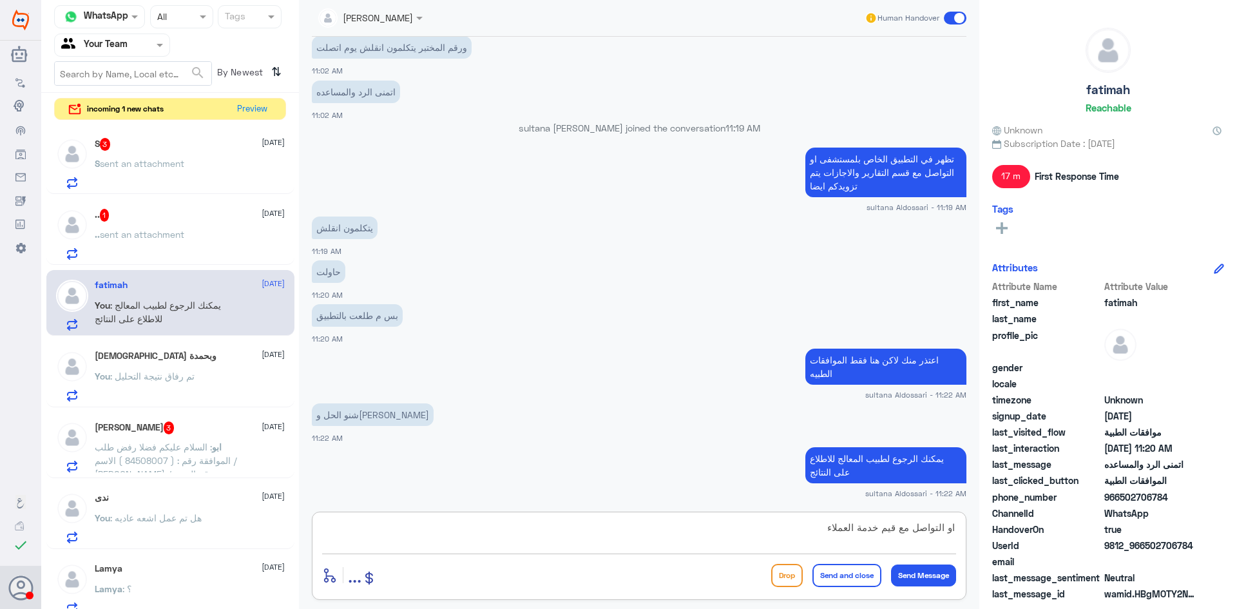
type textarea "او التواصل مع قيم خدمة العملاء"
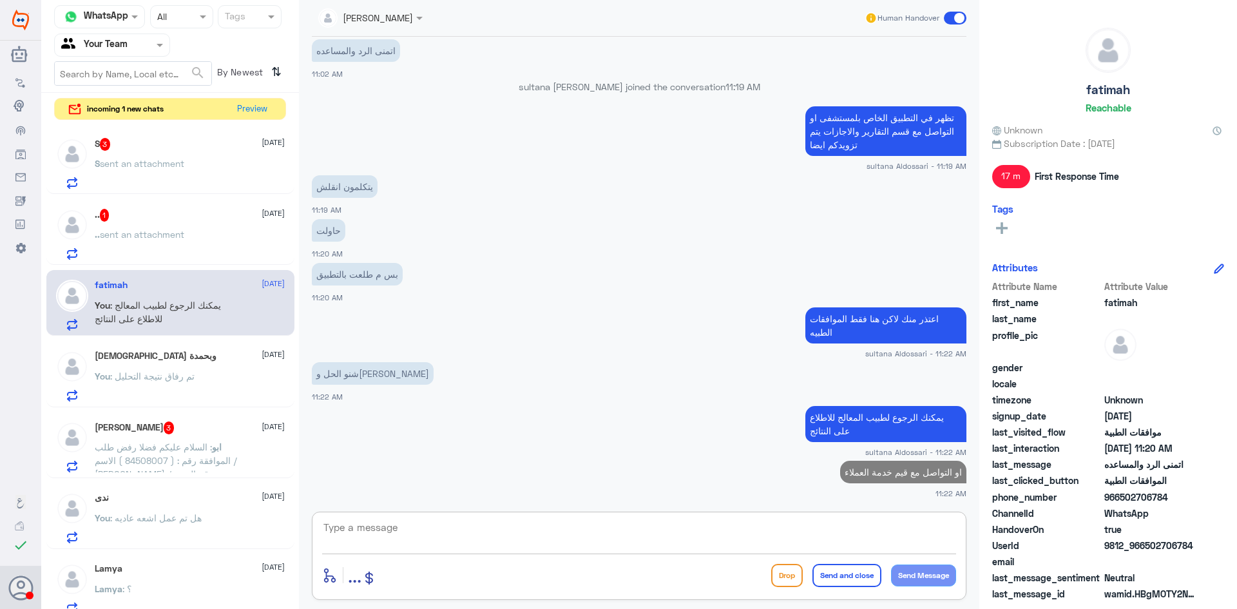
click at [194, 222] on div ".. 1 [DATE] .. sent an attachment" at bounding box center [190, 234] width 190 height 51
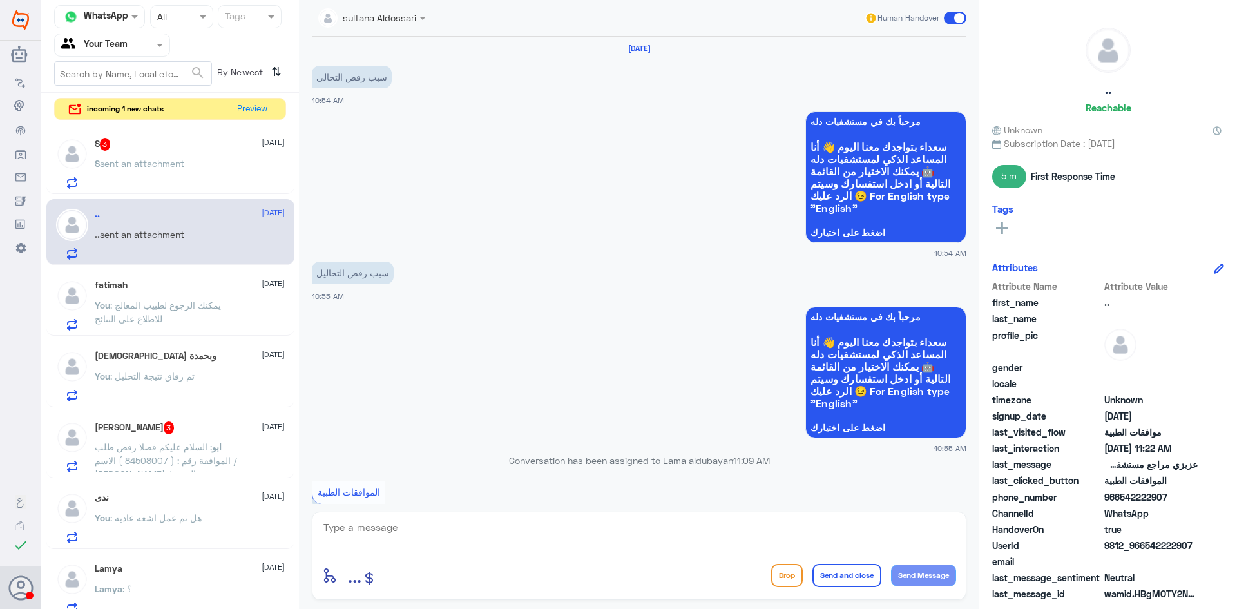
scroll to position [1514, 0]
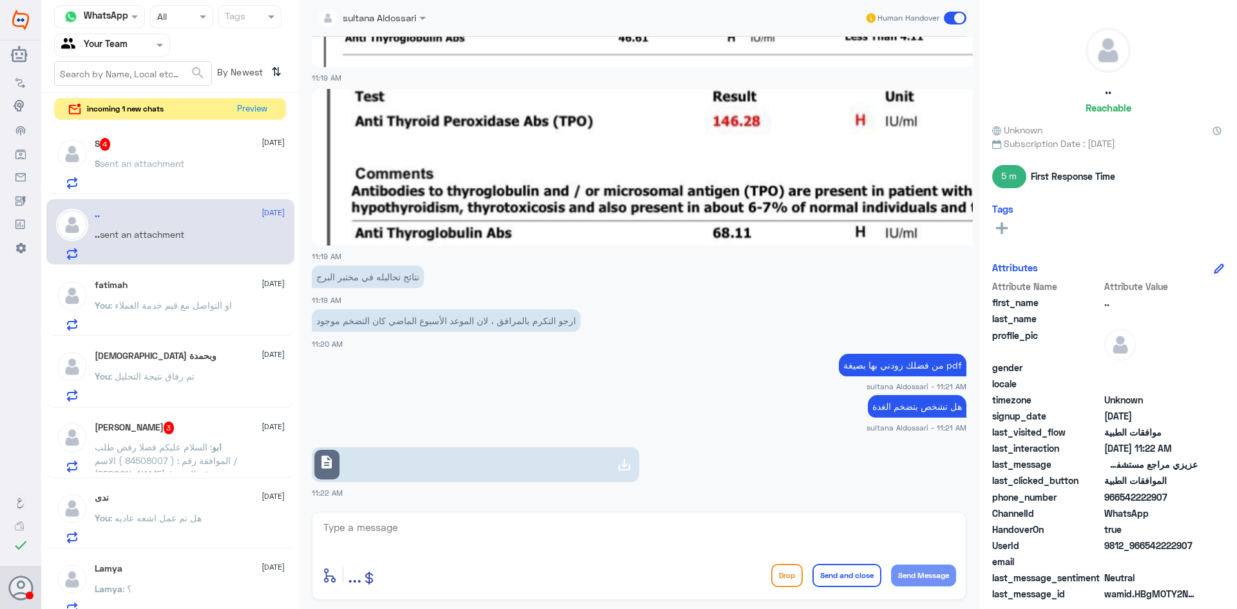
click at [623, 456] on div at bounding box center [624, 465] width 25 height 26
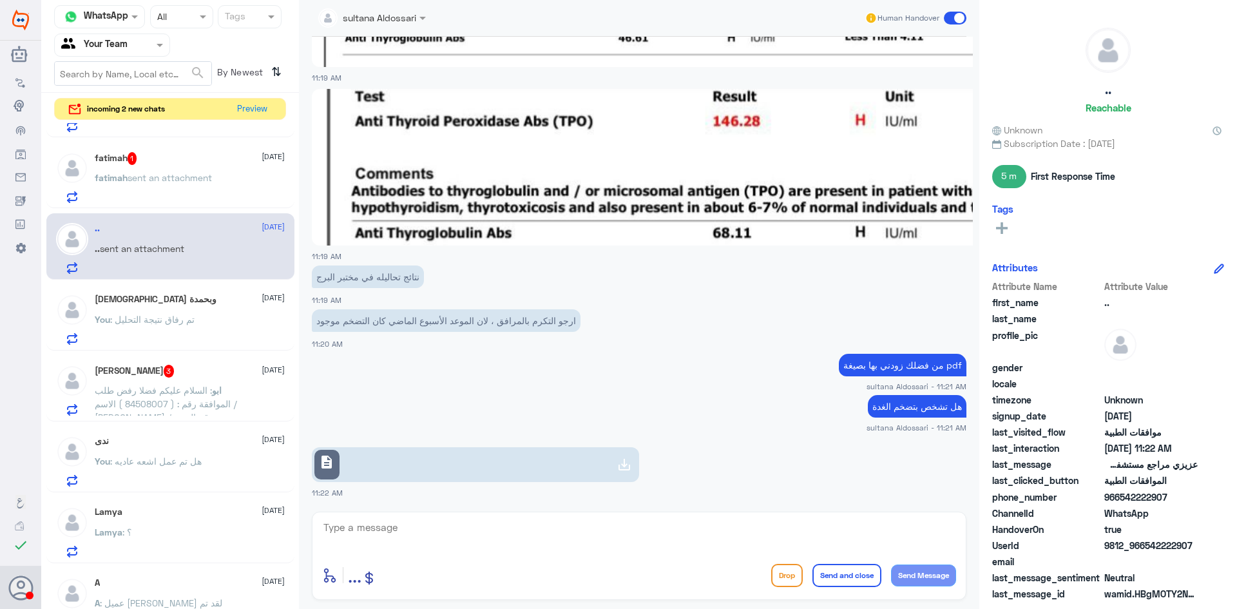
scroll to position [129, 0]
click at [179, 396] on p "ابو : السلام عليكم فضلا رفض طلب الموافقة رقم : ( 84508007 ) الاسم / [PERSON_NAM…" at bounding box center [167, 398] width 145 height 32
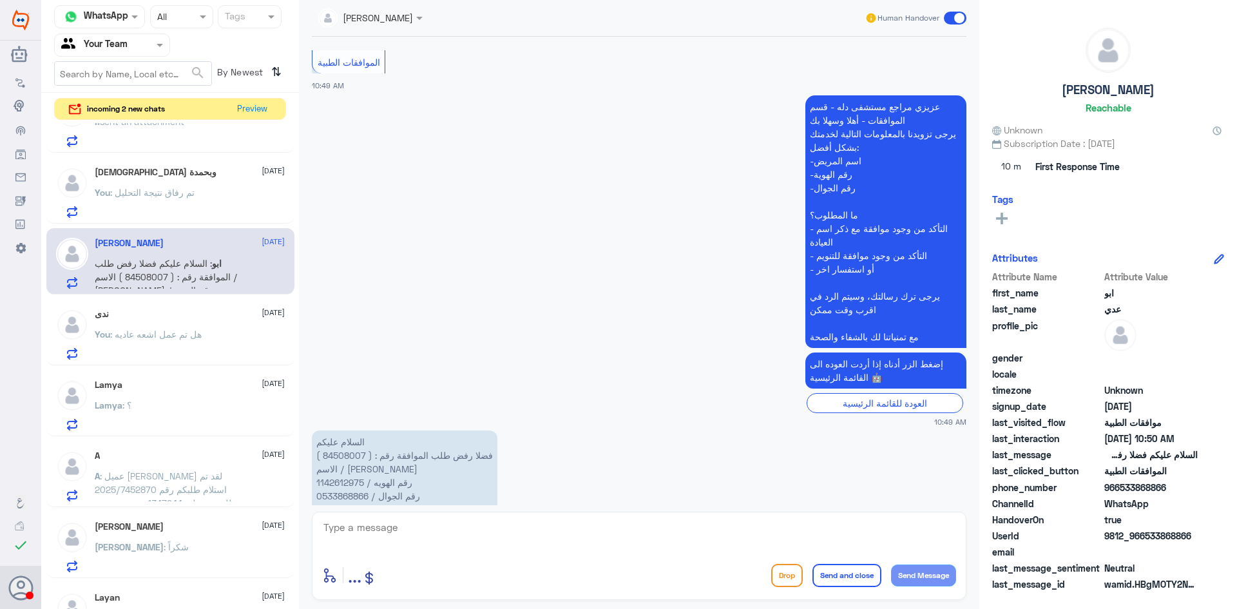
scroll to position [258, 0]
click at [189, 479] on p "A : عميل [PERSON_NAME] لقد تم استلام طلبكم رقم 2025/7452870 للمؤمن عليه 1347944…" at bounding box center [167, 482] width 145 height 32
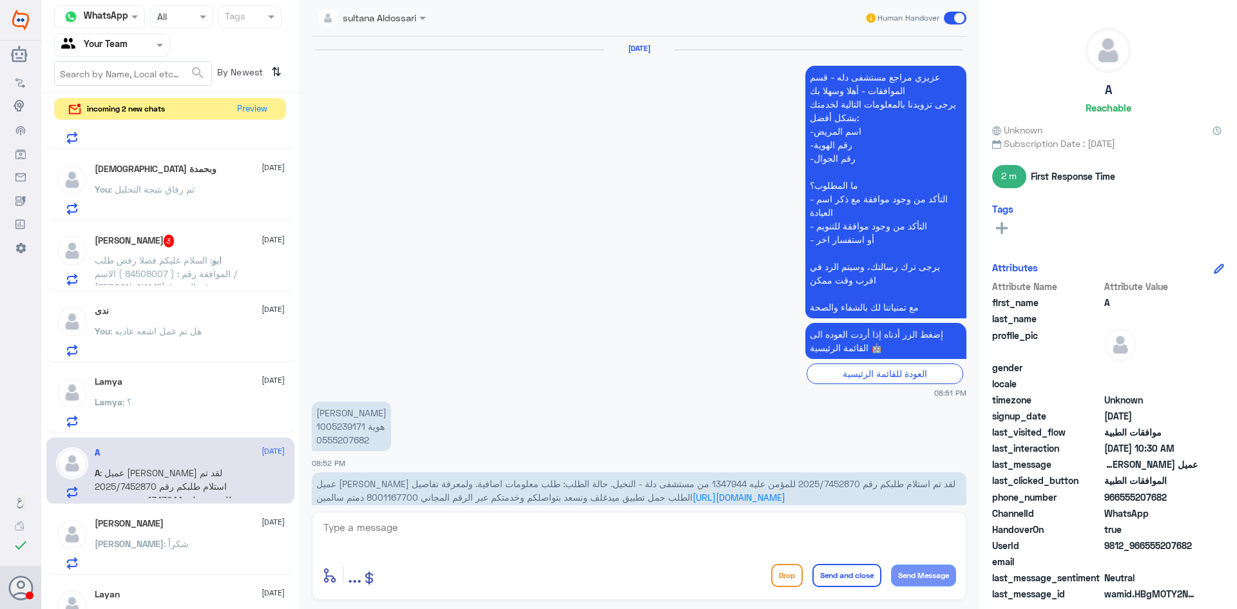
scroll to position [1130, 0]
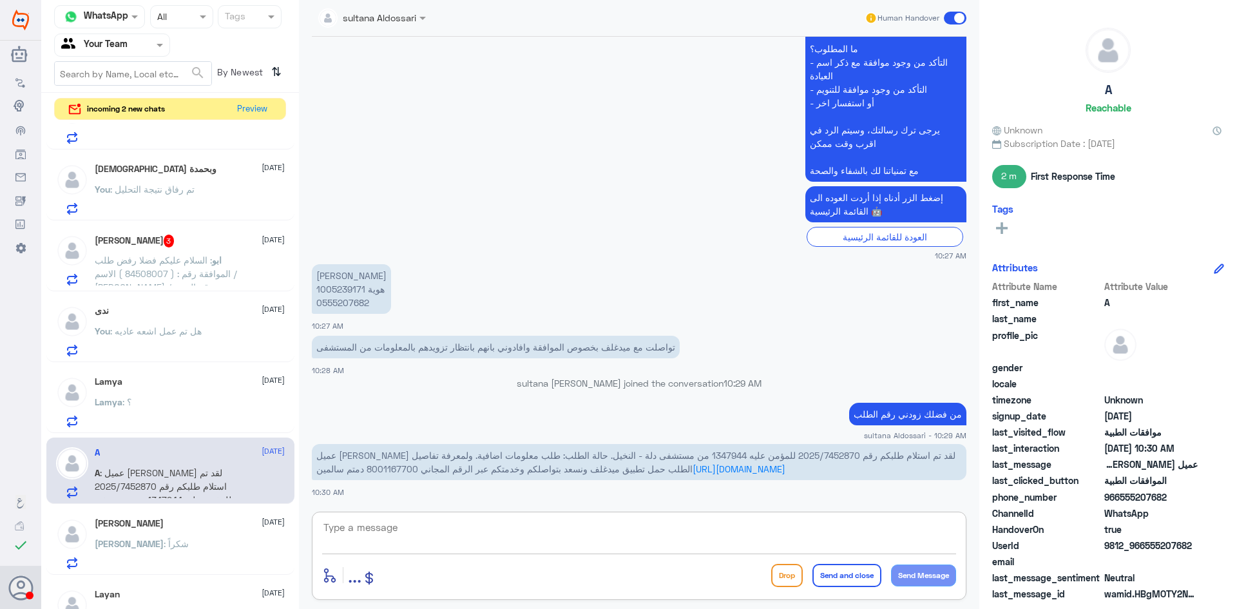
click at [684, 533] on textarea at bounding box center [639, 535] width 634 height 32
type textarea "تمت متابعة طلبكم مع التامين"
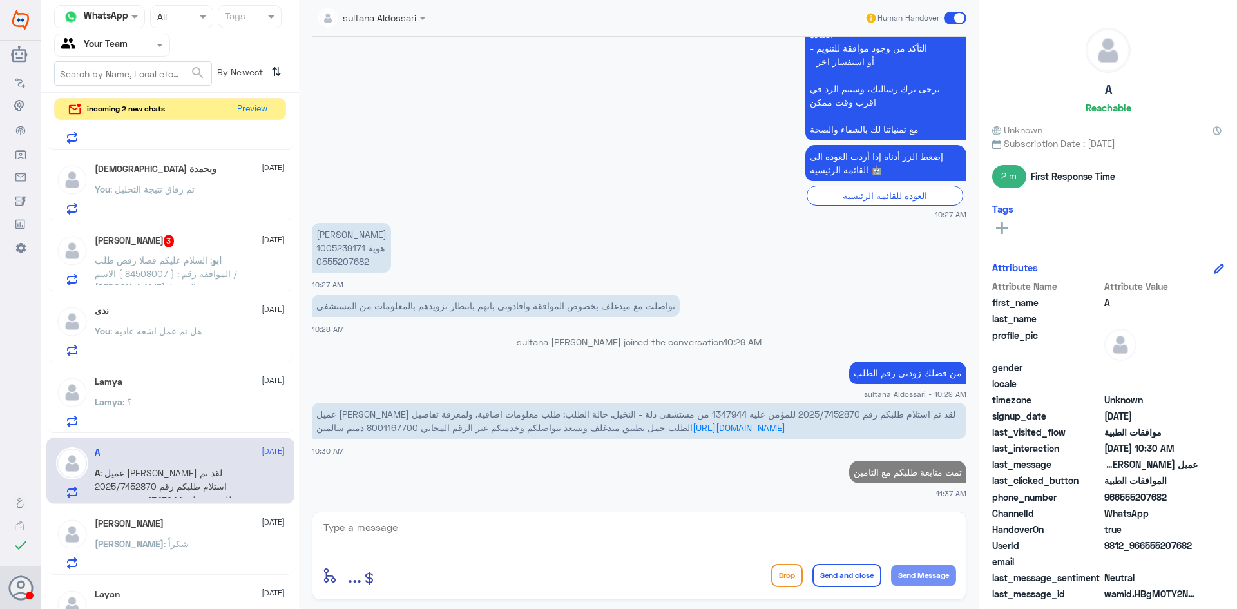
click at [118, 411] on p "Lamya : ؟" at bounding box center [113, 411] width 37 height 32
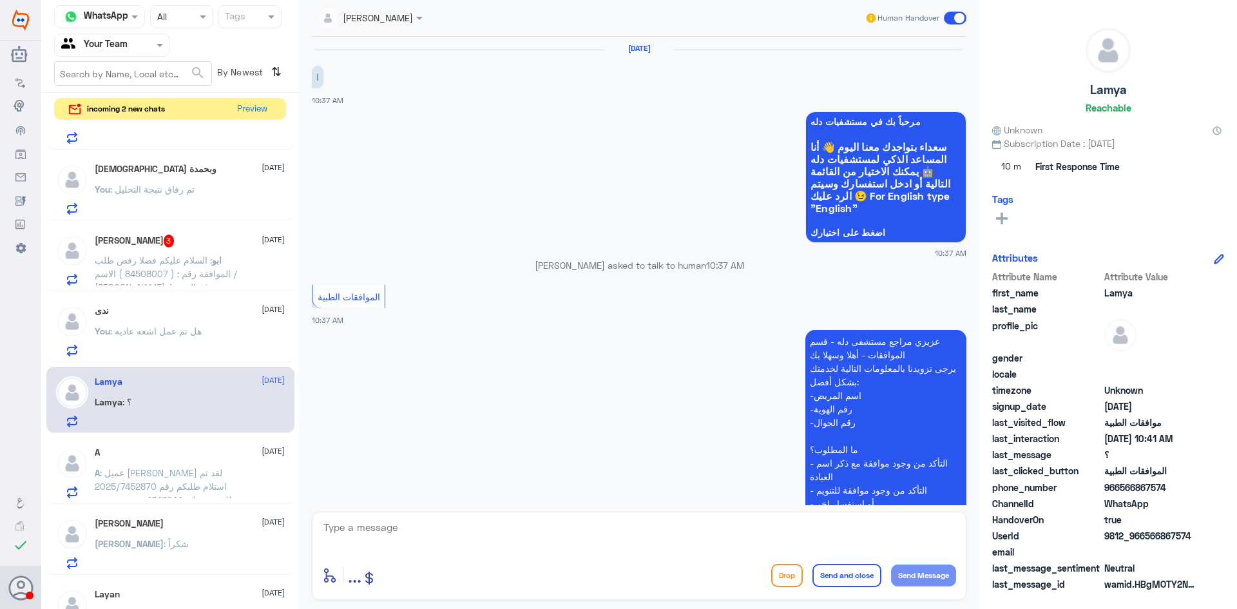
scroll to position [306, 0]
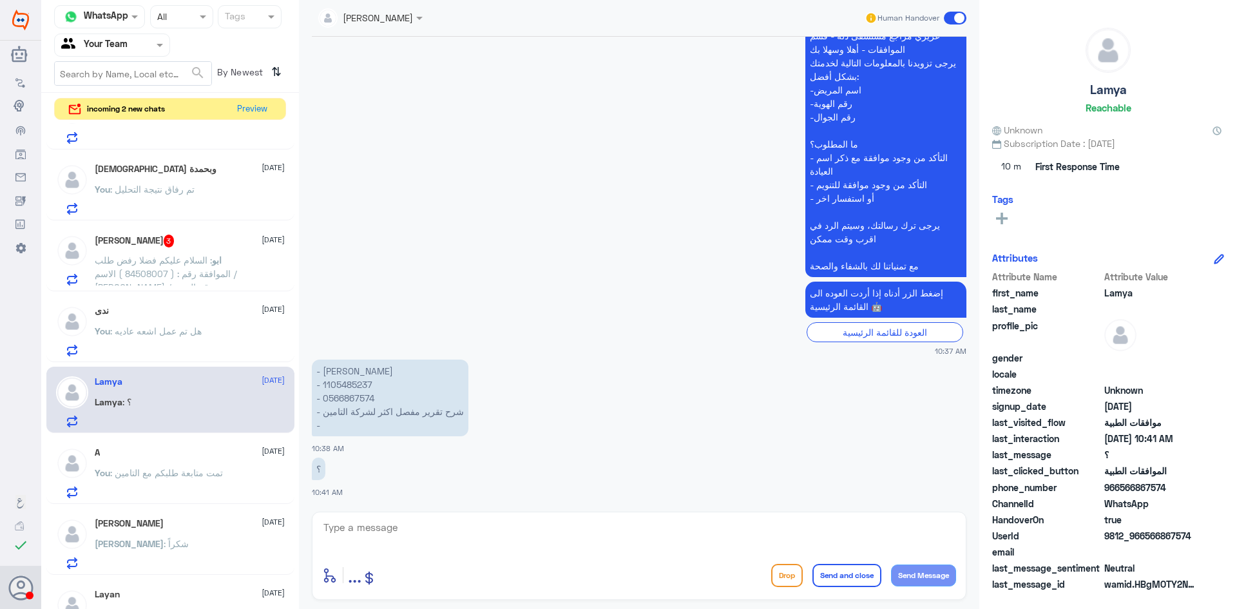
click at [353, 386] on p "- [PERSON_NAME] - ⁠1105485237 - ⁠0566867574 - ⁠شرح تقرير مفصل اكثر لشركة التامي…" at bounding box center [390, 398] width 157 height 77
click at [553, 546] on textarea at bounding box center [639, 535] width 634 height 32
type textarea "من فضلك زودني رقم الطلب"
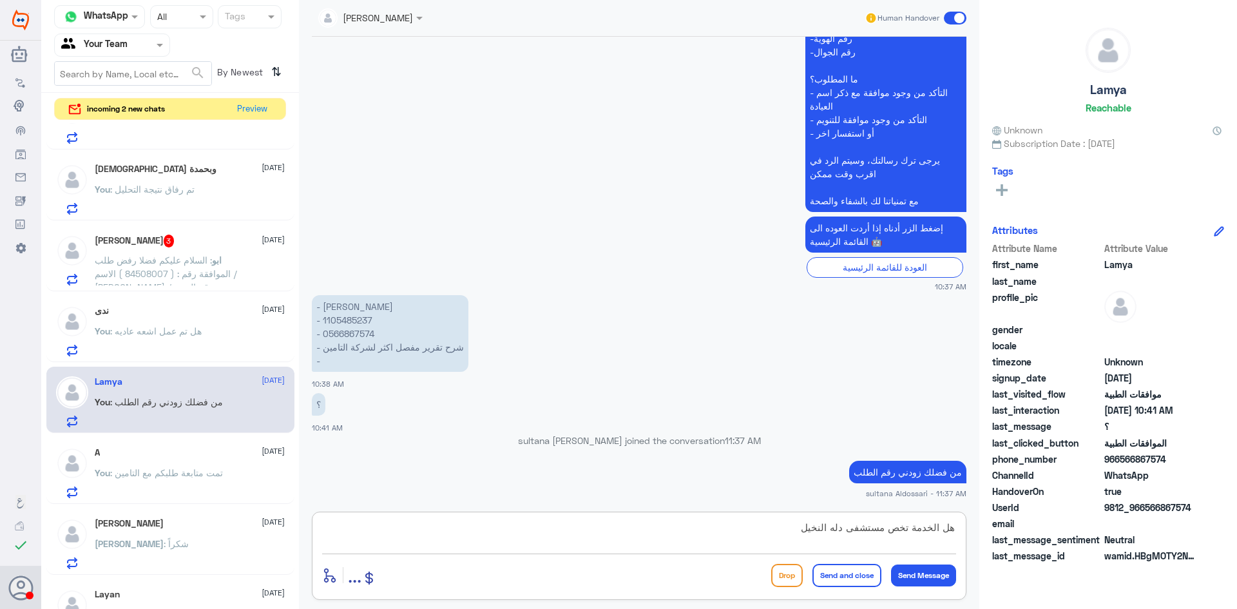
type textarea "هل الخدمة تخص مستشفى دله النخيل ؟"
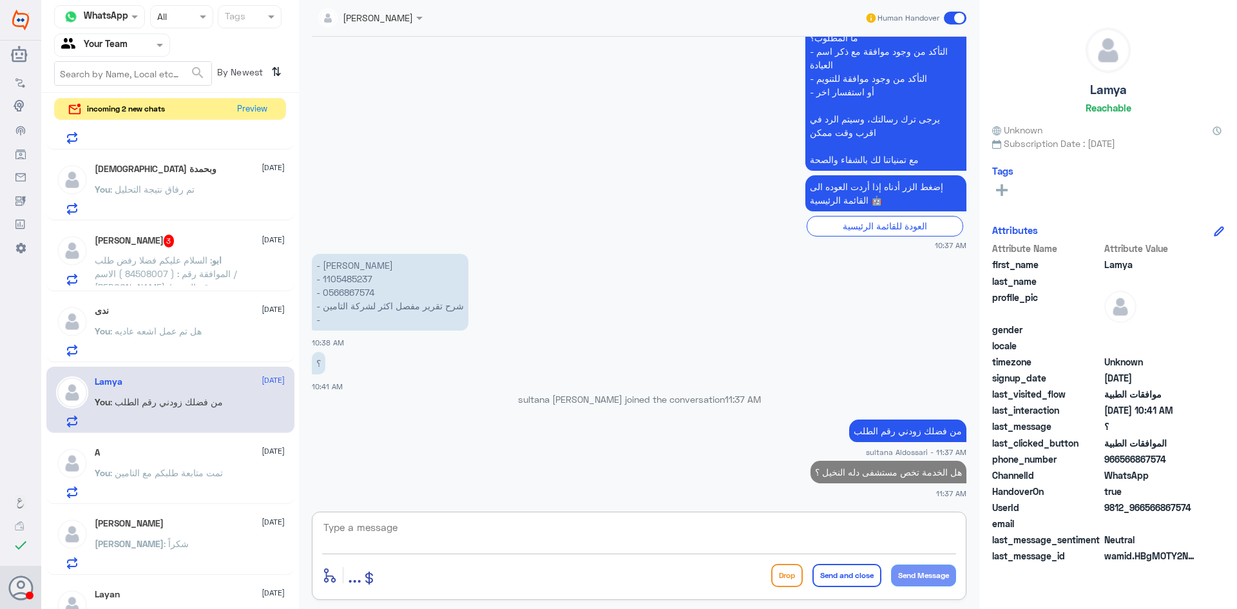
click at [194, 300] on div "ندى [DATE] You : هل تم عمل اشعه عاديه" at bounding box center [170, 329] width 248 height 66
click at [193, 349] on p "You : هل تم عمل اشعه عاديه" at bounding box center [148, 340] width 107 height 32
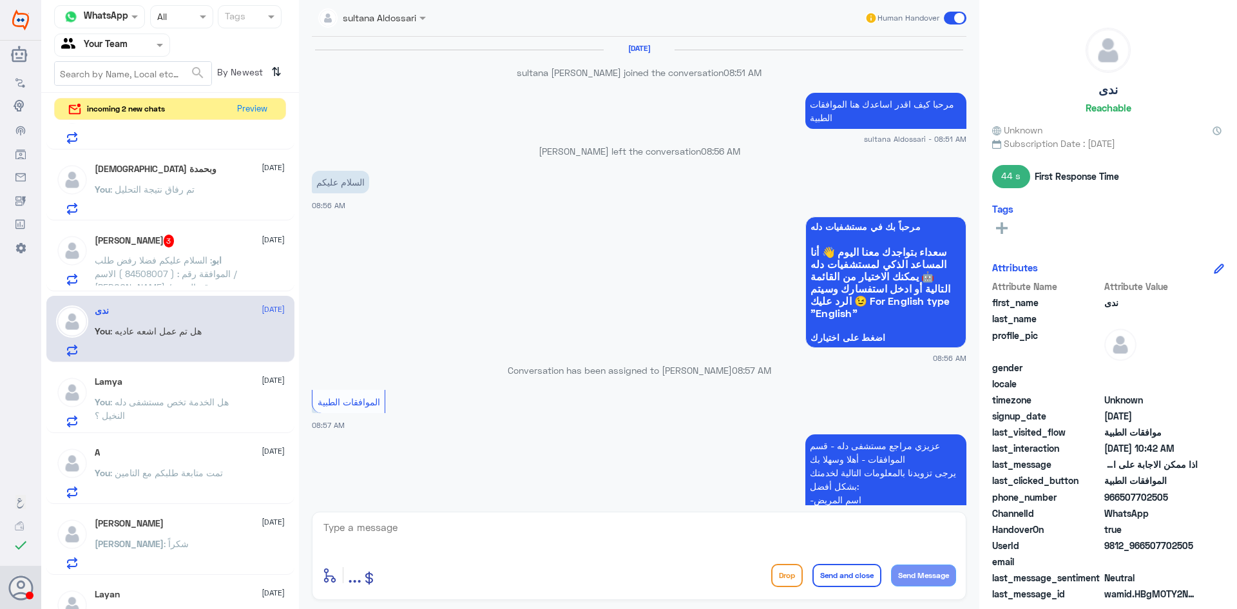
scroll to position [1244, 0]
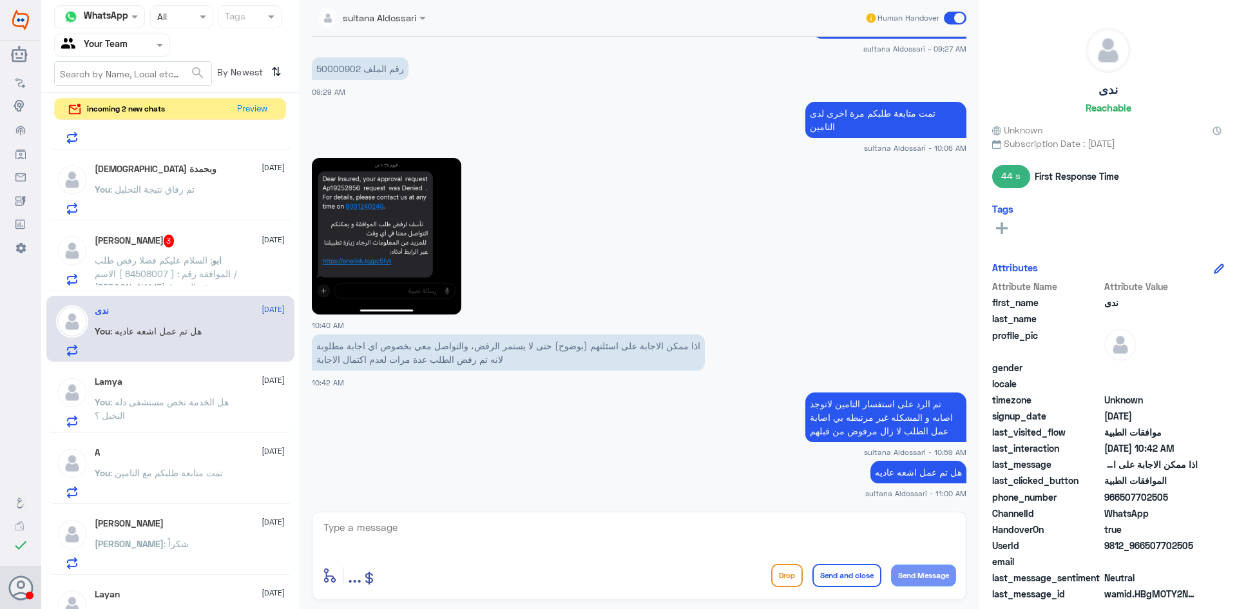
click at [176, 485] on p "You : تمت متابعة طلبكم مع التامين" at bounding box center [159, 482] width 128 height 32
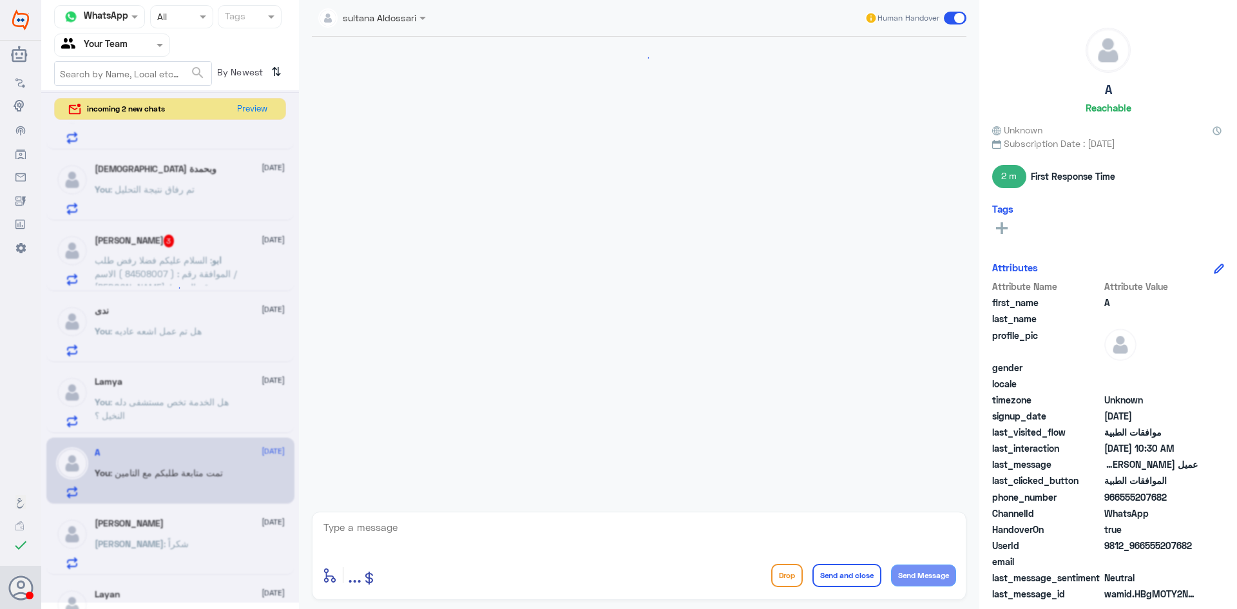
scroll to position [835, 0]
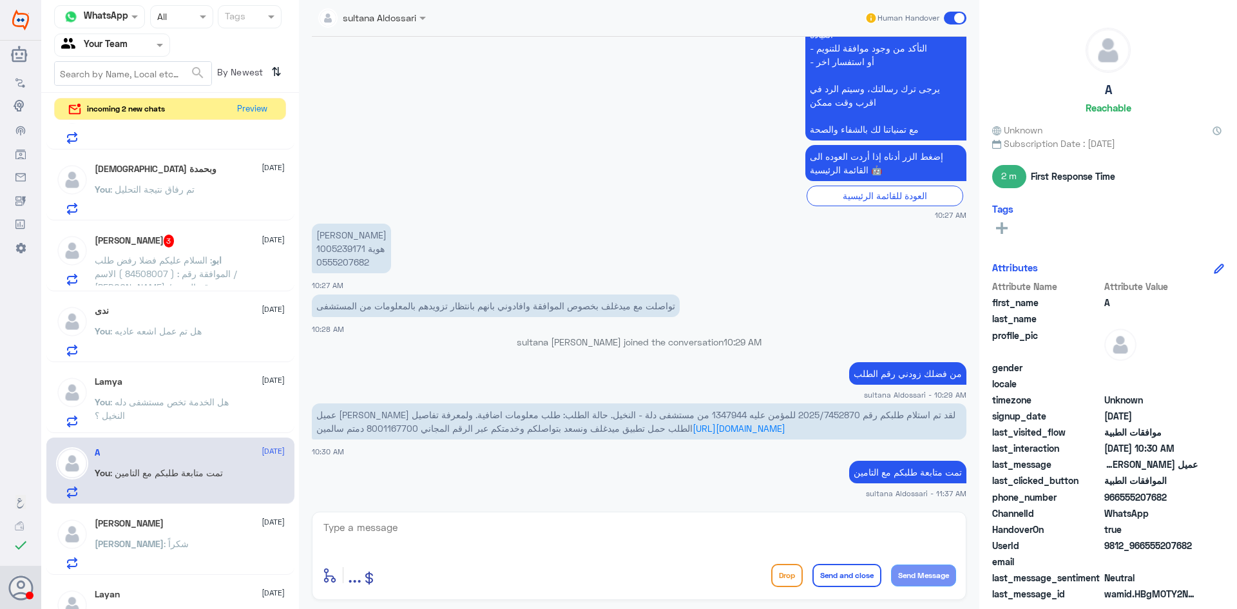
click at [217, 250] on div "[PERSON_NAME] 3 [DATE] ابو : السلام عليكم فضلا رفض طلب الموافقة رقم : ( 8450800…" at bounding box center [190, 260] width 190 height 51
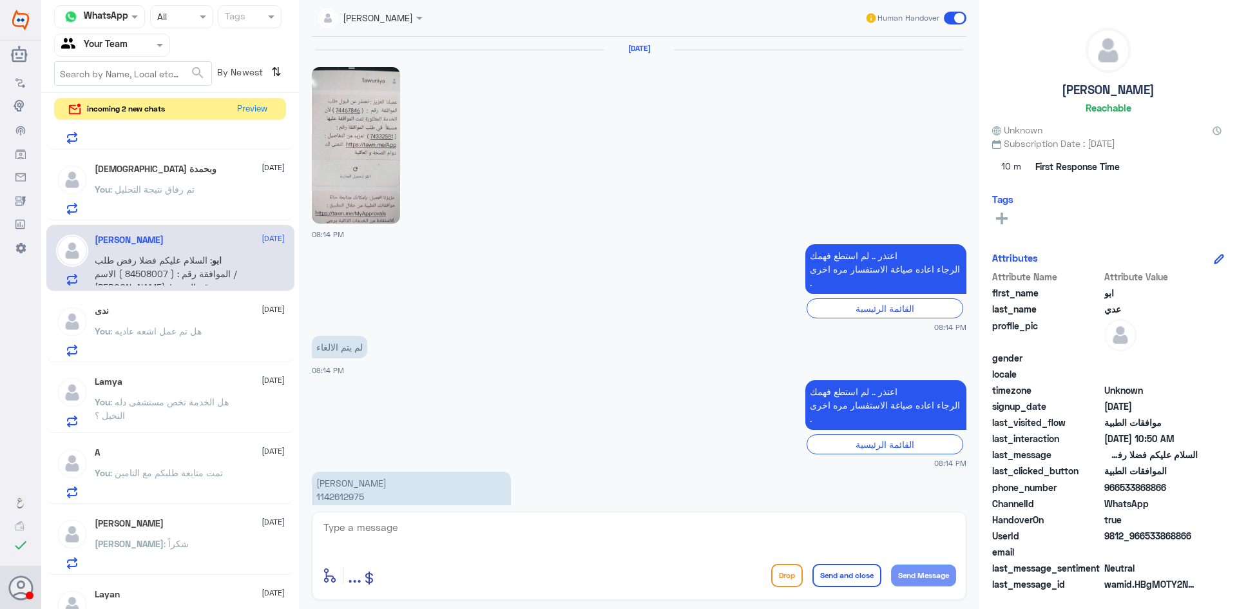
scroll to position [1656, 0]
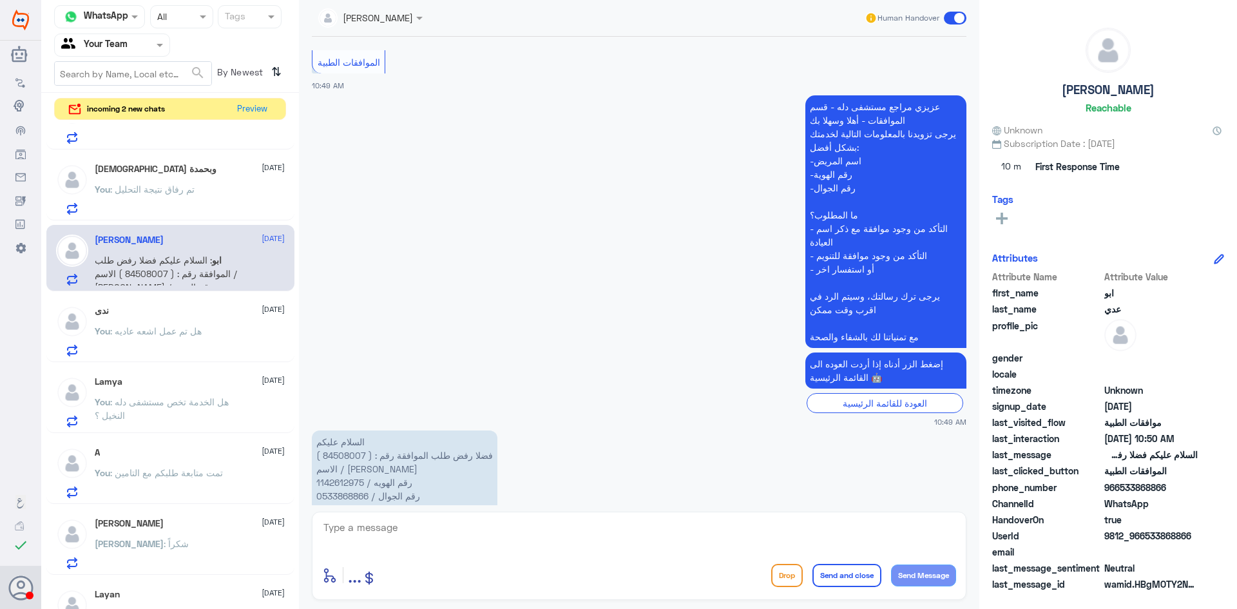
click at [332, 441] on p "السلام عليكم فضلا رفض طلب الموافقة رقم : ( 84508007 ) الاسم / [PERSON_NAME] رقم…" at bounding box center [405, 476] width 186 height 90
click at [335, 431] on p "السلام عليكم فضلا رفض طلب الموافقة رقم : ( 84508007 ) الاسم / [PERSON_NAME] رقم…" at bounding box center [405, 476] width 186 height 90
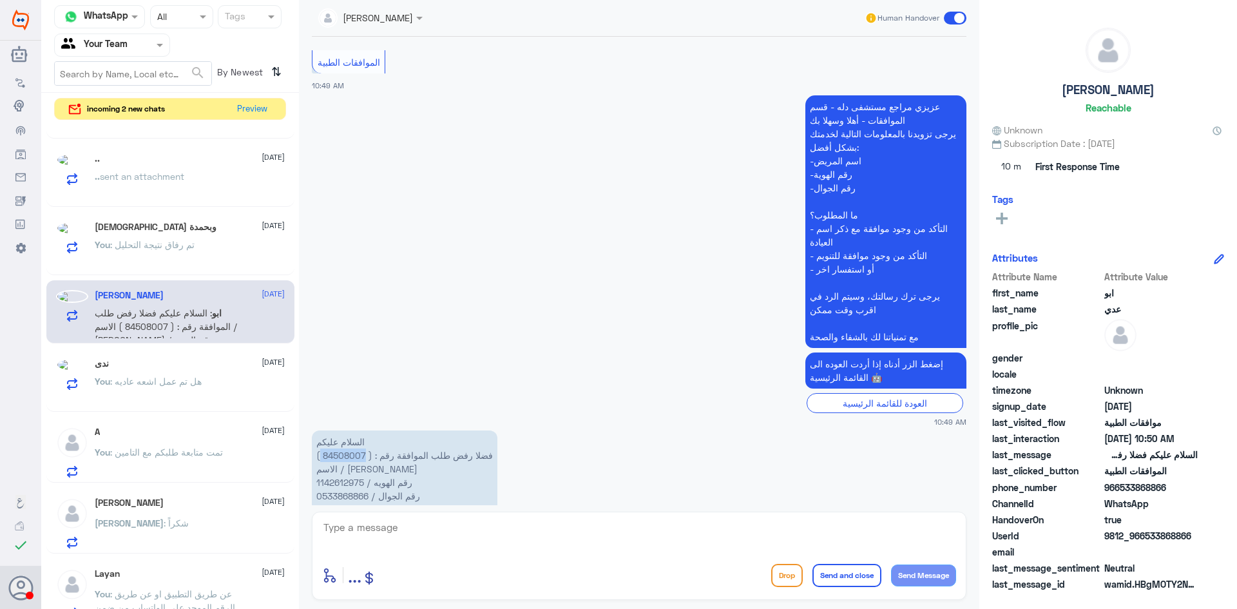
scroll to position [258, 0]
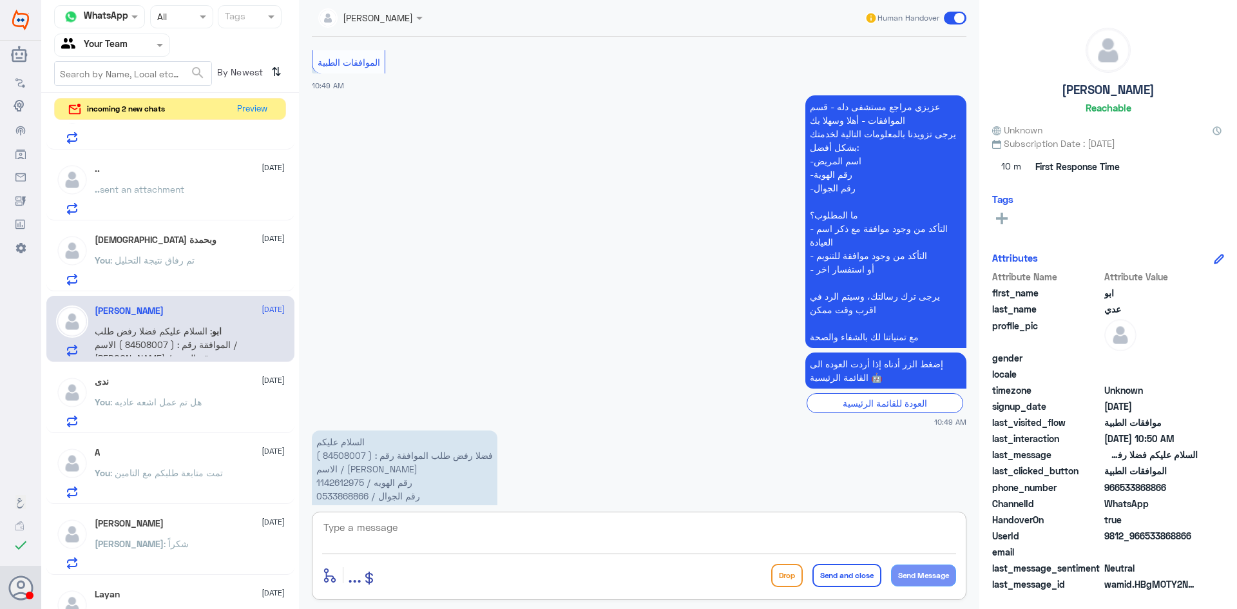
click at [646, 530] on textarea at bounding box center [639, 535] width 634 height 32
type textarea "تمت الموافقه على الخدمة"
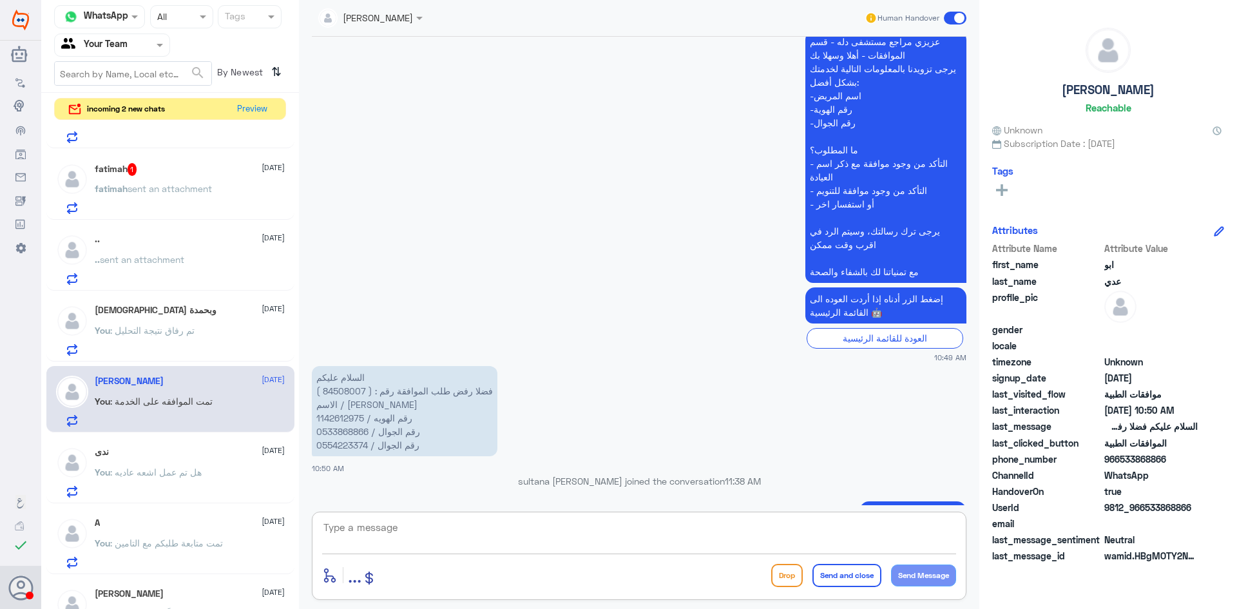
scroll to position [64, 0]
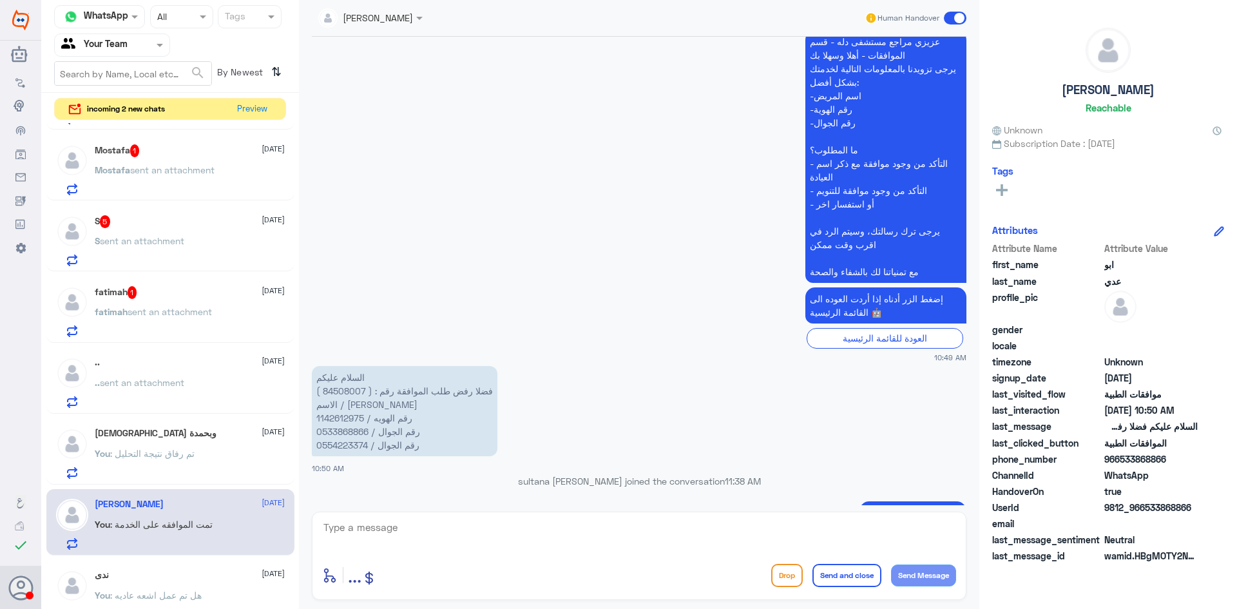
click at [175, 460] on p "You : تم رفاق نتيجة التحليل" at bounding box center [145, 463] width 100 height 32
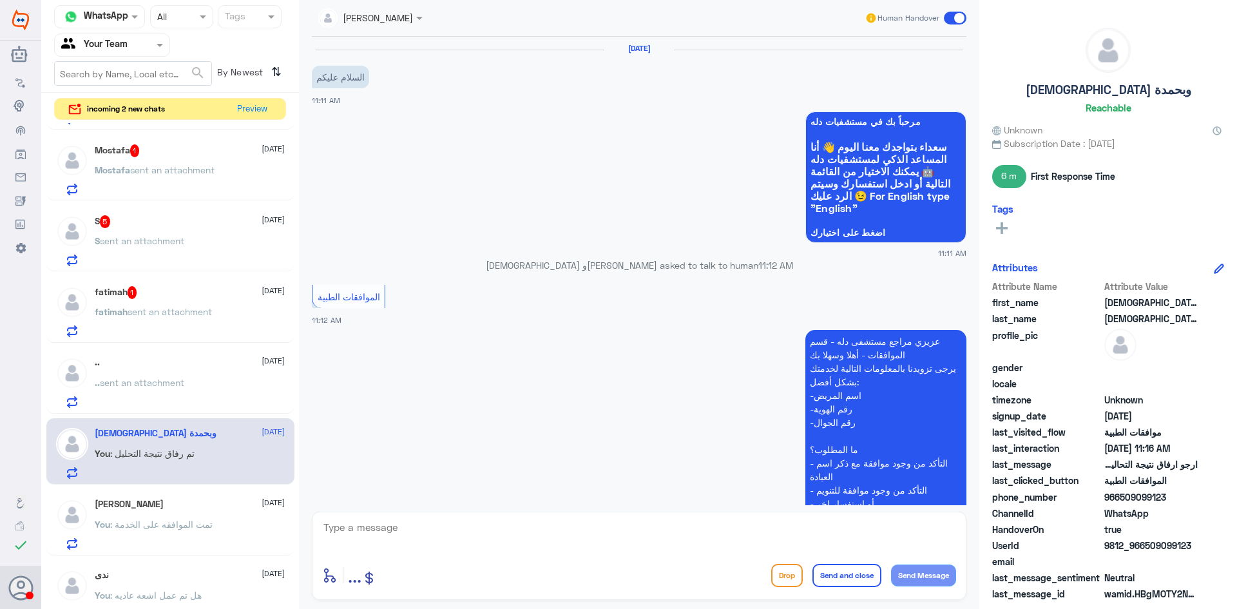
scroll to position [521, 0]
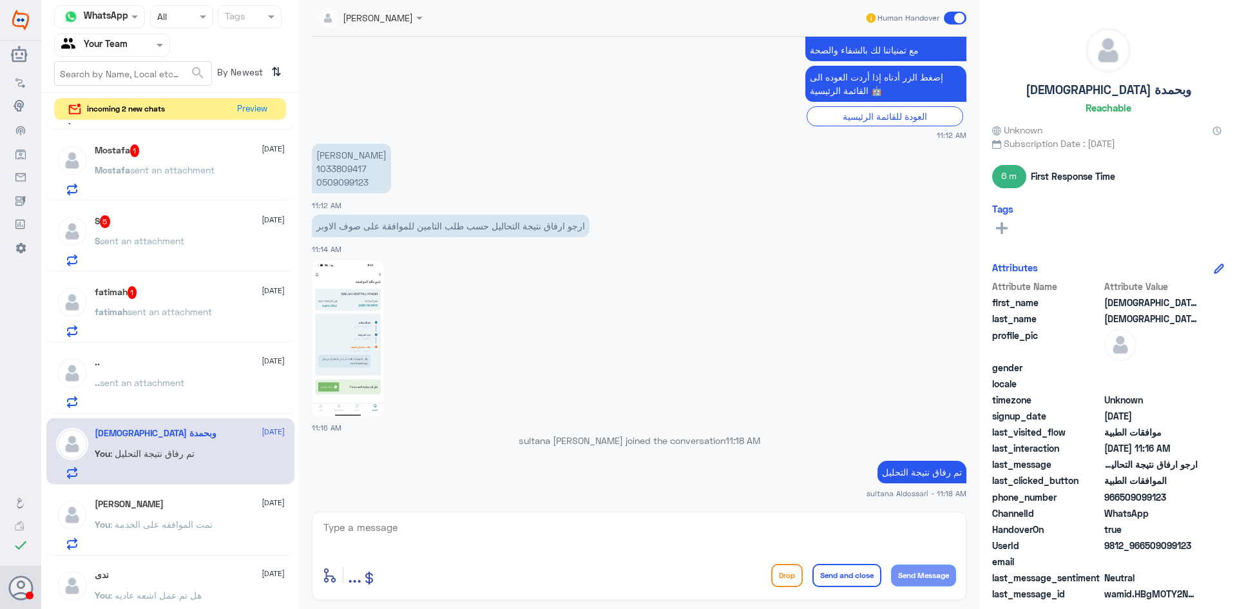
click at [197, 371] on div ".. [DATE] .. sent an attachment" at bounding box center [190, 382] width 190 height 51
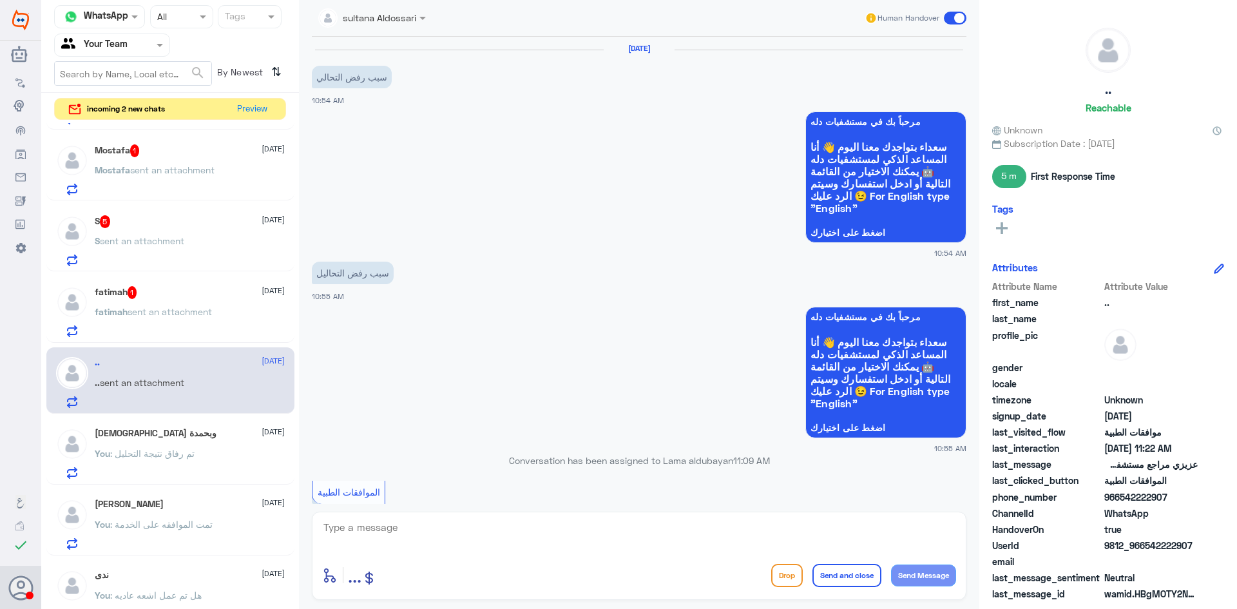
scroll to position [1514, 0]
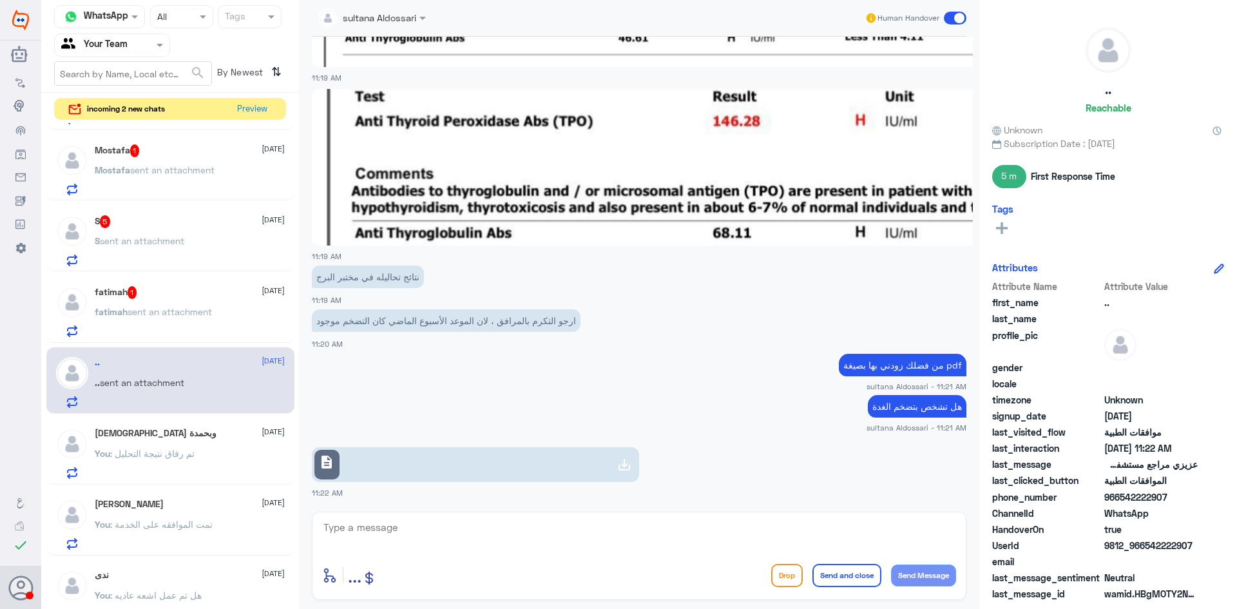
click at [620, 462] on icon at bounding box center [624, 464] width 15 height 15
click at [545, 531] on textarea at bounding box center [639, 535] width 634 height 32
type textarea "j"
type textarea "تم تحويل طلبك الى اللجنه الطبيه في موافقات التنويم"
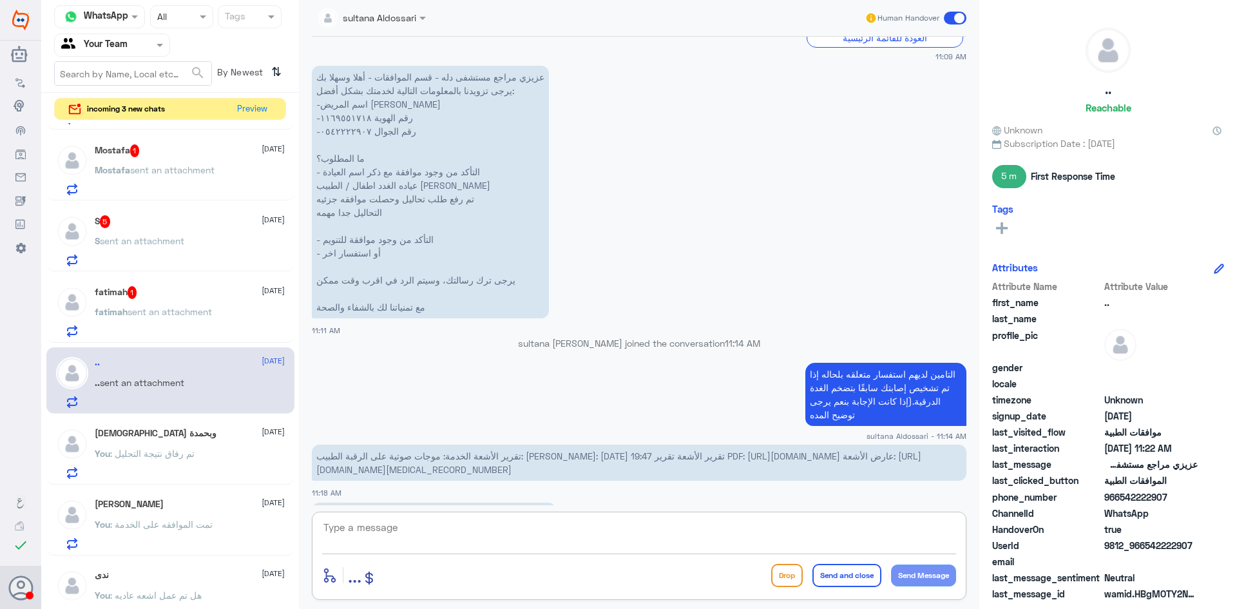
scroll to position [1569, 0]
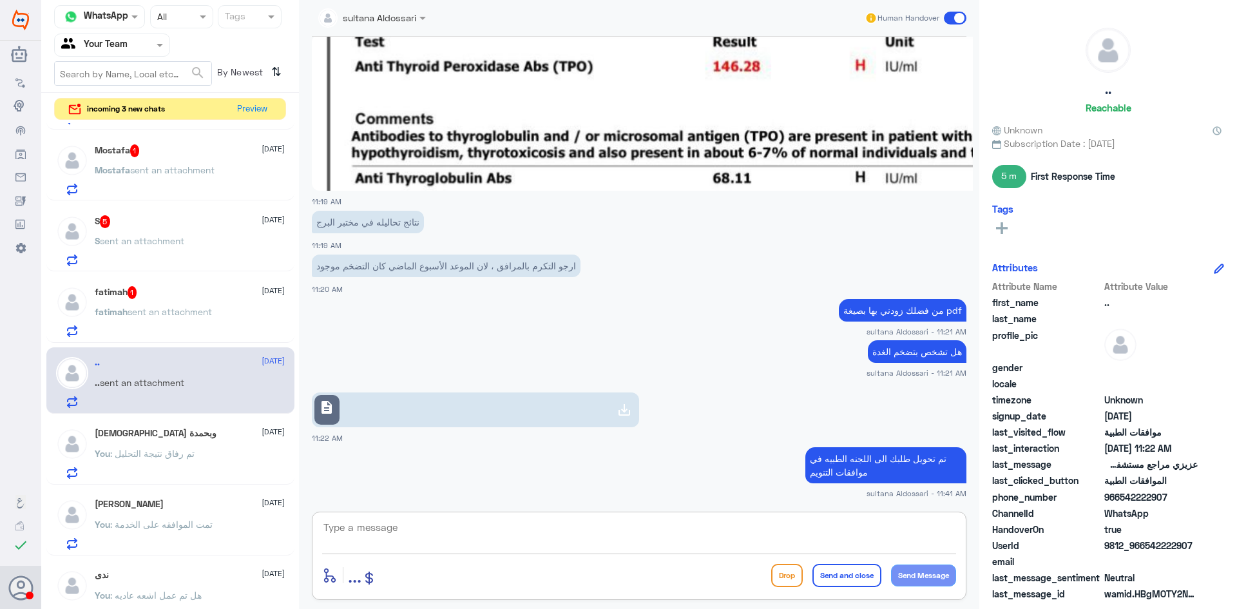
click at [453, 414] on link "description" at bounding box center [475, 410] width 327 height 35
click at [867, 469] on p "تم تحويل طلبك الى اللجنه الطبيه في موافقات التنويم" at bounding box center [886, 465] width 161 height 36
click at [831, 525] on textarea at bounding box center [639, 535] width 634 height 32
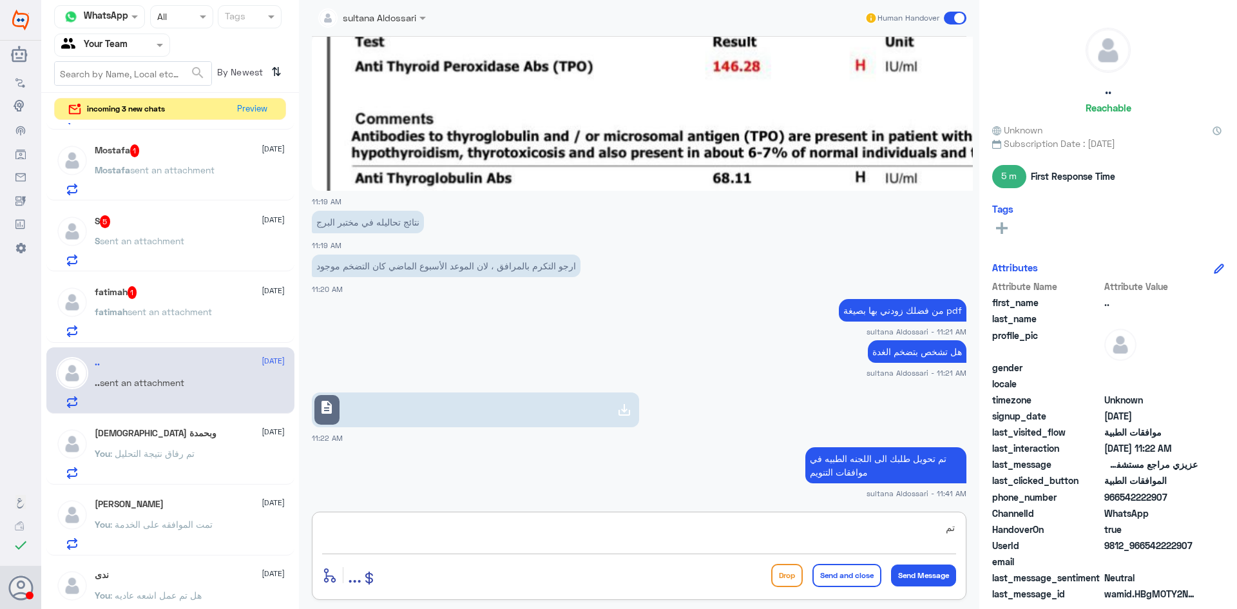
type textarea "ت"
paste textarea "FERRITIN"
type textarea "عفوا تمت الموافقه جزئيا من التامين تحليل FERRITIN مرفوض"
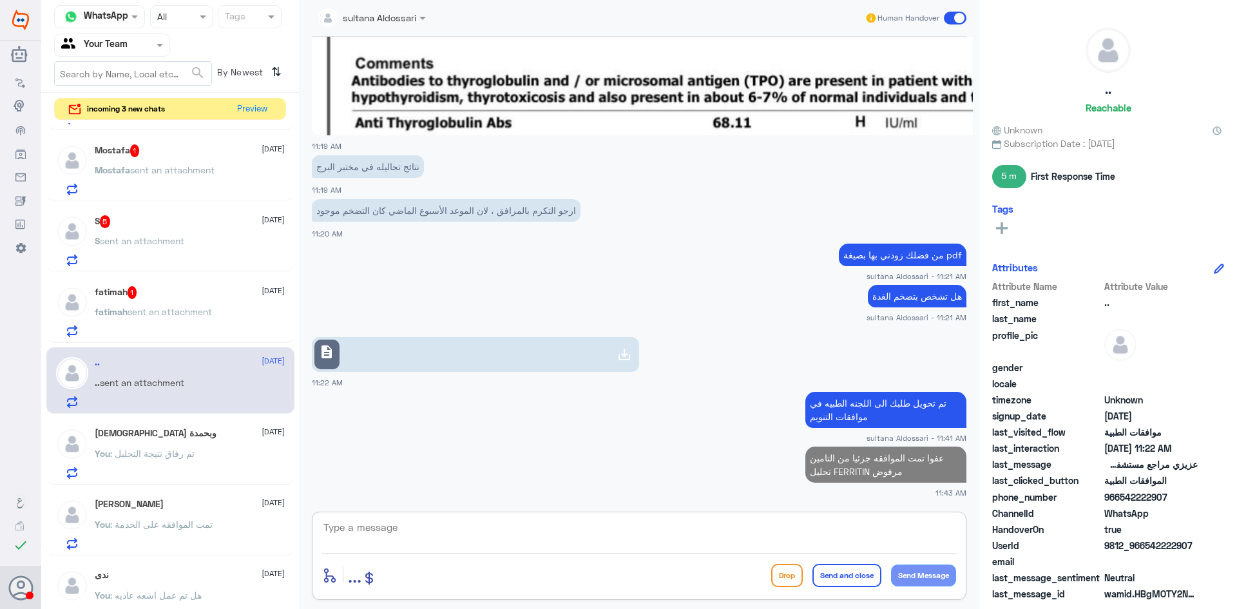
scroll to position [1624, 0]
click at [198, 282] on div "fatimah 1 [DATE] fatimah sent an attachment" at bounding box center [170, 310] width 248 height 66
click at [189, 297] on div "fatimah 1 [DATE]" at bounding box center [190, 292] width 190 height 13
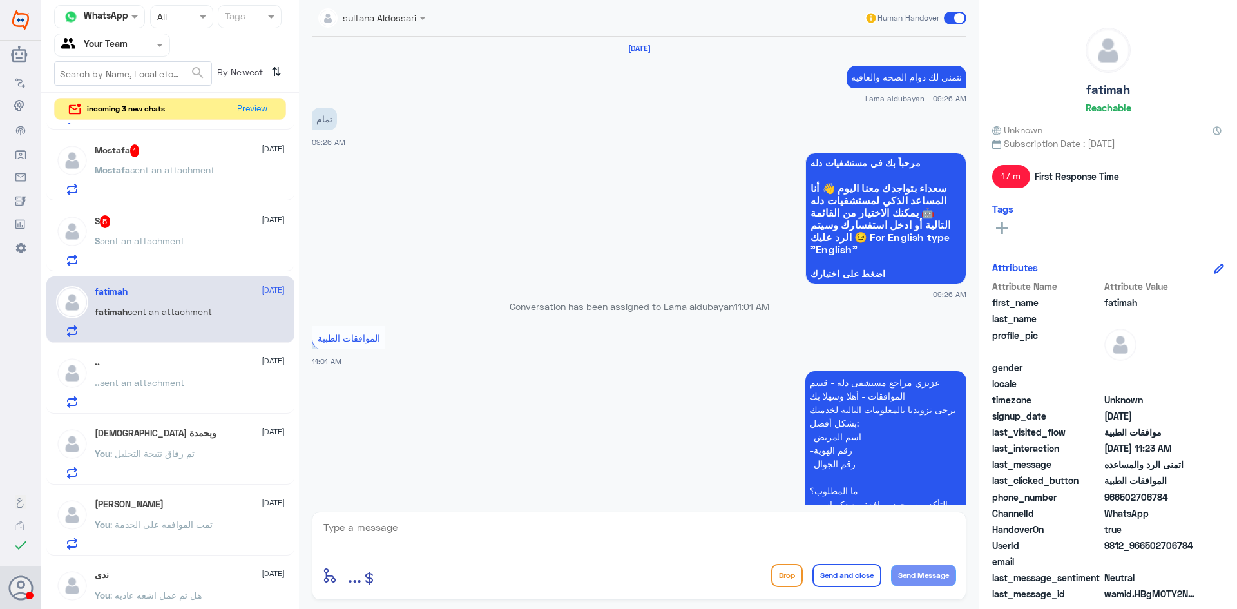
scroll to position [840, 0]
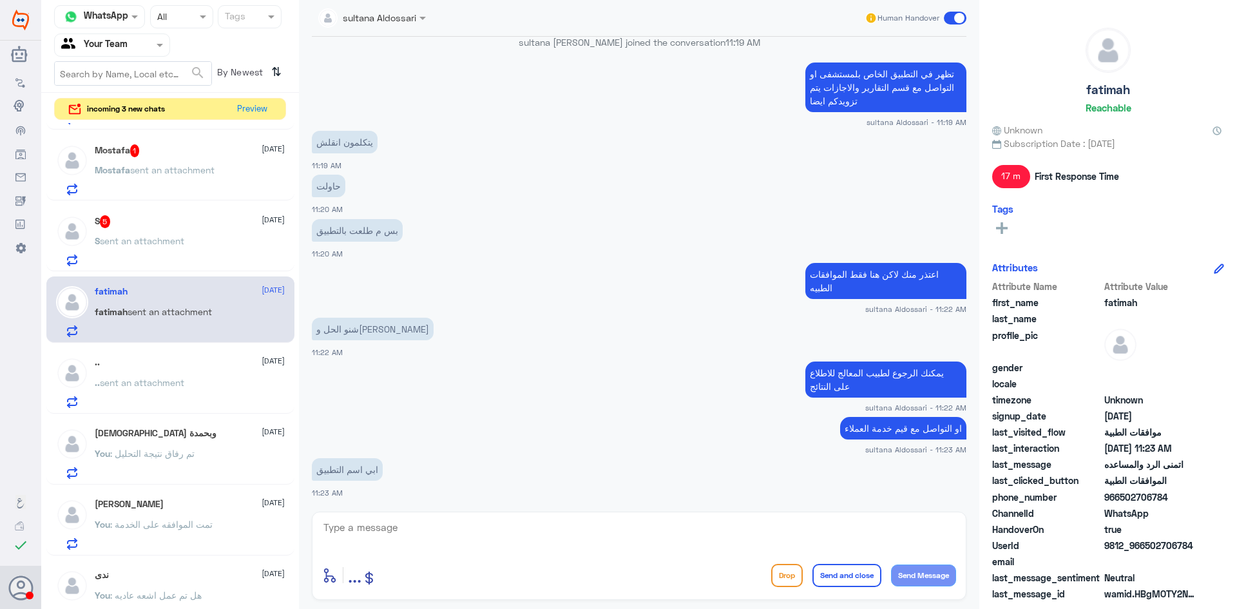
click at [527, 536] on textarea at bounding box center [639, 535] width 634 height 32
type textarea "تطبيق دله"
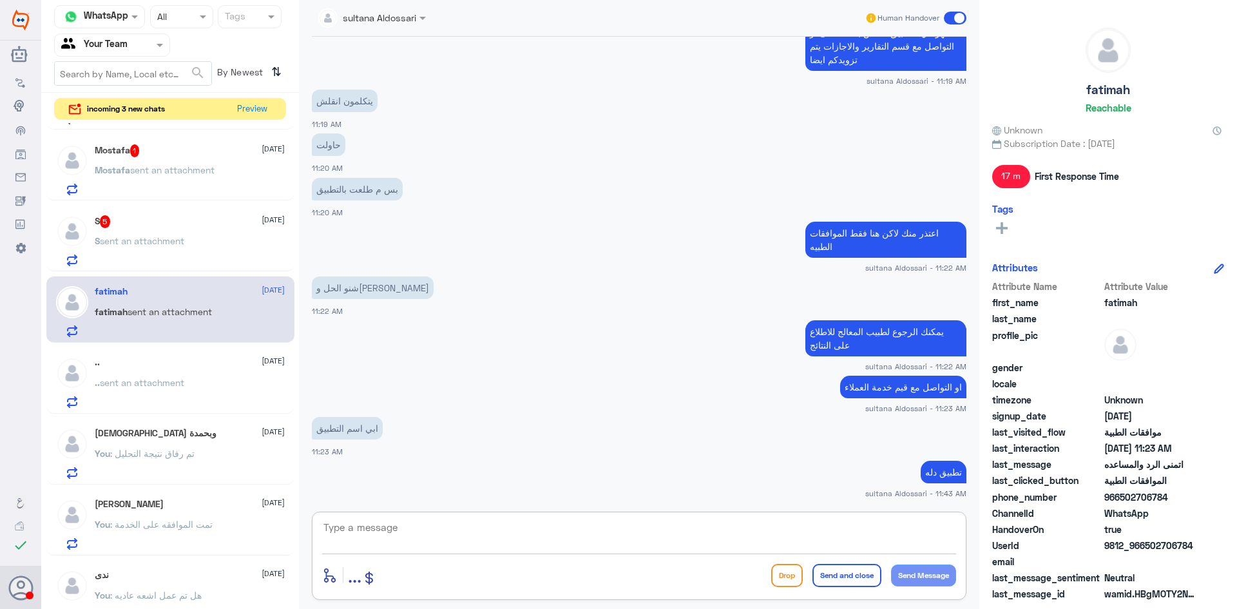
click at [222, 241] on div "S sent an attachment" at bounding box center [190, 251] width 190 height 29
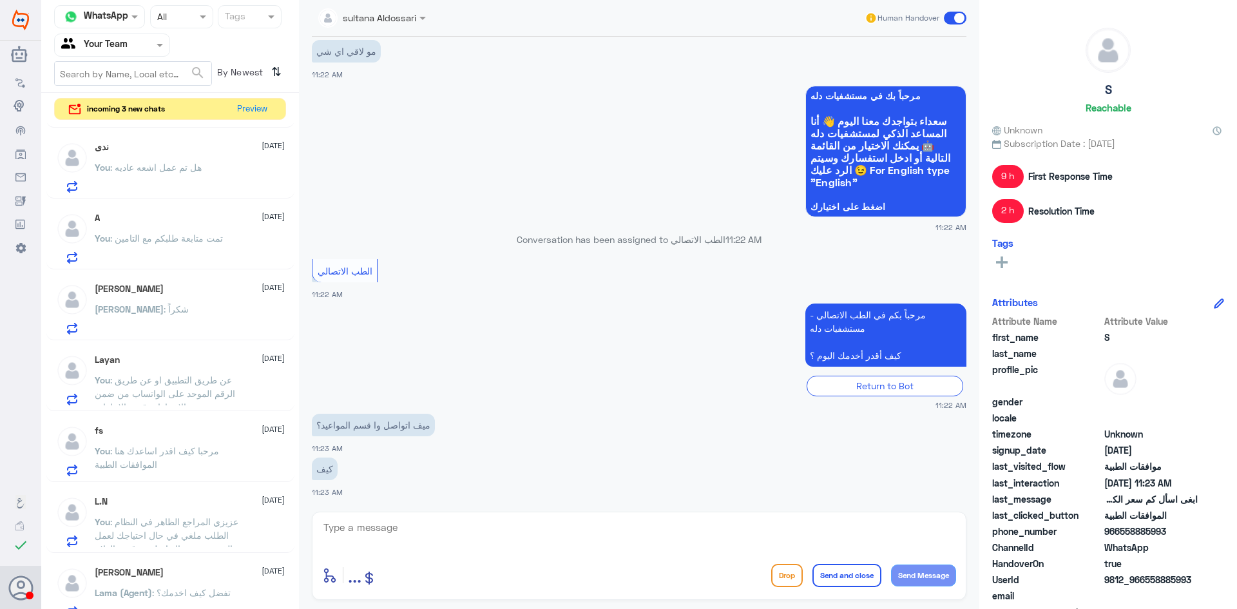
scroll to position [493, 0]
click at [422, 535] on textarea at bounding box center [639, 535] width 634 height 32
type textarea "عن طريق الاتصال بي الرقم الموحد او عن طريق التطبيق الخاص بلمستشفى"
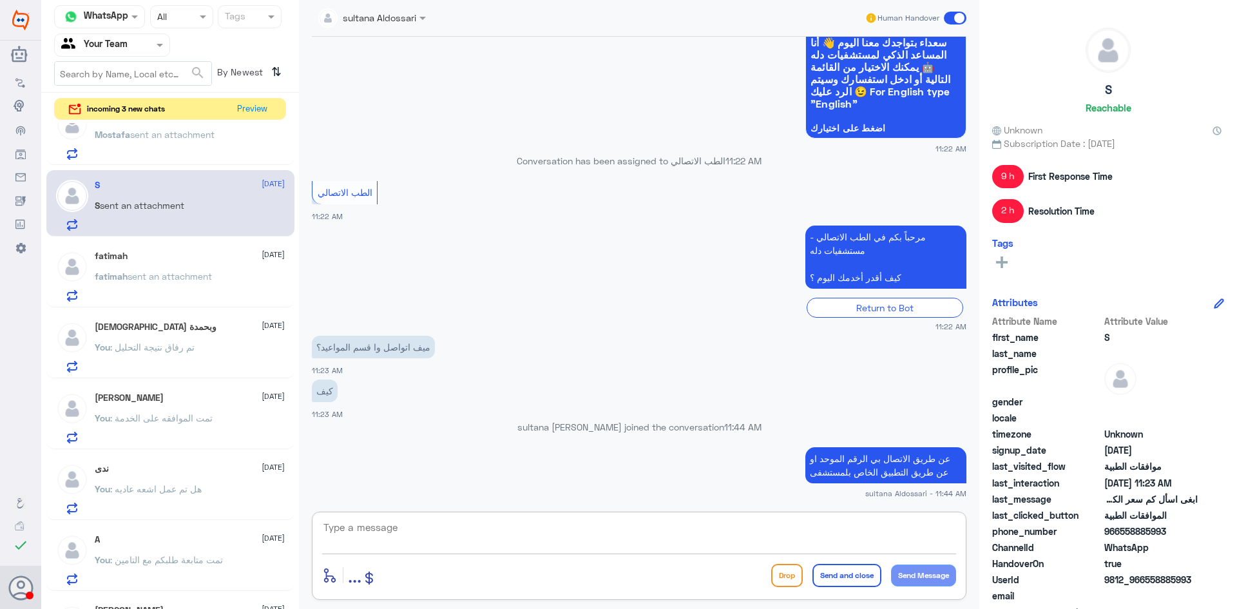
scroll to position [0, 0]
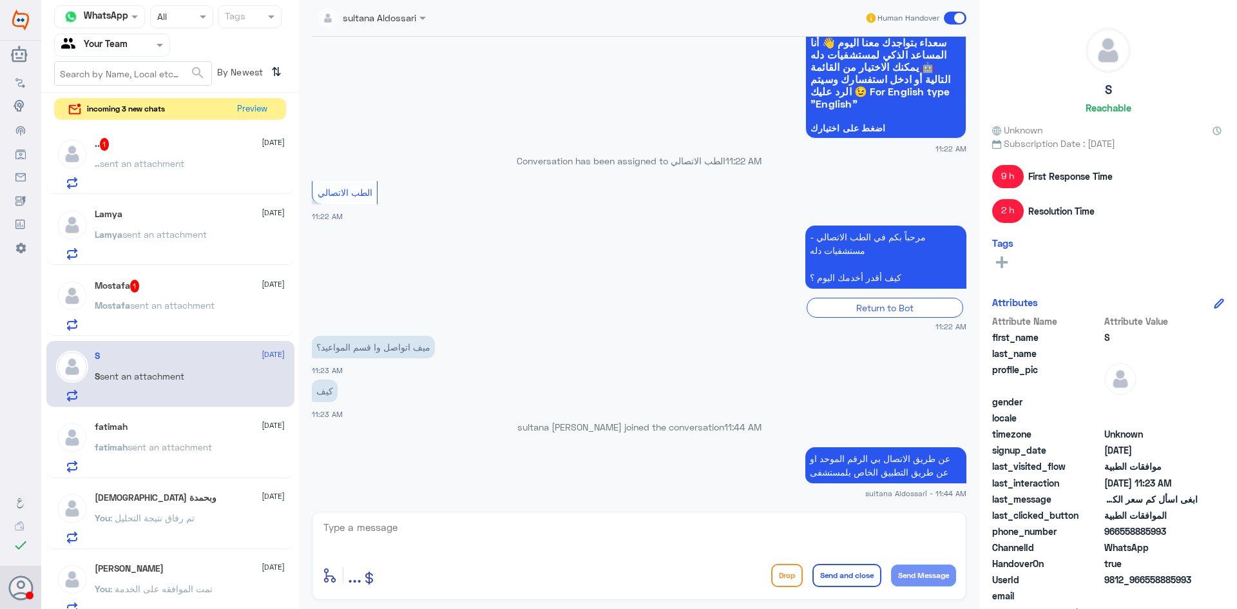
click at [200, 301] on span "sent an attachment" at bounding box center [172, 305] width 84 height 11
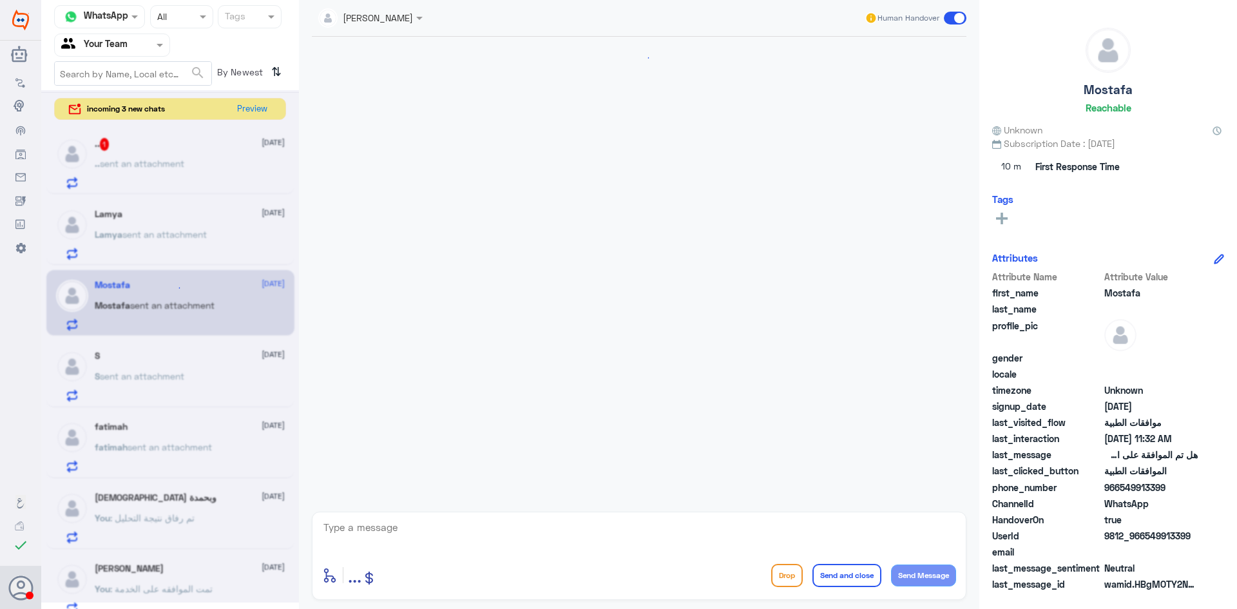
scroll to position [1100, 0]
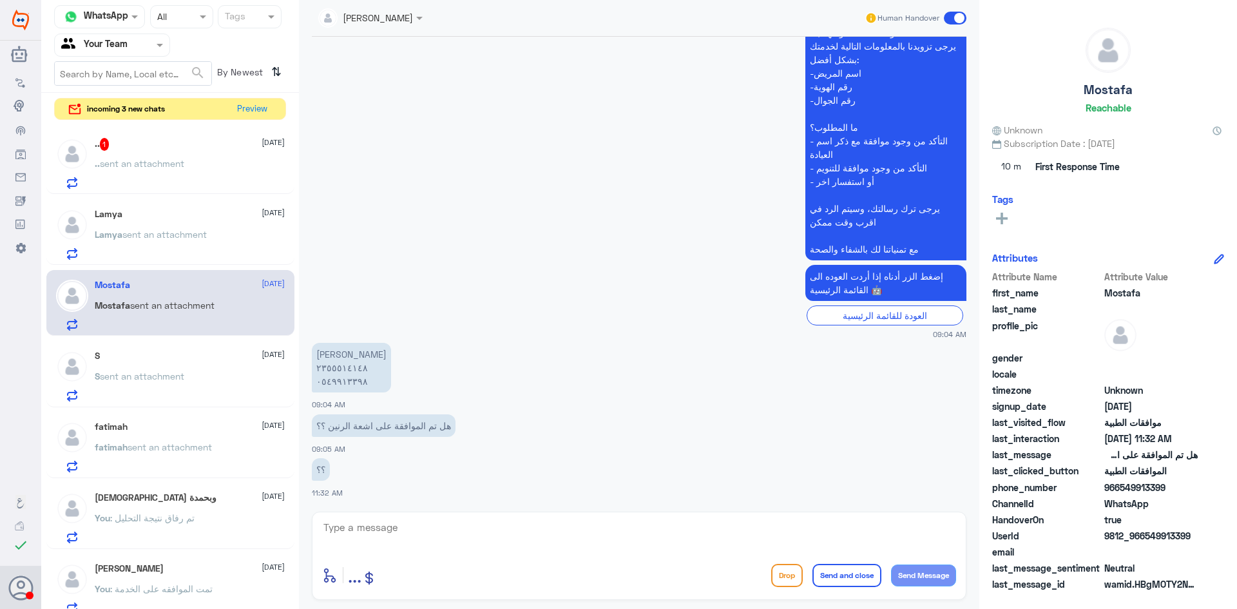
click at [390, 522] on textarea at bounding box center [639, 535] width 634 height 32
drag, startPoint x: 390, startPoint y: 522, endPoint x: 248, endPoint y: 516, distance: 141.9
click at [248, 516] on div "Channel WhatsApp Status × All Tags Agent Filter Your Team search By Newest ⇅ in…" at bounding box center [639, 306] width 1196 height 613
type textarea "2355514148"
type textarea "الطلب مرفوض تمت متابعة طلبكم مرة اخرى"
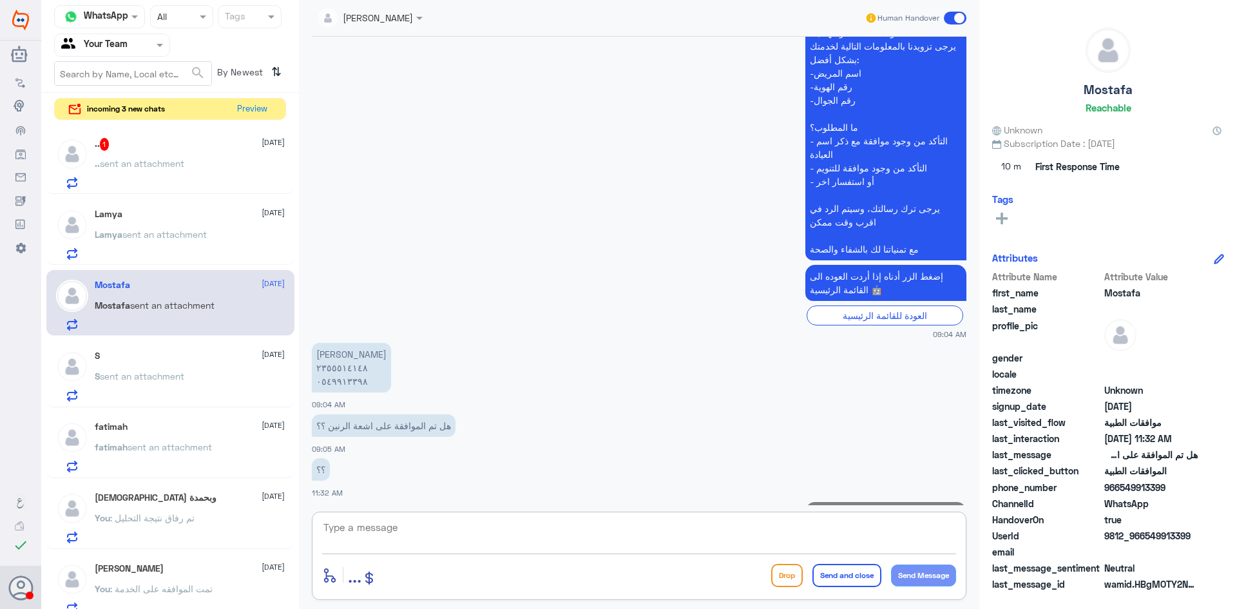
scroll to position [1156, 0]
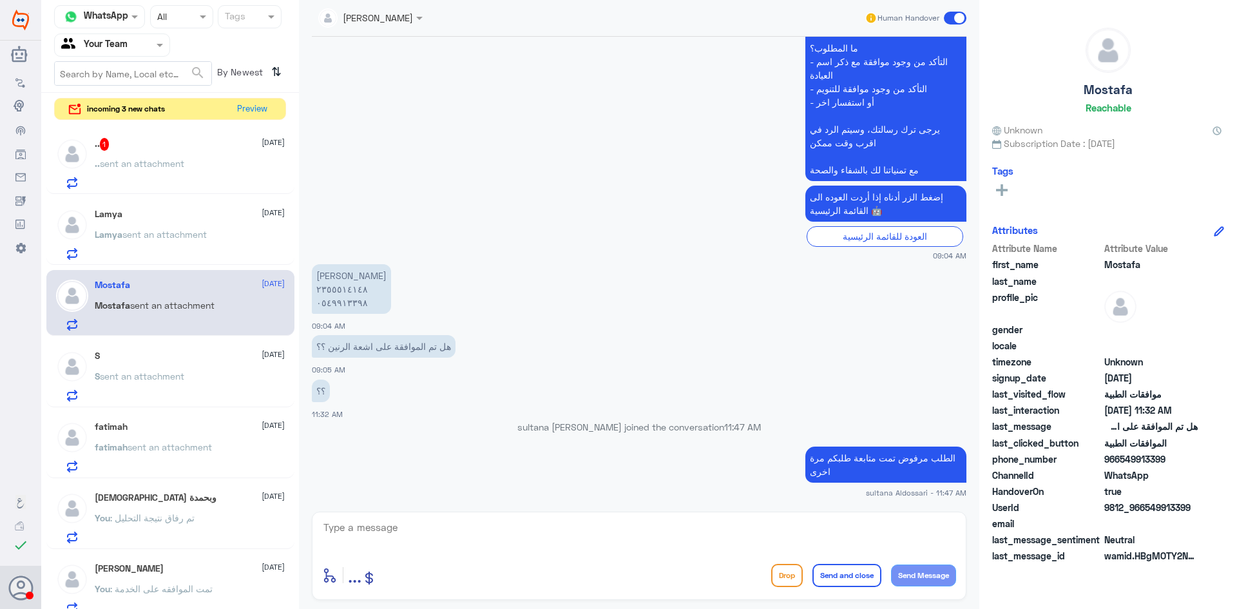
click at [173, 168] on span "sent an attachment" at bounding box center [142, 163] width 84 height 11
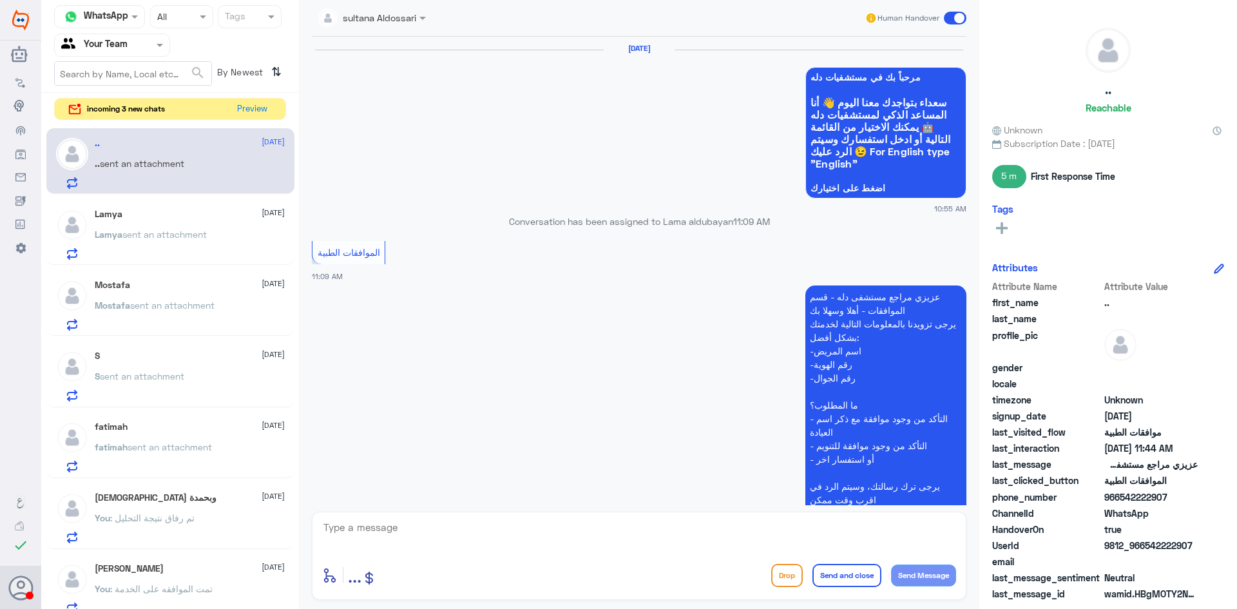
scroll to position [1442, 0]
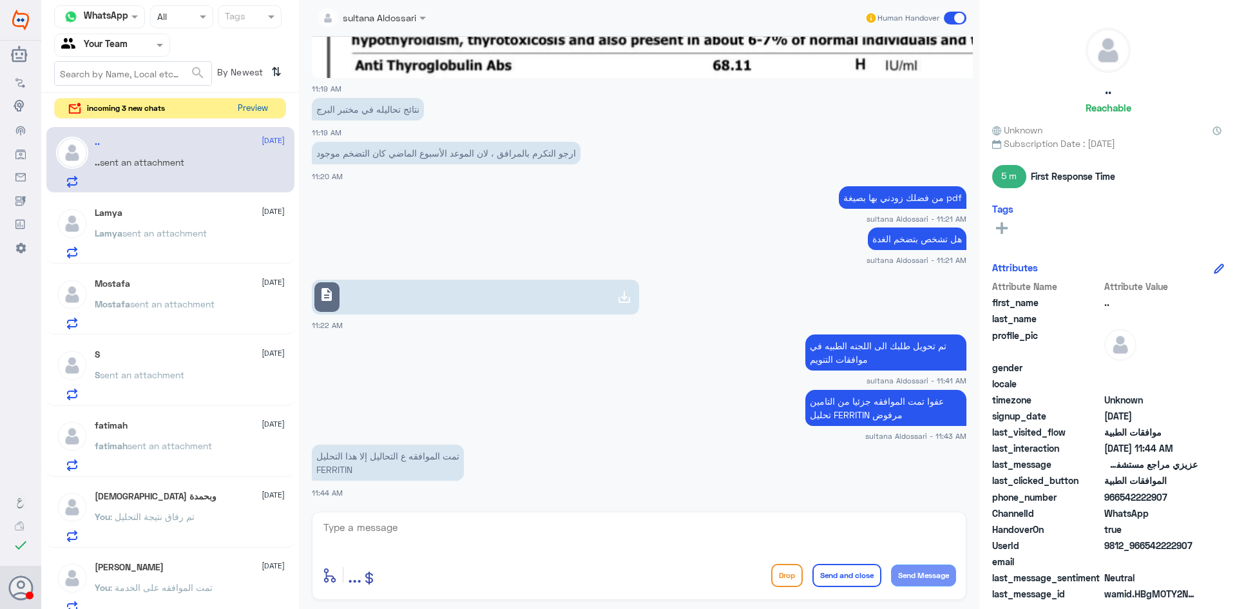
click at [256, 108] on button "Preview" at bounding box center [253, 109] width 40 height 20
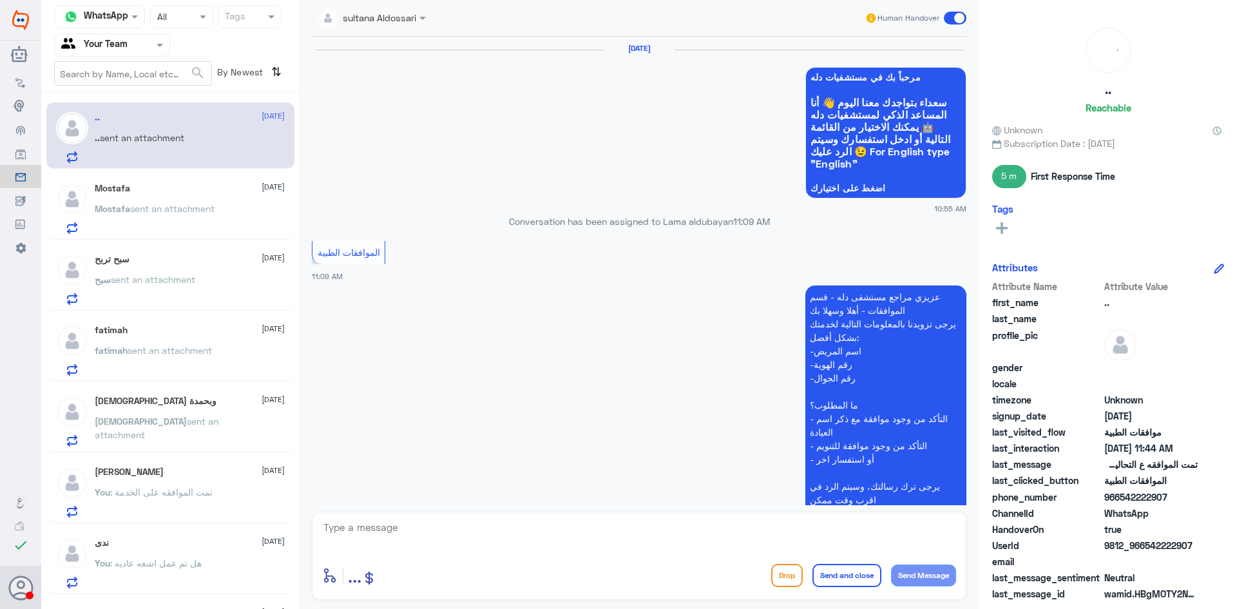
scroll to position [1442, 0]
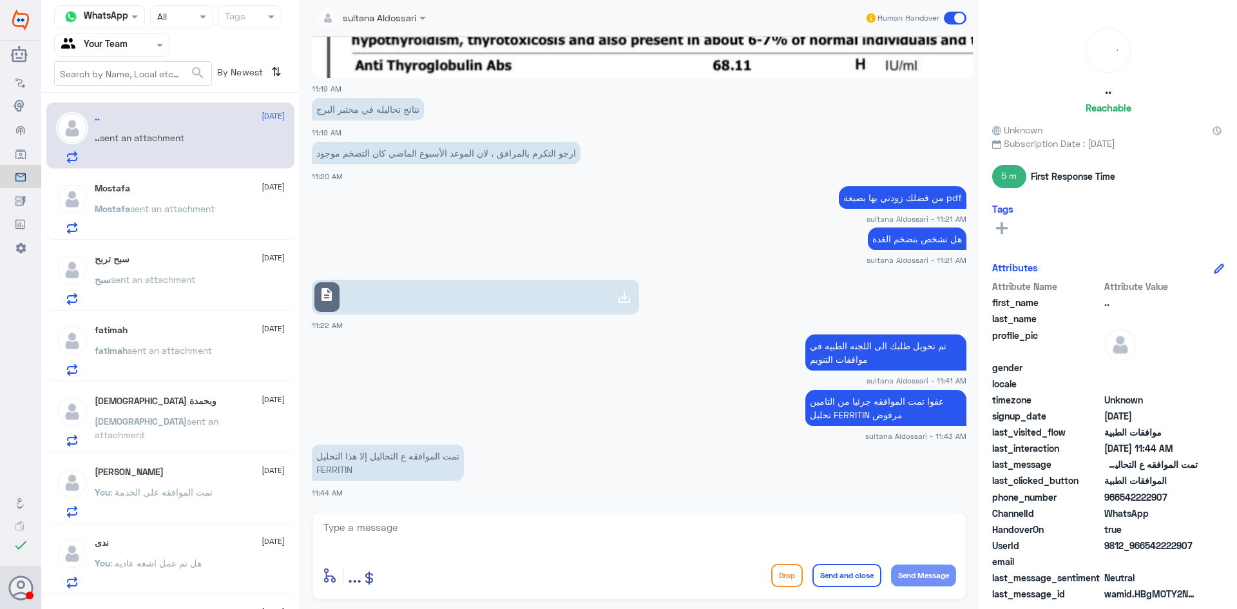
click at [193, 195] on div "Mostafa [DATE] Mostafa sent an attachment" at bounding box center [190, 208] width 190 height 51
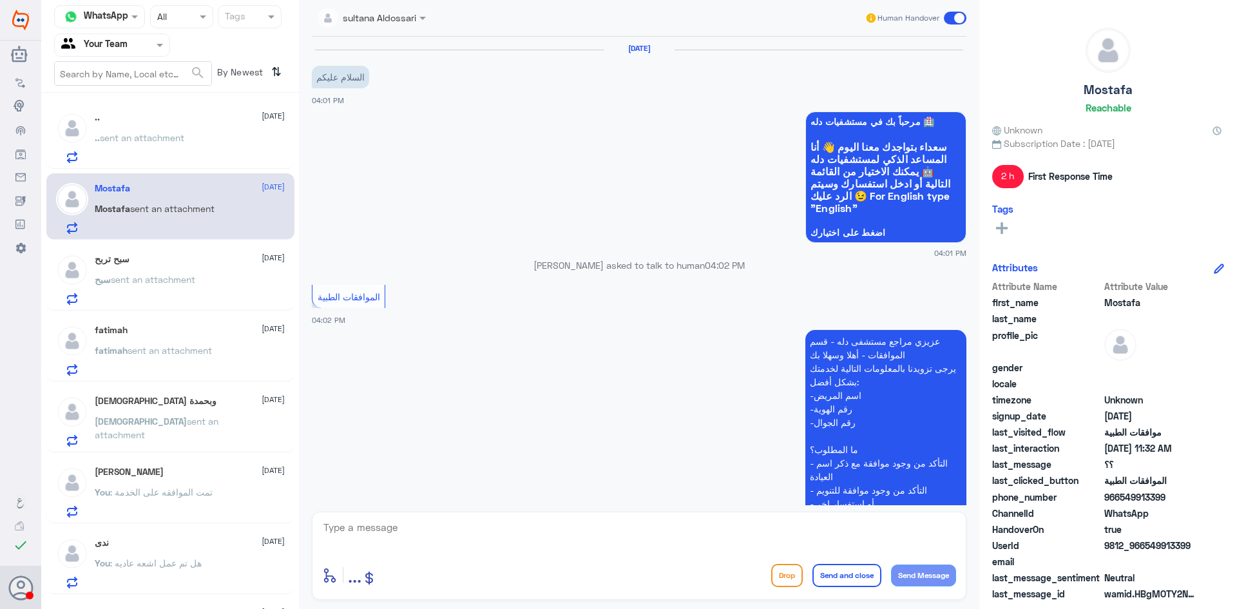
scroll to position [1179, 0]
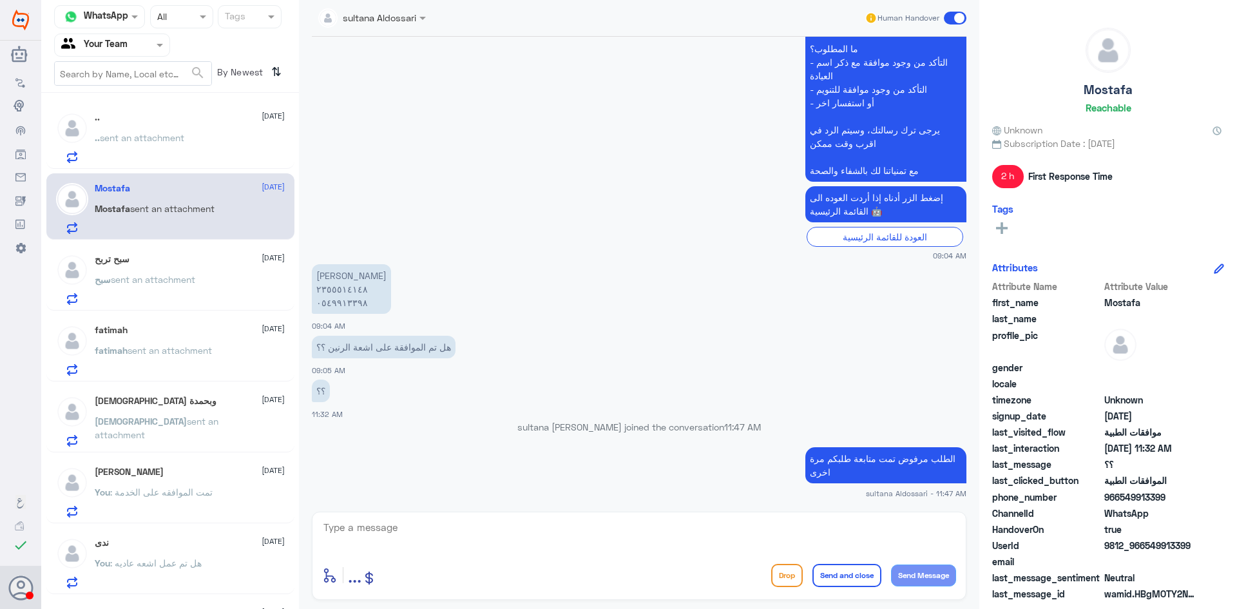
click at [206, 129] on div ".. [DATE] .. sent an attachment" at bounding box center [190, 137] width 190 height 51
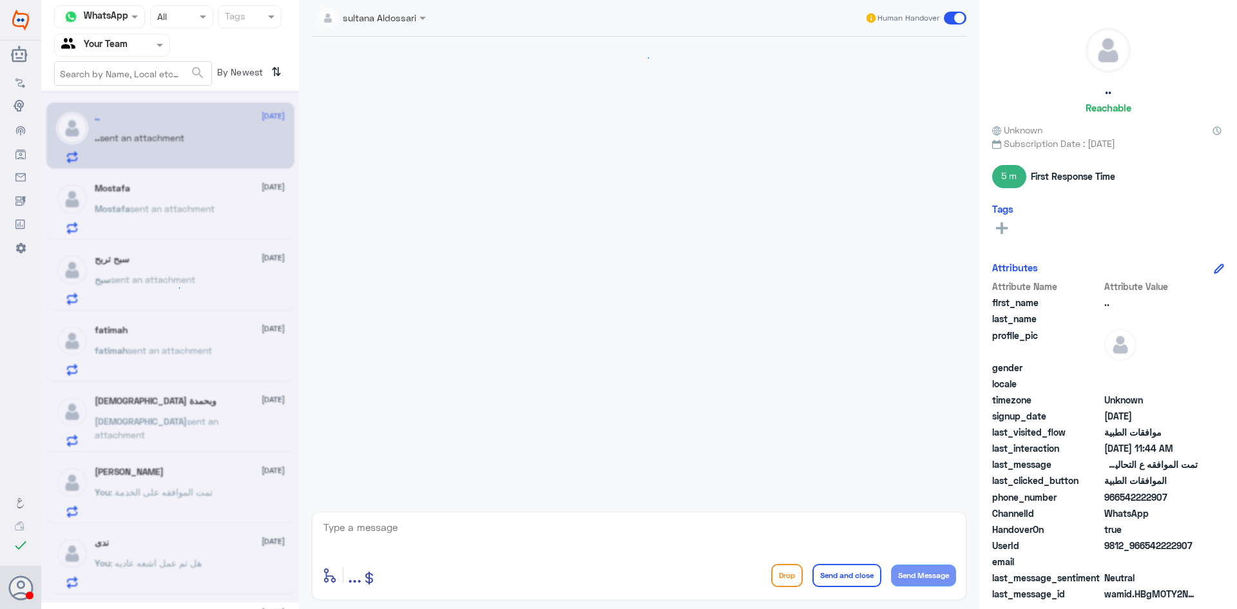
scroll to position [1442, 0]
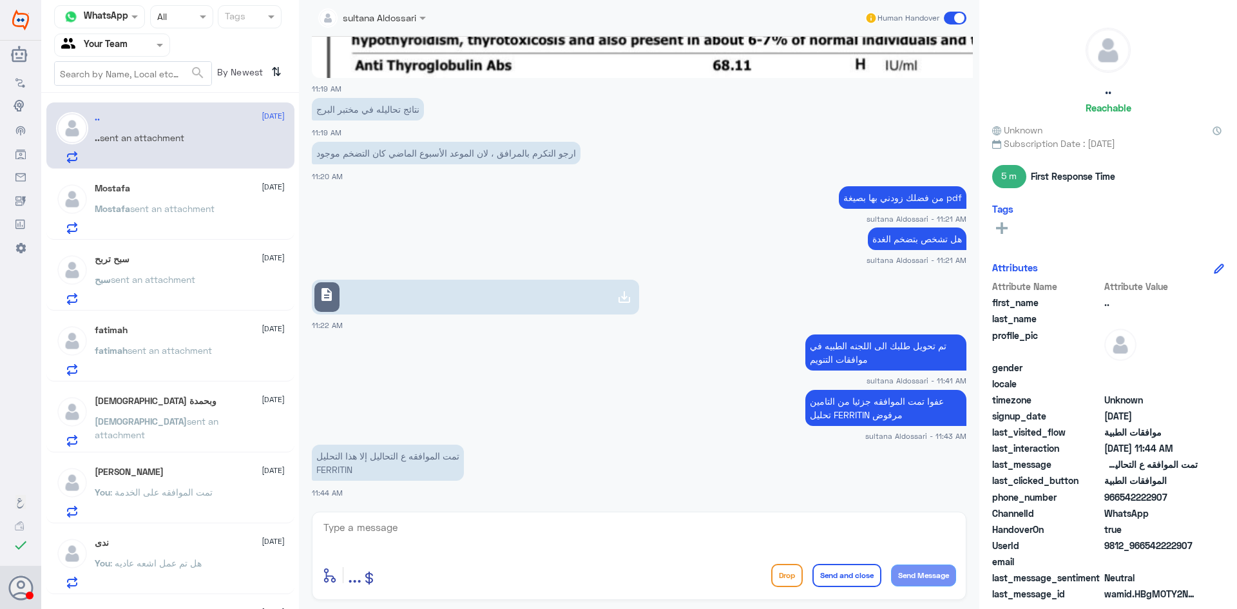
click at [199, 221] on p "Mostafa sent an attachment" at bounding box center [155, 218] width 120 height 32
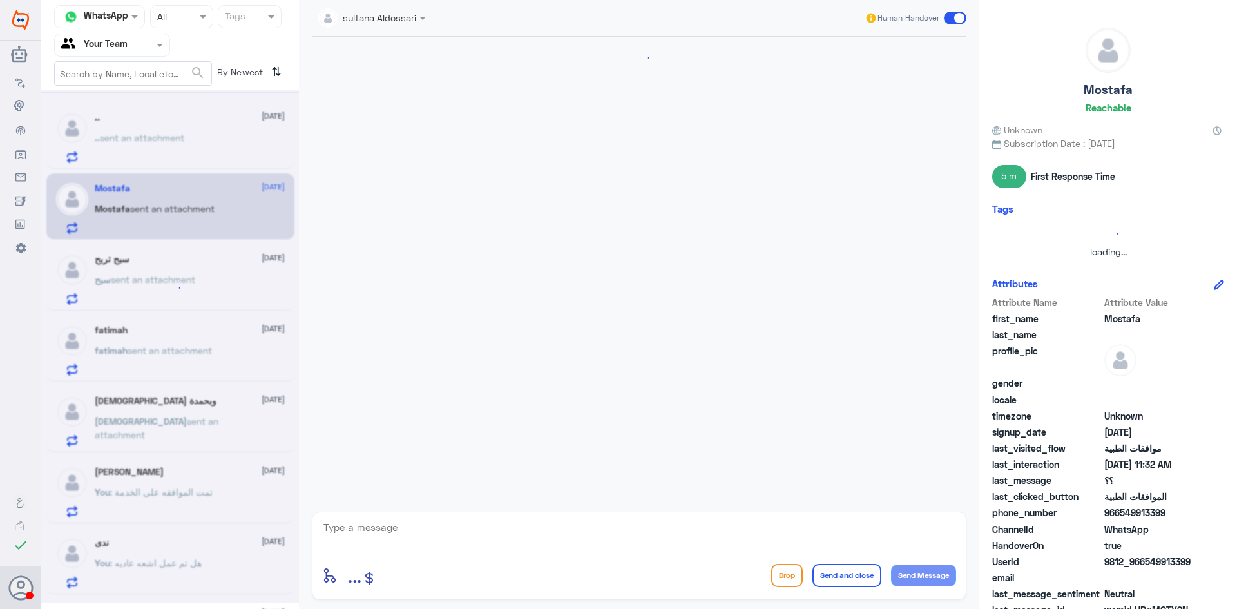
scroll to position [1179, 0]
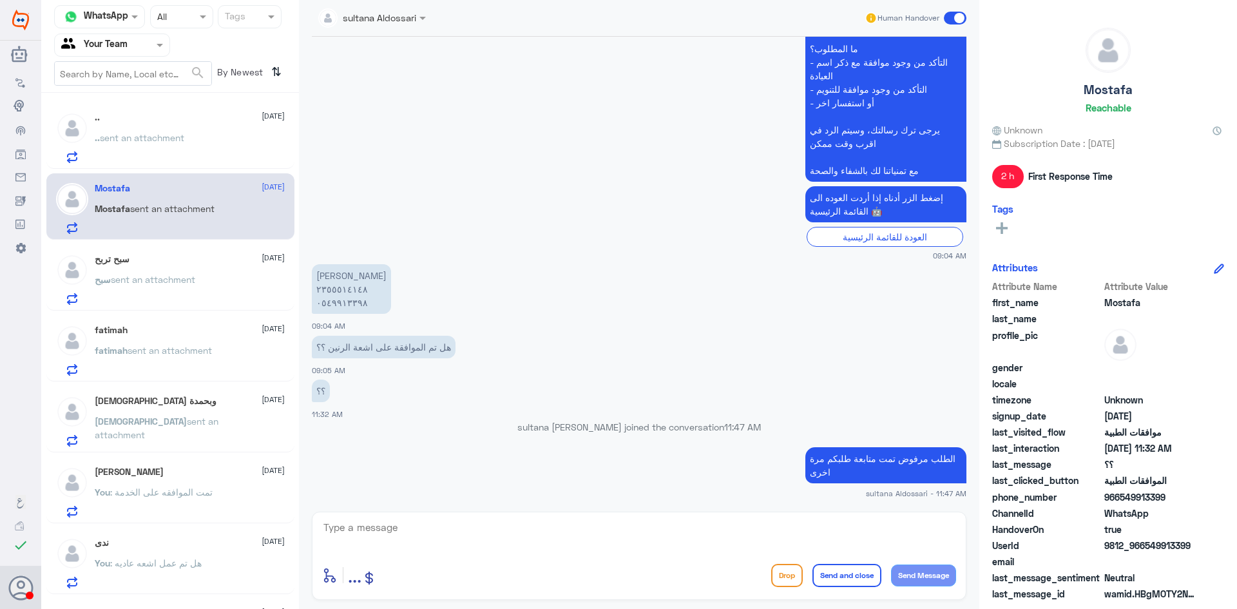
click at [201, 260] on div "سبح تربح [DATE]" at bounding box center [190, 259] width 190 height 11
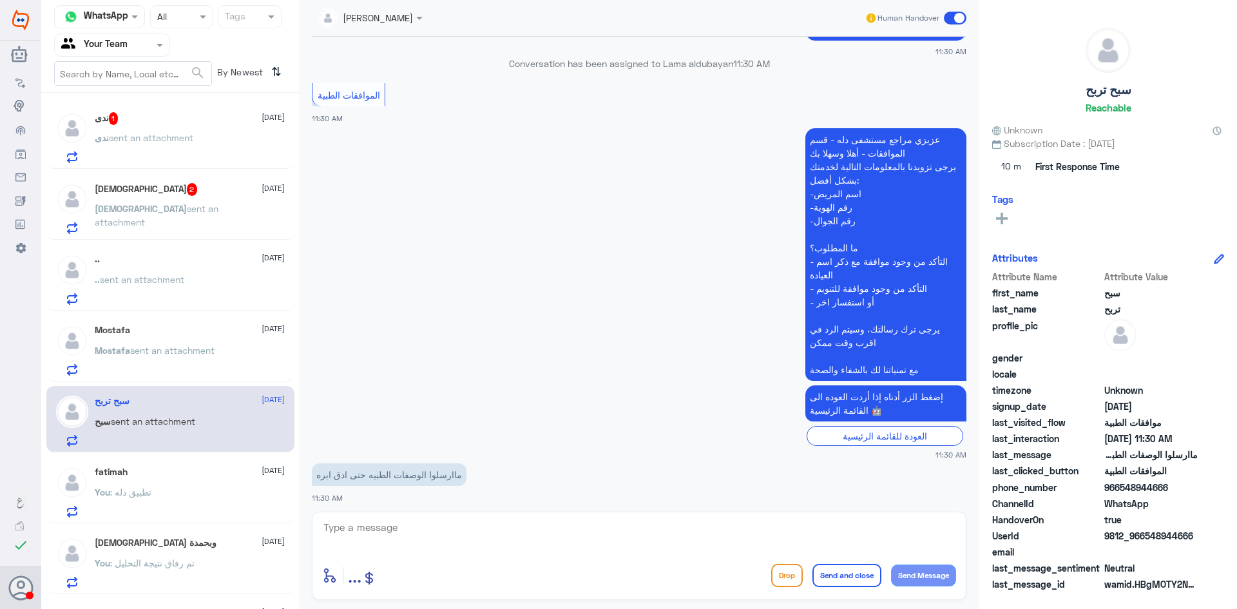
scroll to position [973, 0]
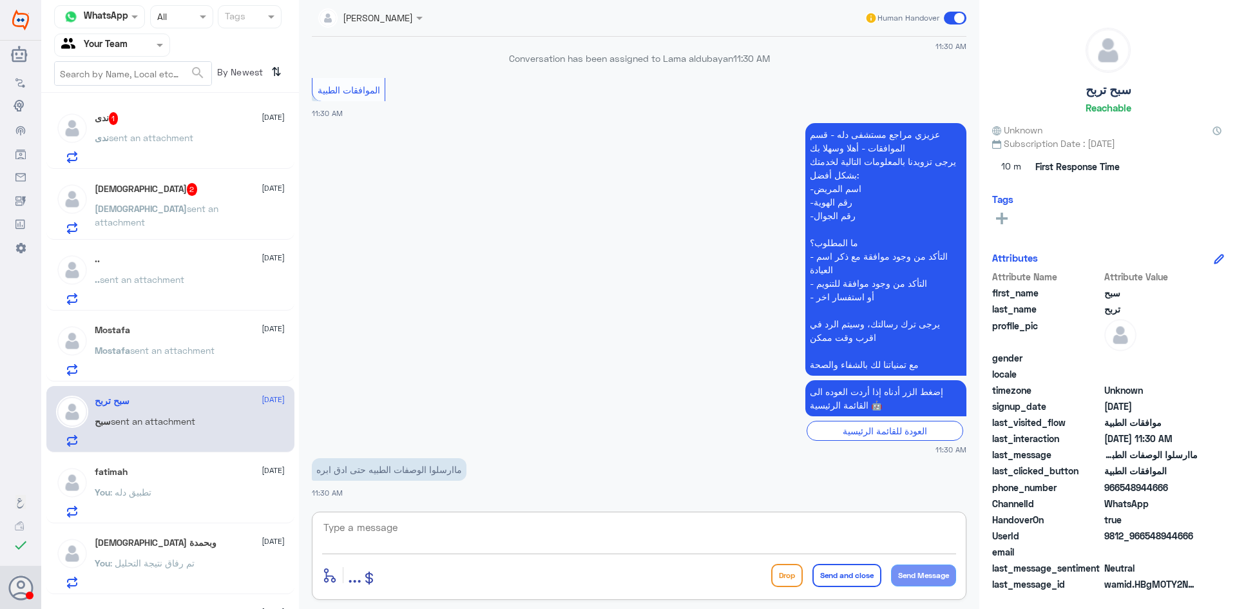
click at [558, 536] on textarea at bounding box center [639, 535] width 634 height 32
type textarea "من فضلك زودني برقم الملف"
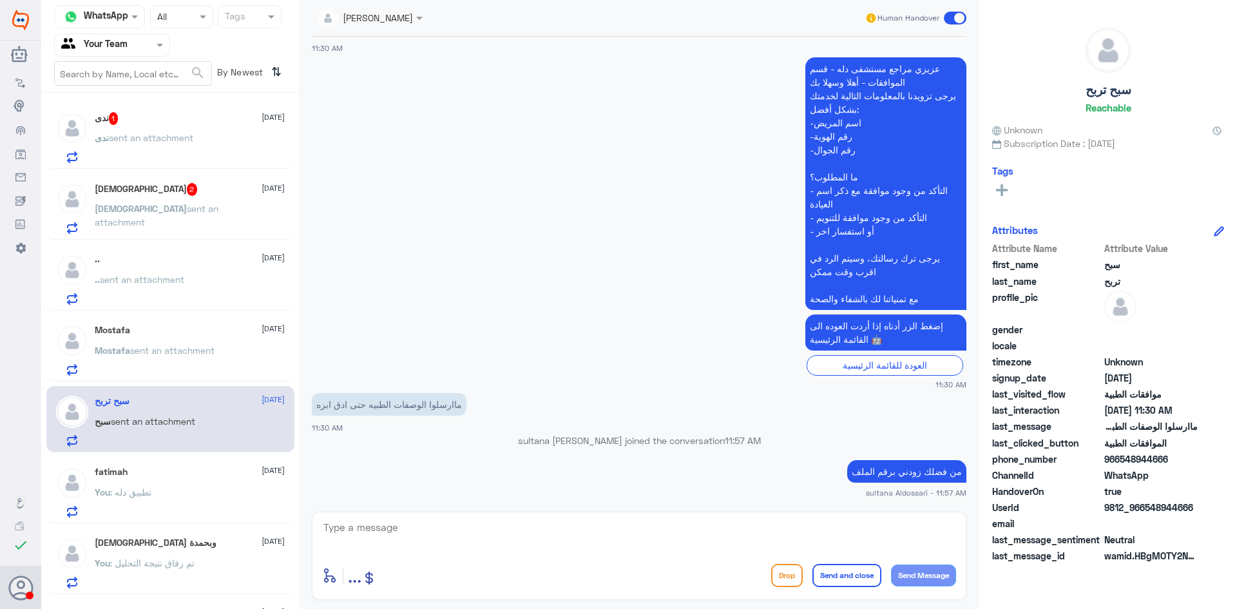
click at [215, 287] on div ".. sent an attachment" at bounding box center [190, 290] width 190 height 29
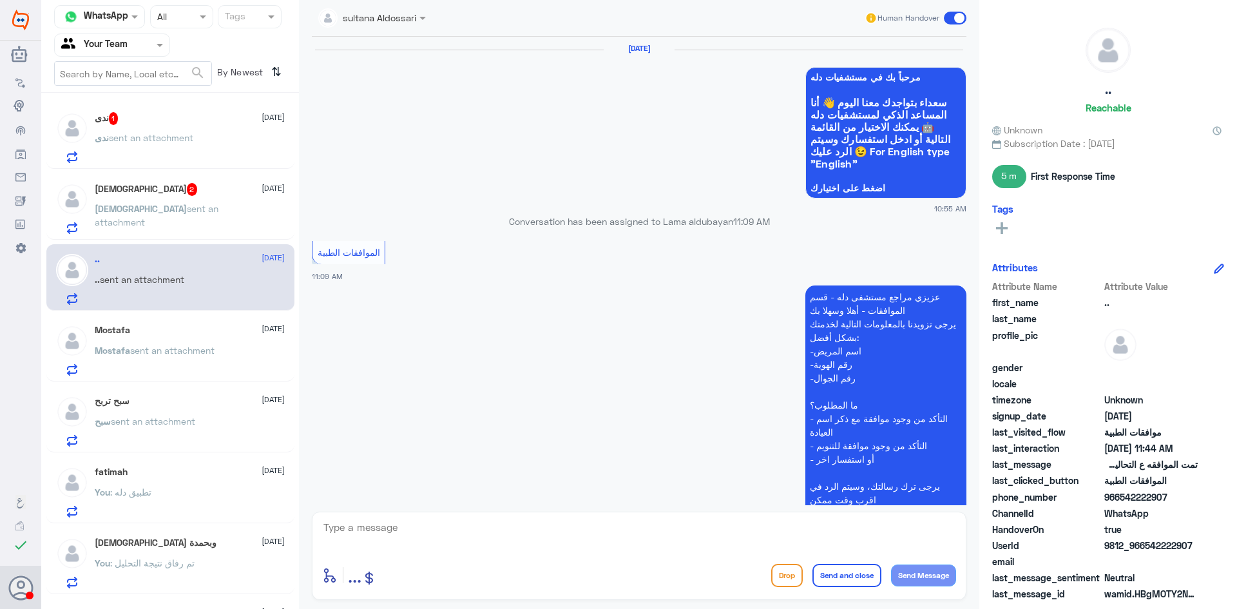
scroll to position [1442, 0]
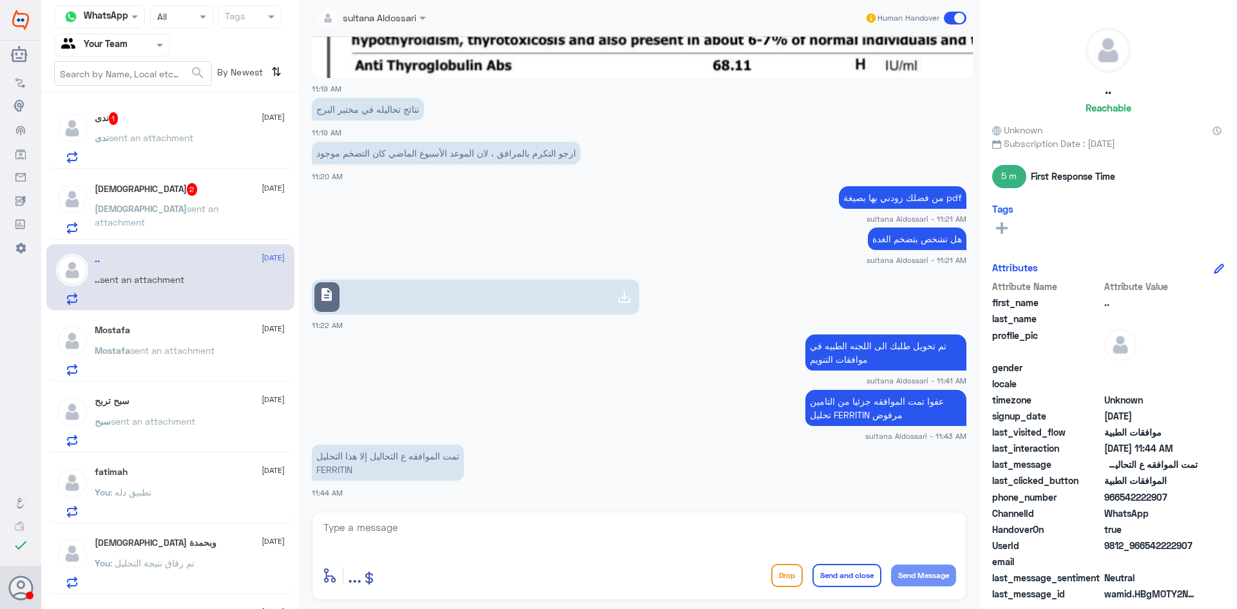
click at [228, 215] on p "[PERSON_NAME] sent an attachment" at bounding box center [167, 218] width 145 height 32
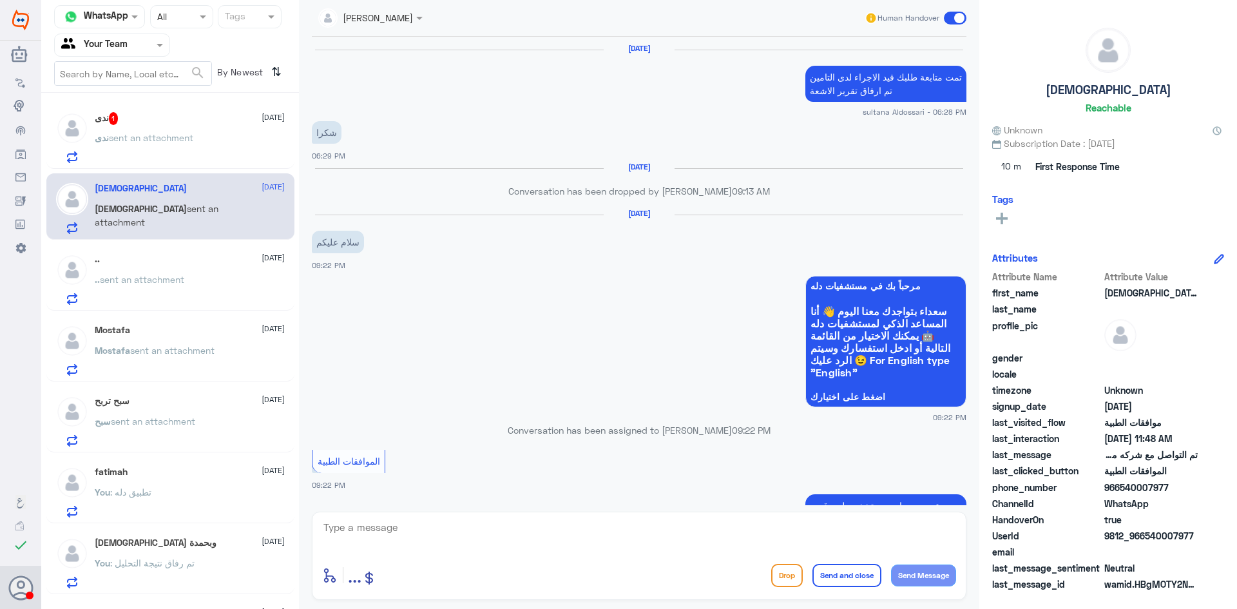
scroll to position [1285, 0]
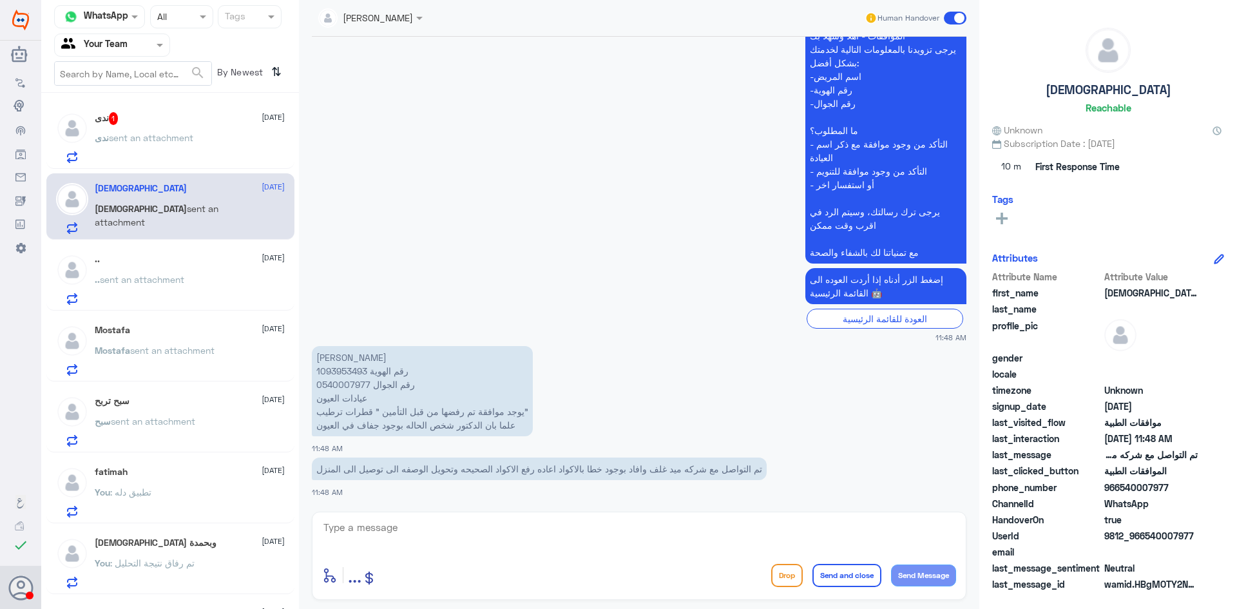
click at [350, 367] on p "[PERSON_NAME] رقم الهوية 1093953493 رقم الجوال 0540007977 عيادات العيون يوجد مو…" at bounding box center [422, 391] width 221 height 90
click at [447, 534] on textarea at bounding box center [639, 535] width 634 height 32
type textarea "تمت متابعة طلبكم قيد الاجراء لدى التامين"
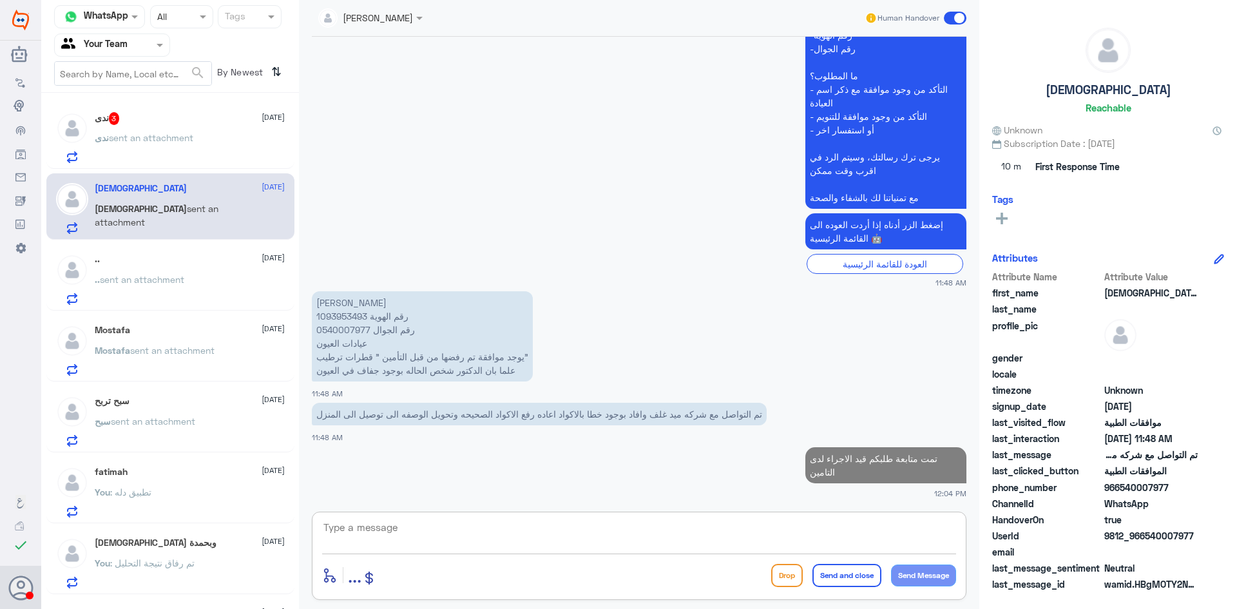
click at [220, 139] on div "ندى sent an attachment" at bounding box center [190, 148] width 190 height 29
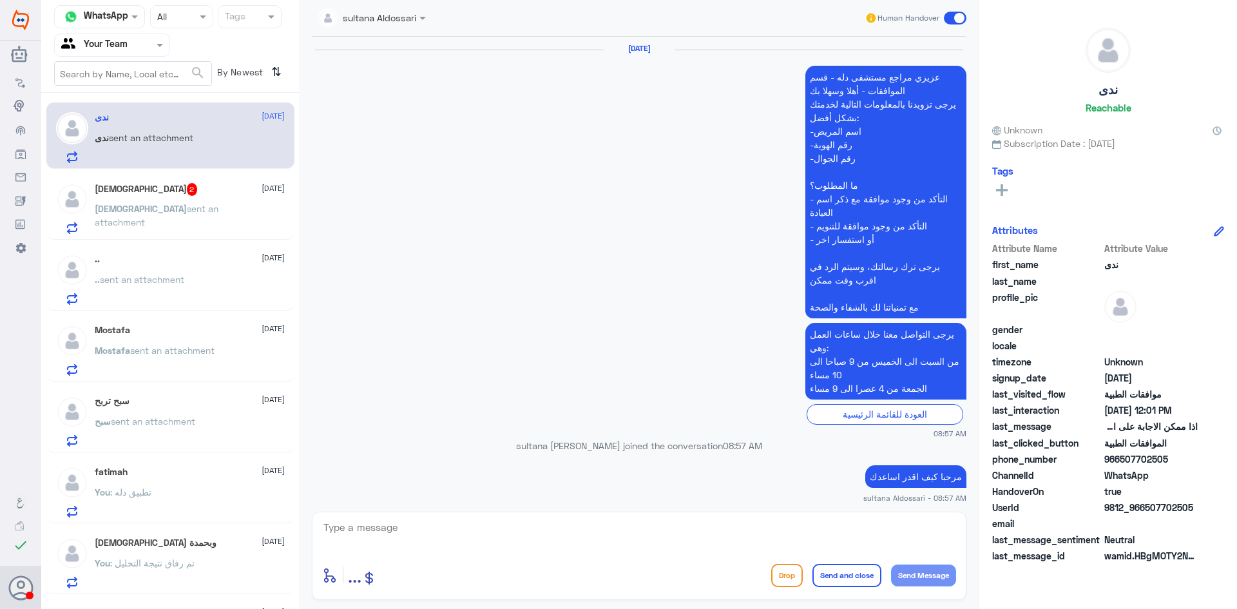
scroll to position [1664, 0]
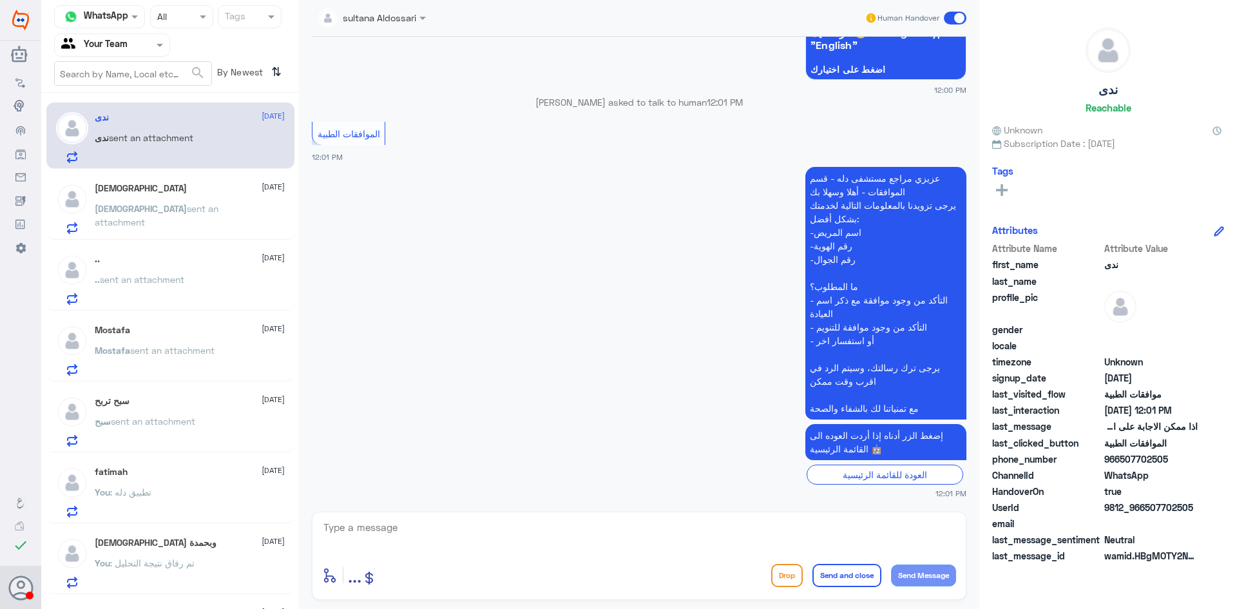
click at [680, 521] on textarea at bounding box center [639, 535] width 634 height 32
type textarea "مرحبا كيف اقدر اساعدك"
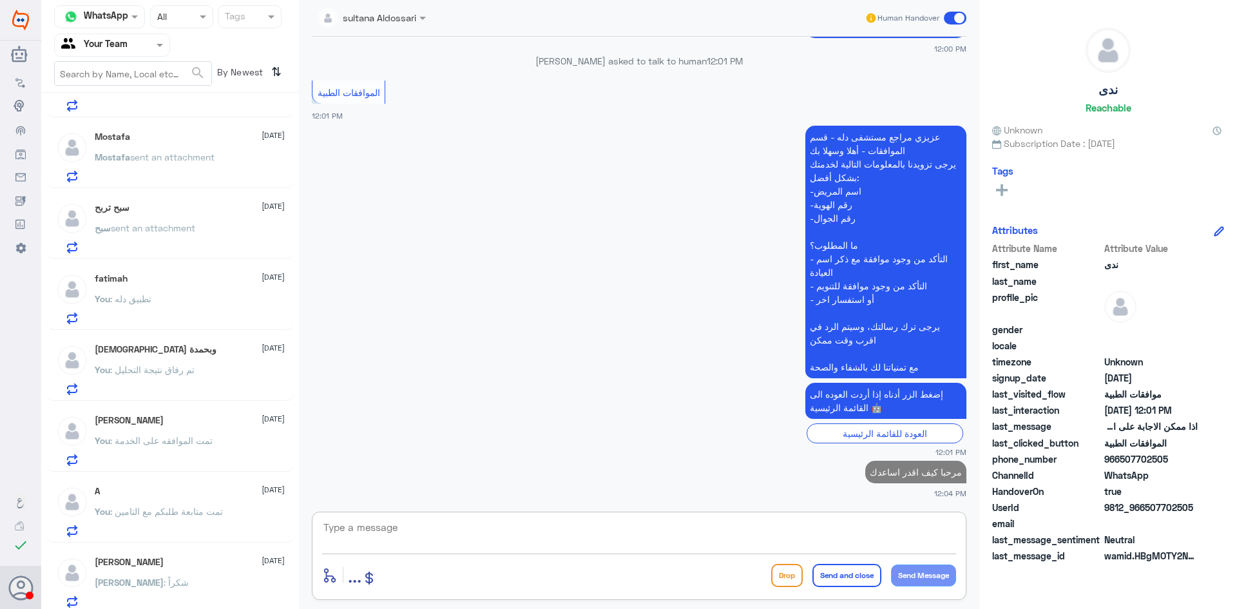
scroll to position [0, 0]
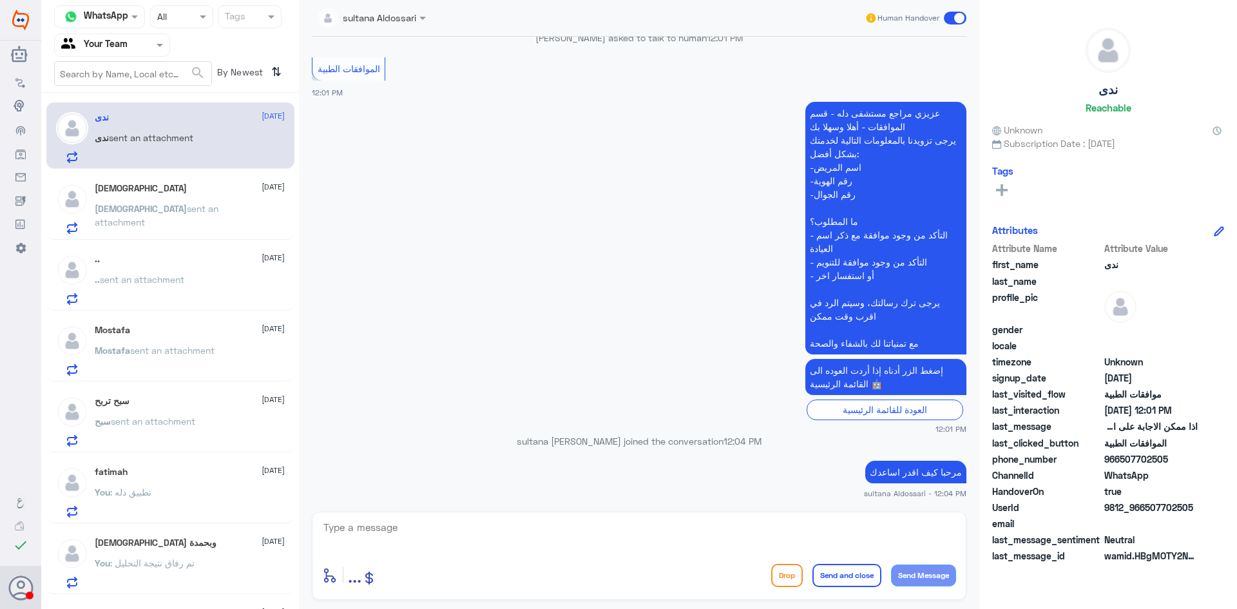
click at [189, 209] on span "sent an attachment" at bounding box center [157, 215] width 124 height 24
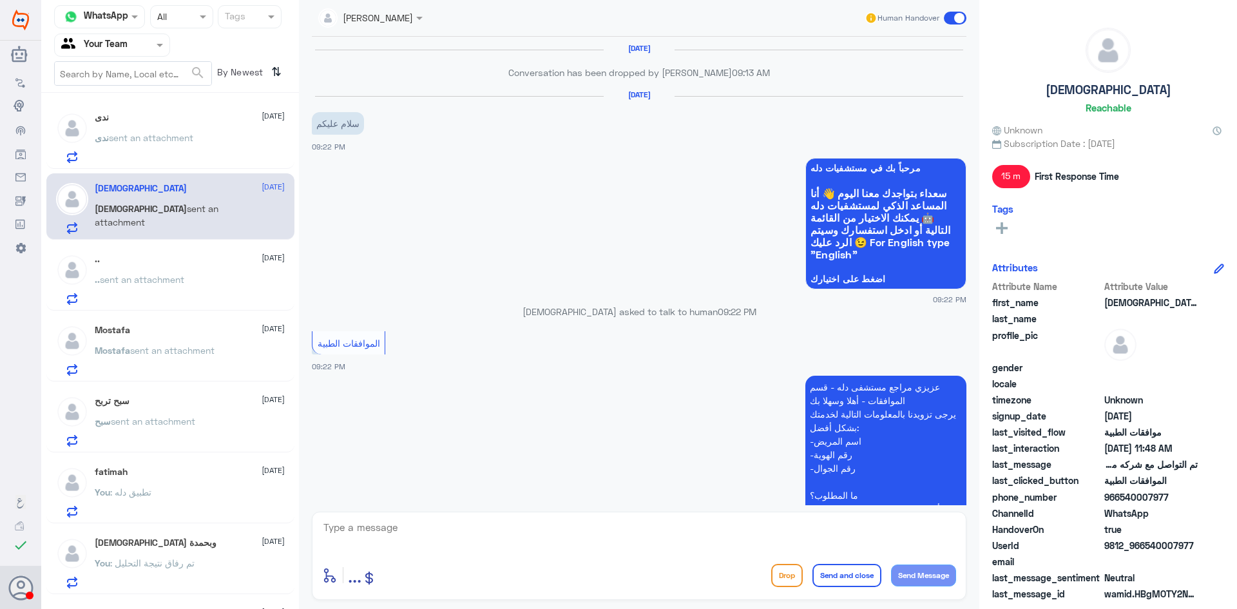
scroll to position [1245, 0]
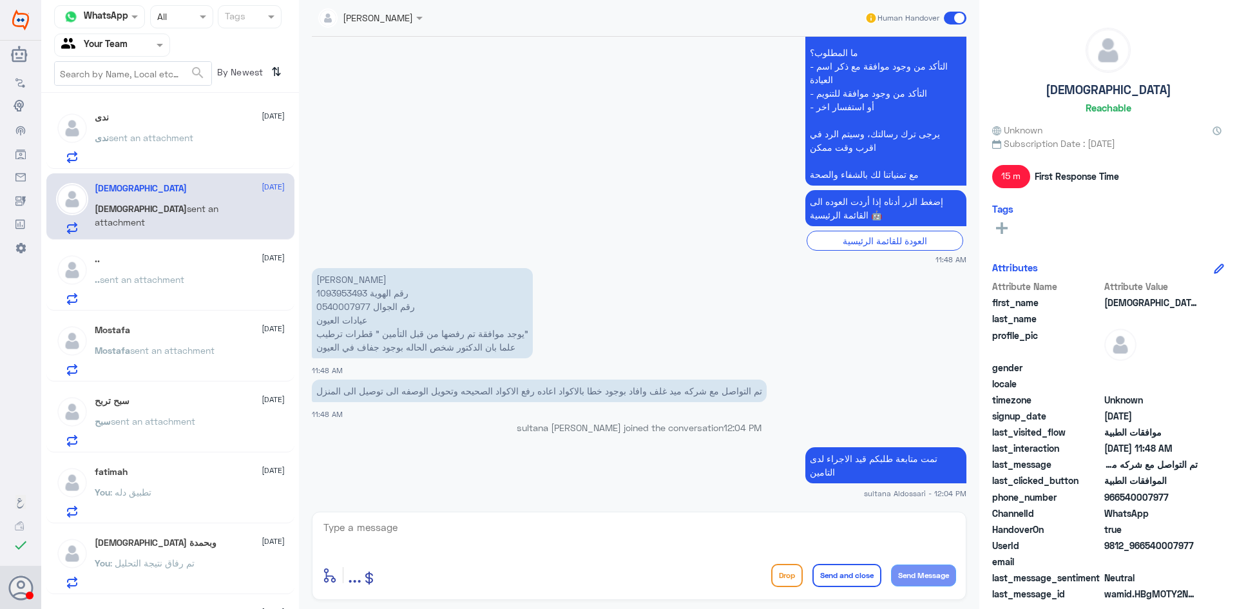
click at [182, 257] on div ".. [DATE]" at bounding box center [190, 259] width 190 height 11
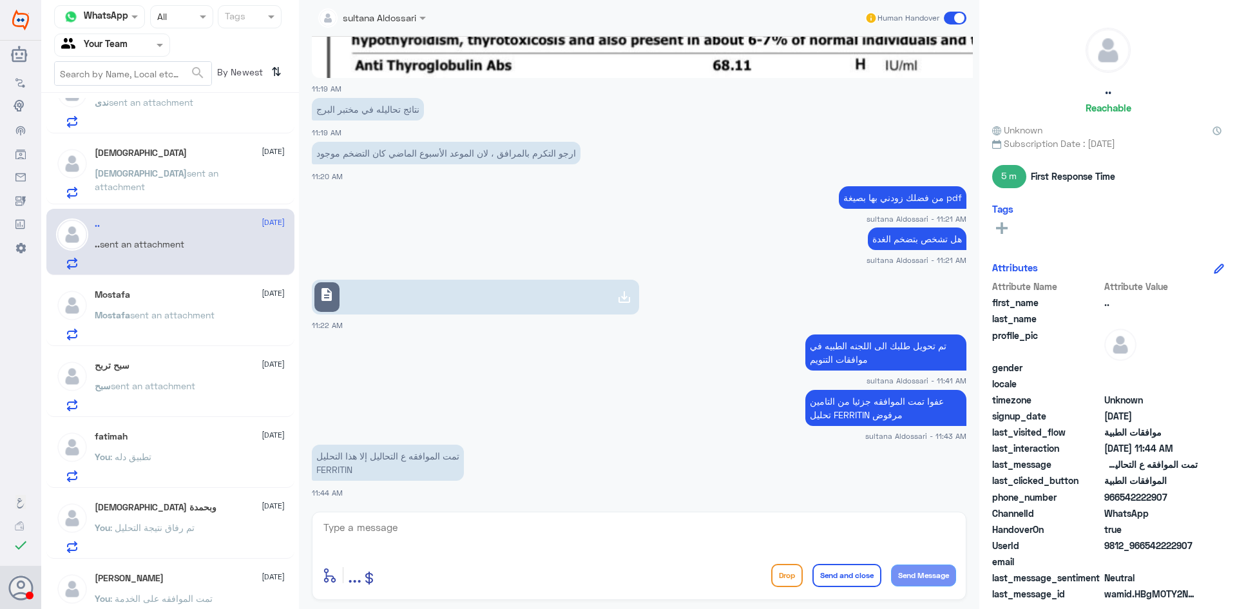
scroll to position [64, 0]
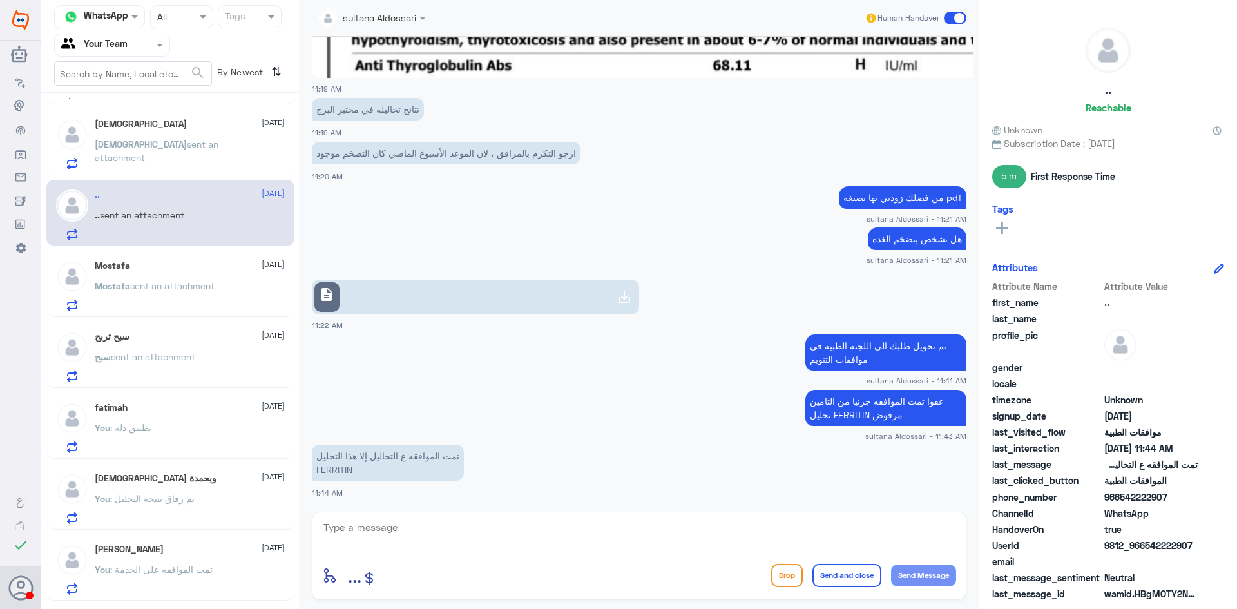
click at [184, 307] on p "Mostafa sent an attachment" at bounding box center [155, 295] width 120 height 32
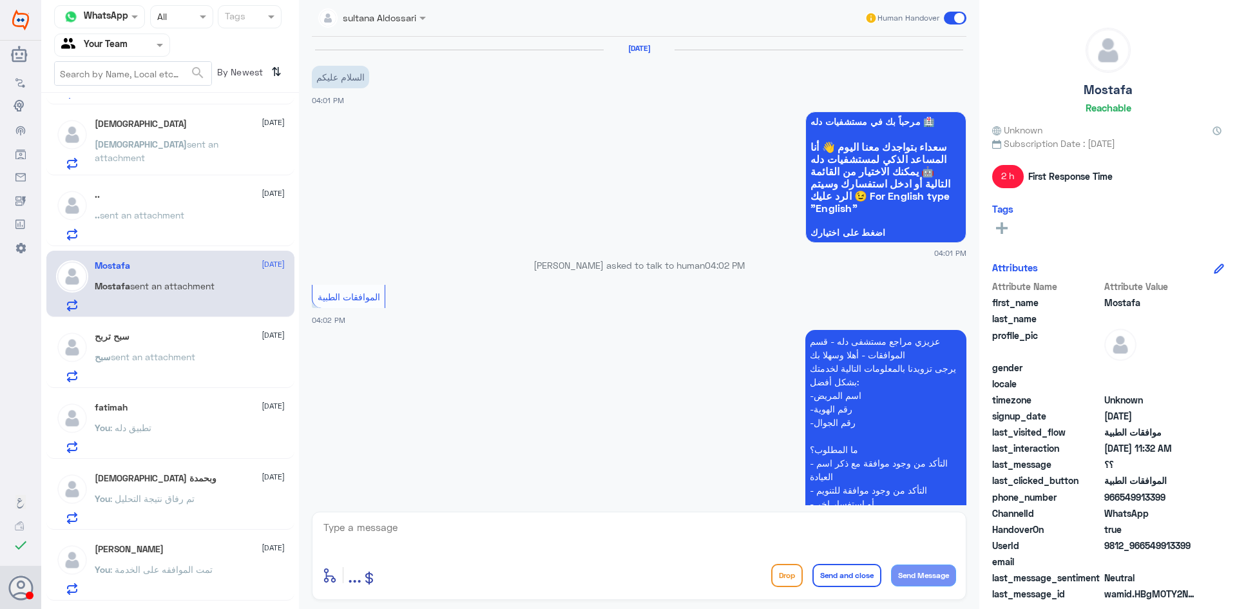
scroll to position [1179, 0]
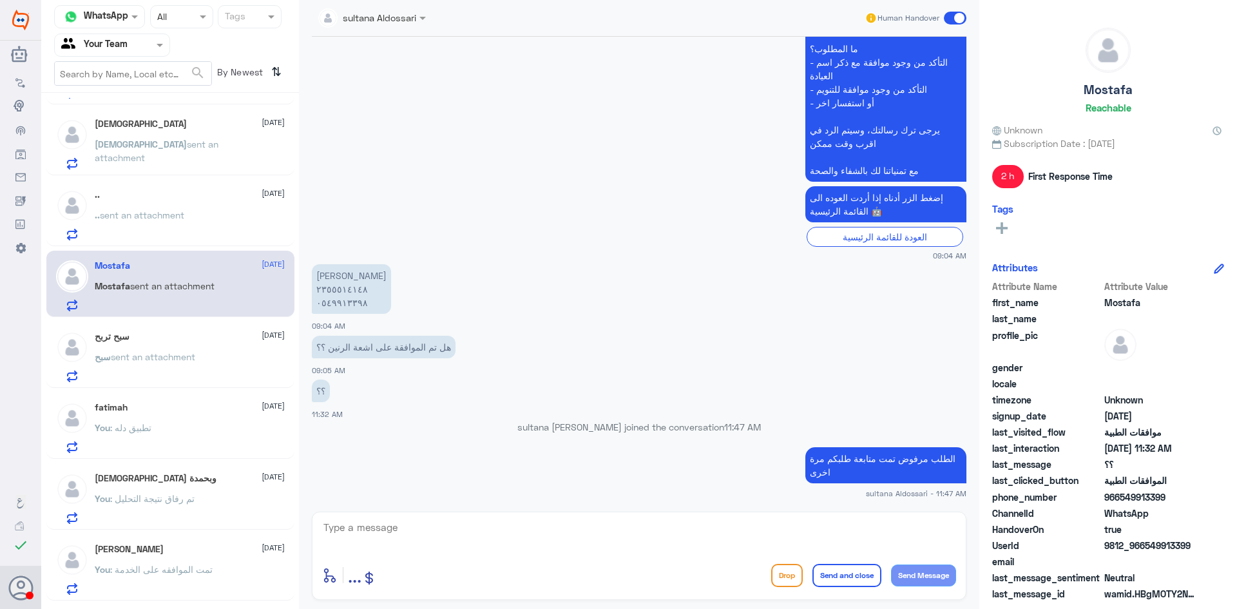
click at [184, 369] on p "سبح sent an attachment" at bounding box center [145, 366] width 101 height 32
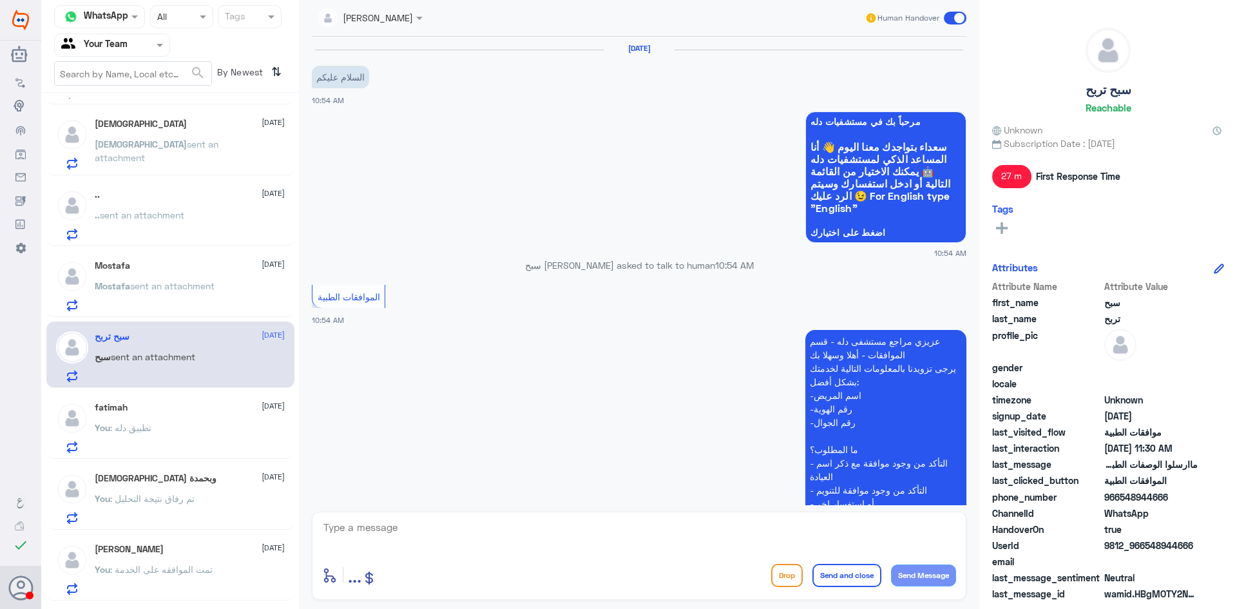
scroll to position [1038, 0]
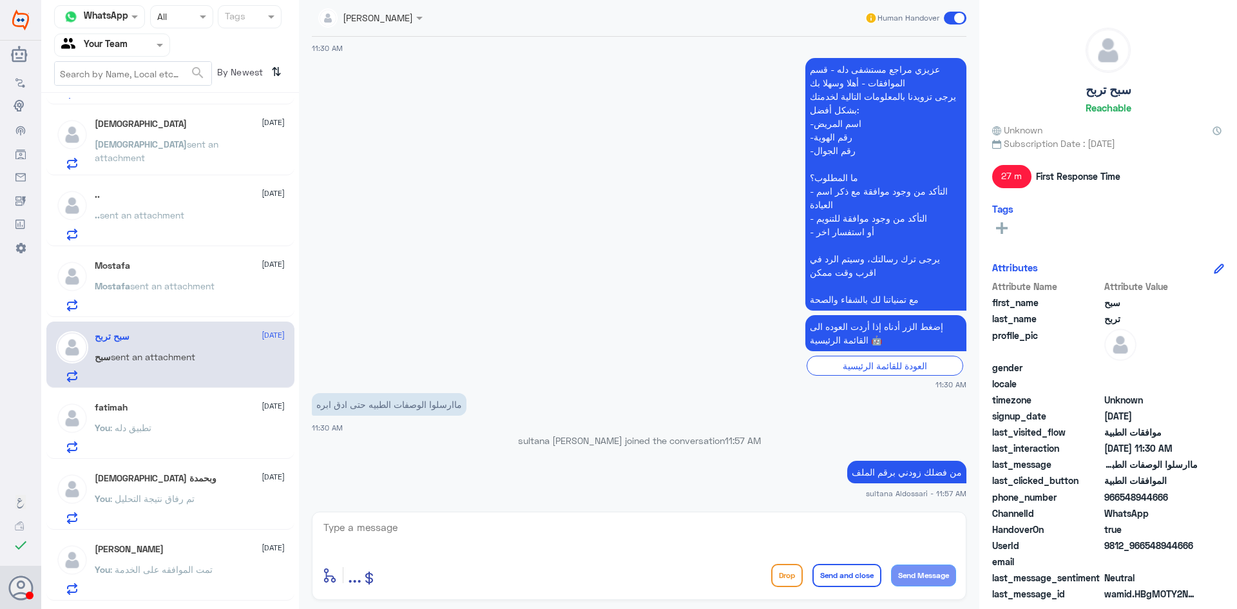
click at [187, 410] on div "fatimah [DATE]" at bounding box center [190, 407] width 190 height 11
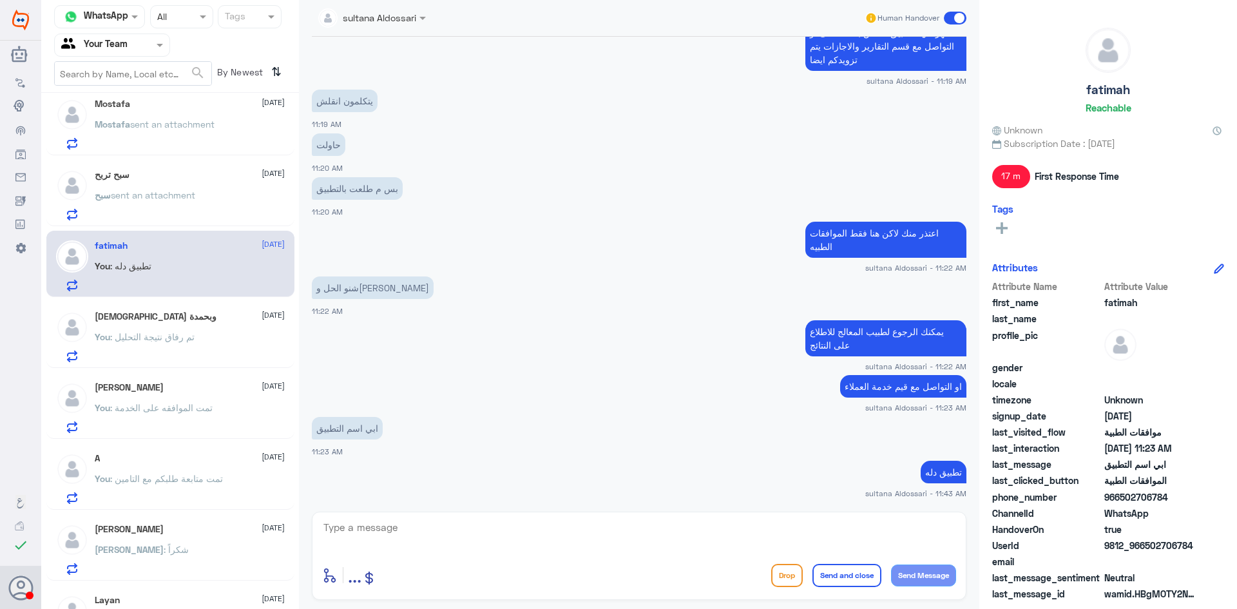
scroll to position [258, 0]
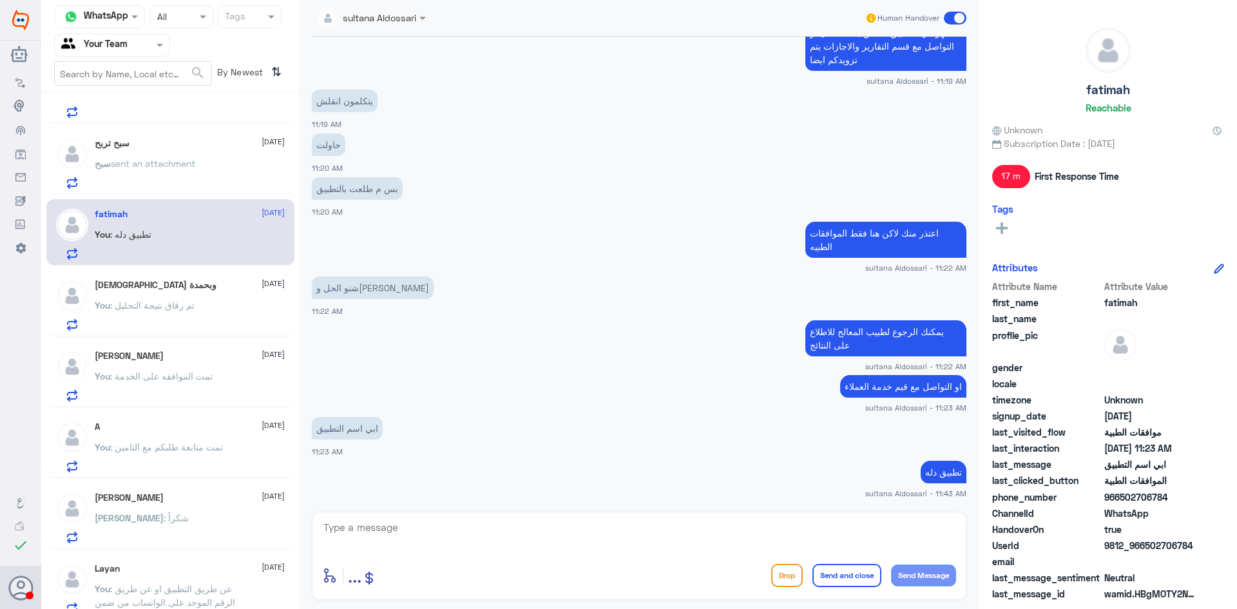
click at [208, 319] on div "You : تم رفاق نتيجة التحليل" at bounding box center [190, 316] width 190 height 29
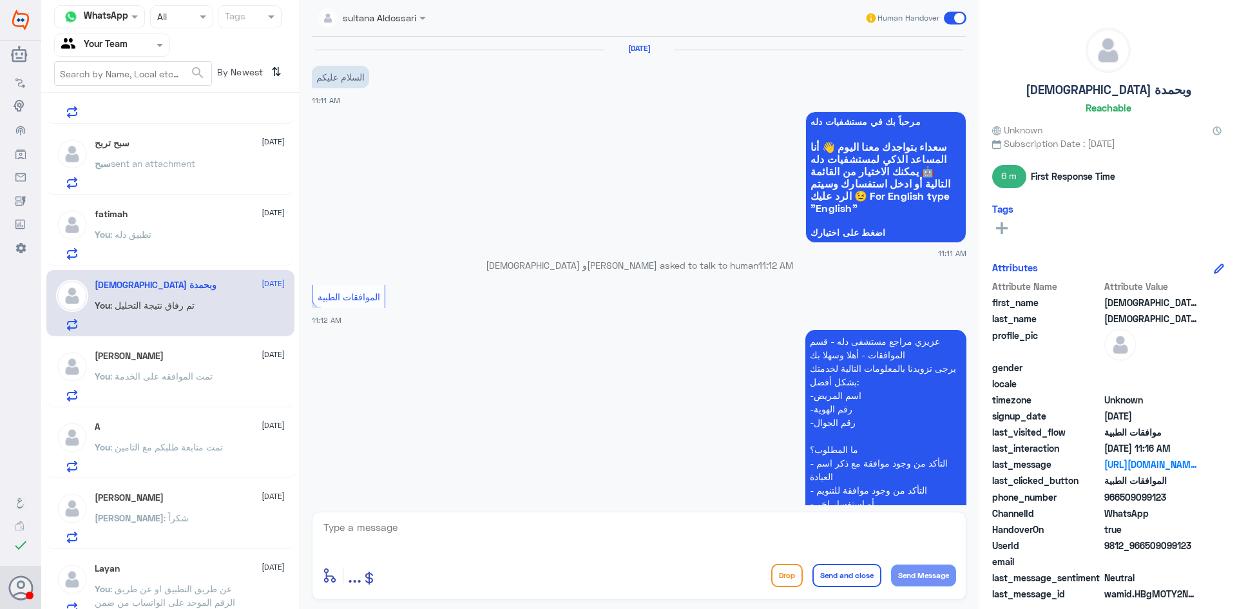
scroll to position [521, 0]
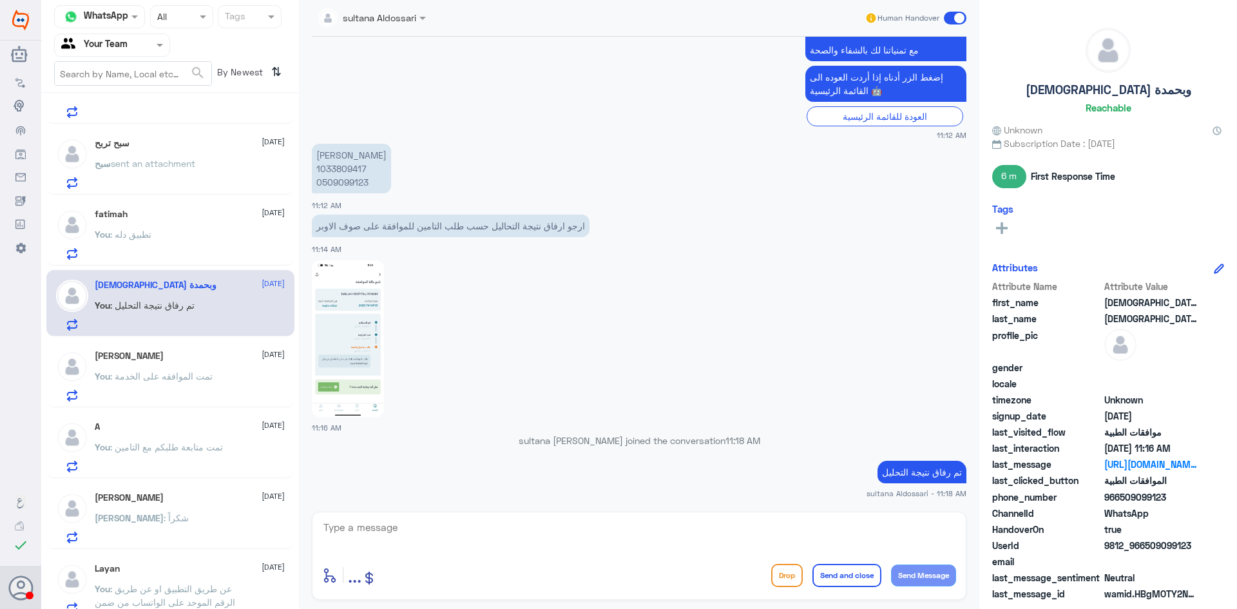
click at [220, 363] on div "[PERSON_NAME] [DATE] You : تمت الموافقه على الخدمة" at bounding box center [190, 376] width 190 height 51
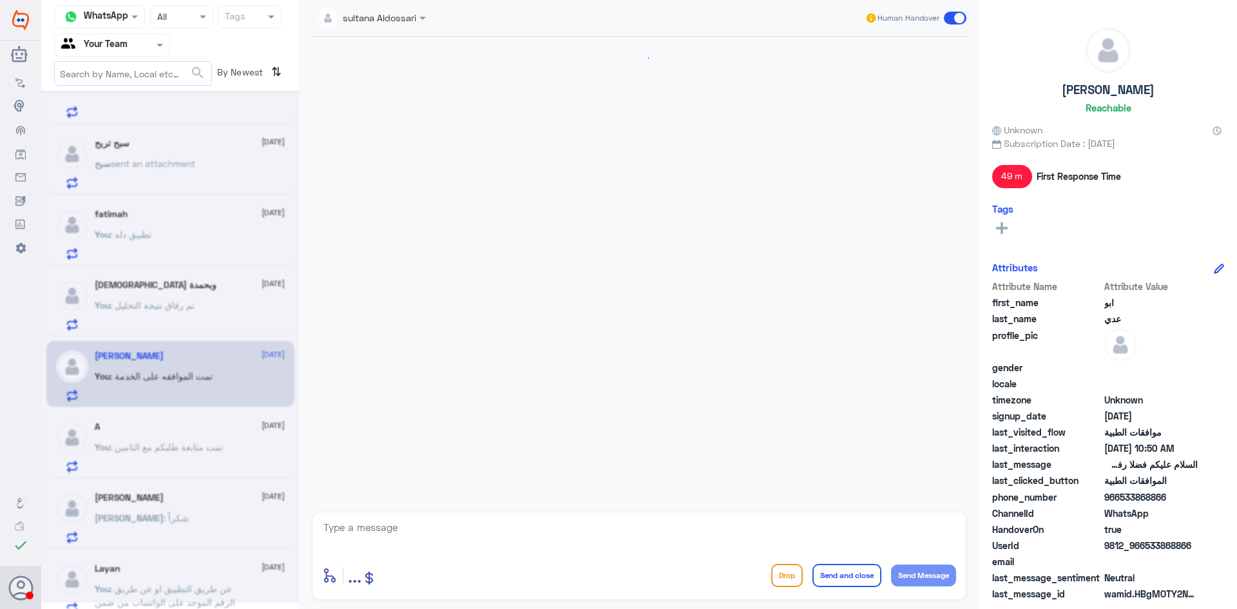
scroll to position [1464, 0]
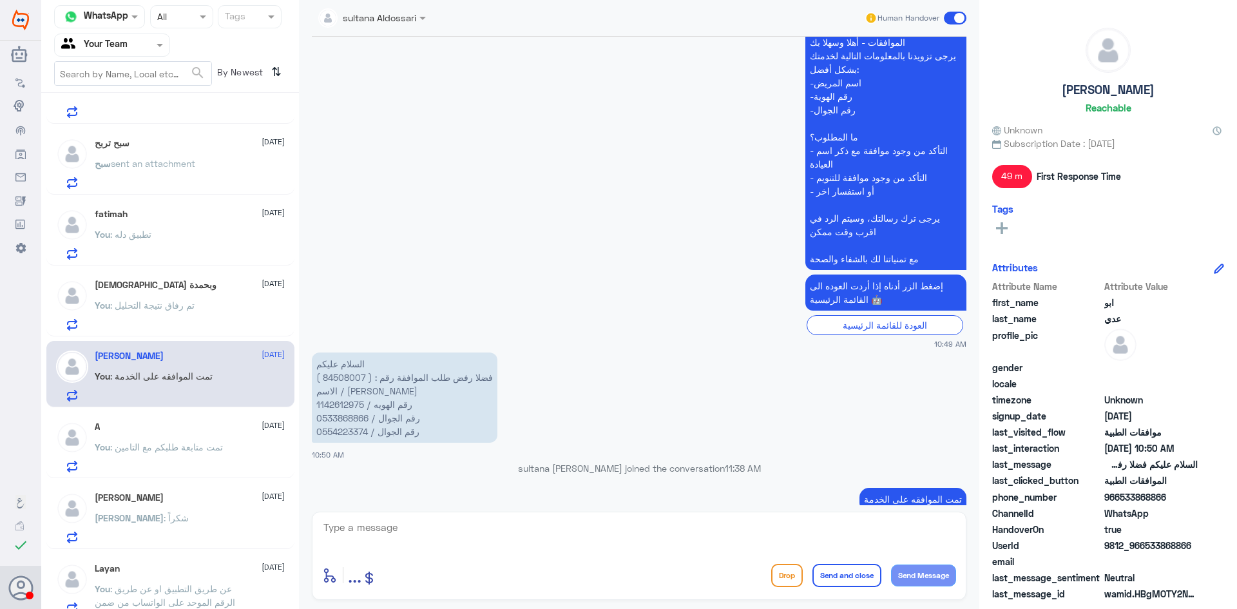
click at [210, 448] on span ": تمت متابعة طلبكم مع التامين" at bounding box center [166, 446] width 113 height 11
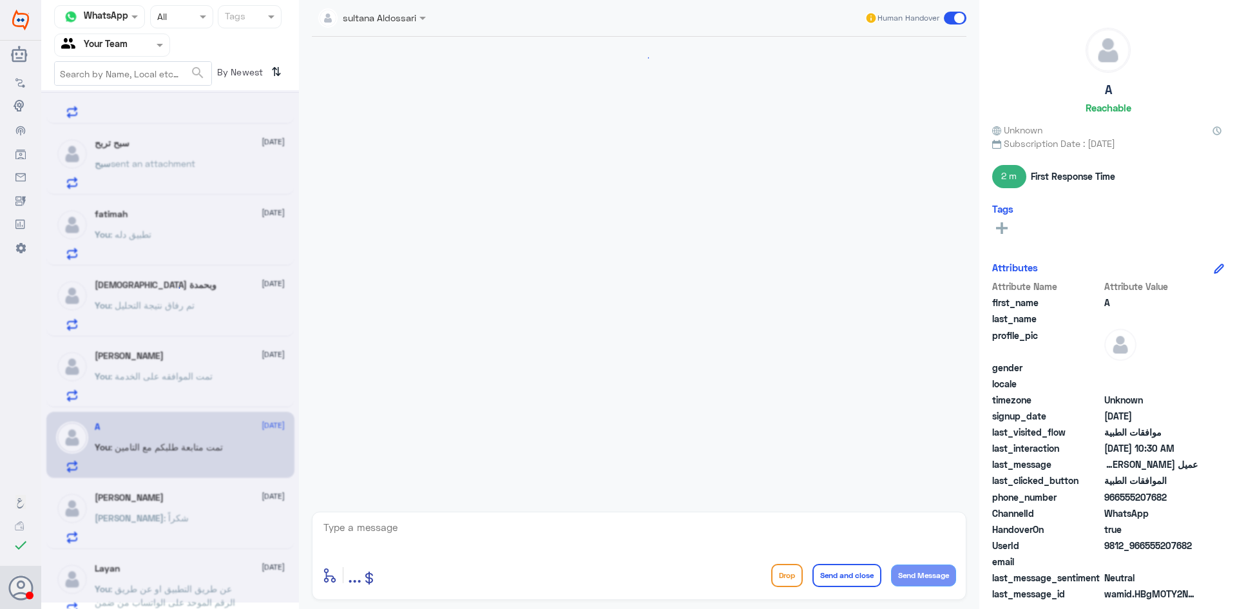
scroll to position [835, 0]
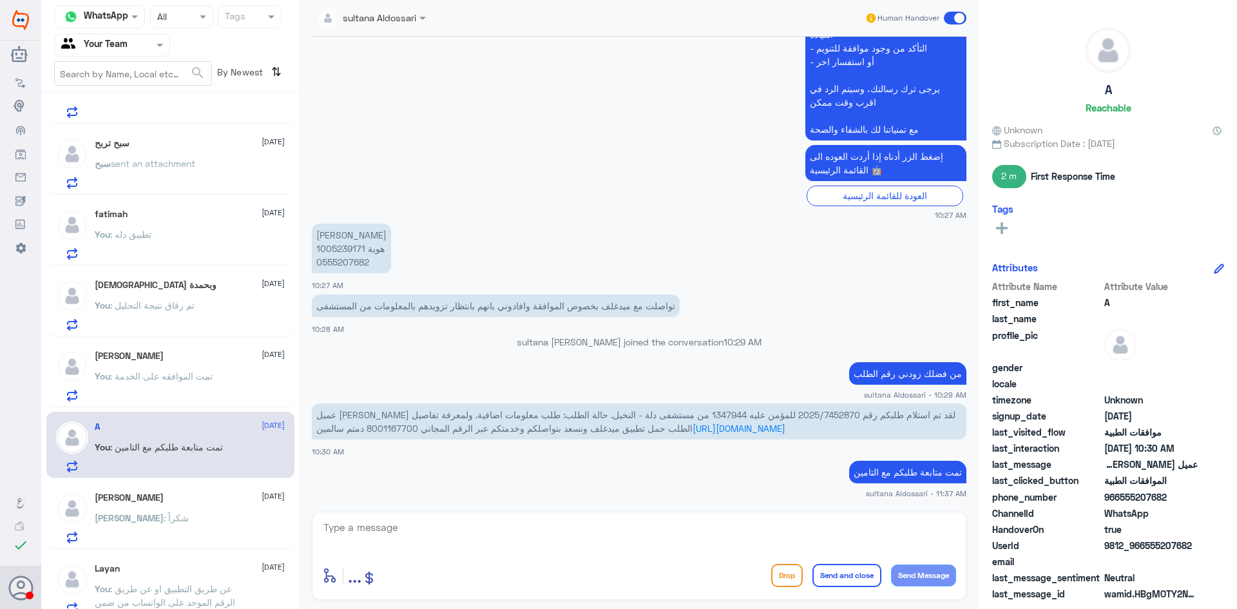
click at [177, 518] on div "[PERSON_NAME] : شكراً" at bounding box center [190, 528] width 190 height 29
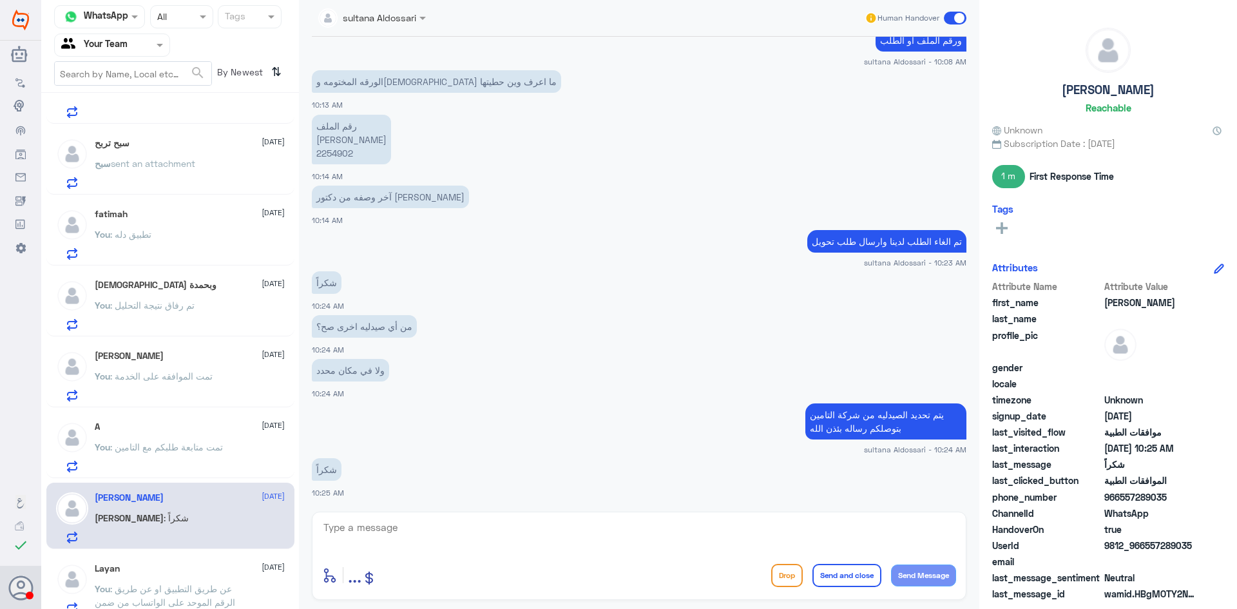
scroll to position [451, 0]
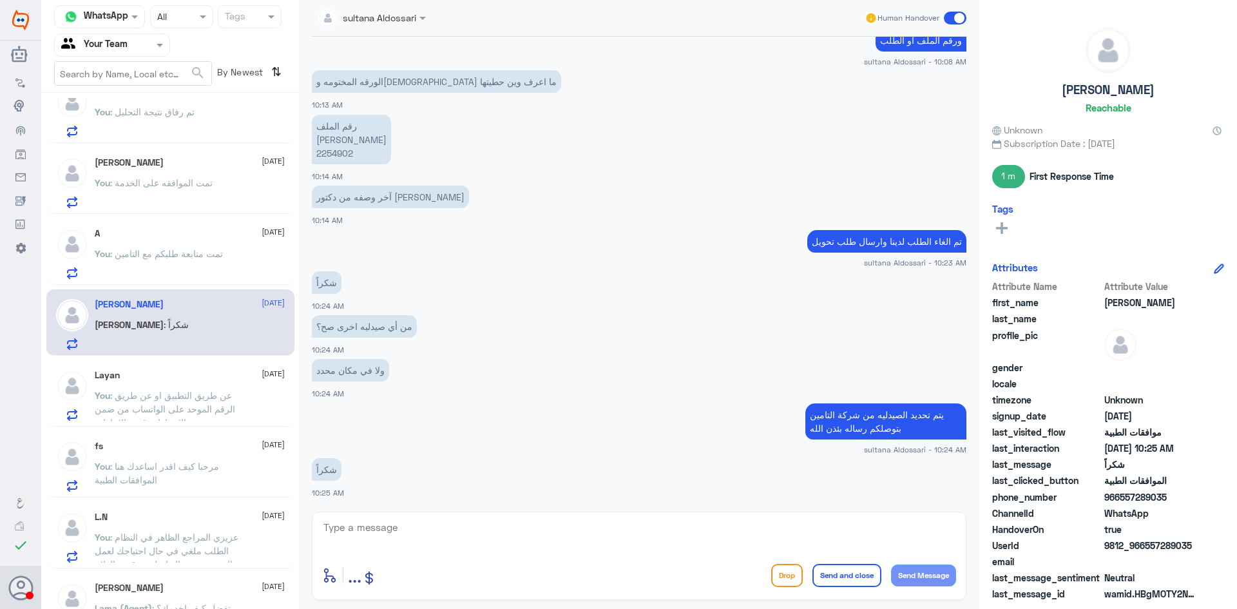
click at [193, 380] on div "Layan [DATE]" at bounding box center [190, 375] width 190 height 11
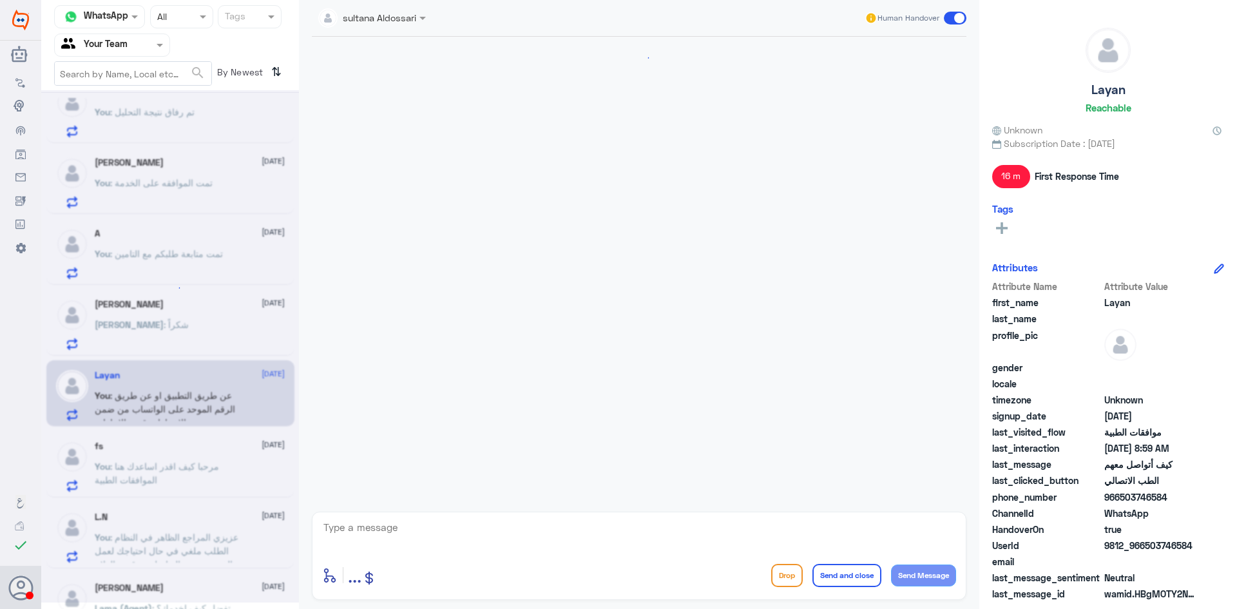
scroll to position [1032, 0]
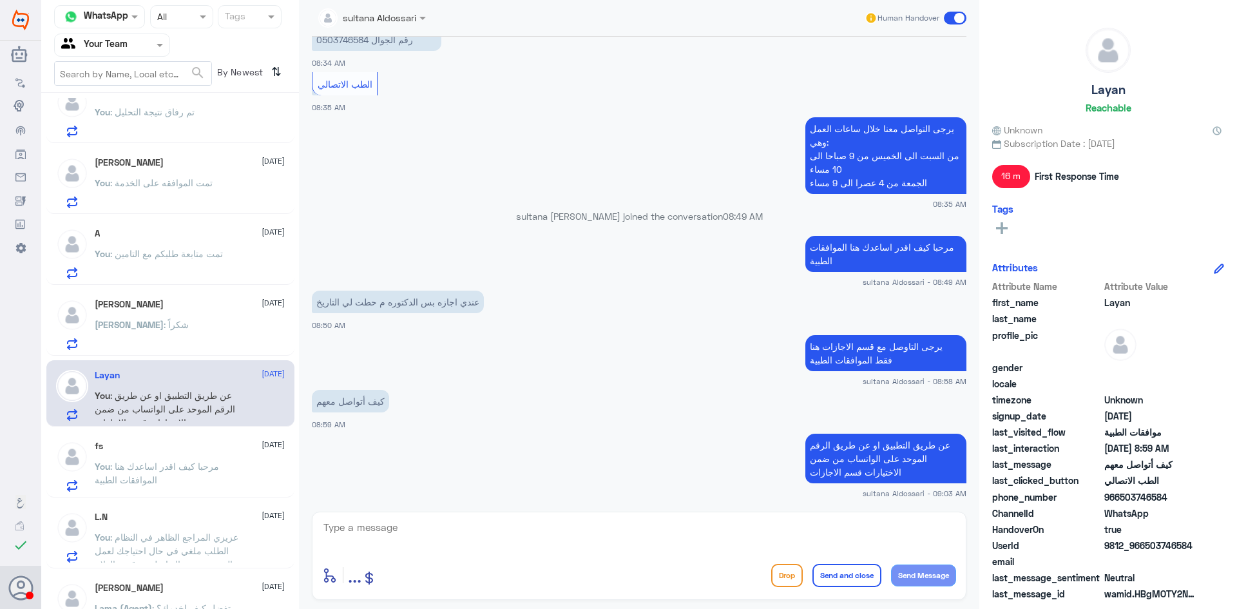
click at [195, 481] on p "You : مرحبا كيف اقدر اساعدك هنا الموافقات الطبية" at bounding box center [167, 476] width 145 height 32
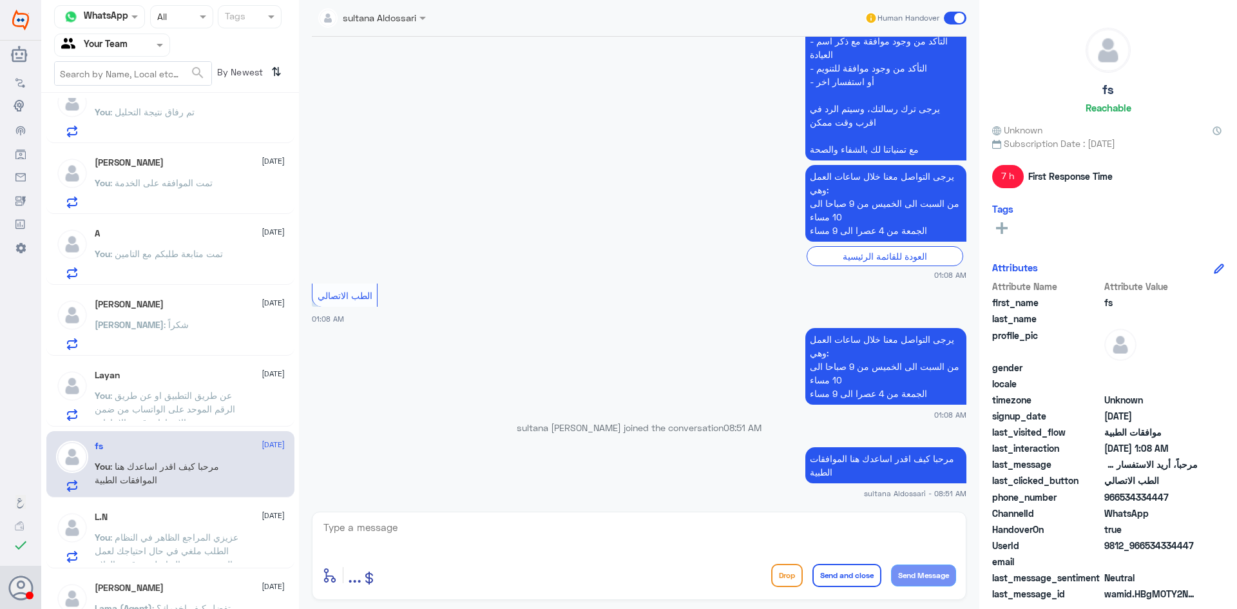
click at [197, 514] on div "L.N [DATE]" at bounding box center [190, 517] width 190 height 11
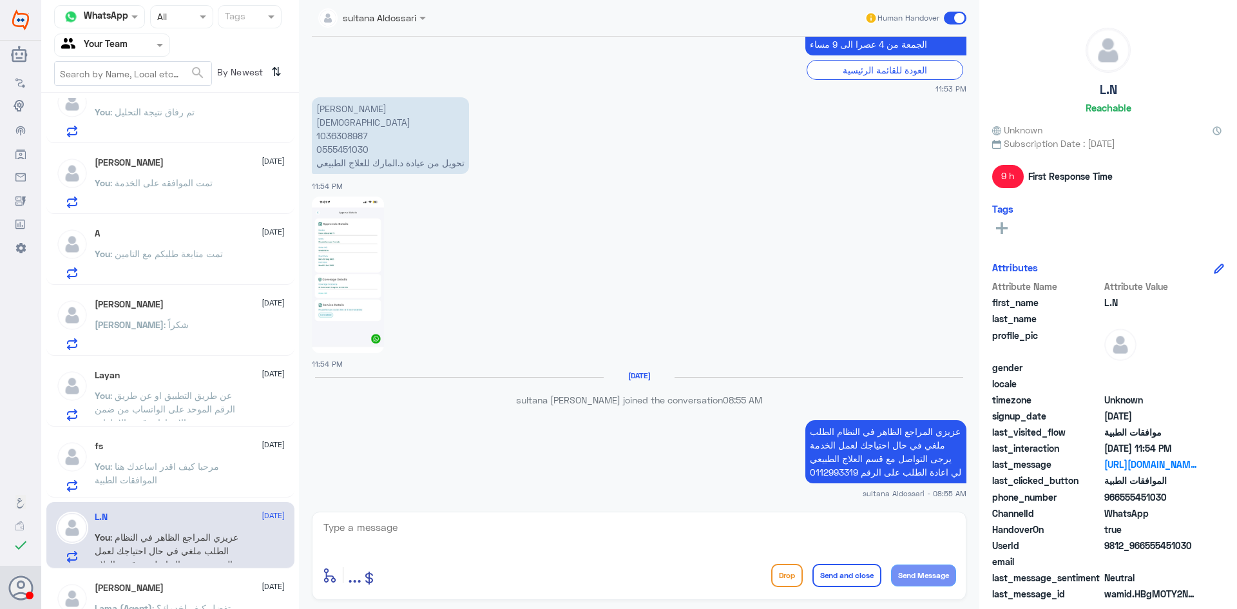
click at [203, 579] on div "[PERSON_NAME] [DATE] Lama (Agent) : تفضل كيف اخدمك؟" at bounding box center [170, 606] width 248 height 66
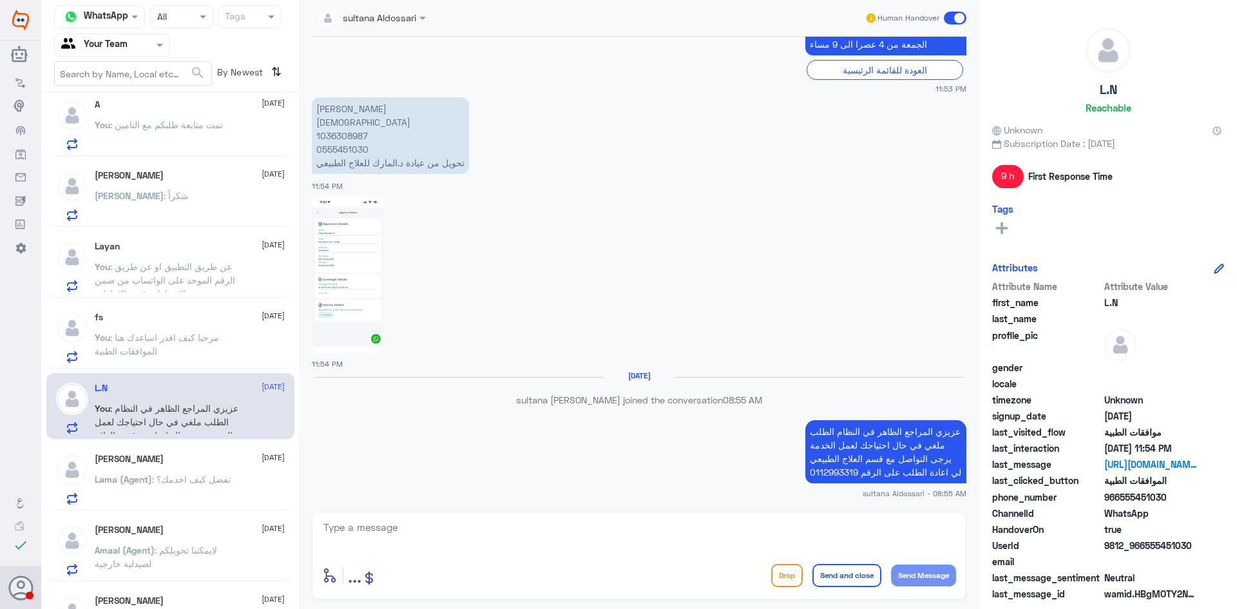
click at [200, 477] on span ": تفضل كيف اخدمك؟" at bounding box center [191, 479] width 79 height 11
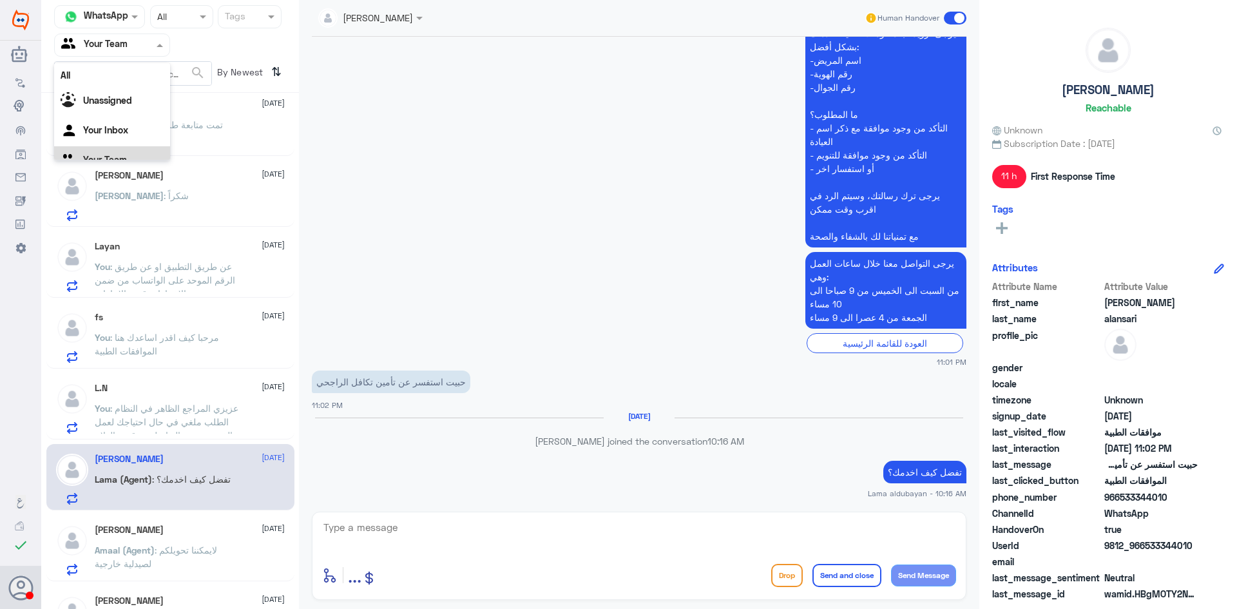
click at [148, 48] on div at bounding box center [112, 44] width 115 height 15
click at [113, 104] on div "Your Inbox" at bounding box center [112, 116] width 116 height 30
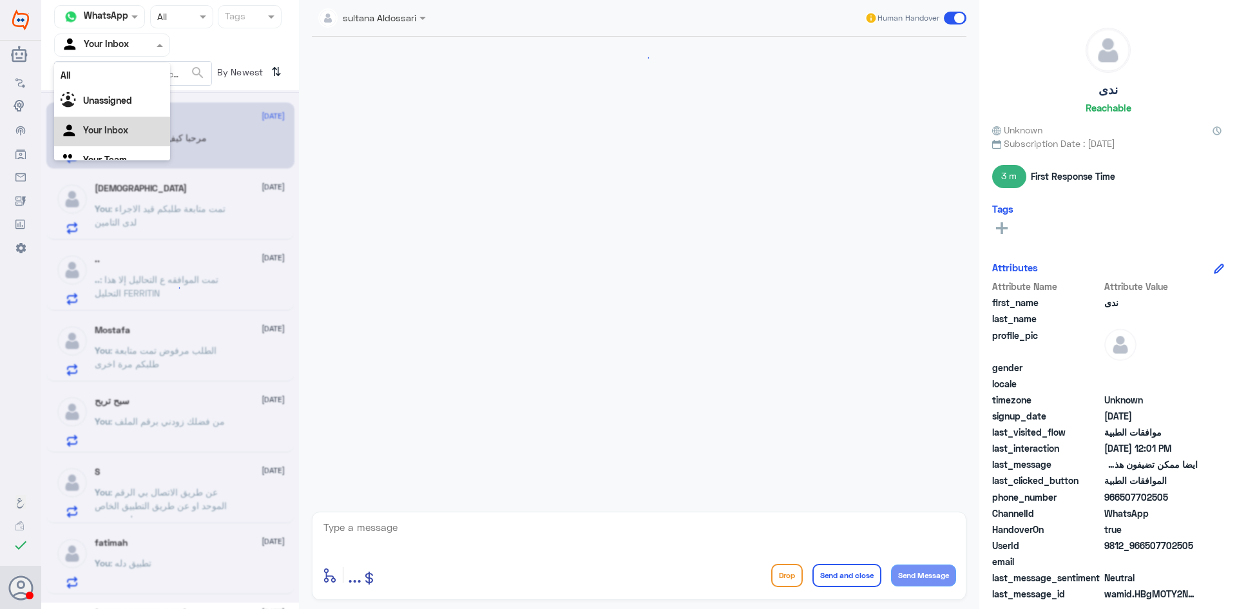
click at [121, 37] on input "text" at bounding box center [96, 44] width 71 height 15
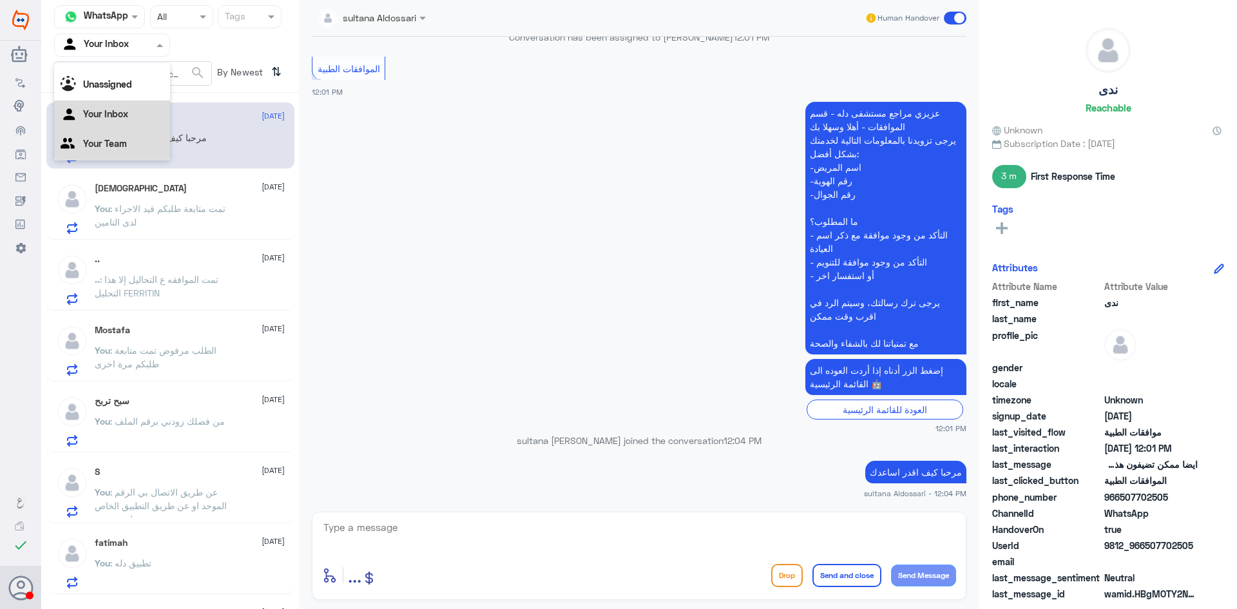
click at [109, 141] on Team "Your Team" at bounding box center [105, 143] width 44 height 11
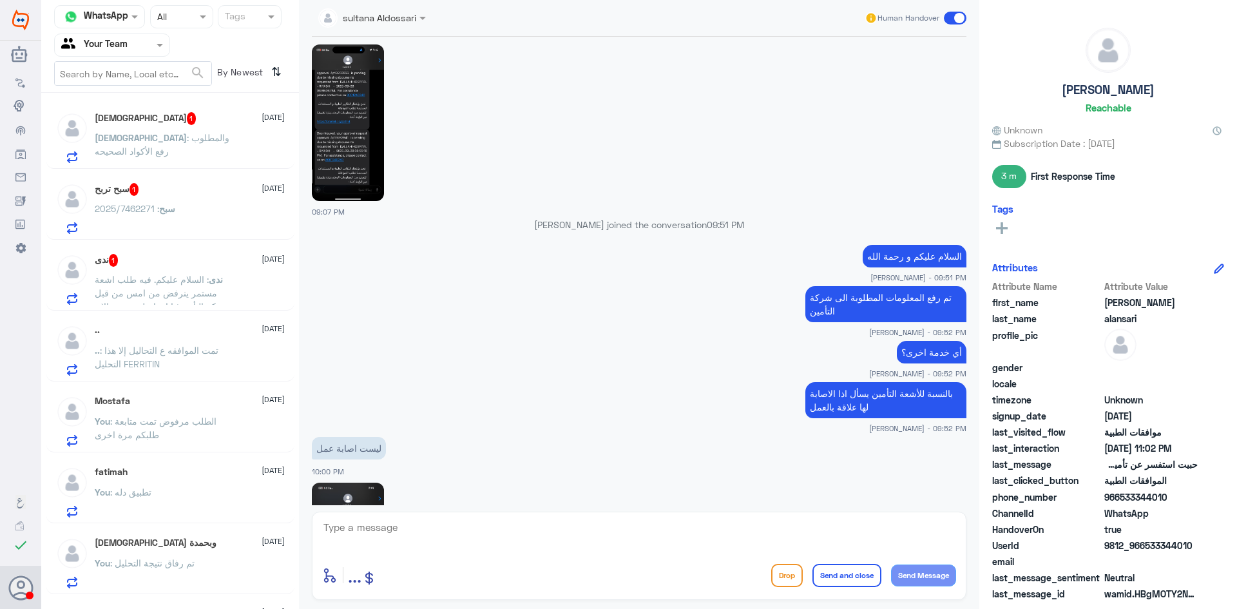
scroll to position [725, 0]
